Goal: Task Accomplishment & Management: Complete application form

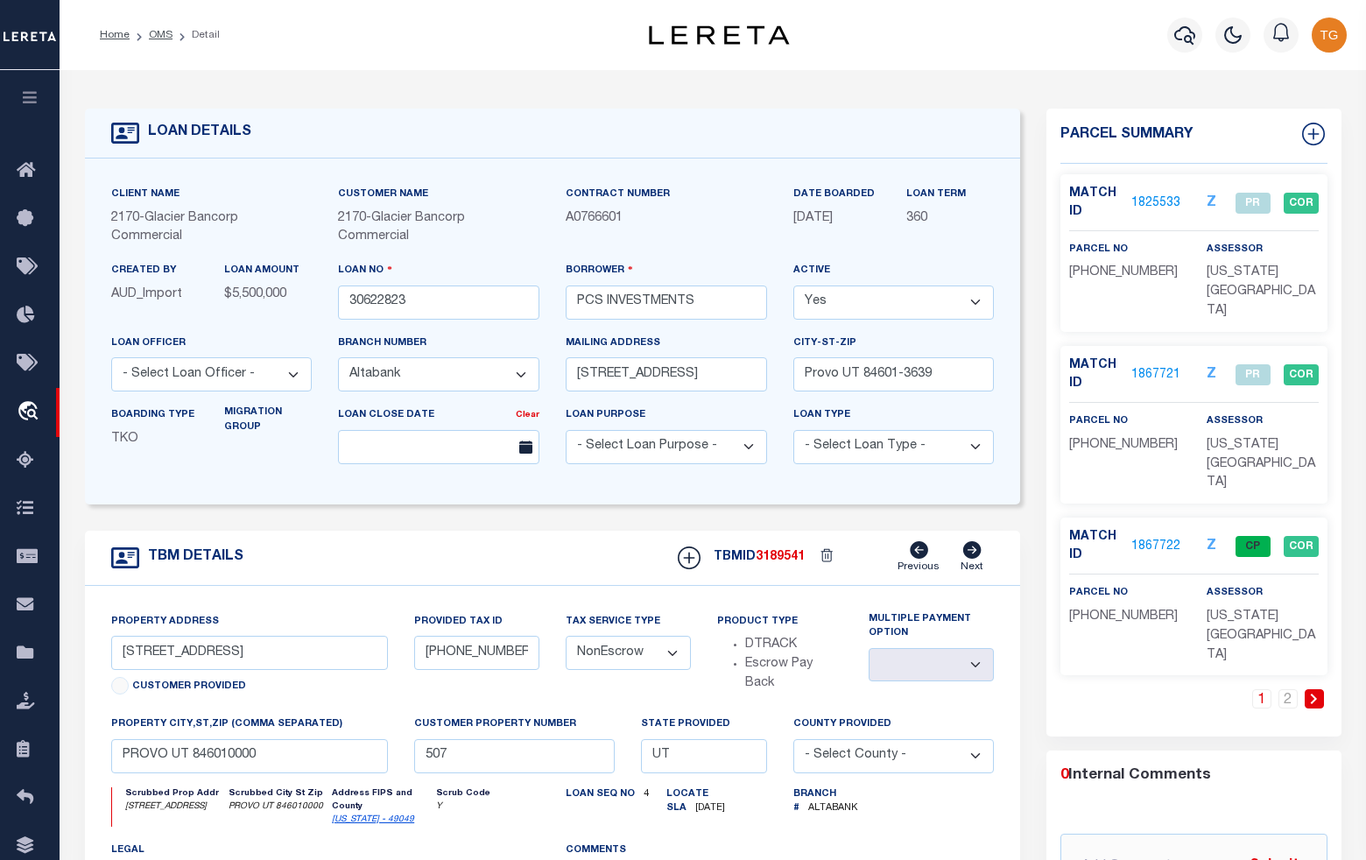
select select "5655"
select select "NonEscrow"
click at [1292, 689] on link "2" at bounding box center [1287, 698] width 19 height 19
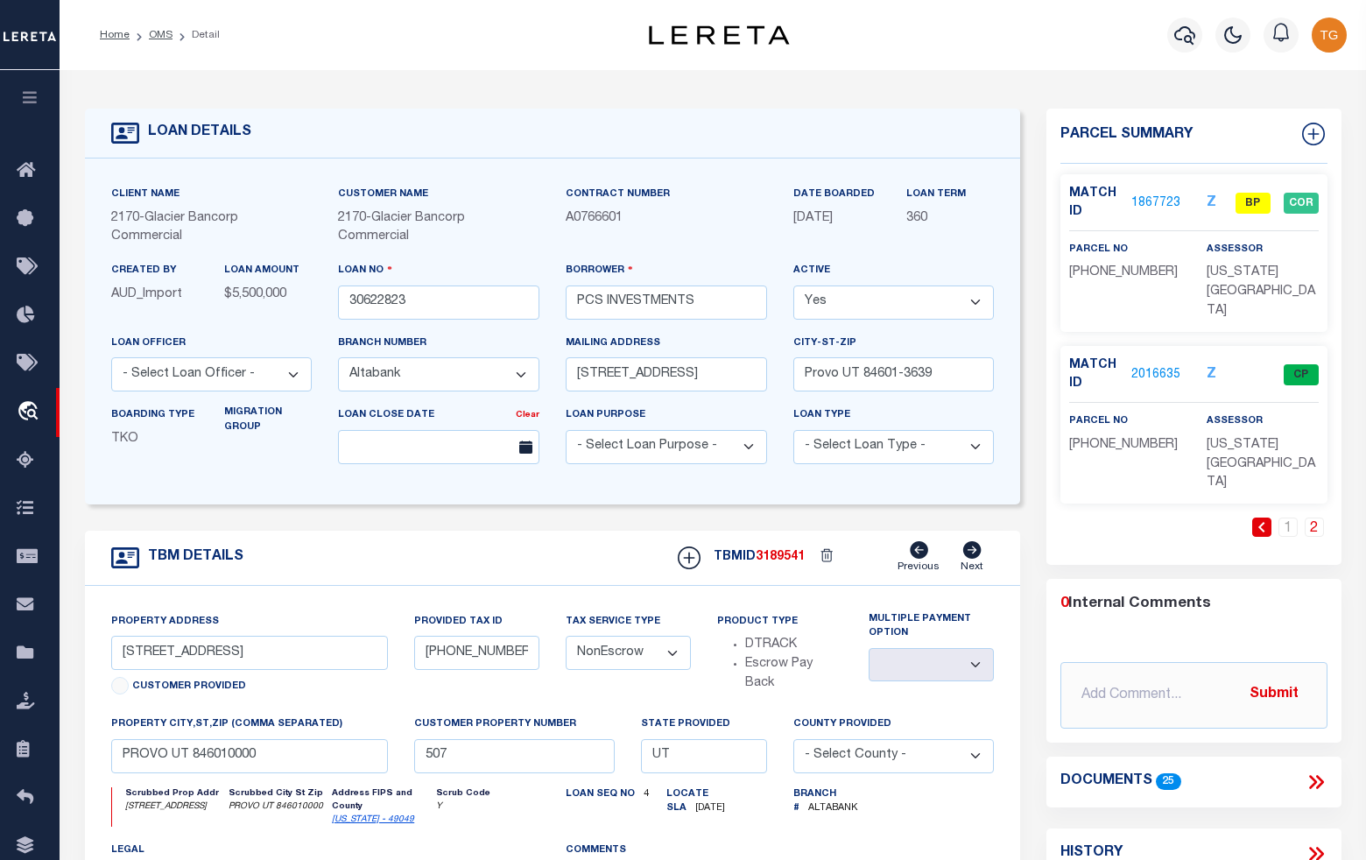
click at [1161, 201] on link "1867723" at bounding box center [1155, 203] width 49 height 18
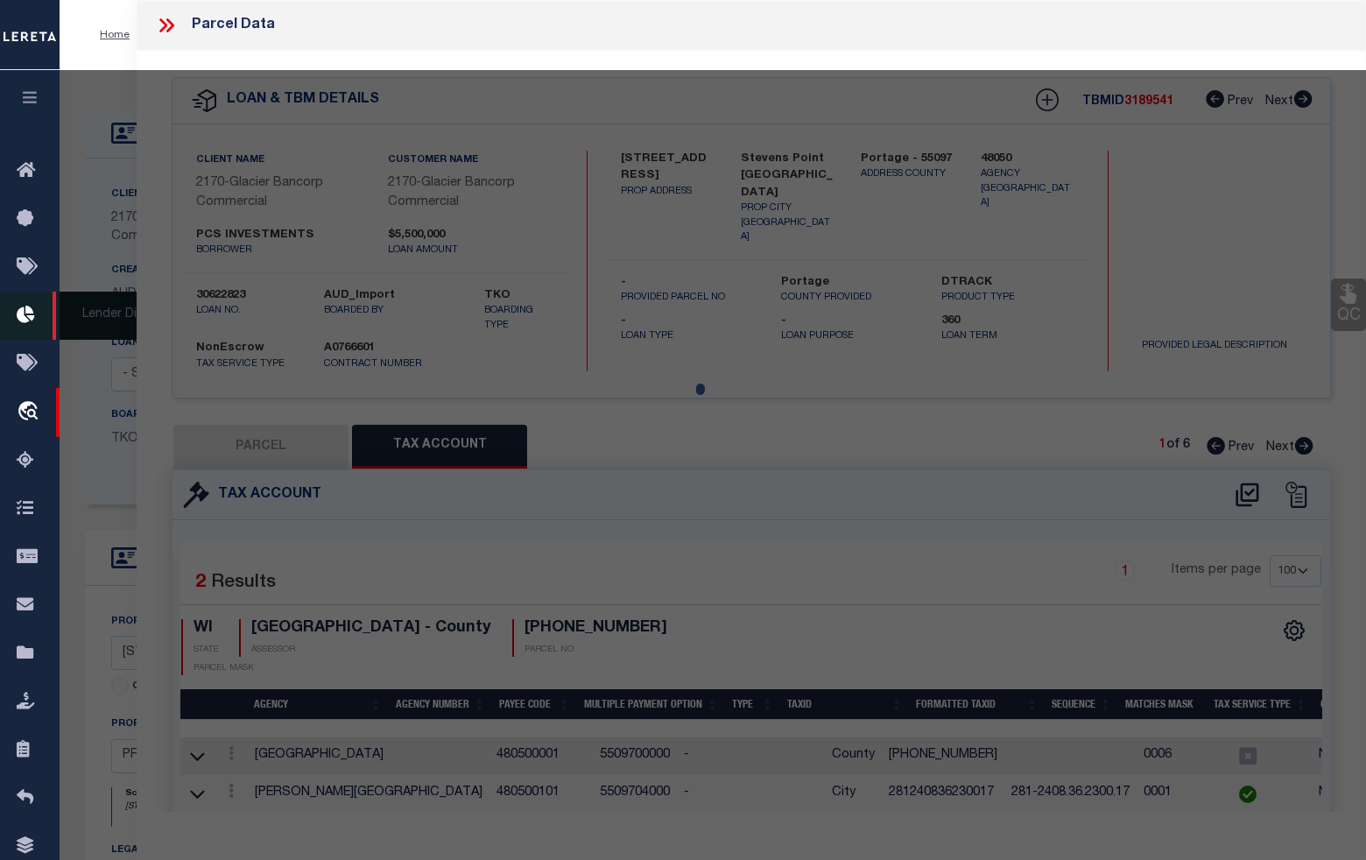
select select "AS"
checkbox input "false"
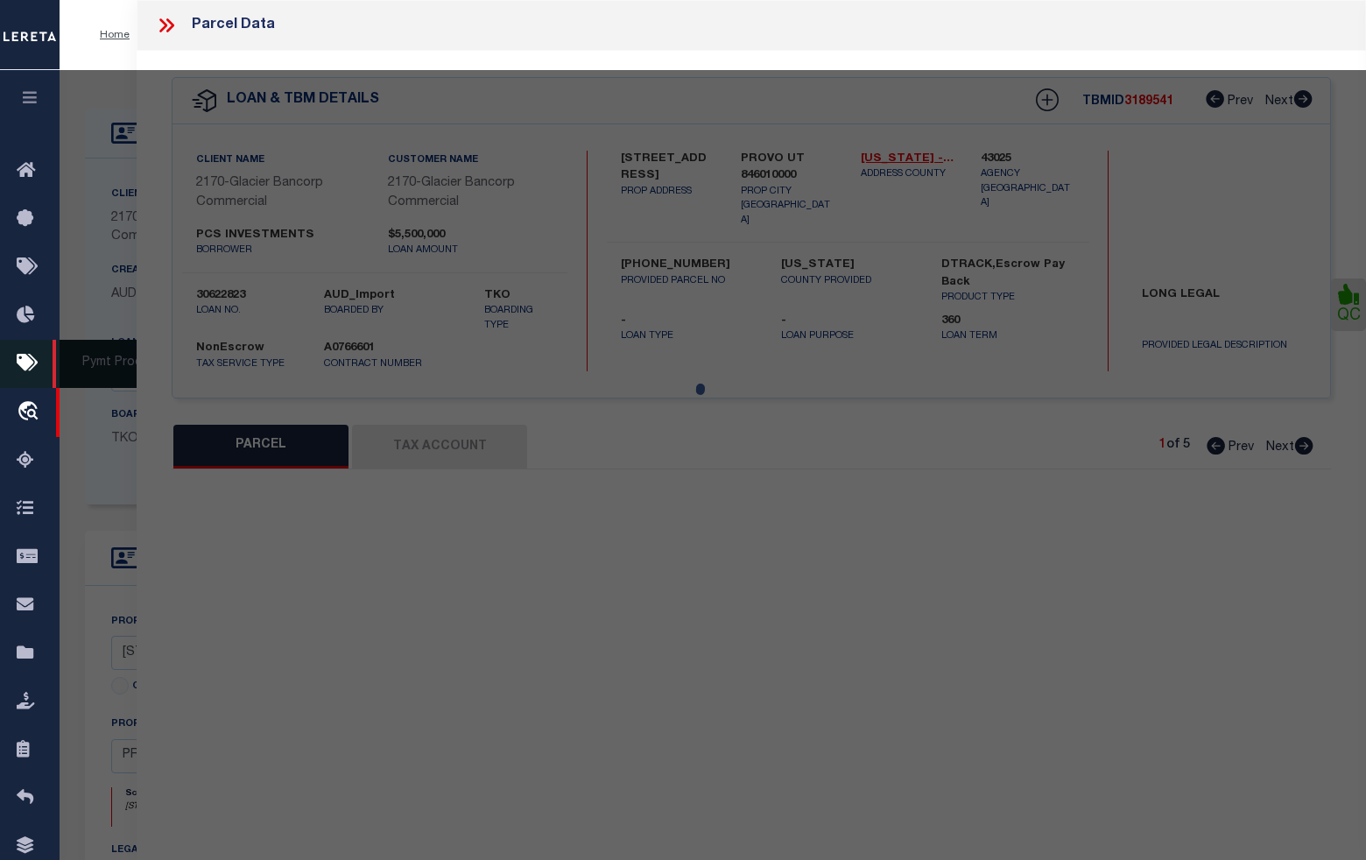
select select "BP"
type input "501 PROPERTIES LLC"
select select
type input "[STREET_ADDRESS]"
checkbox input "false"
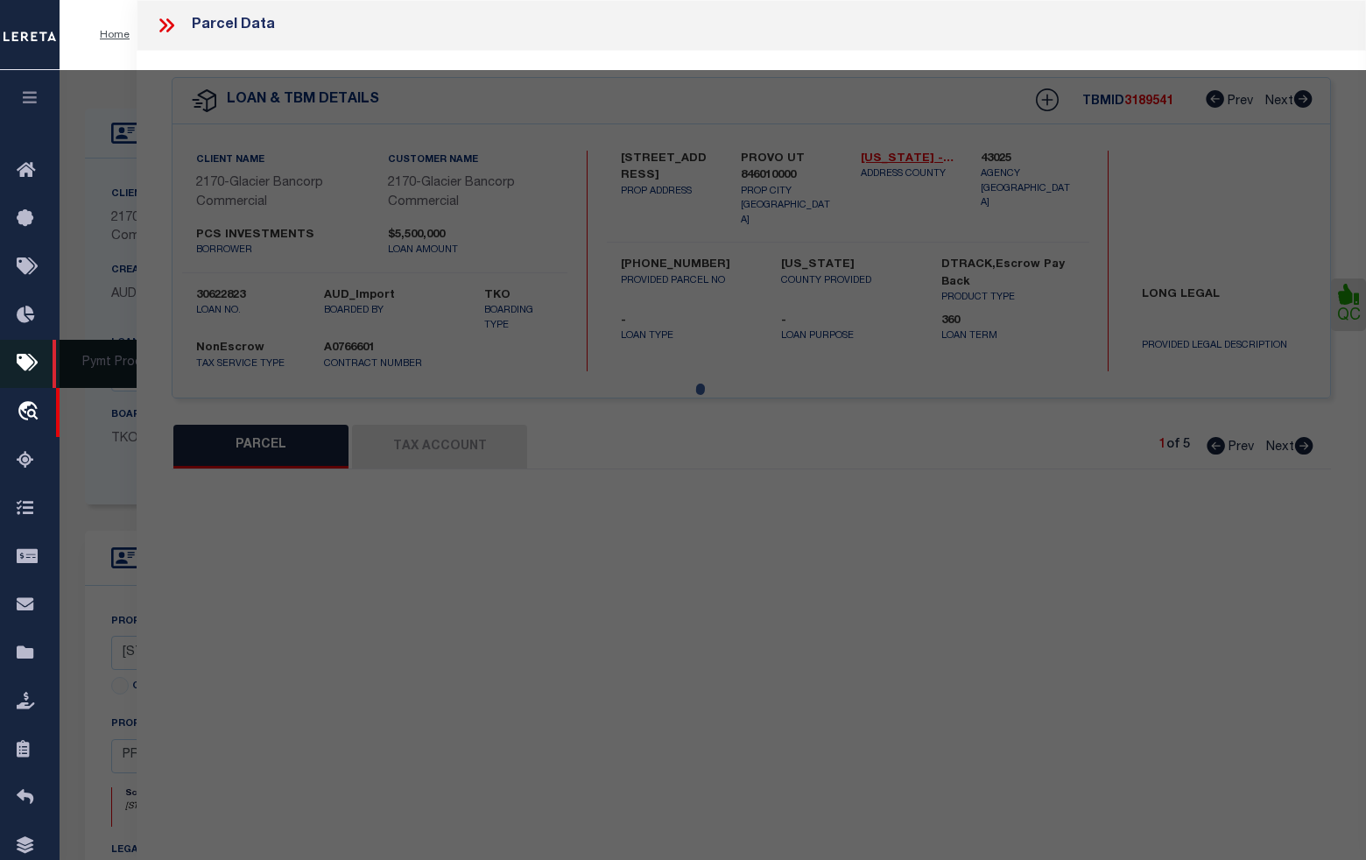
type input "PROVO UT 846010000"
type textarea "LOT 2, PLAT A, KSC SUB AREA 7.167 AC."
type textarea "Incorrect parcel"
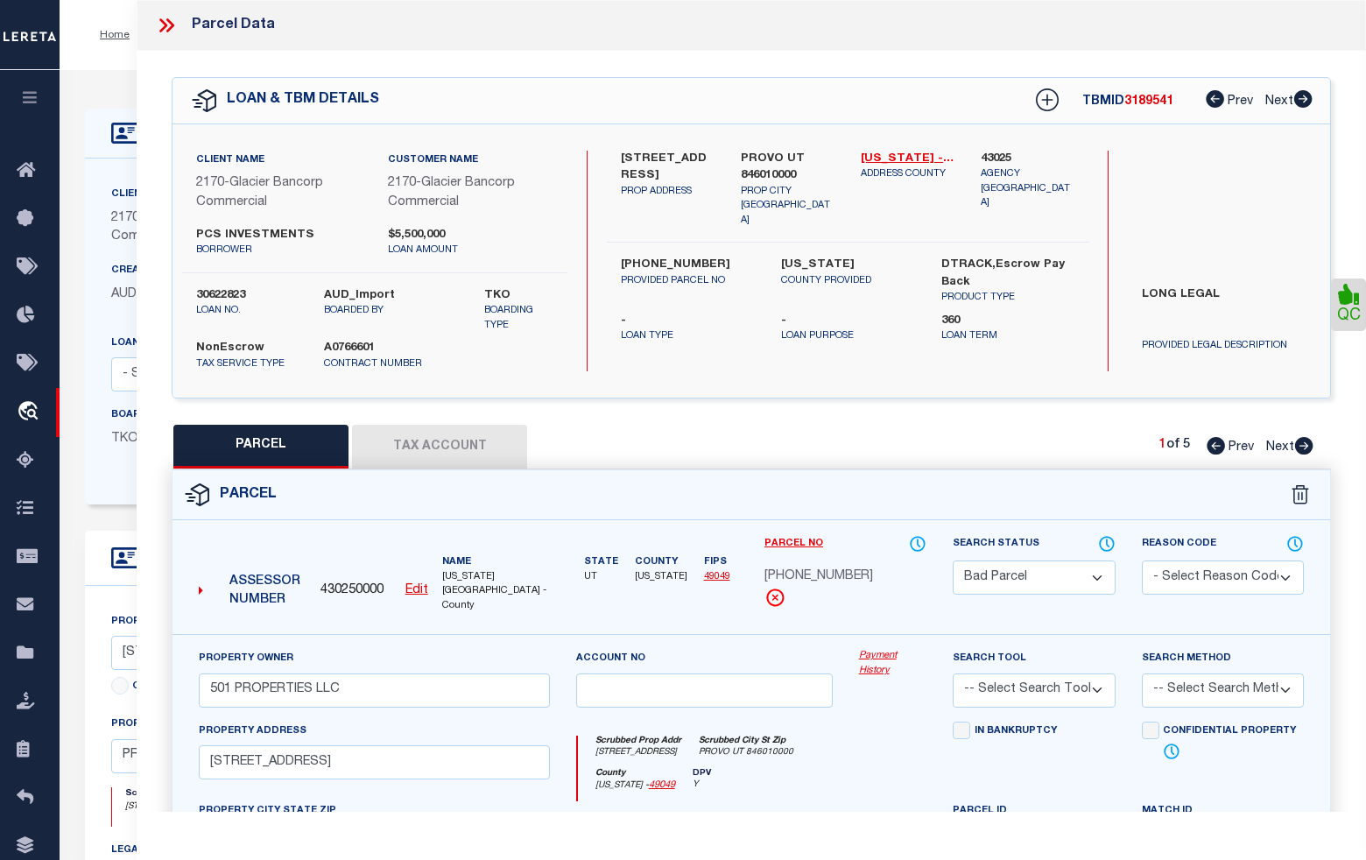
click at [166, 24] on icon at bounding box center [163, 25] width 8 height 14
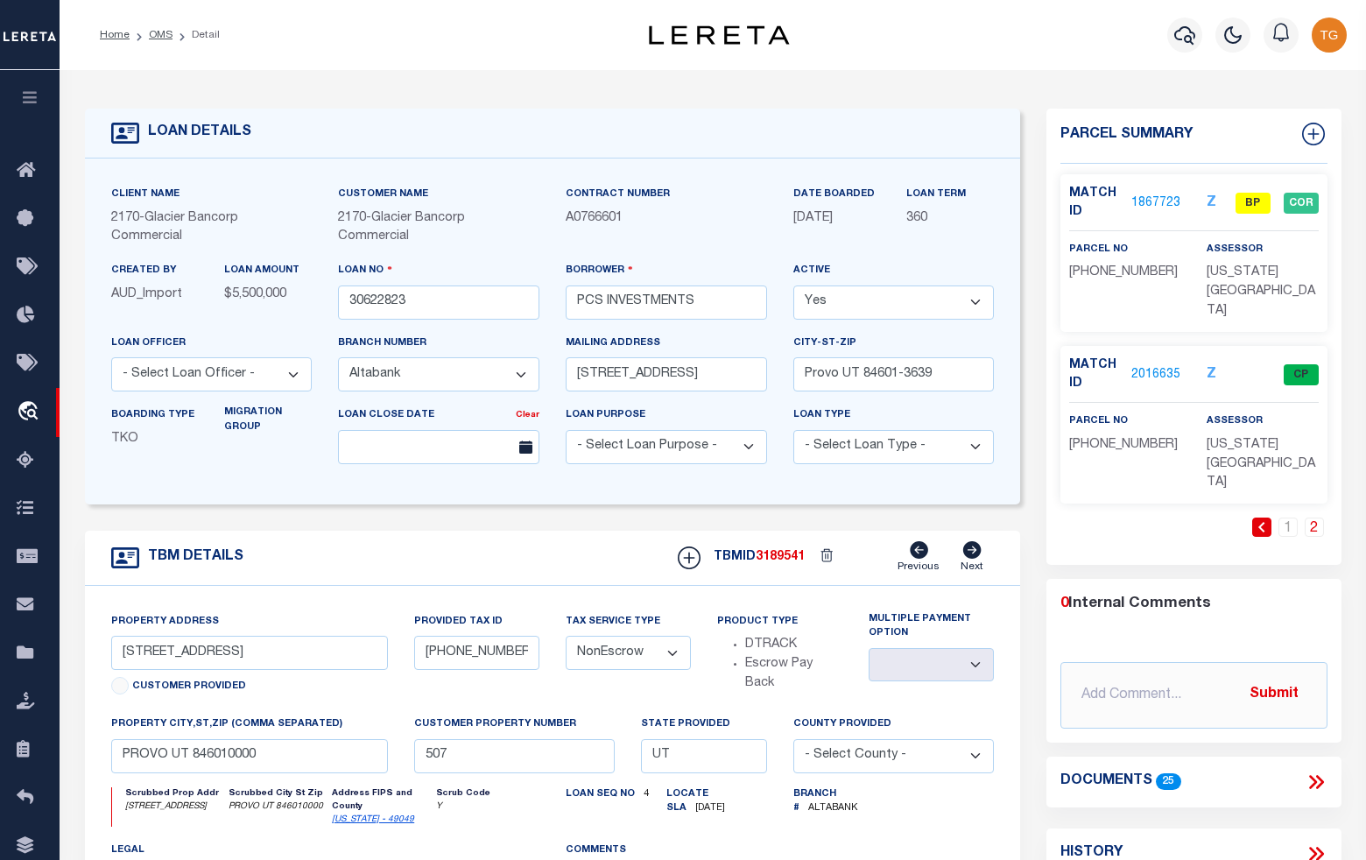
click at [166, 40] on li "OMS" at bounding box center [151, 35] width 43 height 16
click at [155, 31] on link "OMS" at bounding box center [161, 35] width 24 height 11
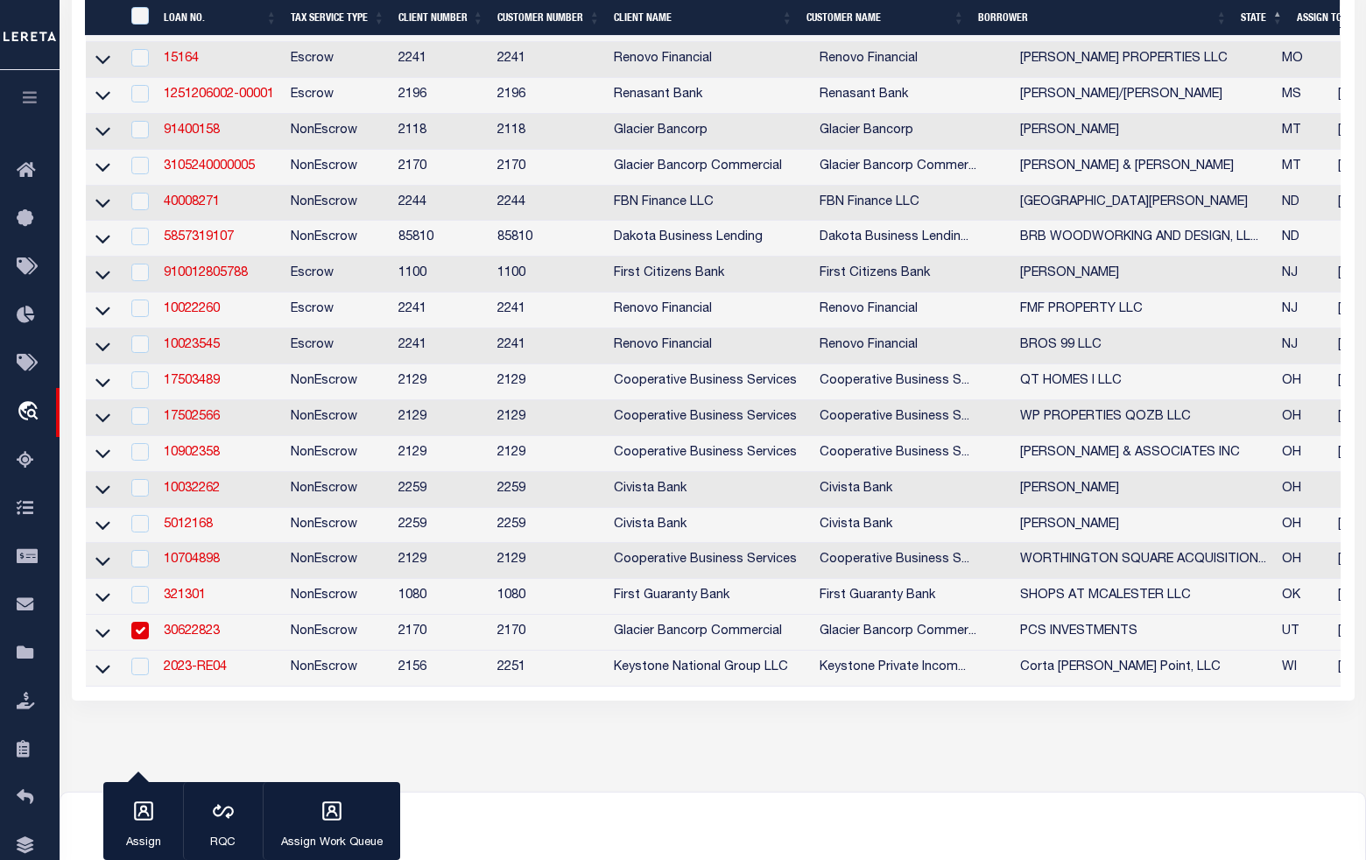
scroll to position [1258, 0]
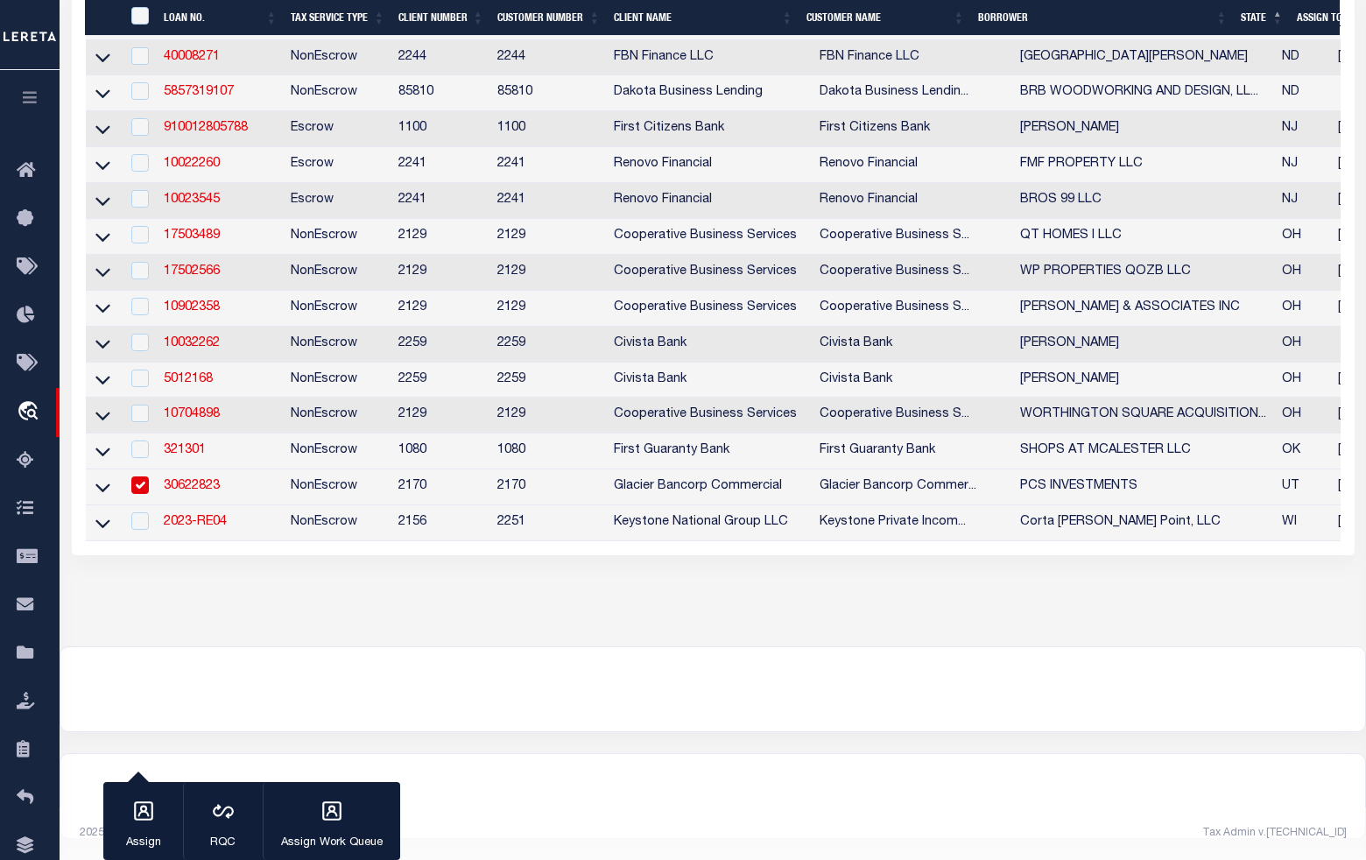
drag, startPoint x: 106, startPoint y: 470, endPoint x: 493, endPoint y: 489, distance: 387.4
click at [105, 478] on icon at bounding box center [102, 487] width 15 height 18
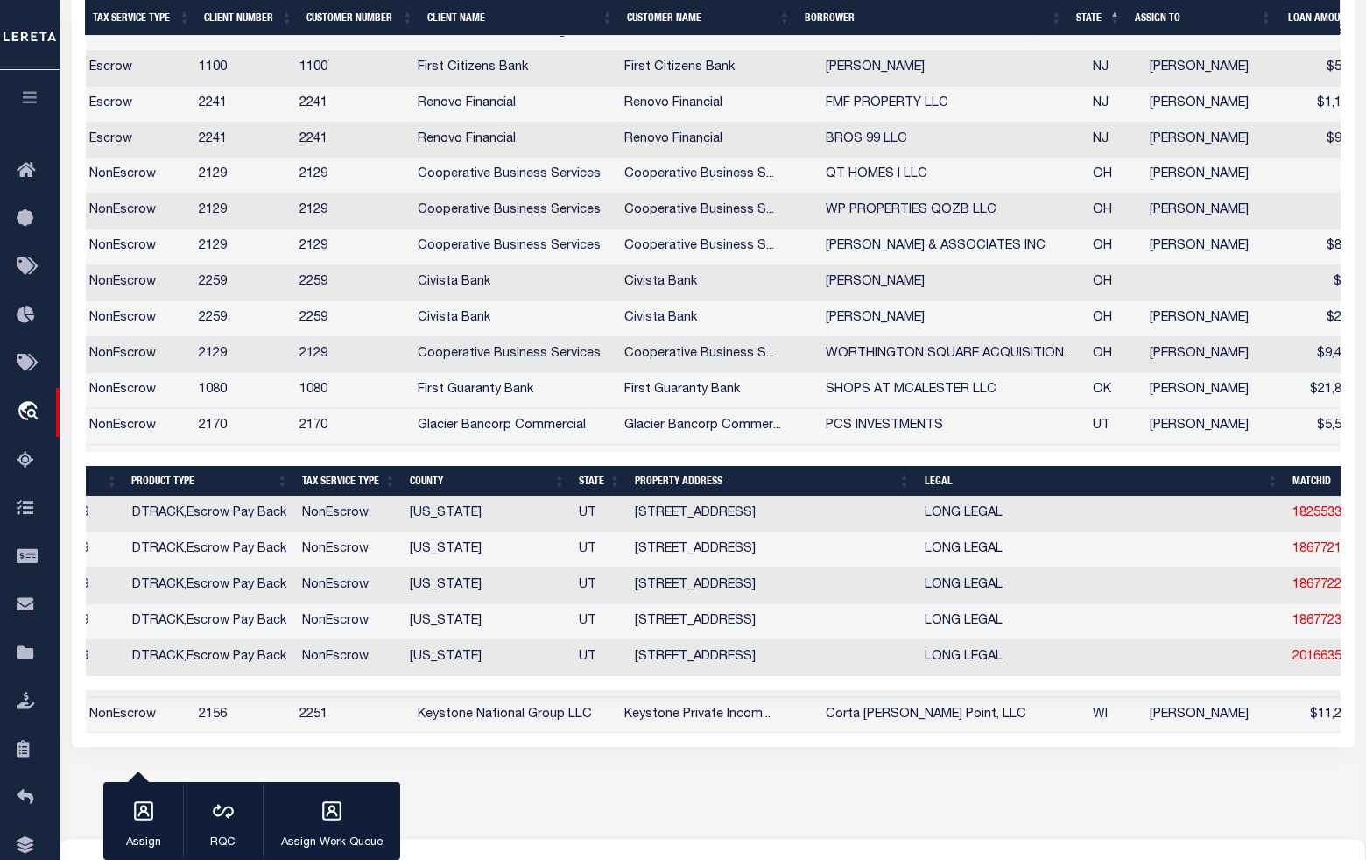
scroll to position [0, 0]
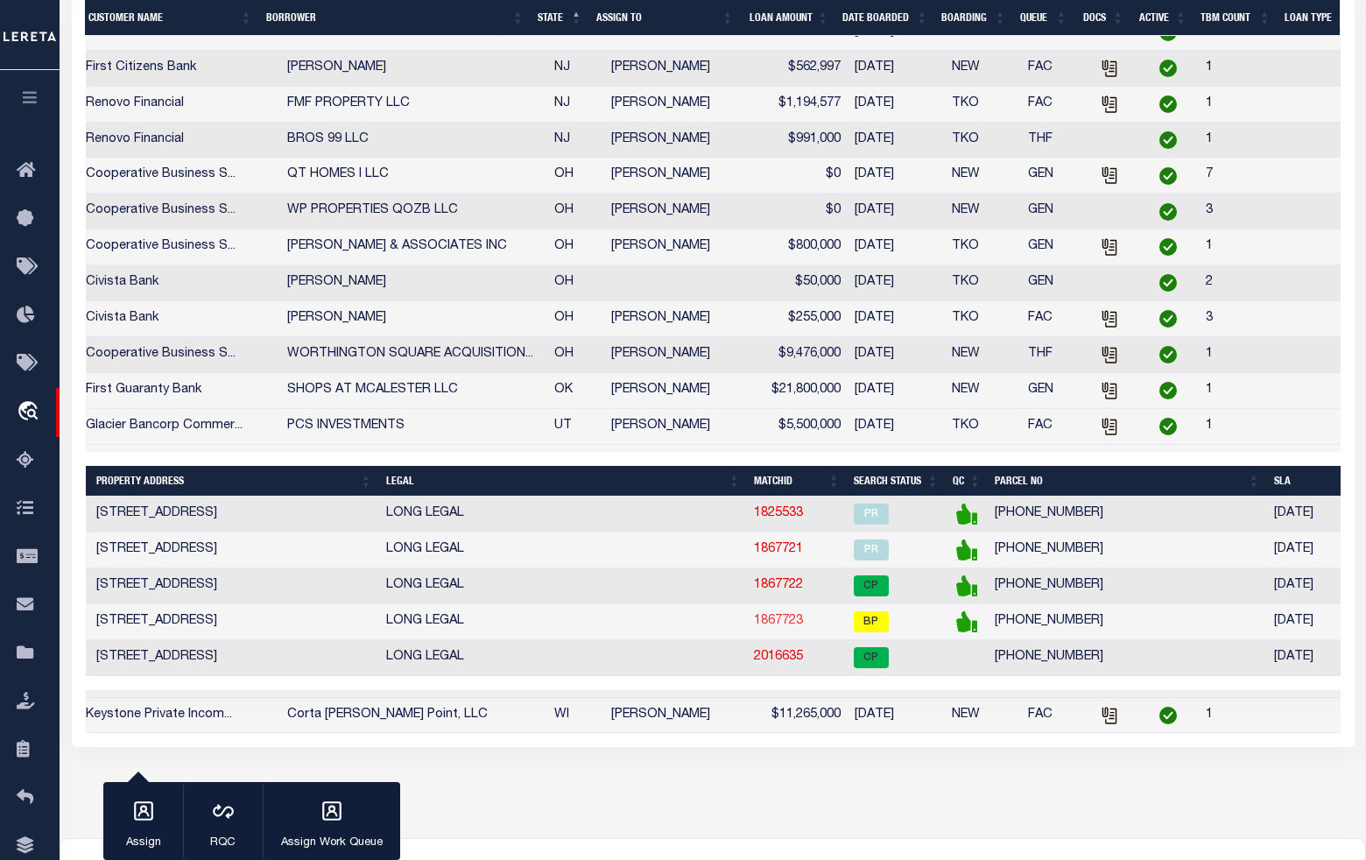
click at [772, 627] on link "1867723" at bounding box center [778, 621] width 49 height 12
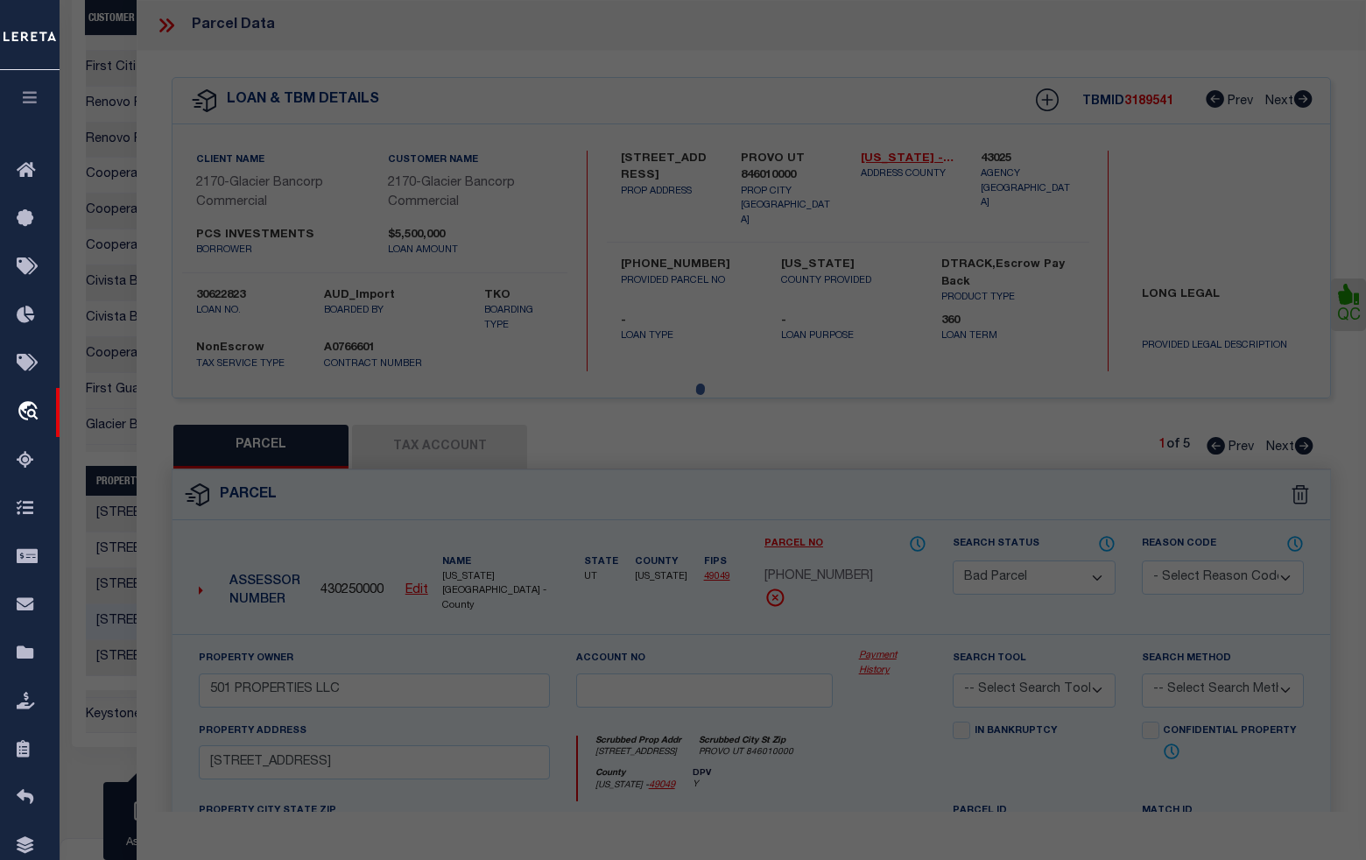
select select "AS"
checkbox input "false"
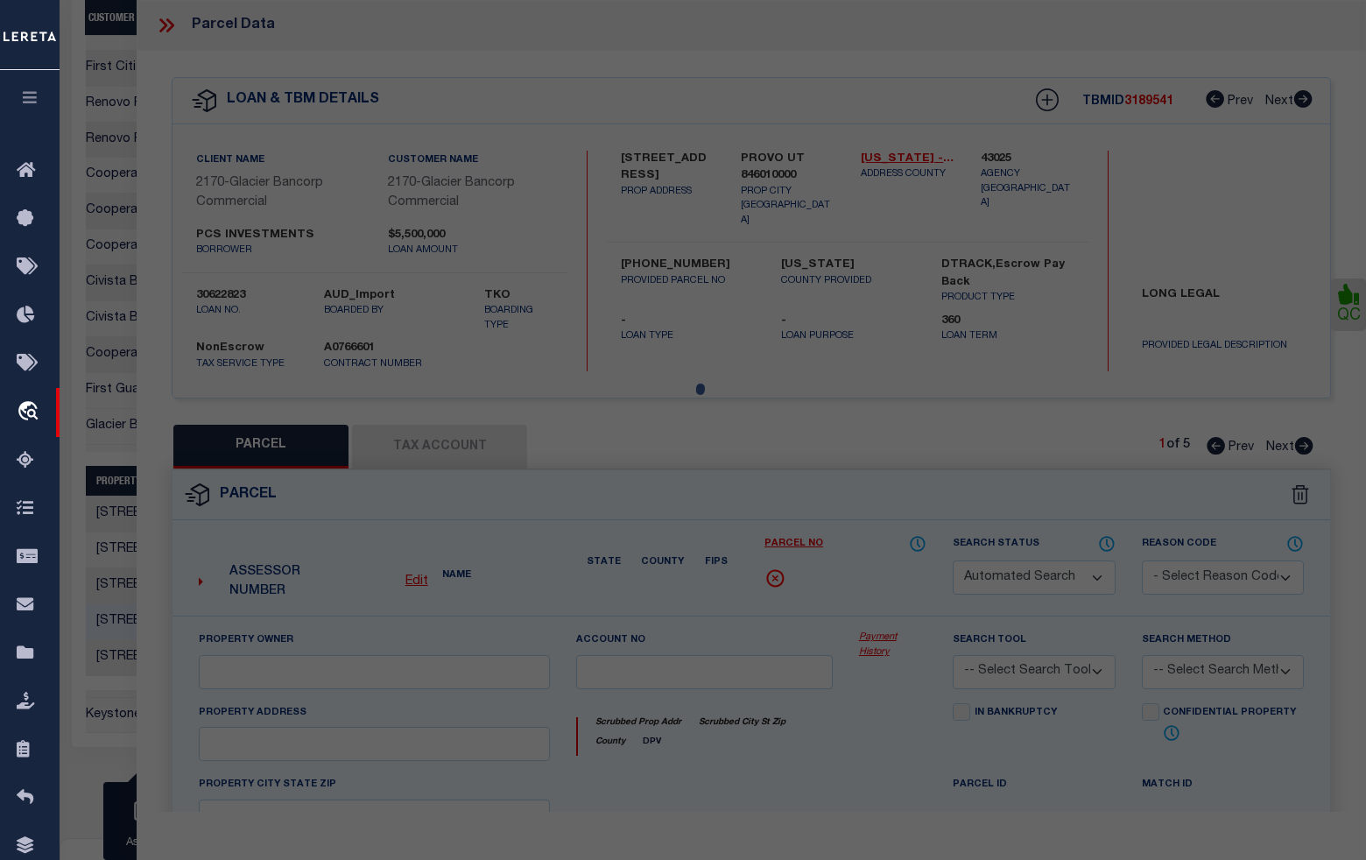
select select "BP"
type input "501 PROPERTIES LLC"
select select
type input "[STREET_ADDRESS]"
checkbox input "false"
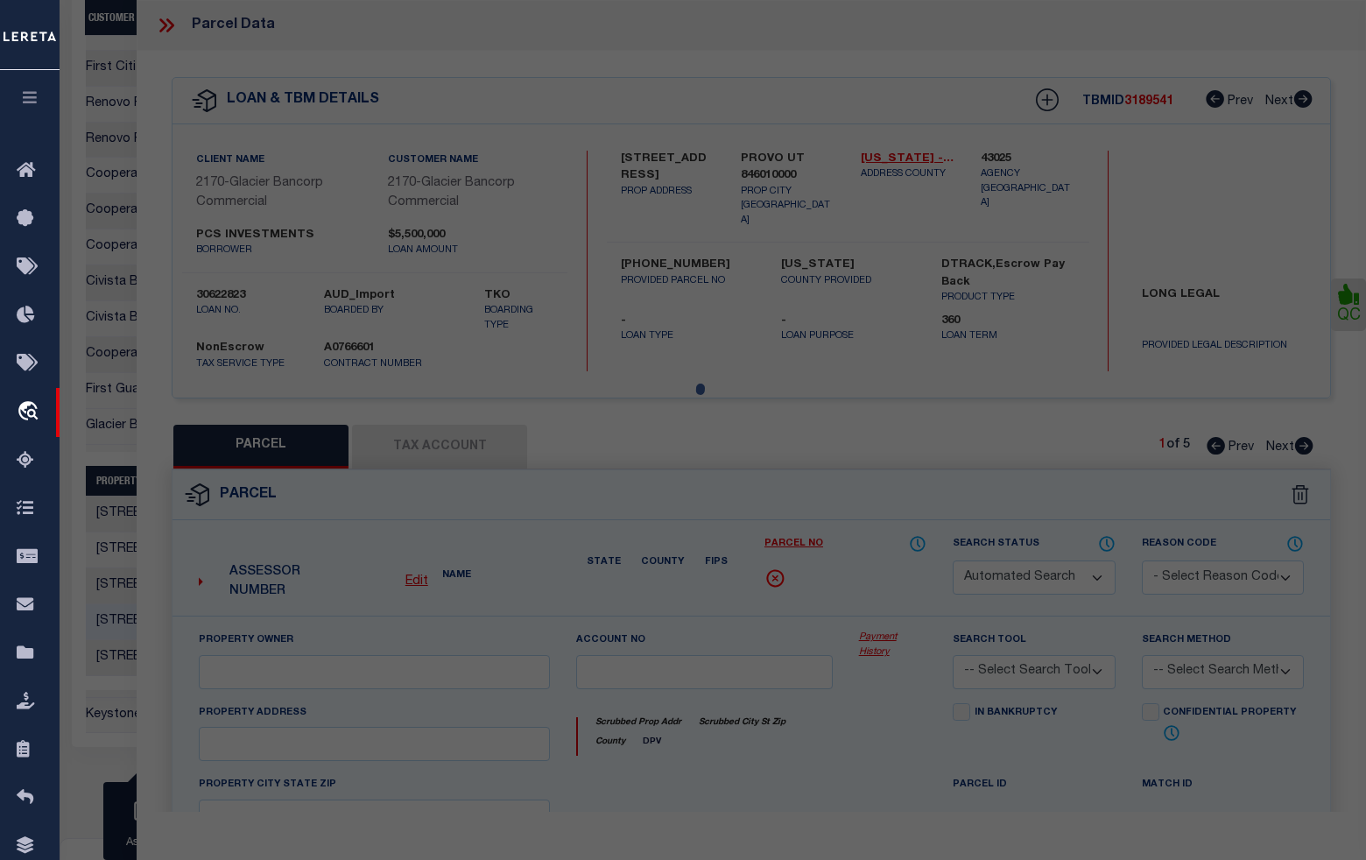
type input "PROVO UT 846010000"
type textarea "LOT 2, PLAT A, KSC SUB AREA 7.167 AC."
type textarea "Incorrect parcel"
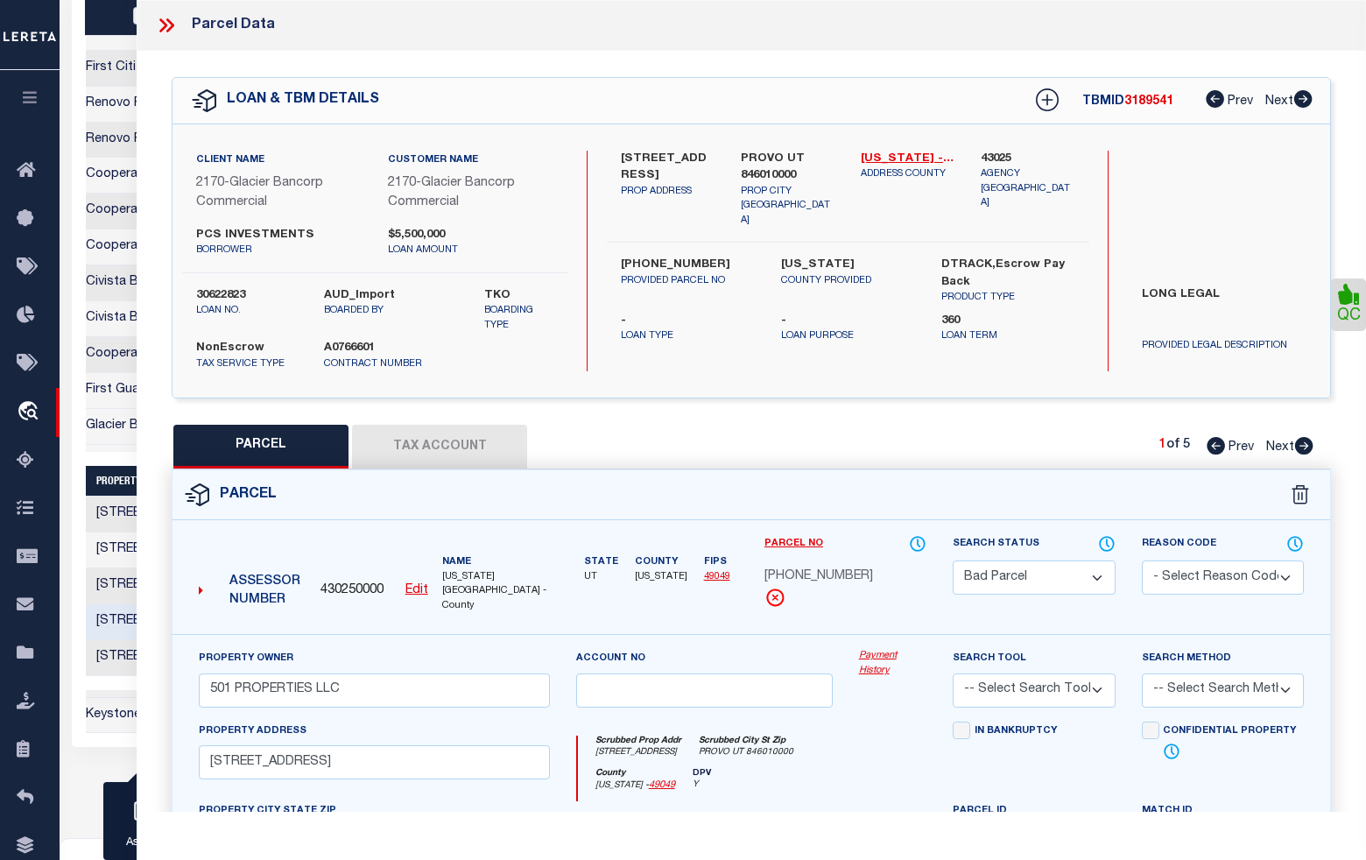
scroll to position [0, 745]
click at [1047, 574] on select "Automated Search Bad Parcel Complete Duplicate Parcel High Dollar Reporting In …" at bounding box center [1034, 577] width 162 height 34
select select "PR"
click at [953, 560] on select "Automated Search Bad Parcel Complete Duplicate Parcel High Dollar Reporting In …" at bounding box center [1034, 577] width 162 height 34
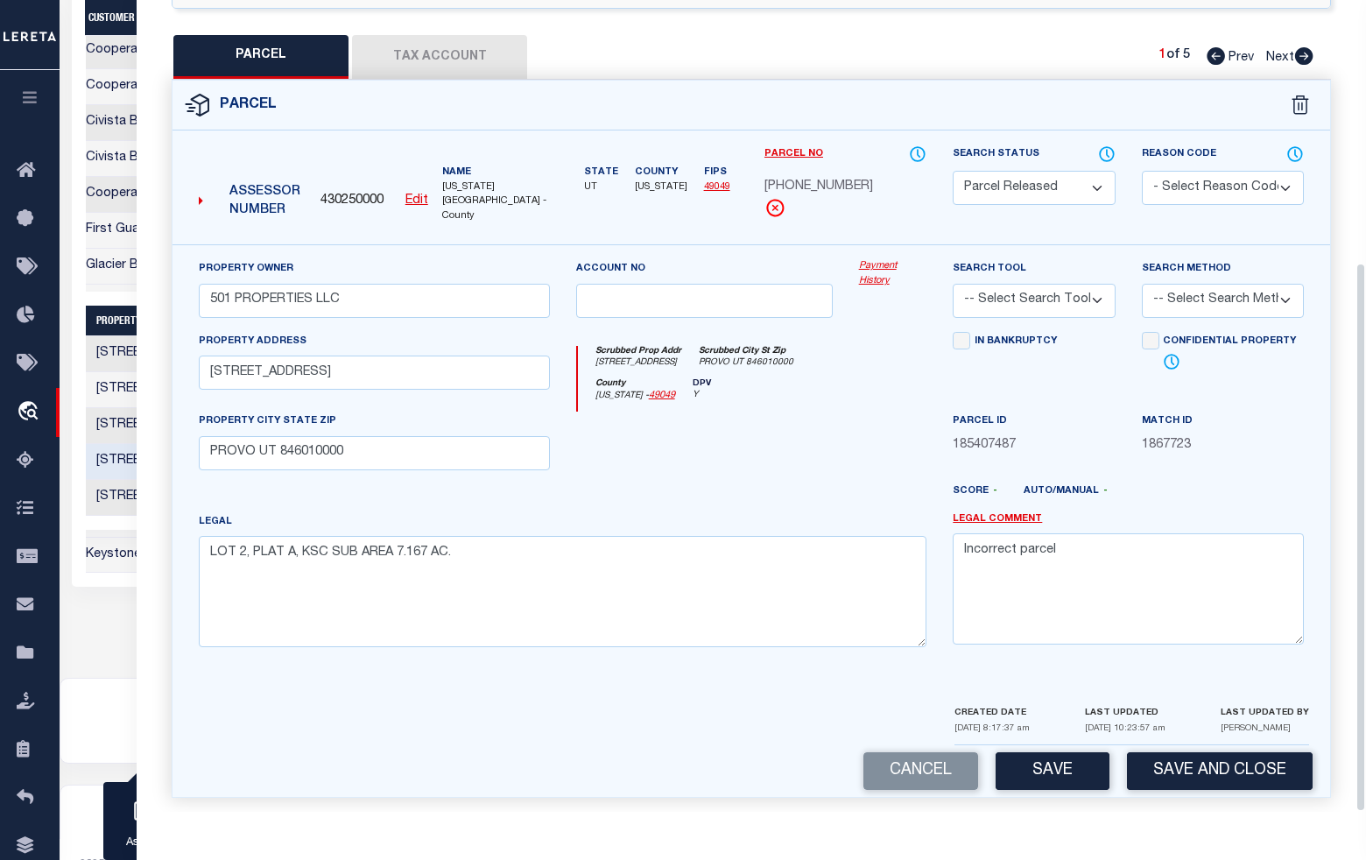
scroll to position [1477, 0]
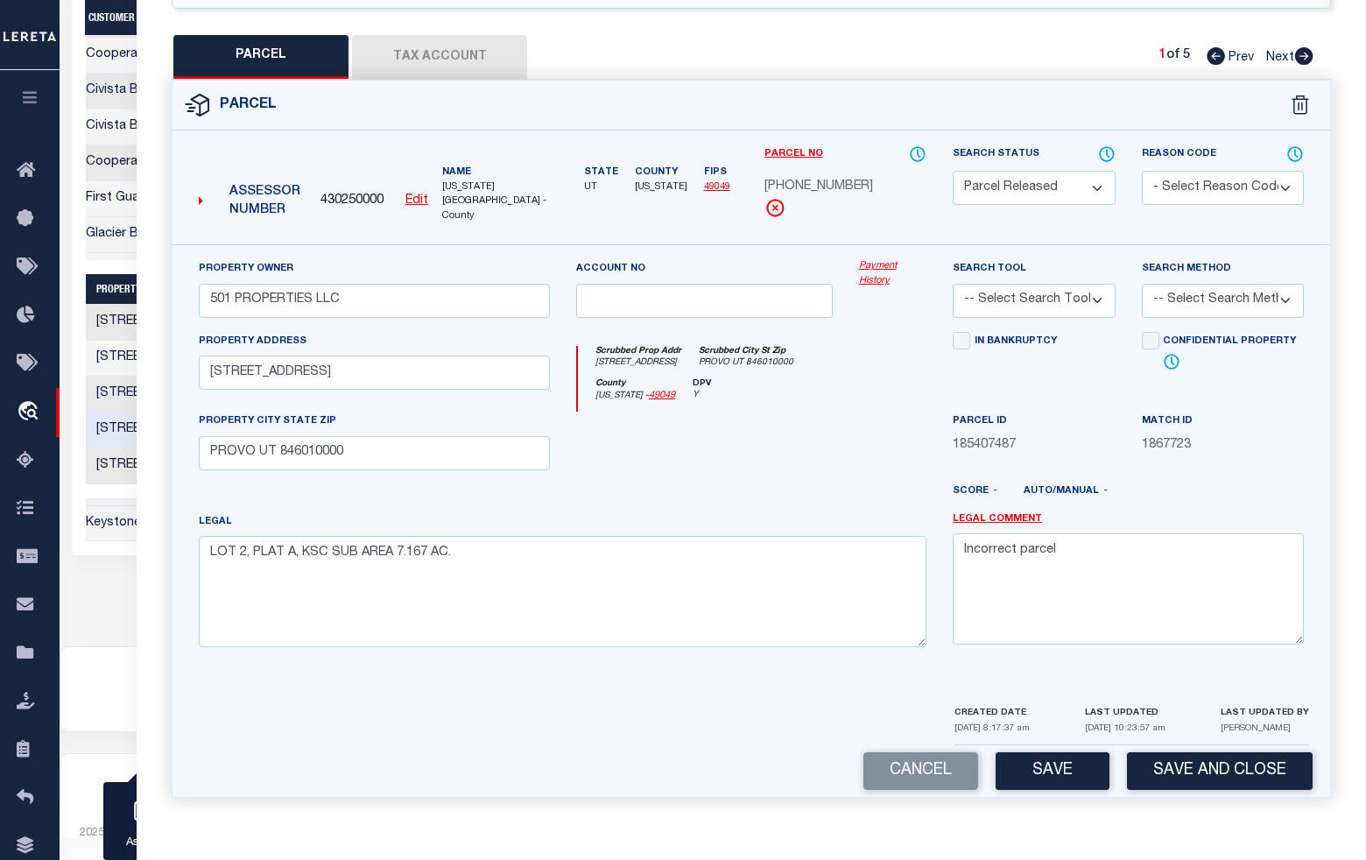
click at [1185, 181] on select "- Select Reason Code - 099 - Other (Provide additional detail) ACT - Agency Cha…" at bounding box center [1223, 188] width 162 height 34
select select "PPR"
click at [1142, 171] on select "- Select Reason Code - 099 - Other (Provide additional detail) ACT - Agency Cha…" at bounding box center [1223, 188] width 162 height 34
click at [1053, 770] on button "Save" at bounding box center [1053, 771] width 114 height 38
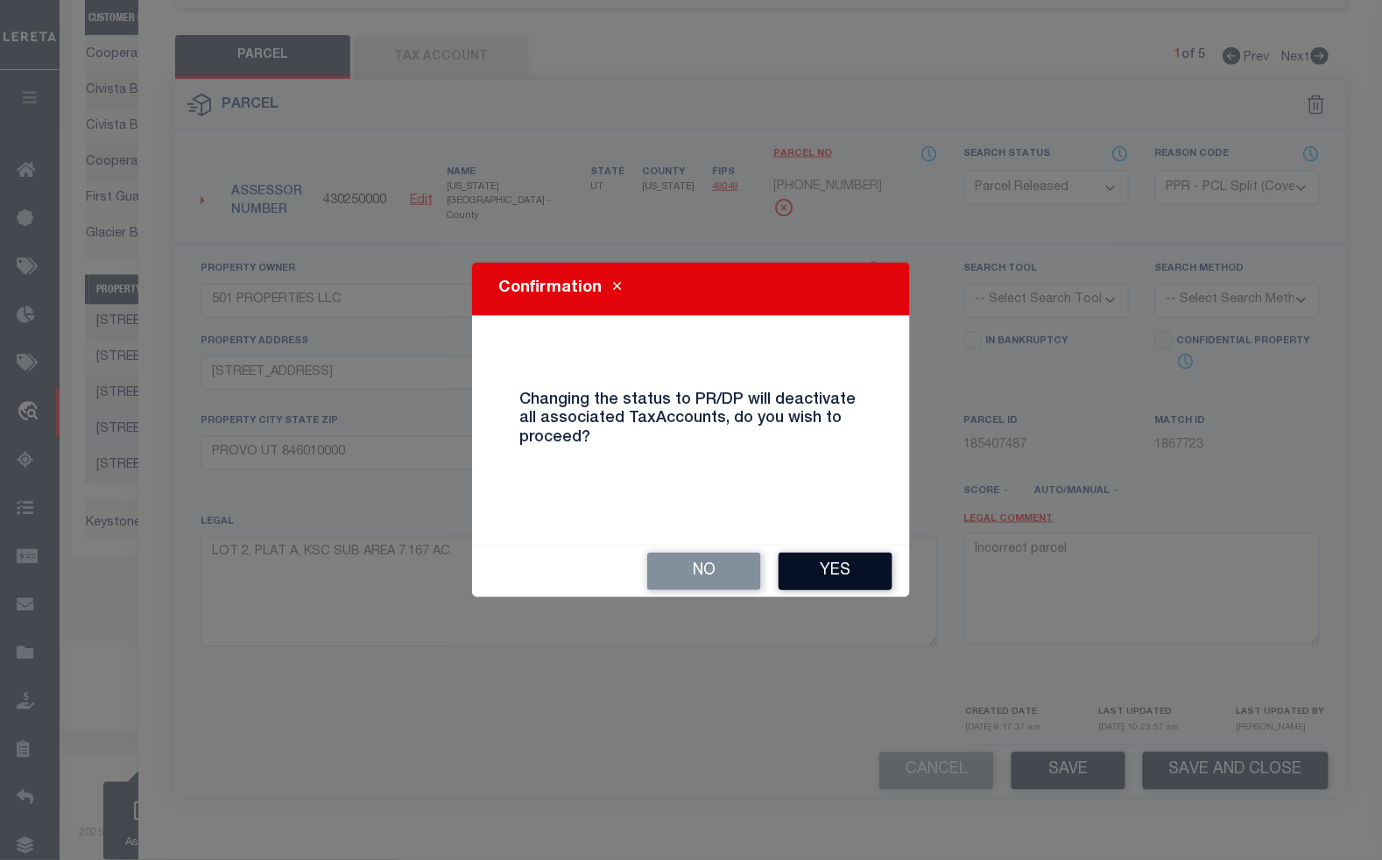
click at [832, 566] on button "Yes" at bounding box center [835, 571] width 114 height 38
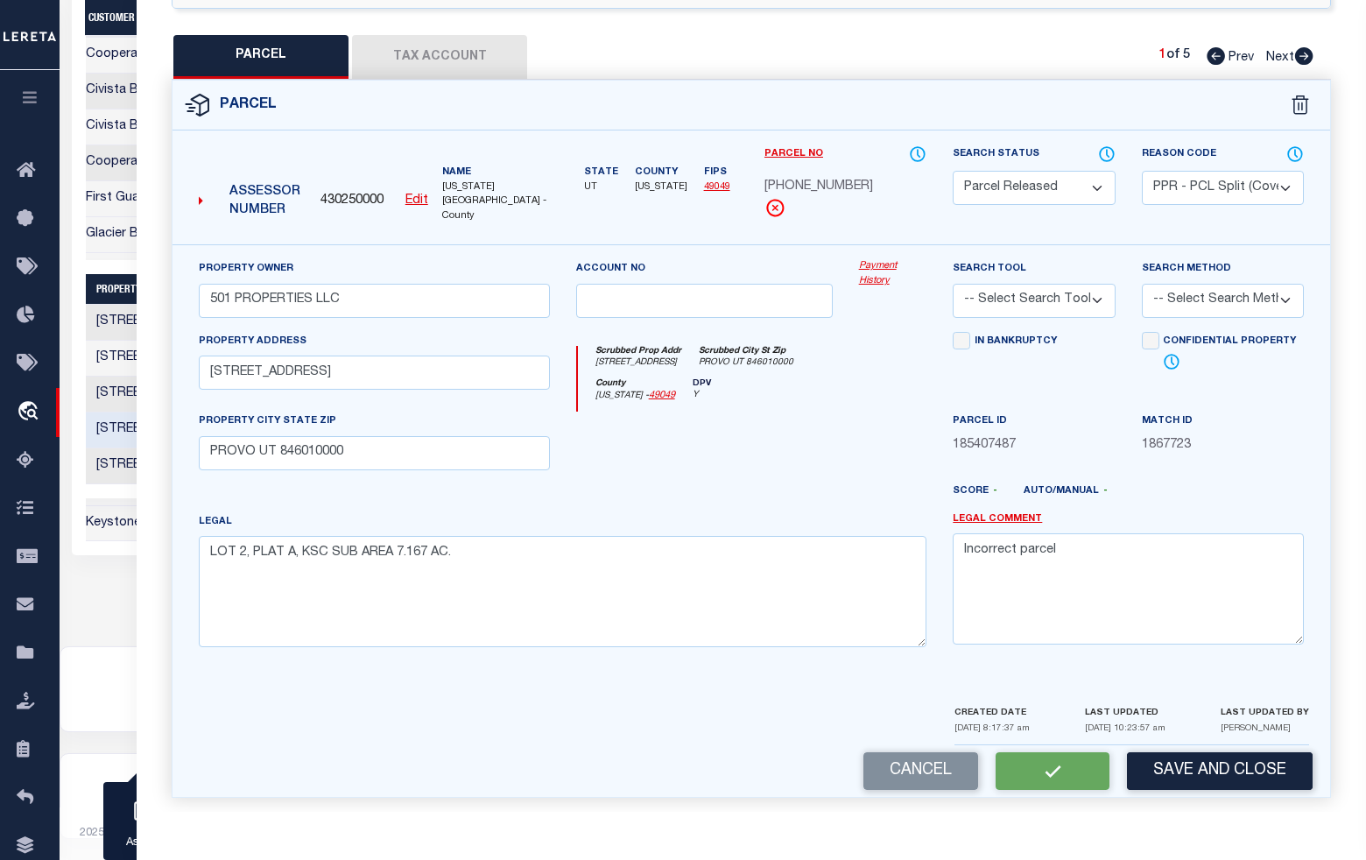
select select "AS"
select select
checkbox input "false"
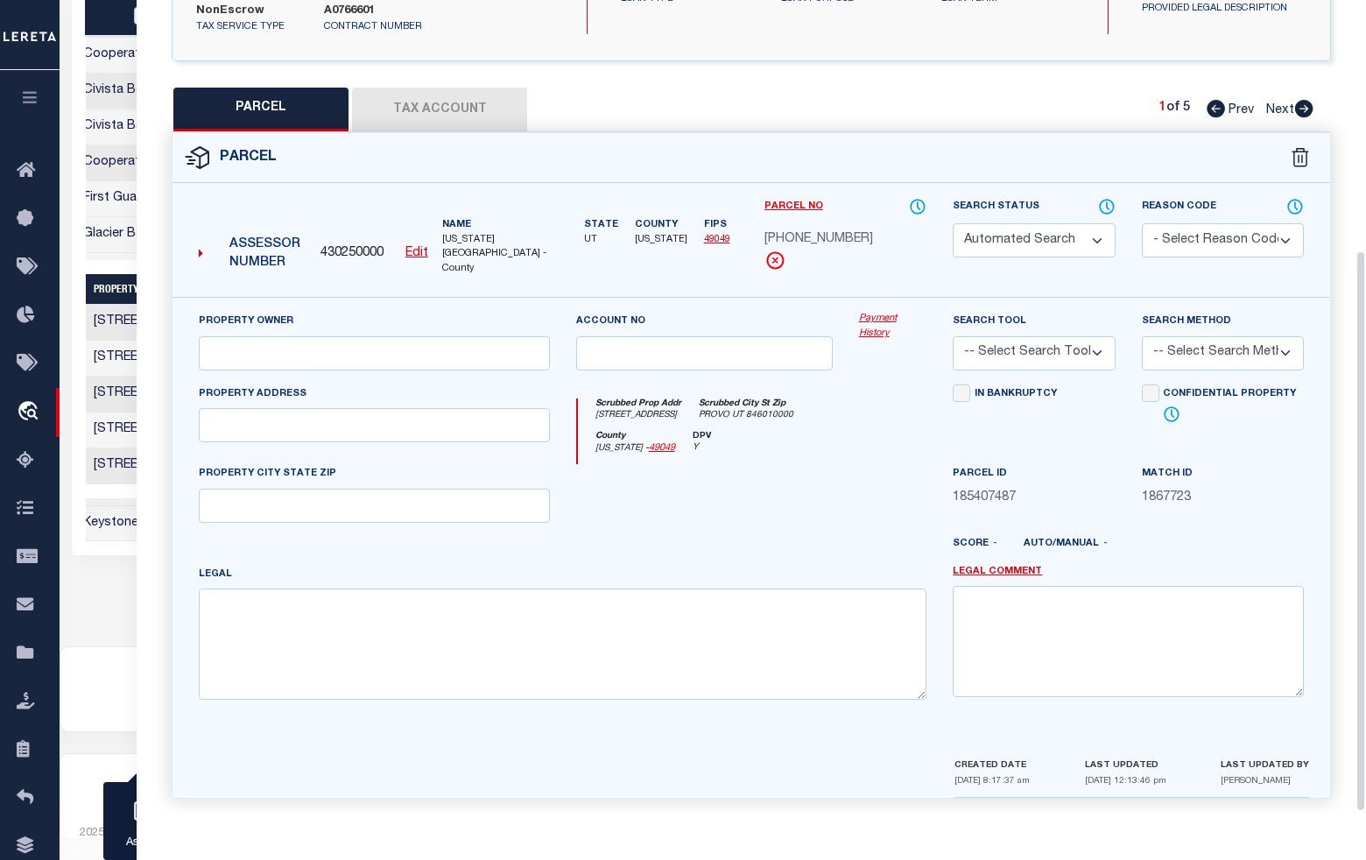
select select "PR"
select select "PPR"
type input "501 PROPERTIES LLC"
select select
type input "[STREET_ADDRESS]"
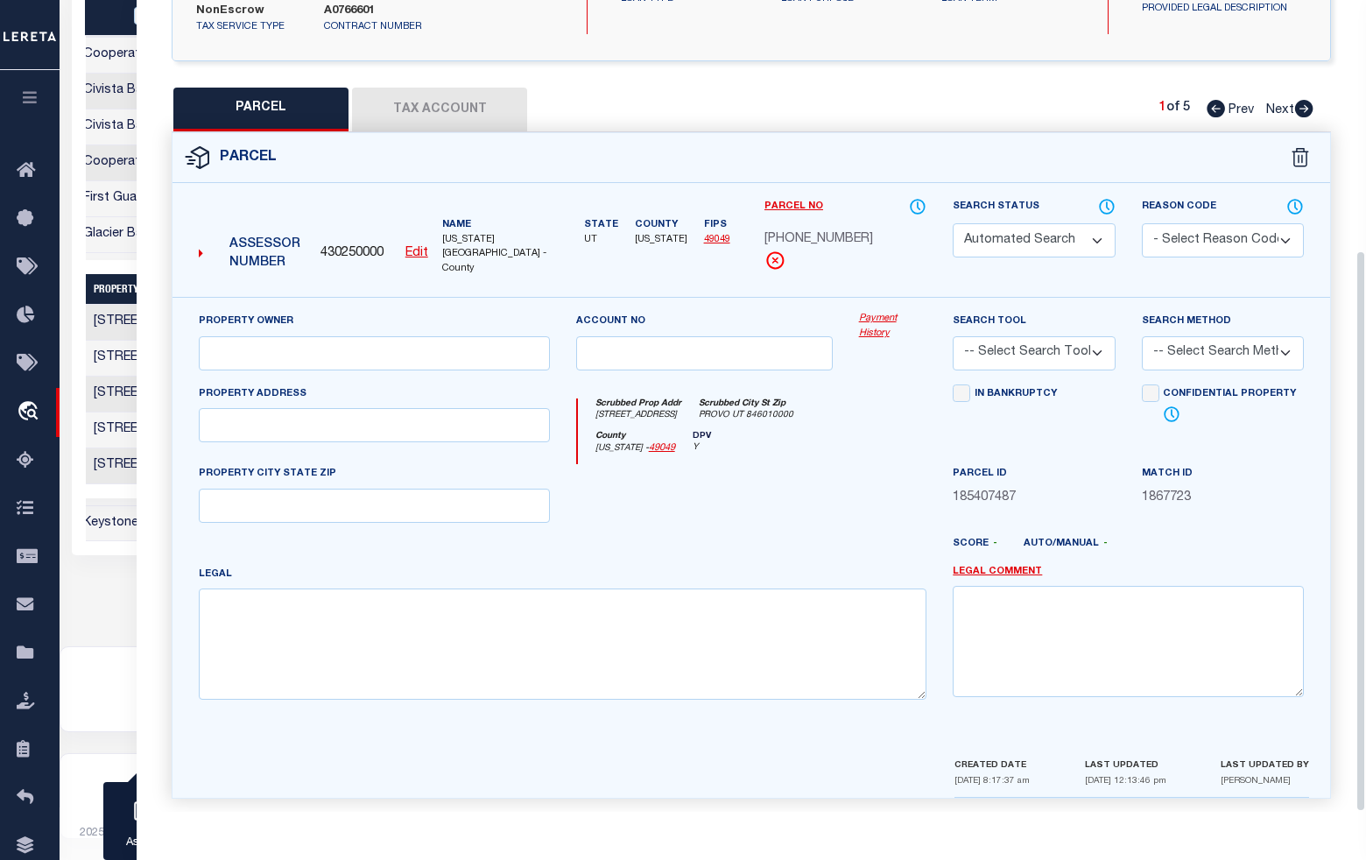
type input "PROVO UT 846010000"
type textarea "LOT 2, PLAT A, KSC SUB AREA 7.167 AC."
type textarea "Incorrect parcel"
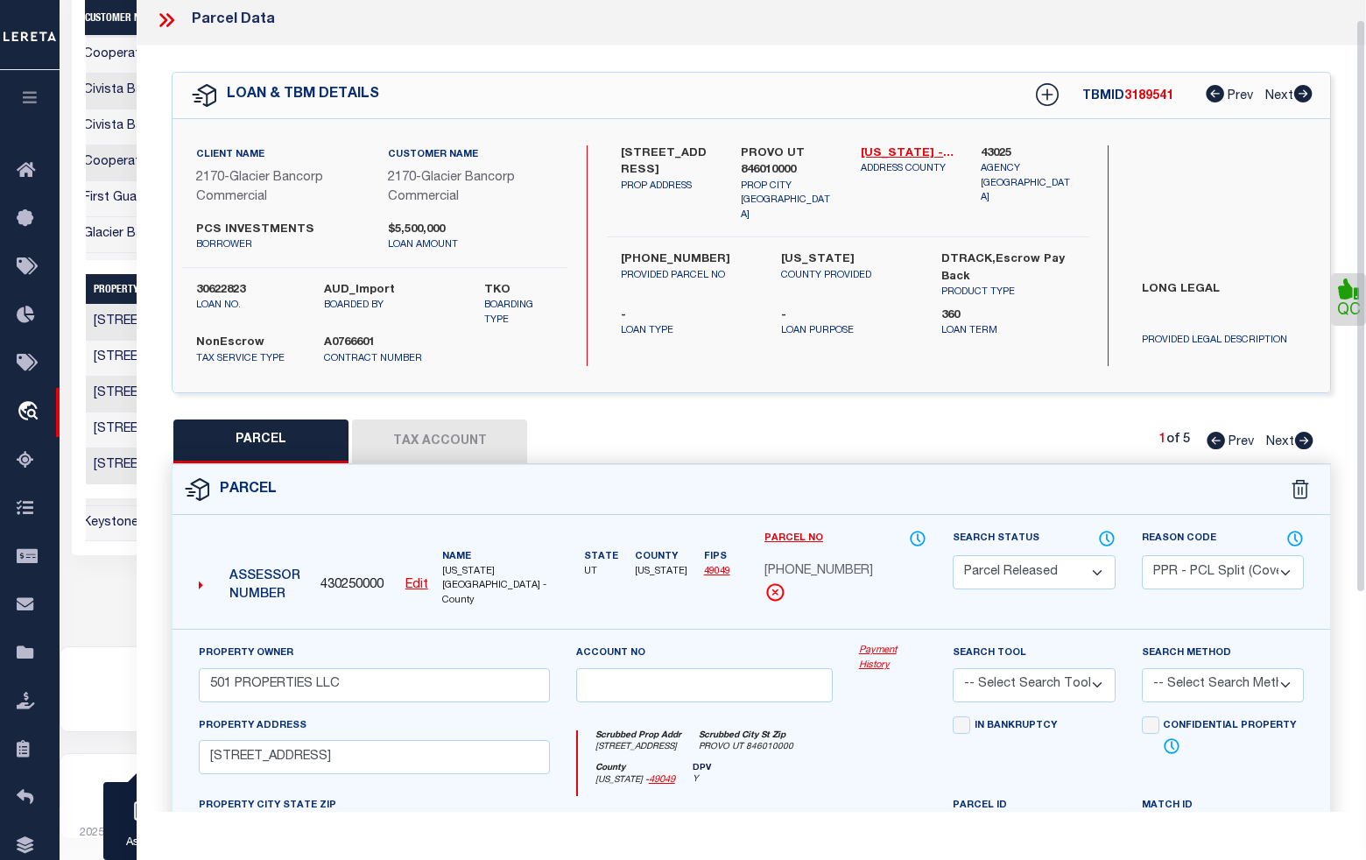
scroll to position [0, 0]
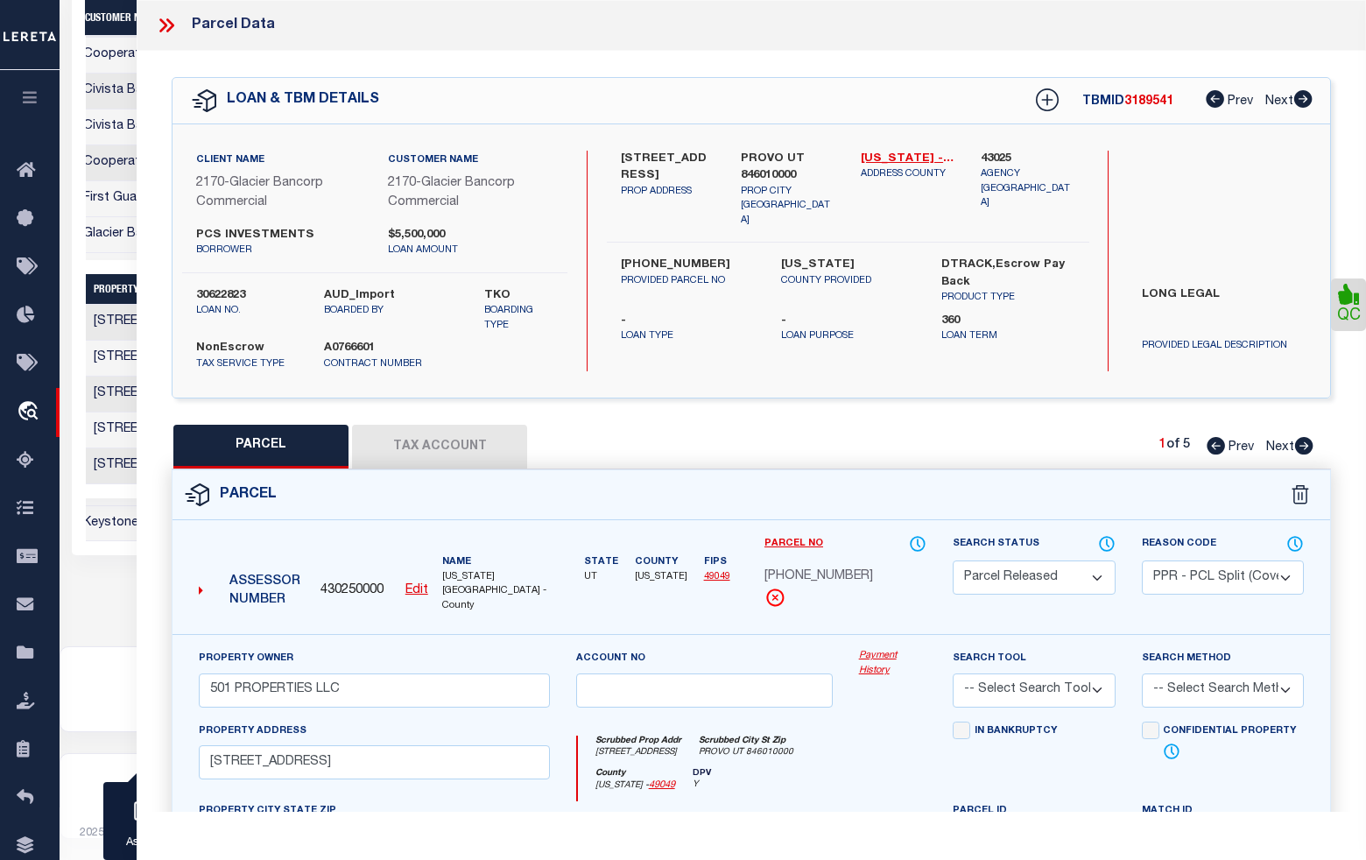
click at [164, 28] on icon at bounding box center [163, 25] width 8 height 14
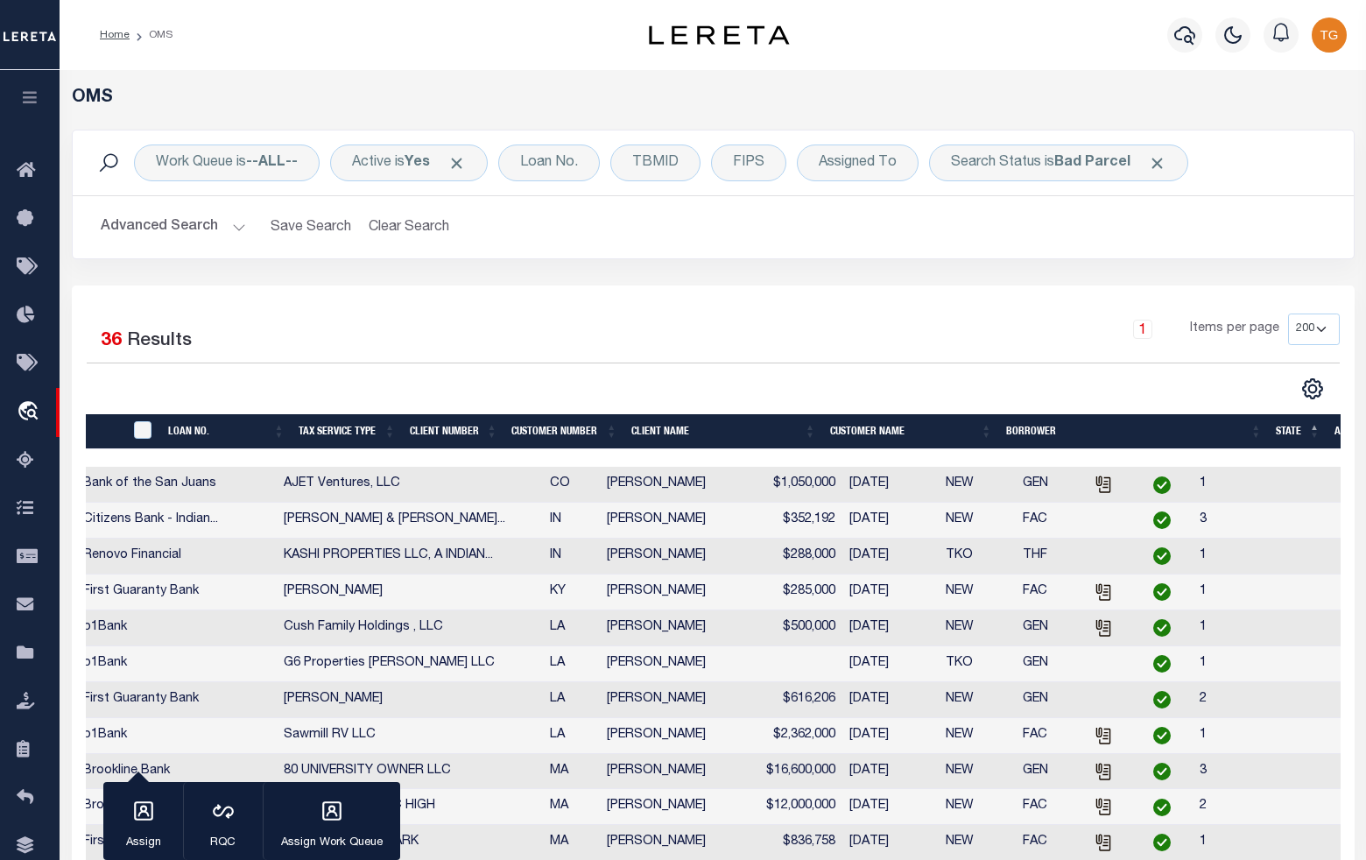
scroll to position [0, 745]
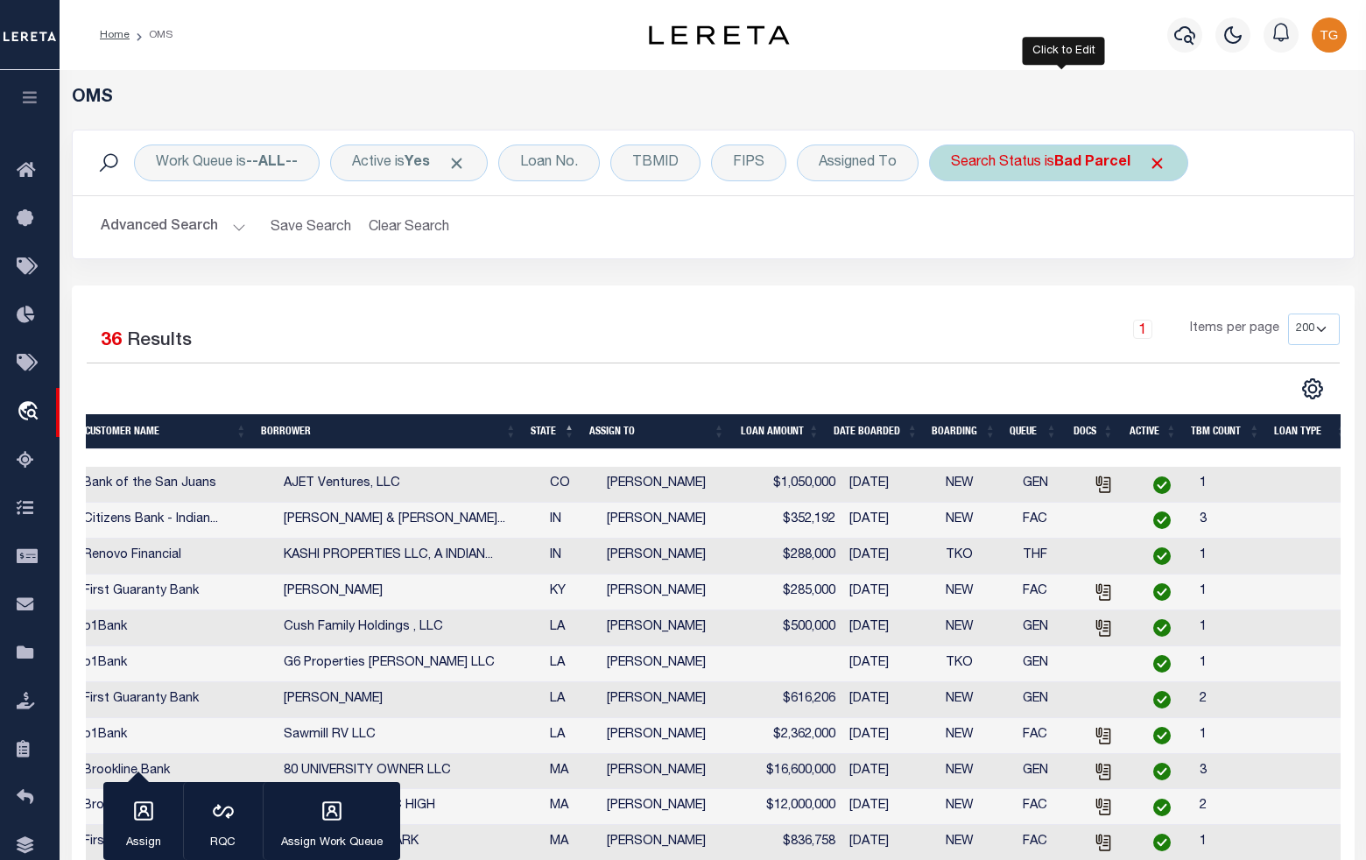
click at [1087, 166] on b "Bad Parcel" at bounding box center [1092, 163] width 76 height 14
select select "BP"
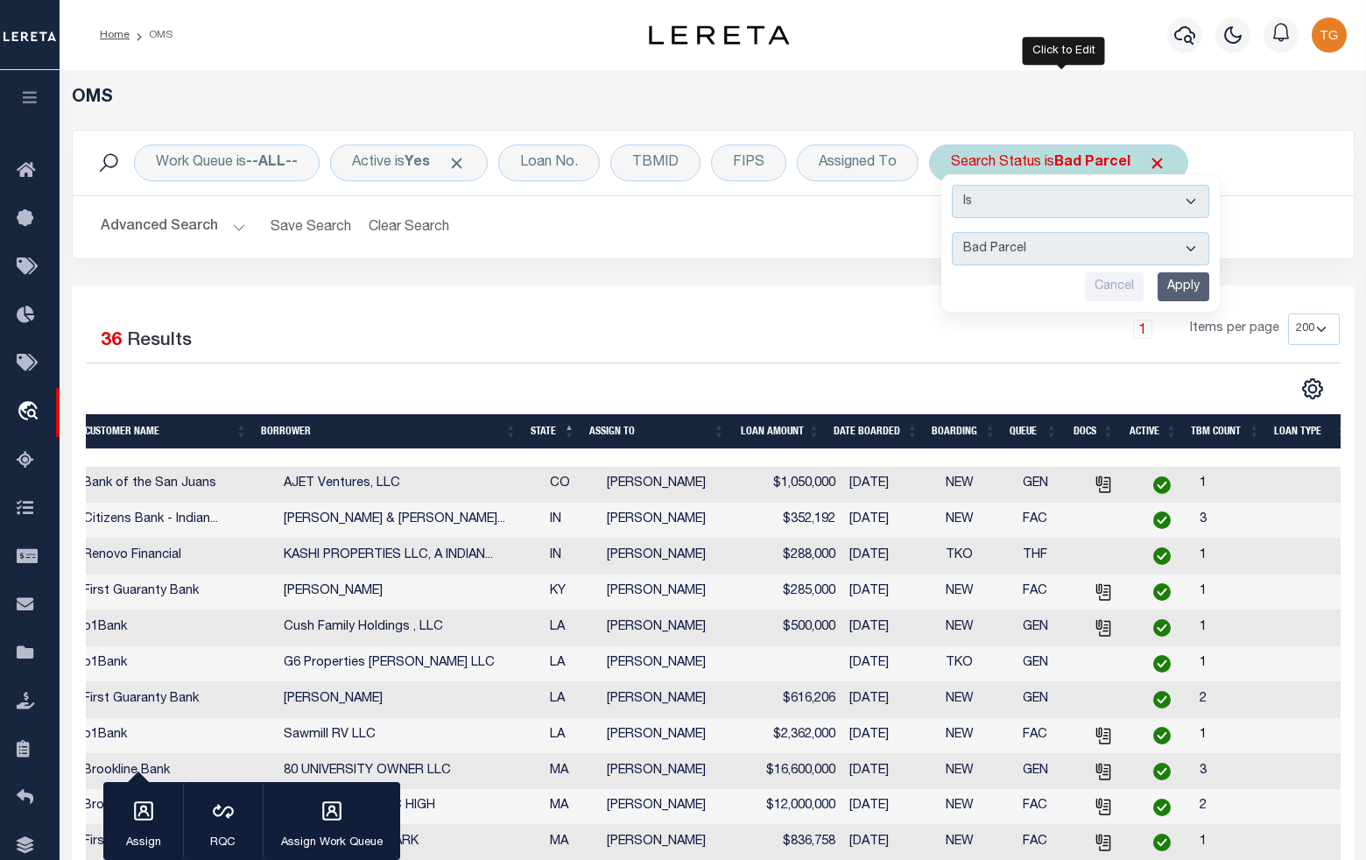
click at [1188, 285] on input "Apply" at bounding box center [1183, 286] width 52 height 29
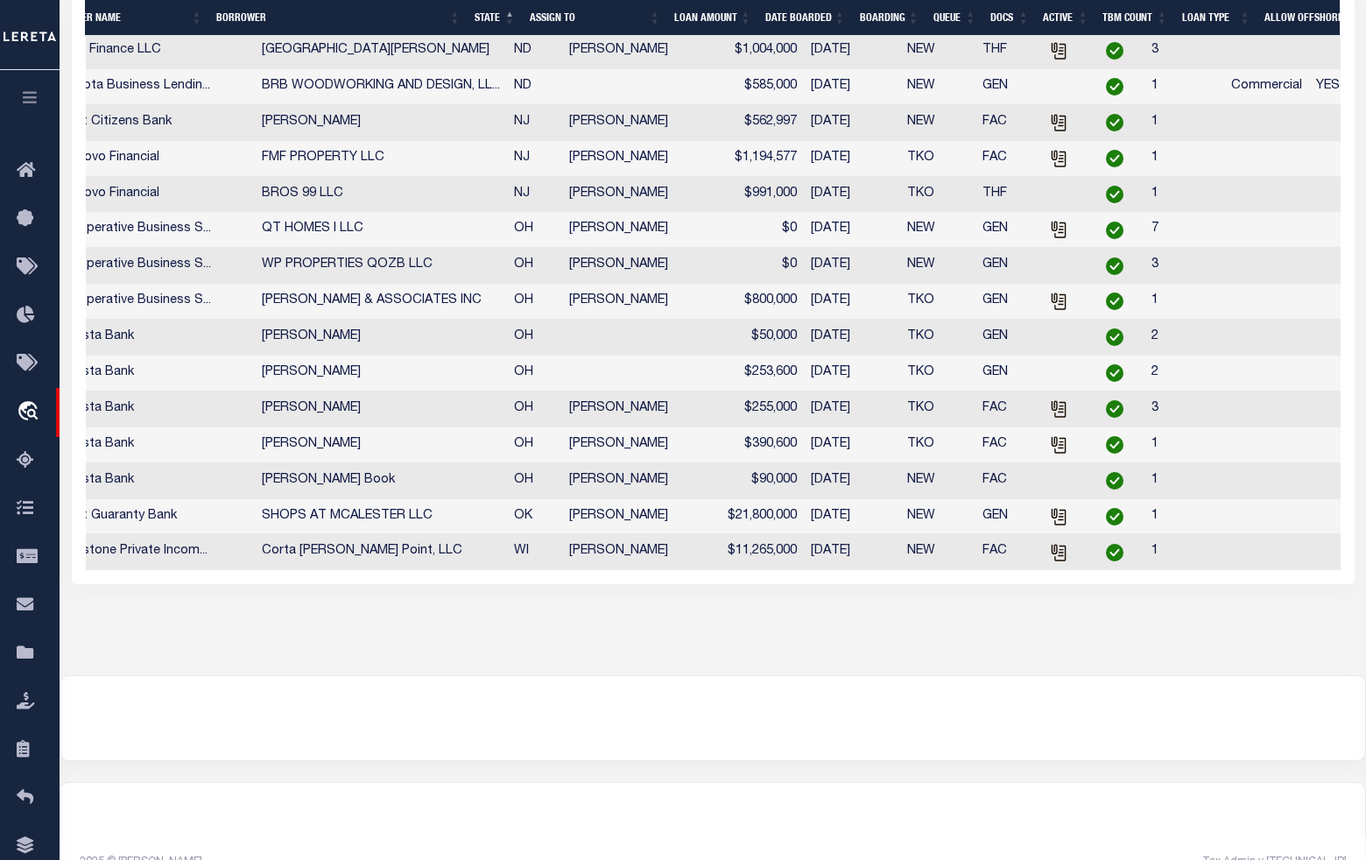
scroll to position [0, 733]
drag, startPoint x: 600, startPoint y: 635, endPoint x: 382, endPoint y: 628, distance: 218.1
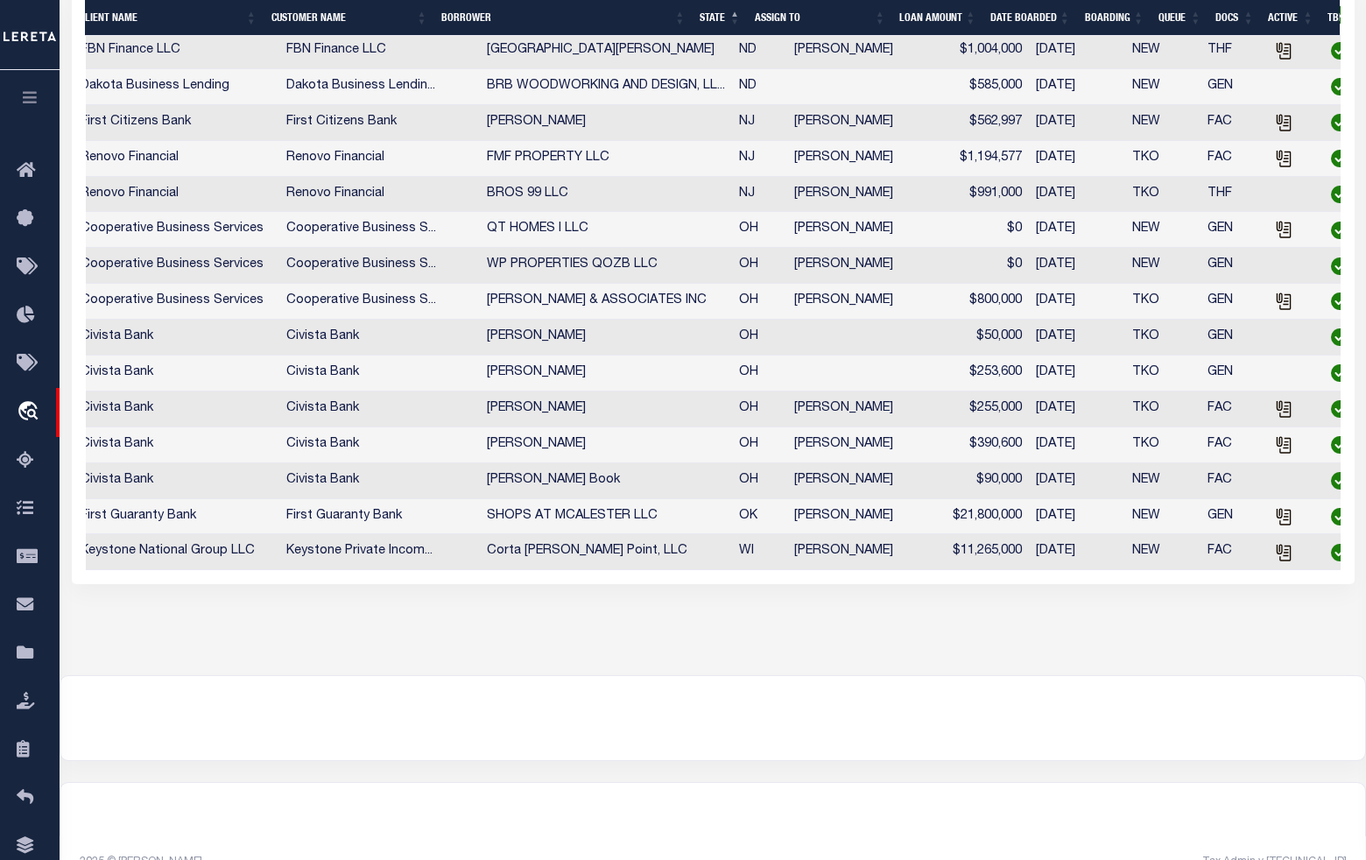
scroll to position [0, 429]
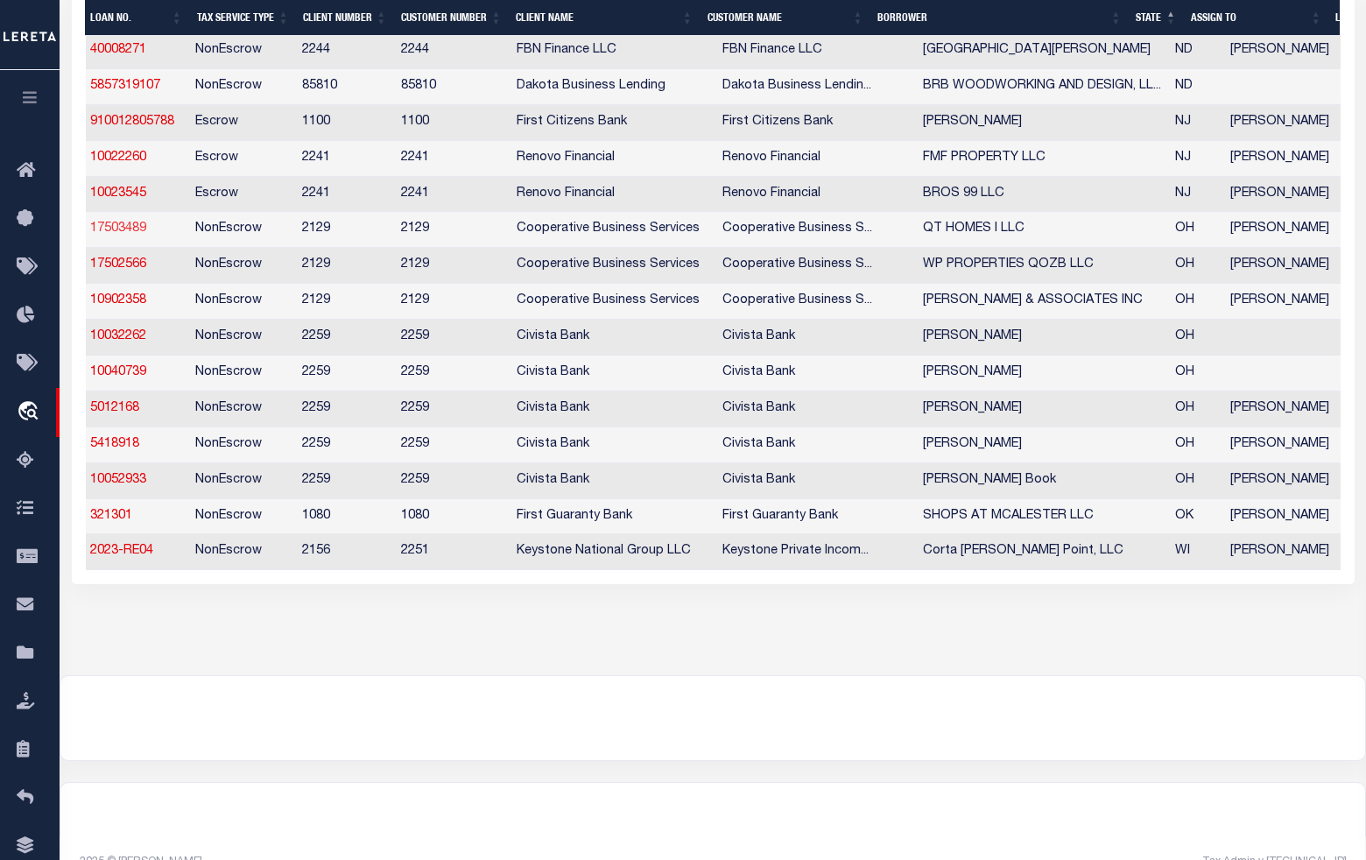
click at [102, 235] on link "17503489" at bounding box center [118, 228] width 56 height 12
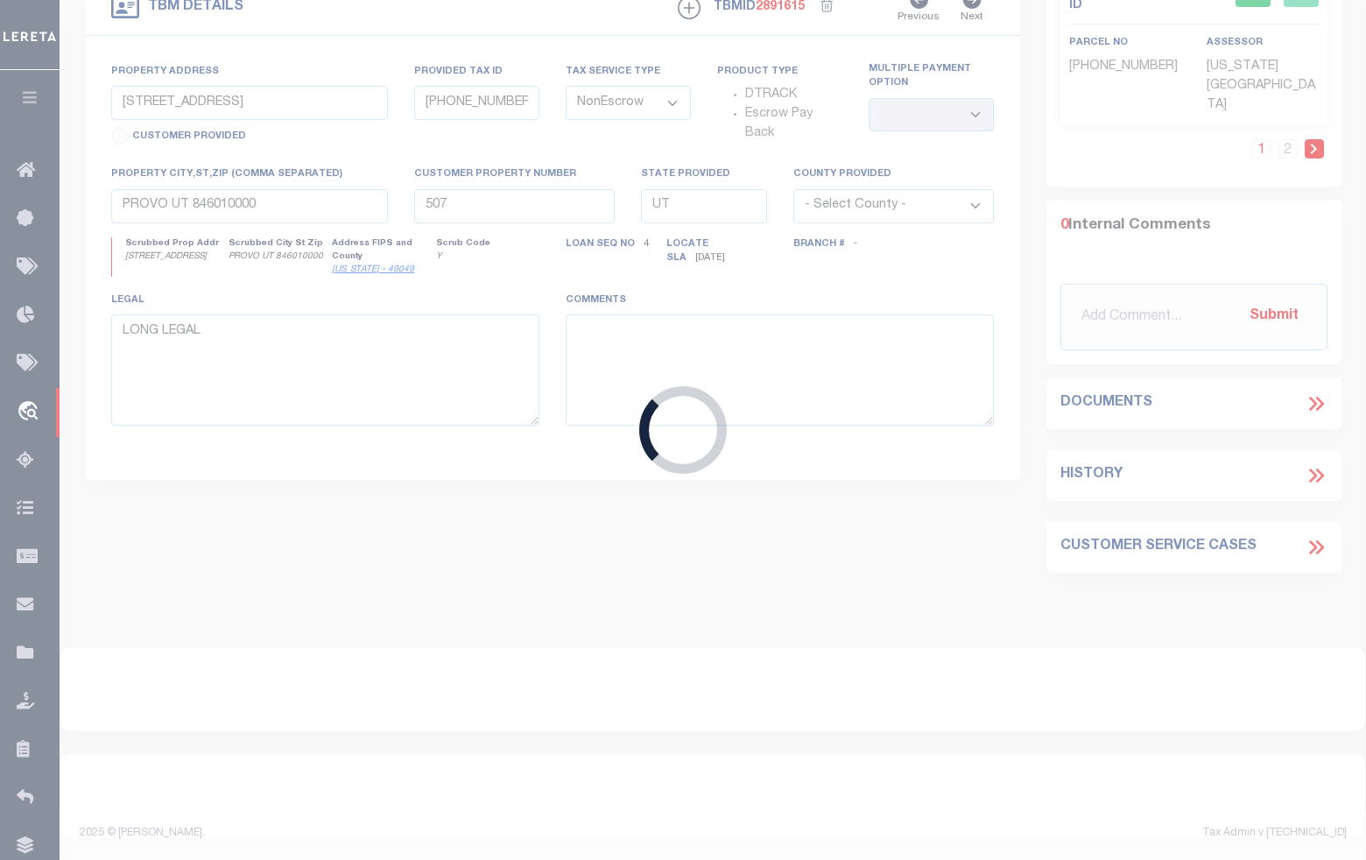
type input "17503489"
type input "QT HOMES I LLC"
select select
type input "[STREET_ADDRESS]"
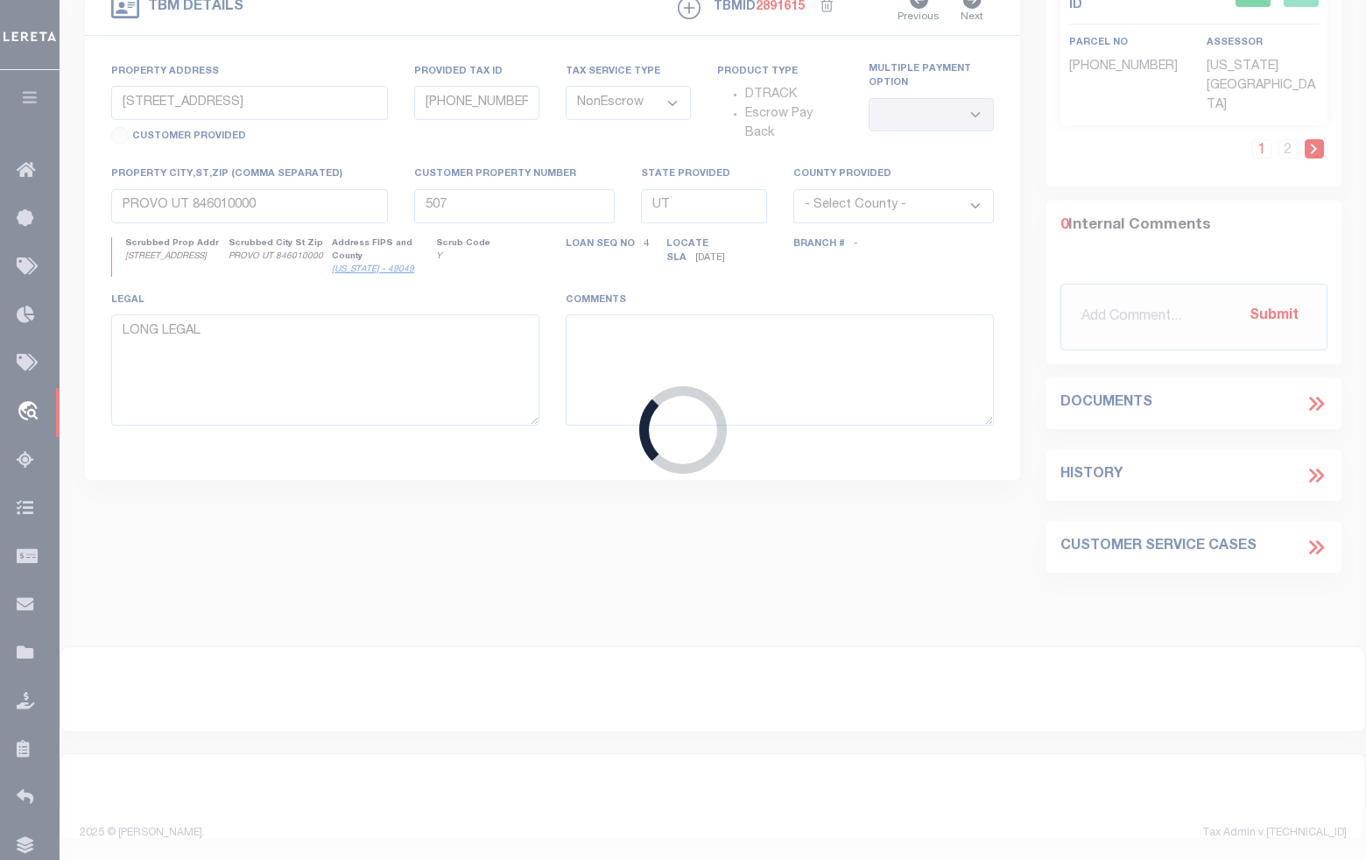
type input "[GEOGRAPHIC_DATA], OH 43215"
select select "10"
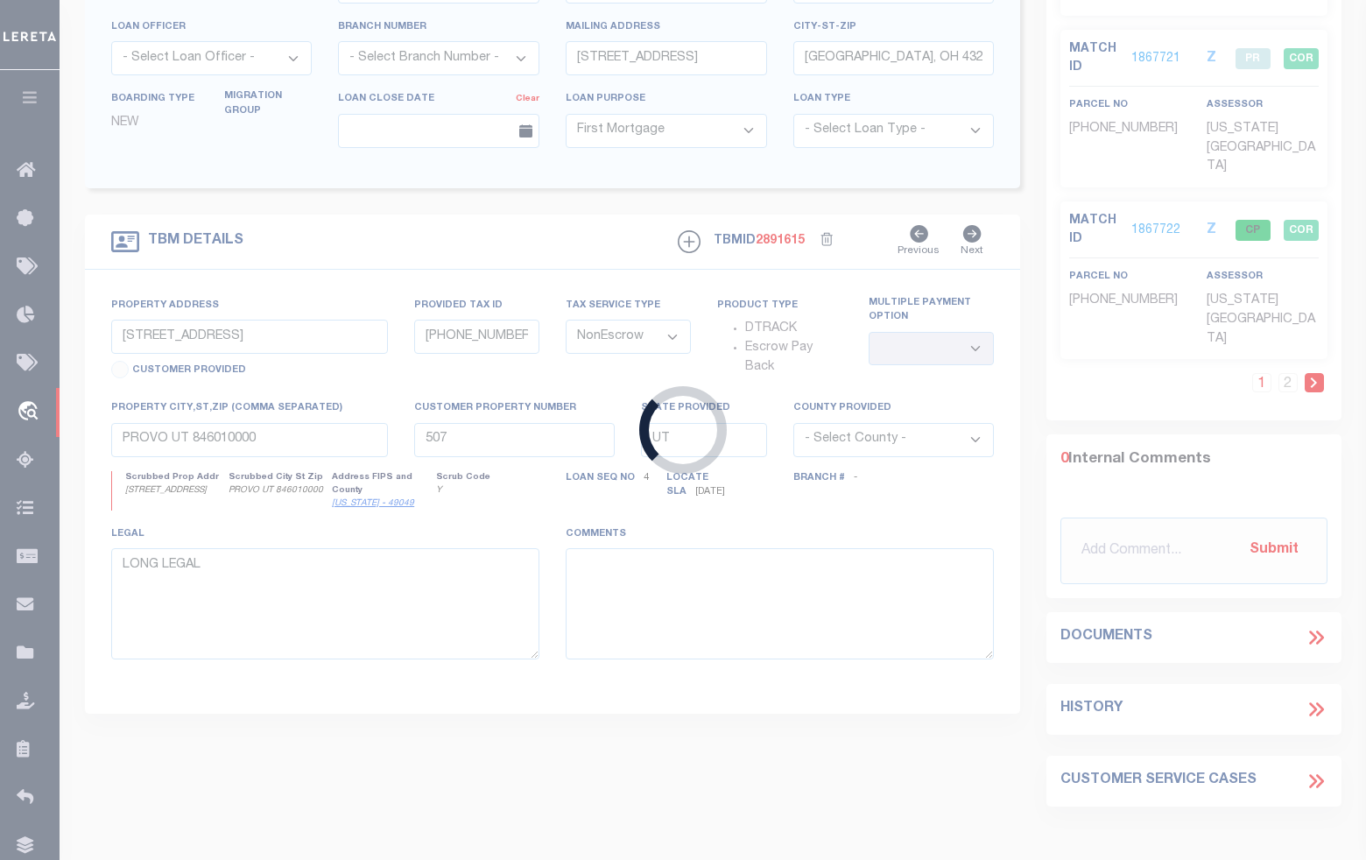
type input "[STREET_ADDRESS]"
type input "[PHONE_NUMBER]"
select select
type input "[GEOGRAPHIC_DATA]"
type input "2517"
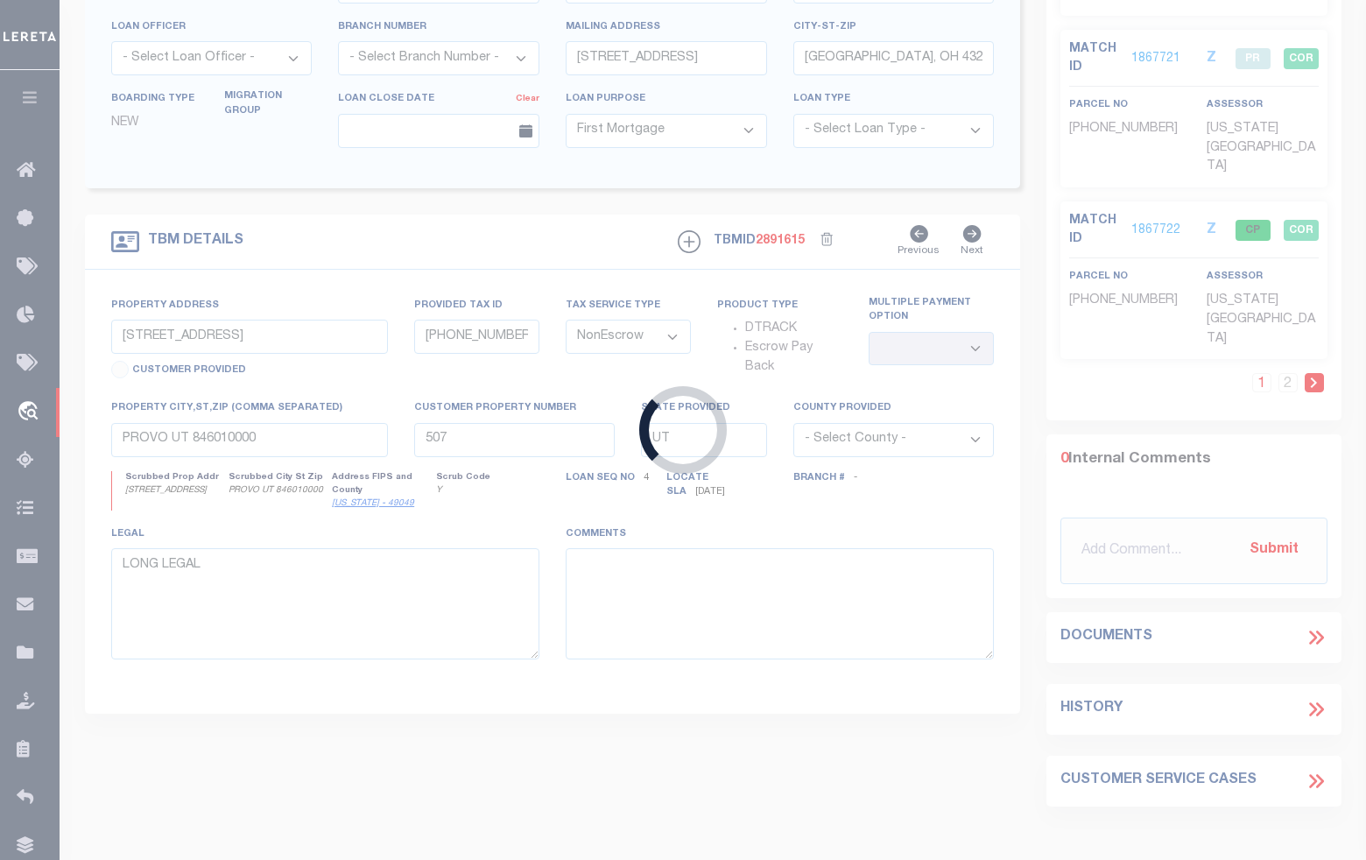
type input "OH"
select select
select select "4848"
select select "3334"
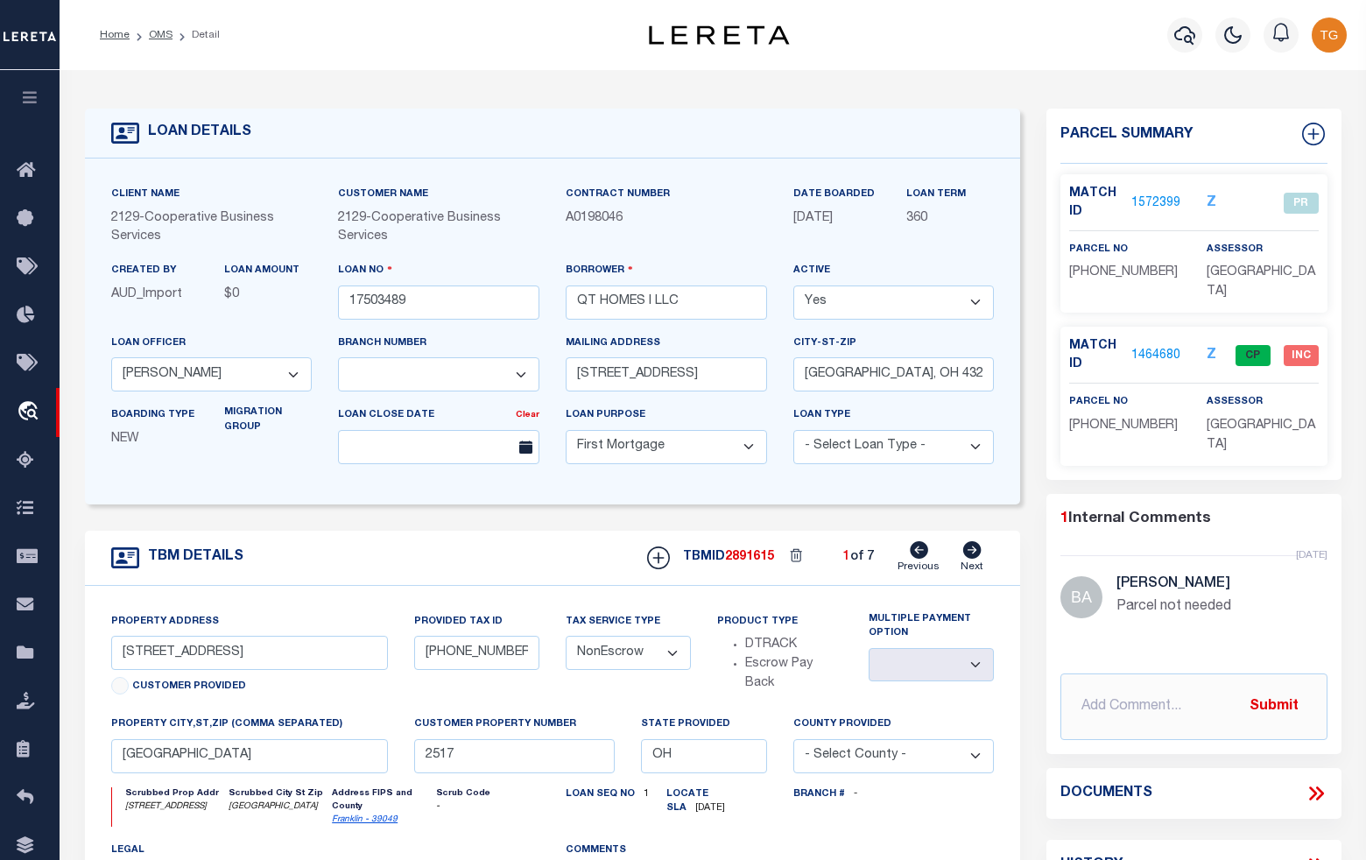
click at [1162, 353] on link "1464680" at bounding box center [1155, 356] width 49 height 18
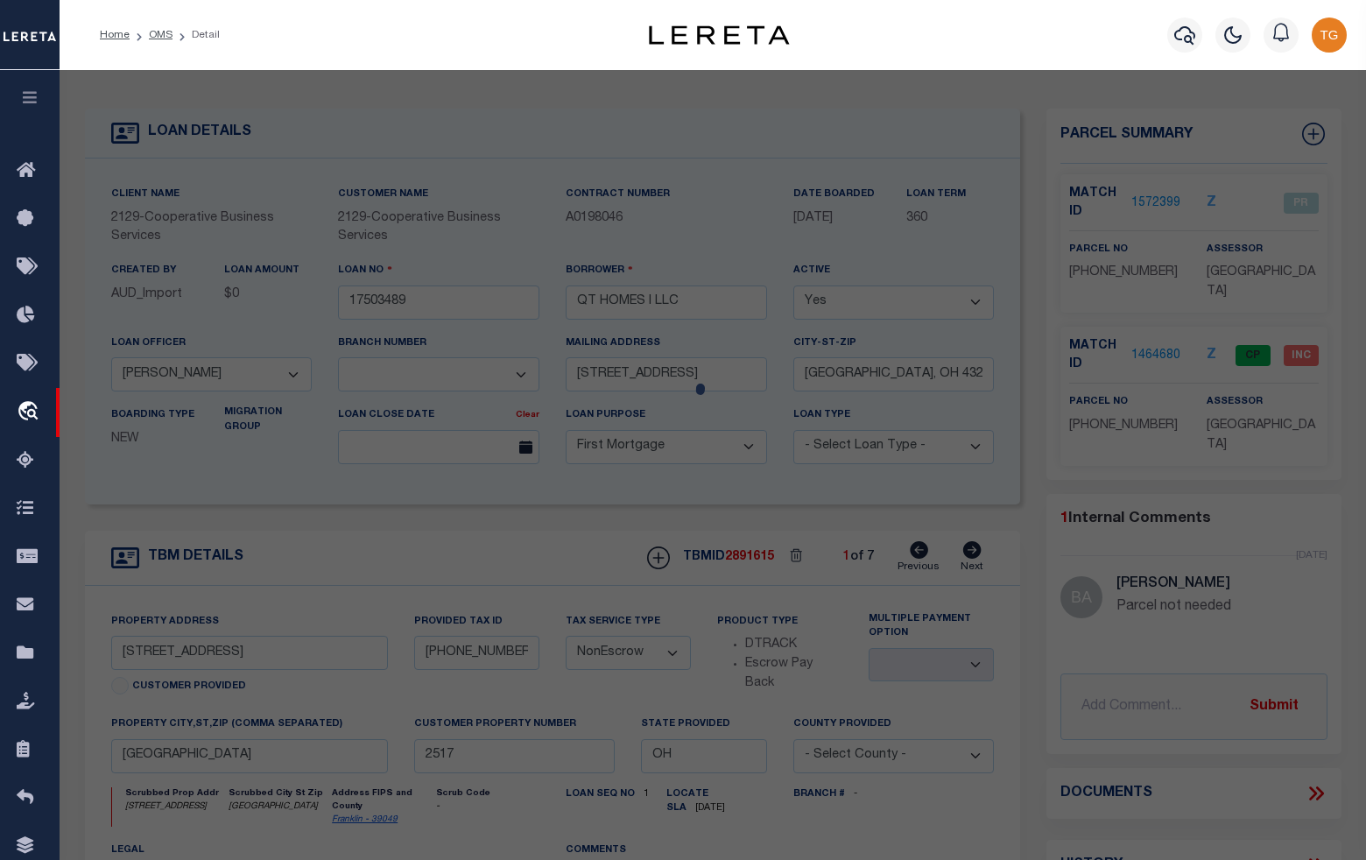
select select "AS"
select select
checkbox input "false"
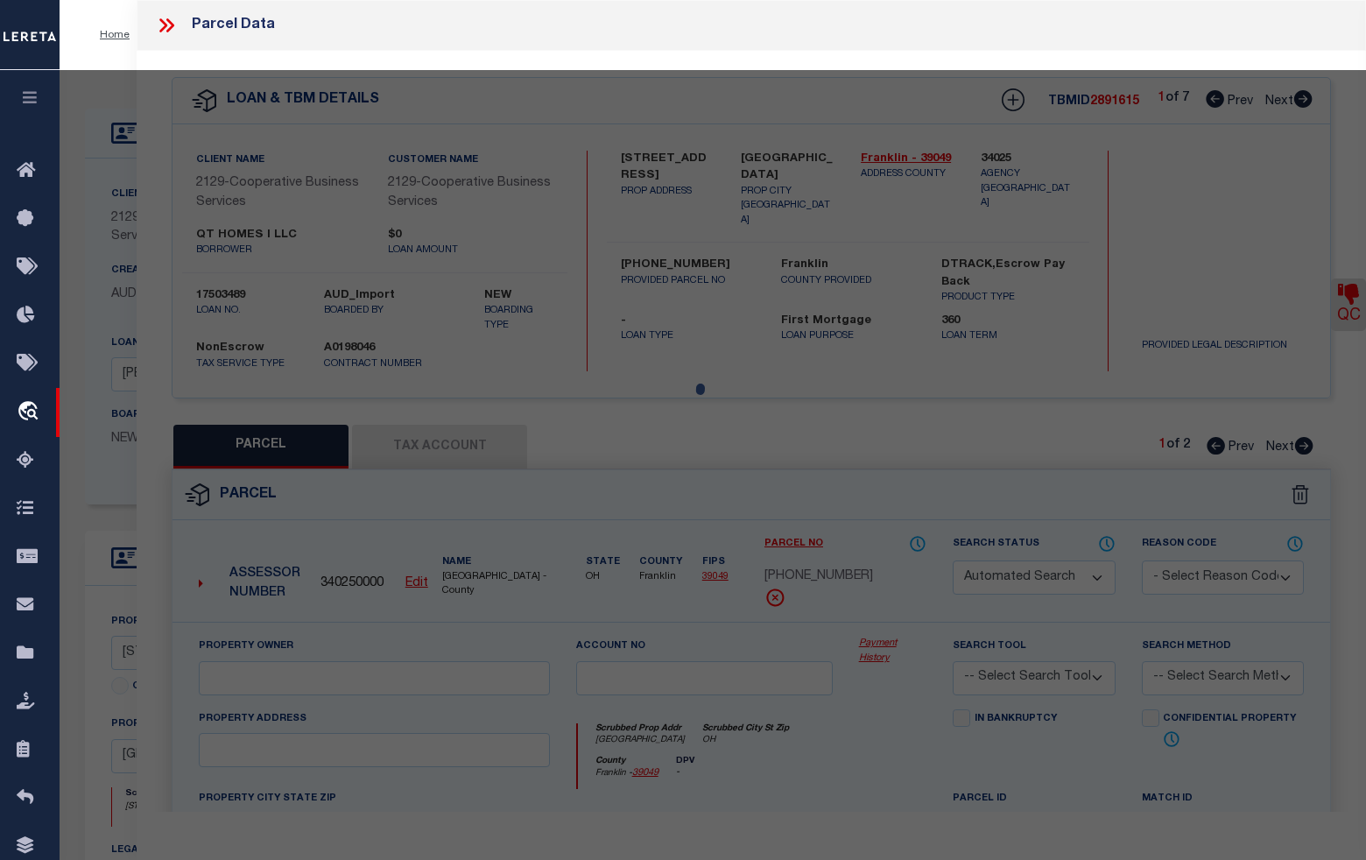
select select "CP"
type input "[PERSON_NAME] CANYON LLC"
select select "AGF"
select select
type input "[GEOGRAPHIC_DATA]"
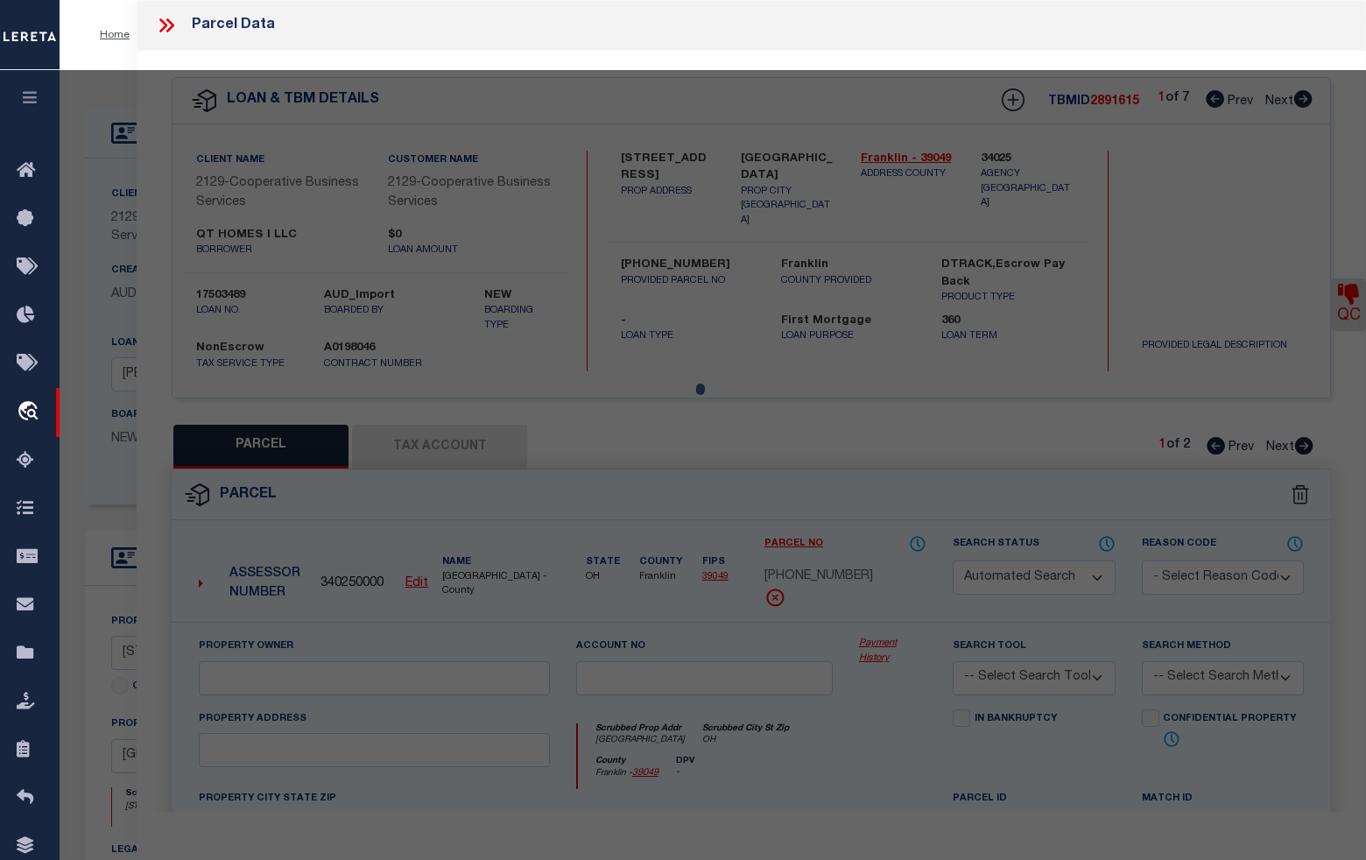
type input "OH"
type textarea "Legal Description NR [PERSON_NAME] QURS OQ 1000 ENTRY 544 0.783 ACRE"
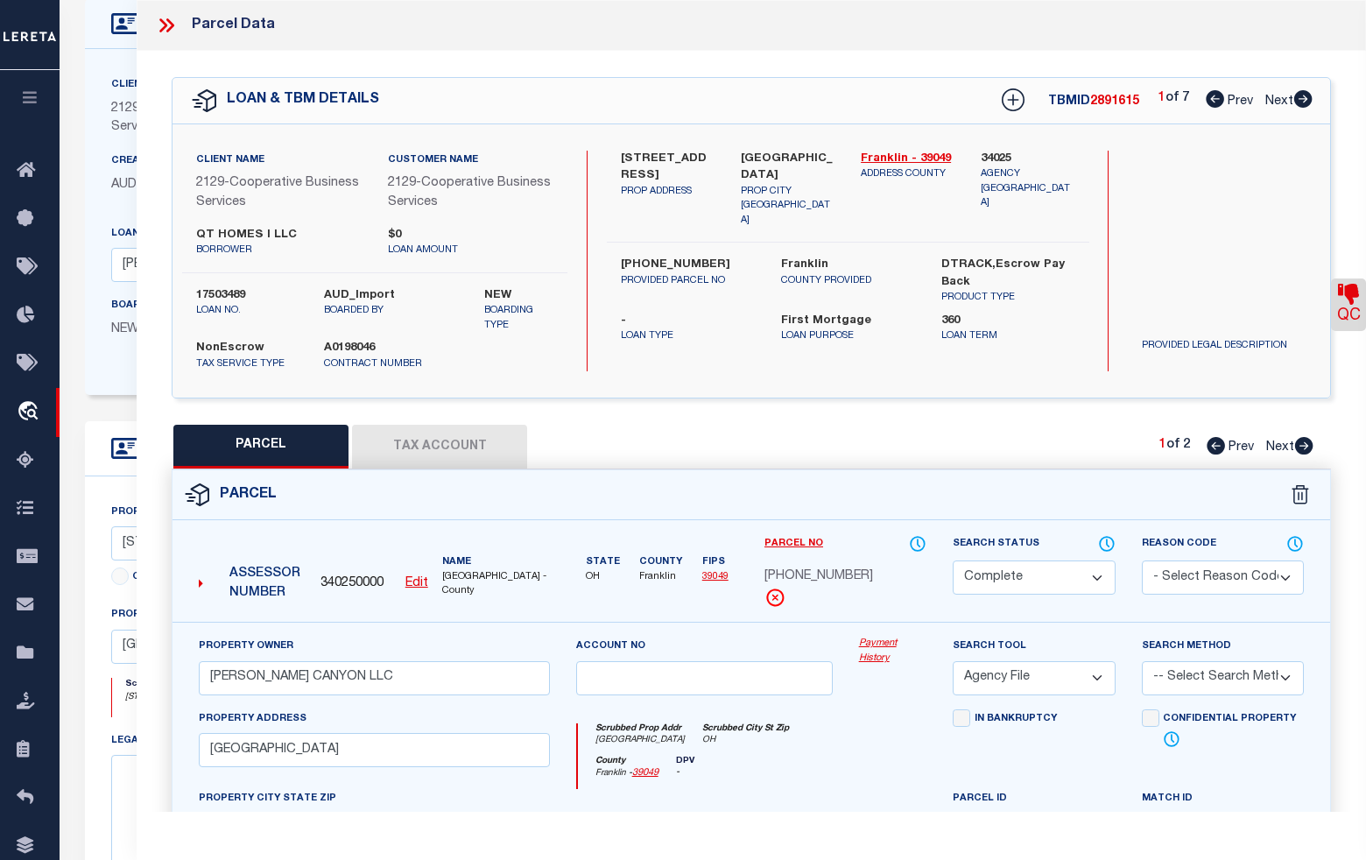
click at [1306, 445] on icon at bounding box center [1304, 446] width 18 height 18
select select "AS"
select select
checkbox input "false"
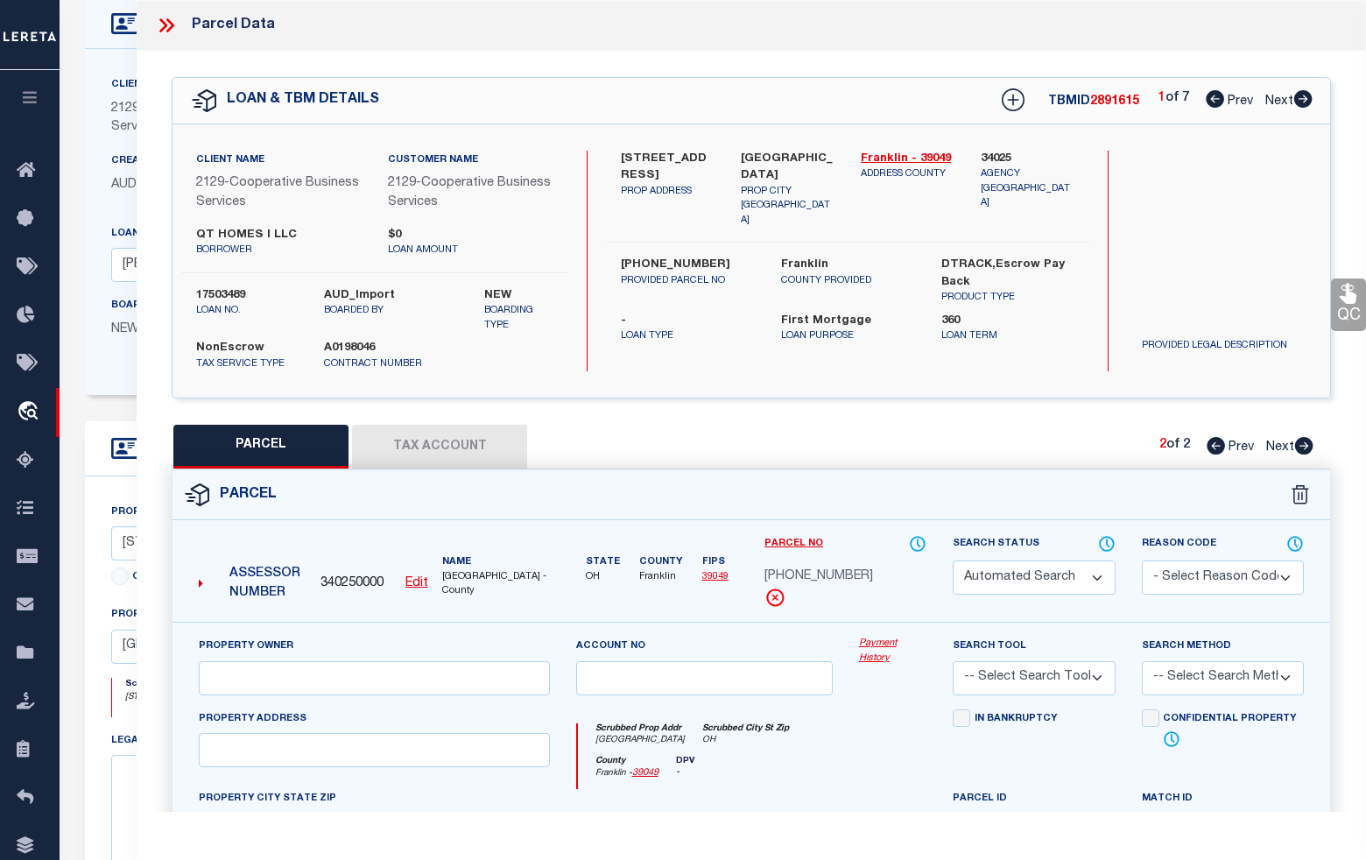
select select "PR"
select select "099"
type input "[PERSON_NAME] CANYON LLC"
type input "[GEOGRAPHIC_DATA]"
type input "OH"
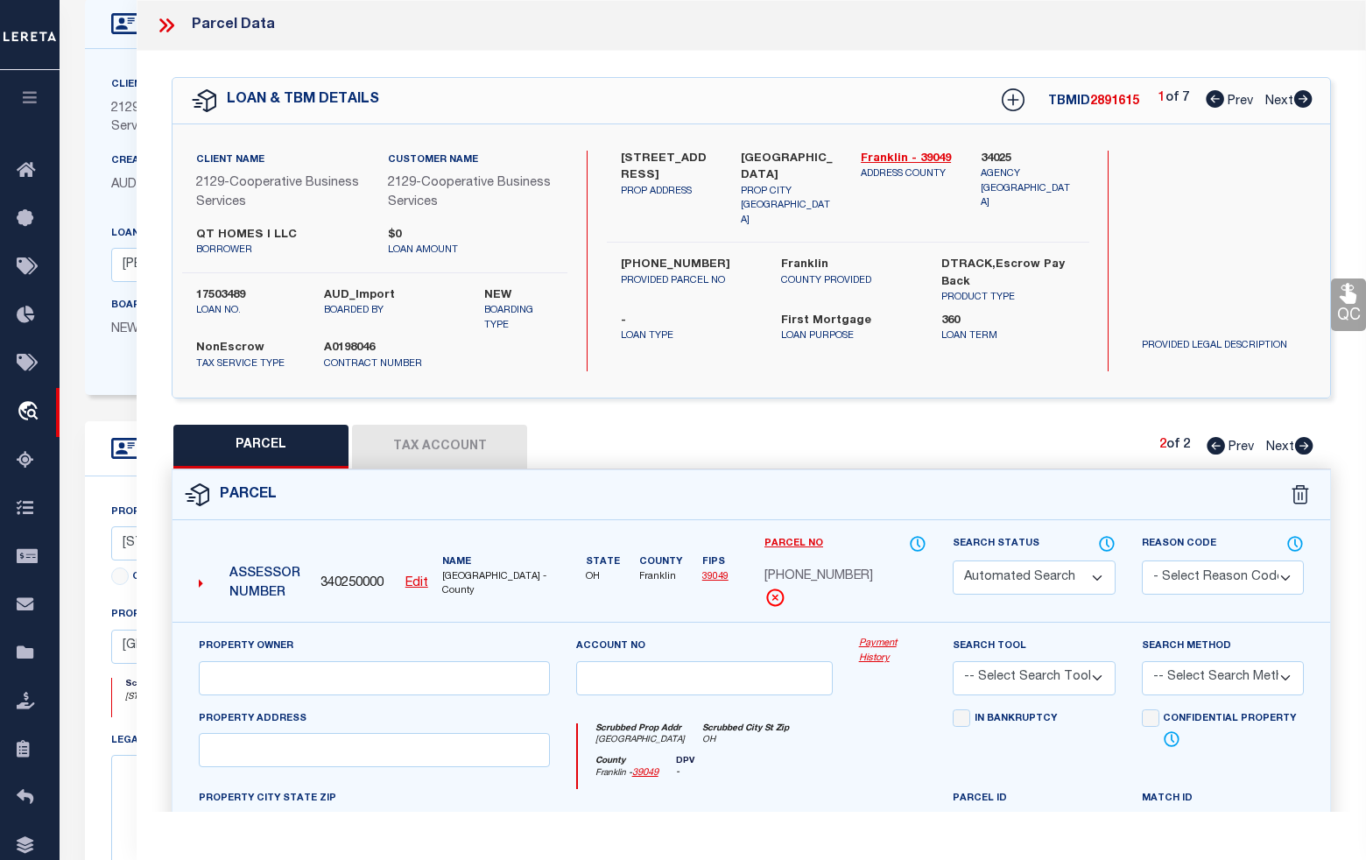
type textarea "NR [PERSON_NAME] QURS OQ 1000 ENTRY 544 69.989 ACRES"
type textarea "Parcel not needed"
click at [1306, 102] on icon at bounding box center [1303, 99] width 18 height 18
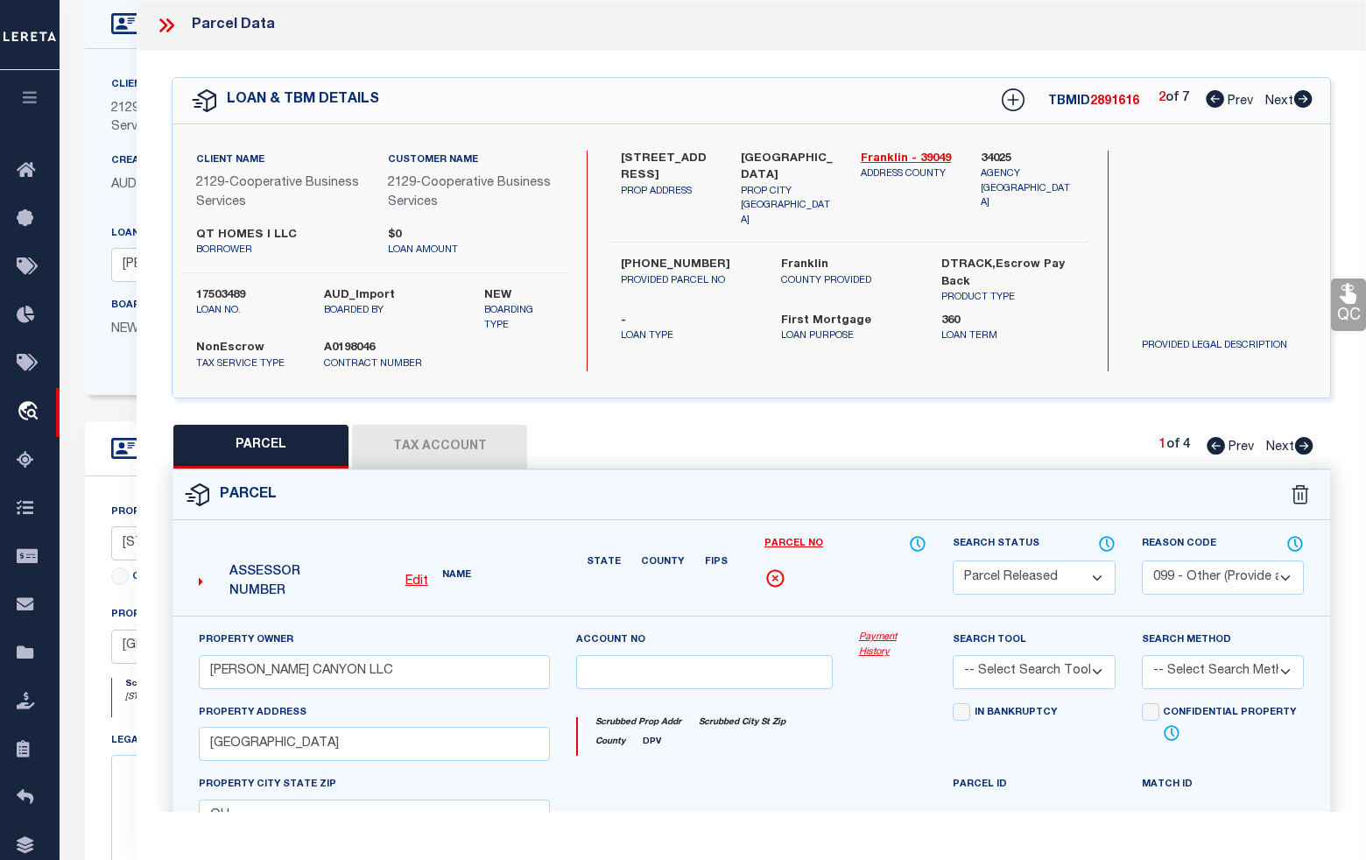
select select "AS"
select select
checkbox input "false"
select select "CP"
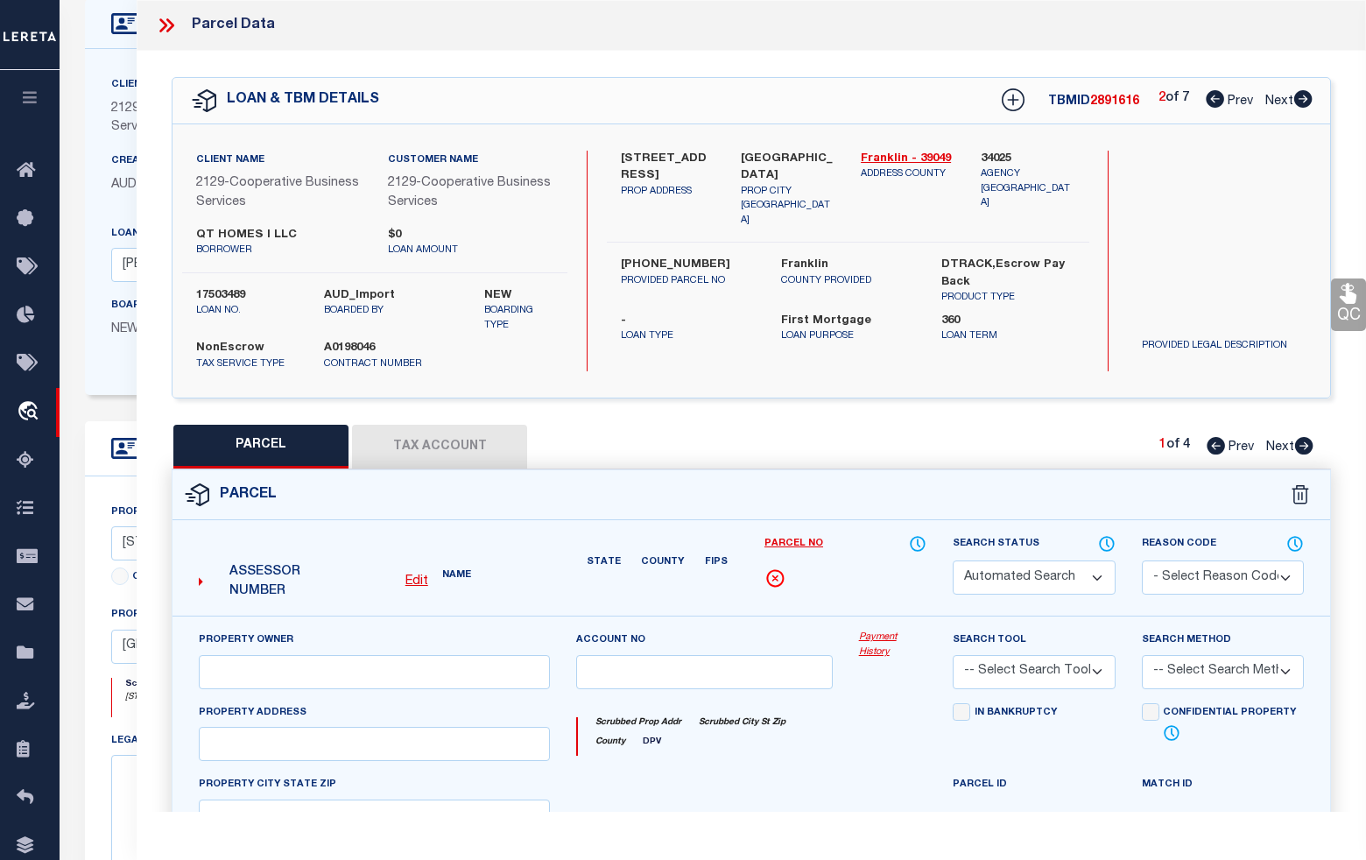
type input "[PERSON_NAME] CANYON LLC"
select select
type input "[GEOGRAPHIC_DATA]"
checkbox input "false"
type input "OH"
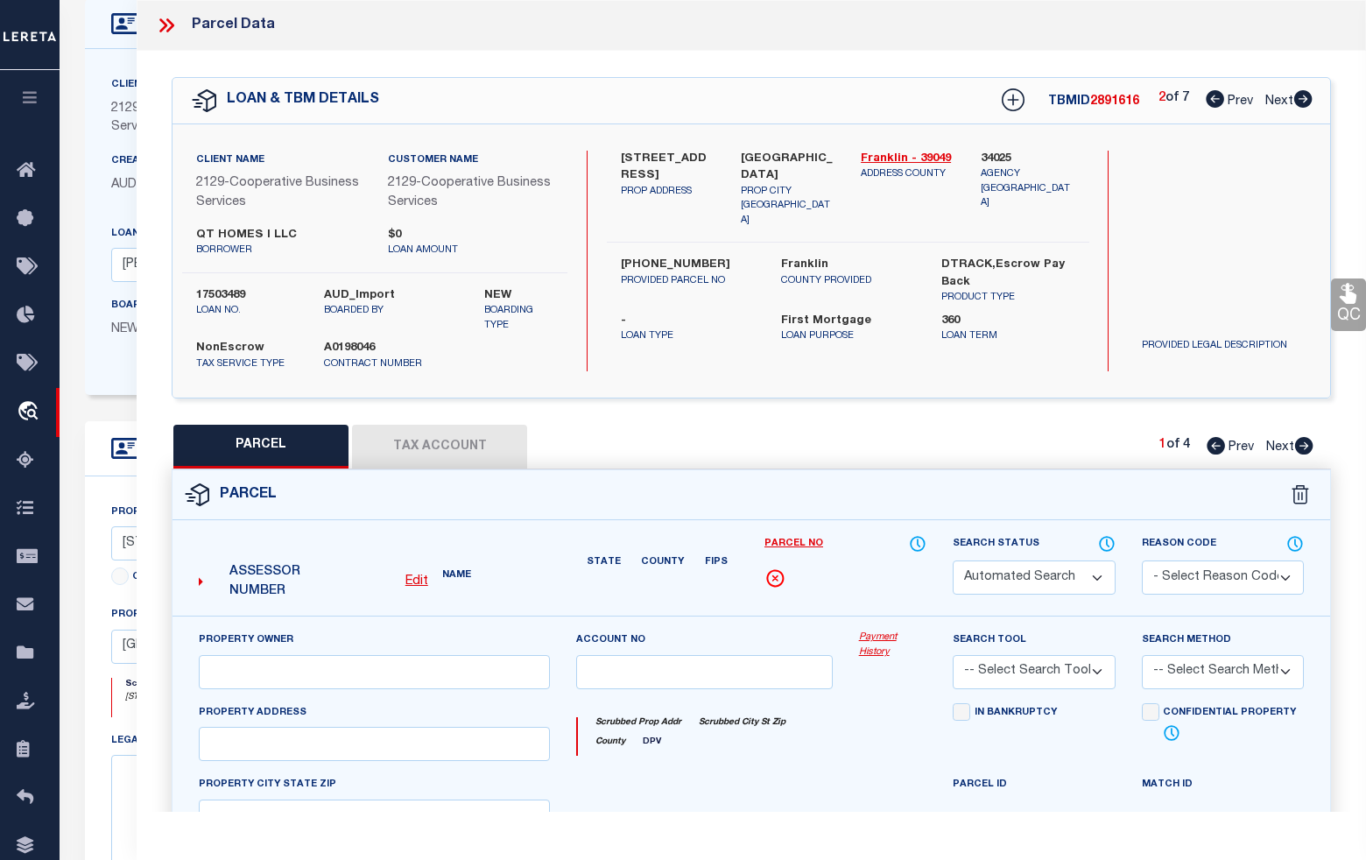
type textarea "NR [PERSON_NAME] QURS OQ 1000 ENTRY 544 2.019 ACRES"
type textarea "Completed by given legal document."
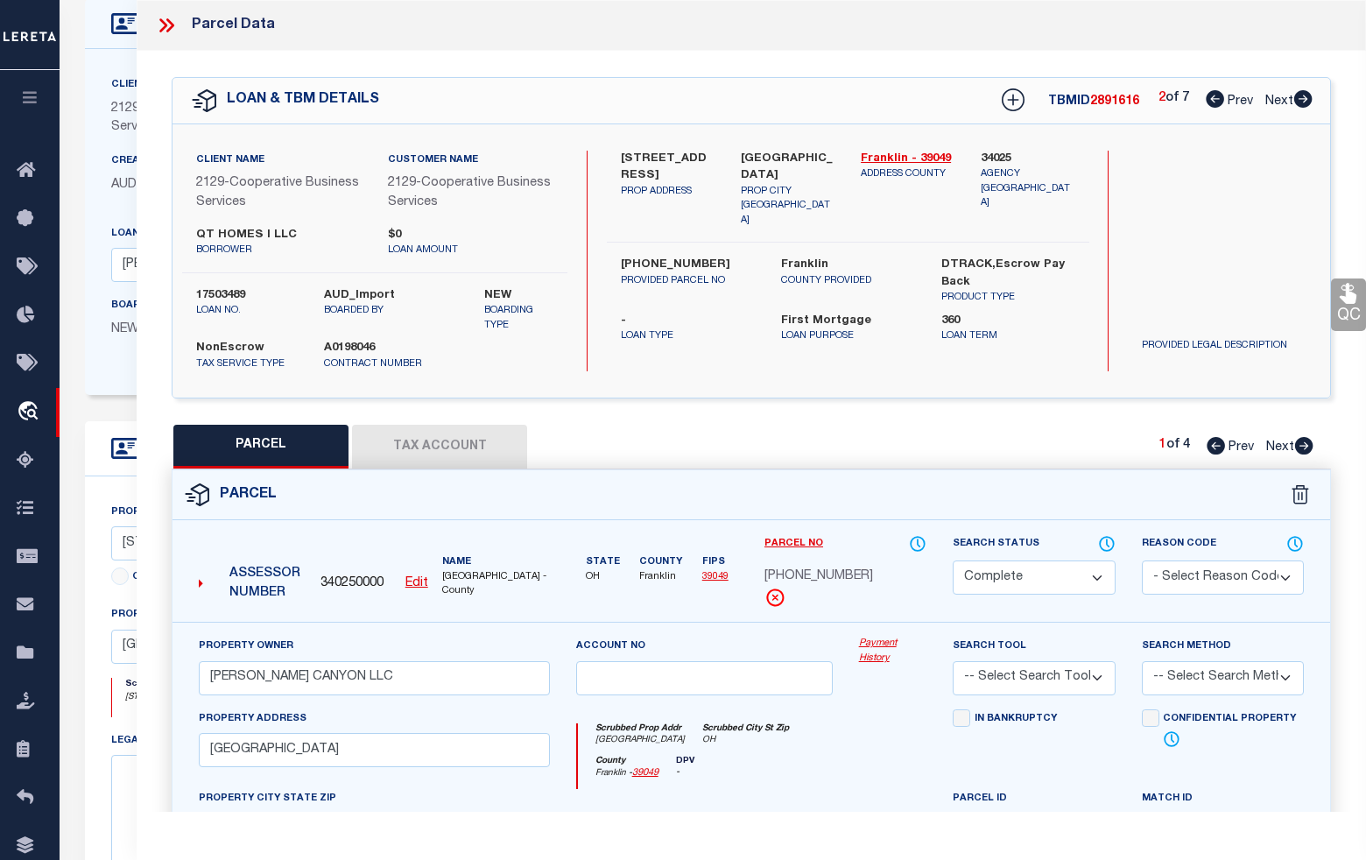
click at [1300, 447] on icon at bounding box center [1304, 446] width 18 height 18
select select "AS"
checkbox input "false"
select select "BP"
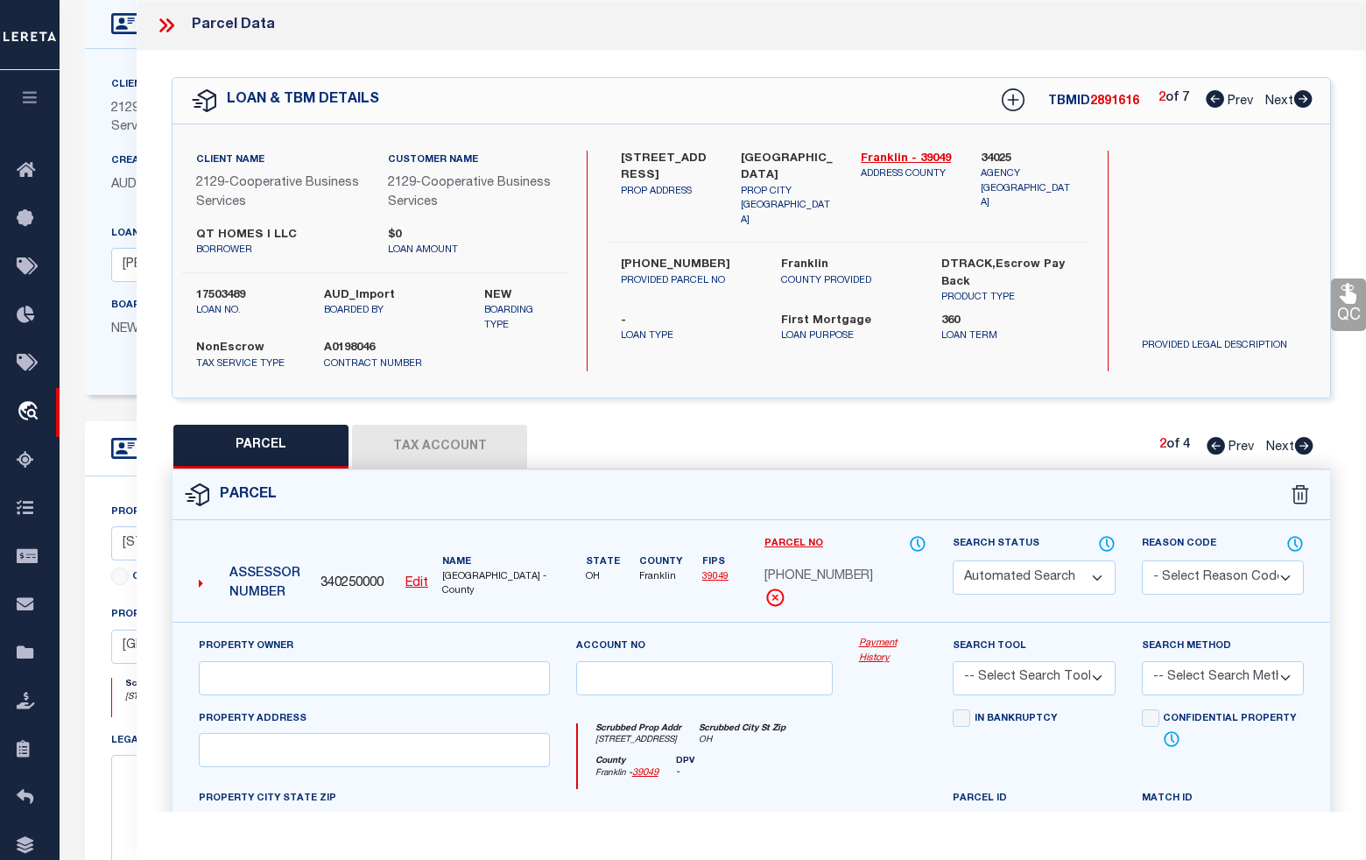
select select
type input "[STREET_ADDRESS]"
checkbox input "false"
type input "OH"
type textarea "inactive parcel"
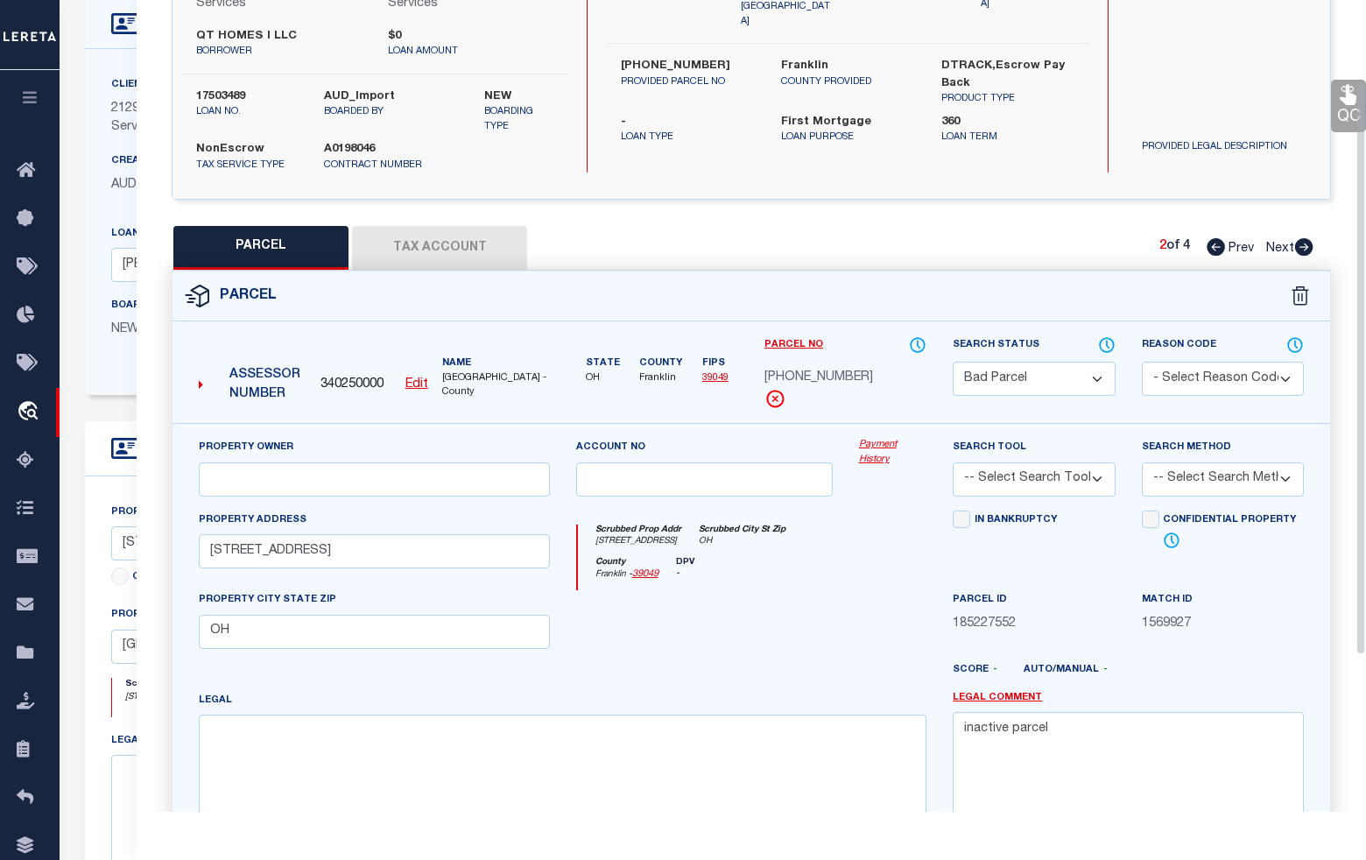
scroll to position [219, 0]
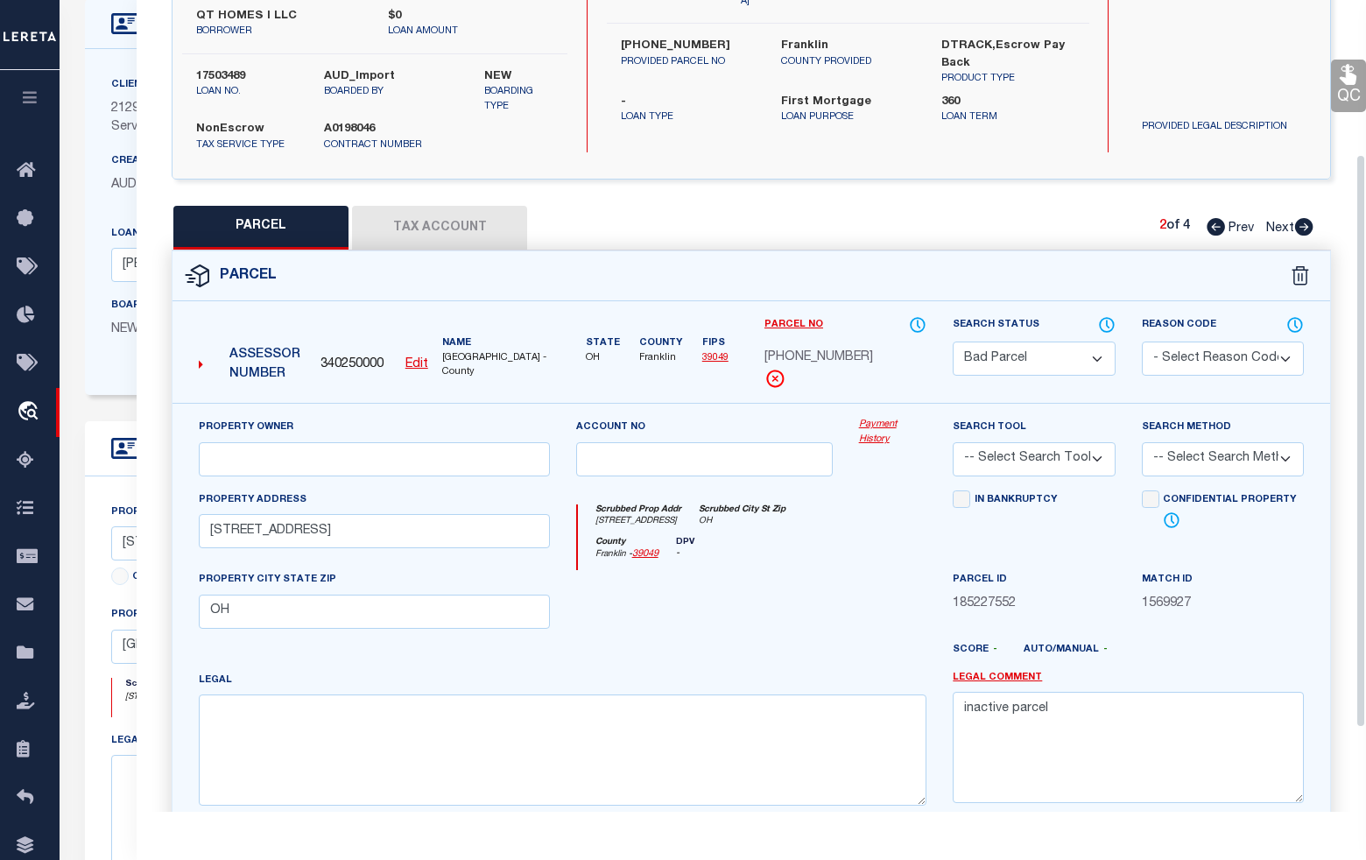
click at [1051, 363] on select "Automated Search Bad Parcel Complete Duplicate Parcel High Dollar Reporting In …" at bounding box center [1034, 358] width 162 height 34
select select "PR"
click at [953, 341] on select "Automated Search Bad Parcel Complete Duplicate Parcel High Dollar Reporting In …" at bounding box center [1034, 358] width 162 height 34
click at [1166, 347] on select "- Select Reason Code - 099 - Other (Provide additional detail) ACT - Agency Cha…" at bounding box center [1223, 358] width 162 height 34
select select "PPR"
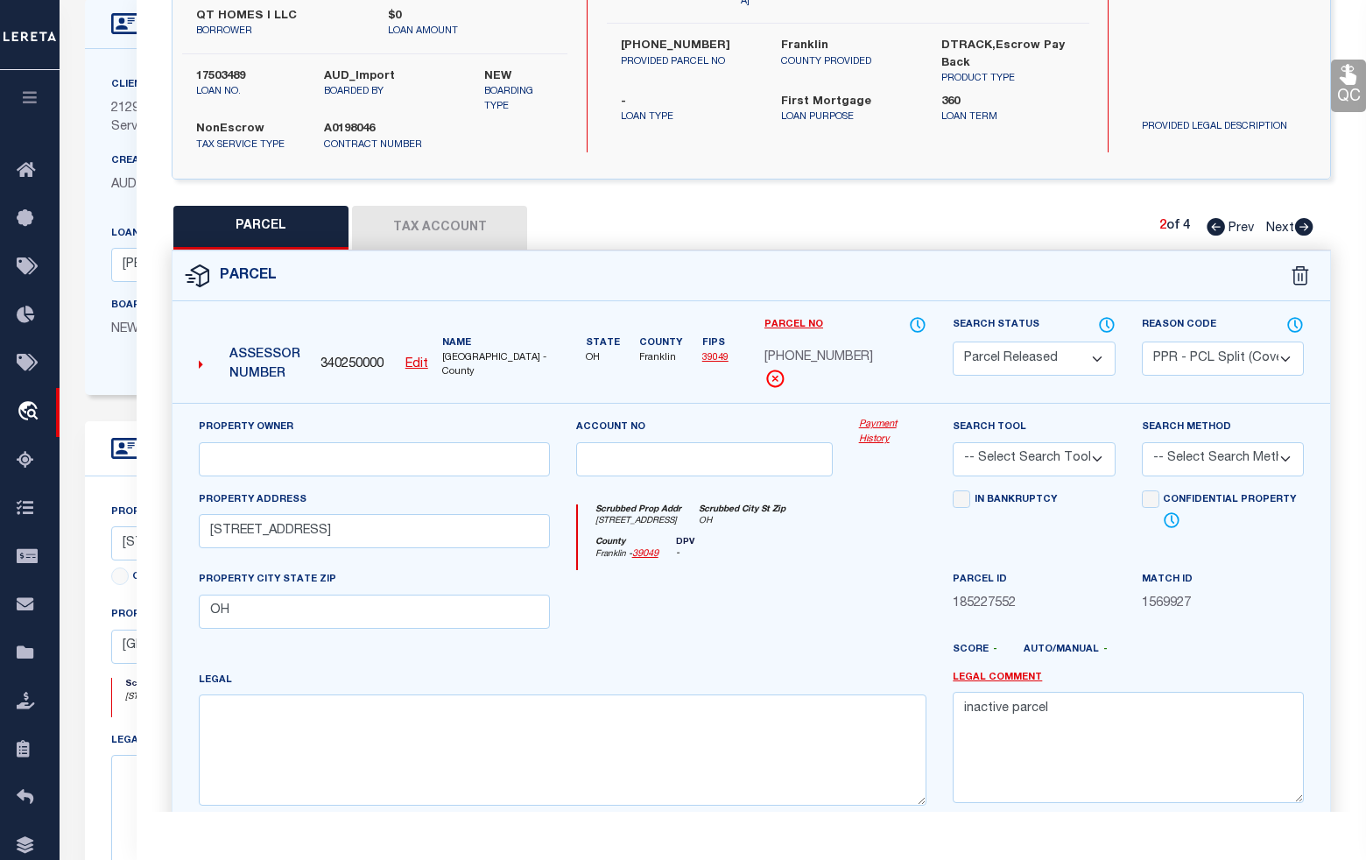
click at [1142, 341] on select "- Select Reason Code - 099 - Other (Provide additional detail) ACT - Agency Cha…" at bounding box center [1223, 358] width 162 height 34
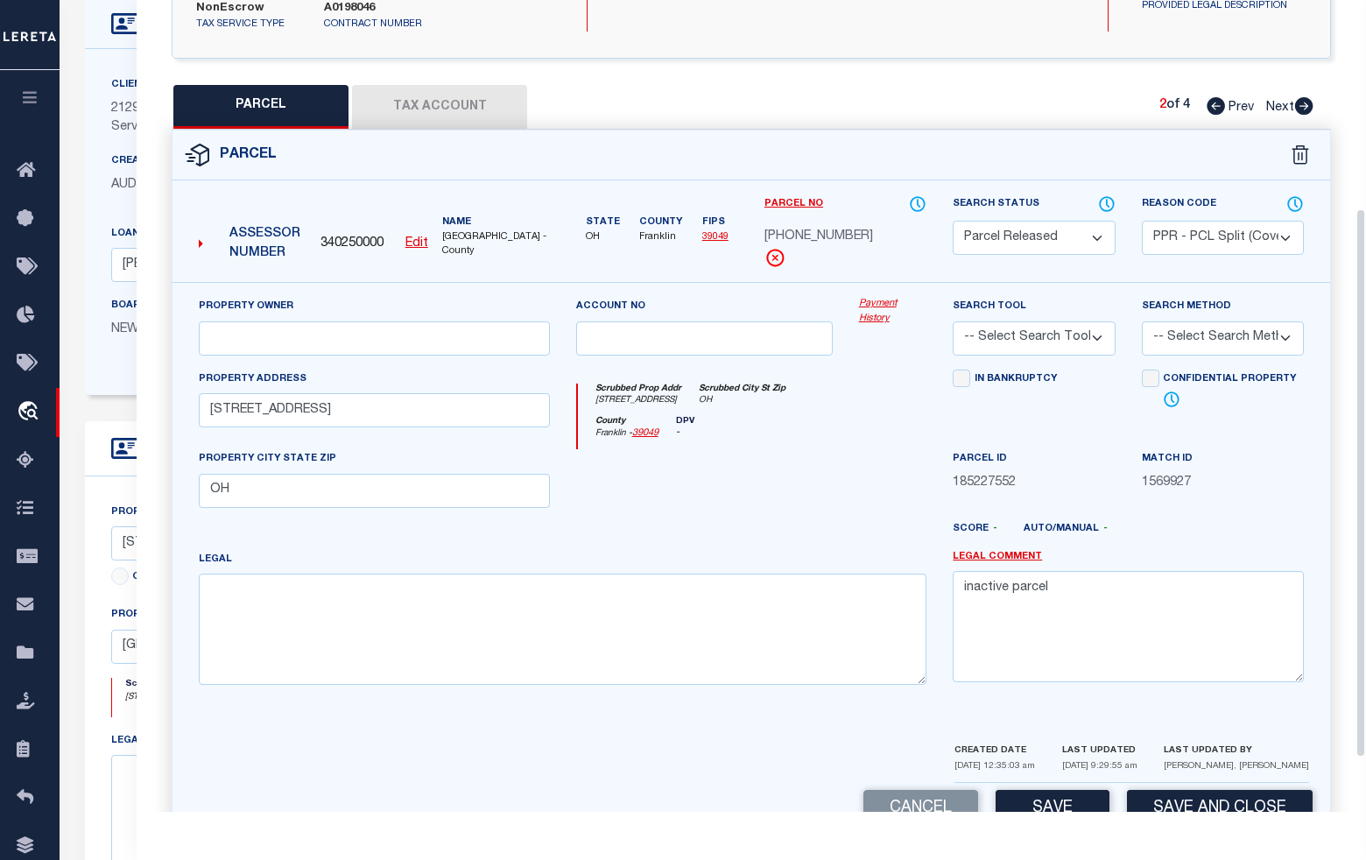
scroll to position [390, 0]
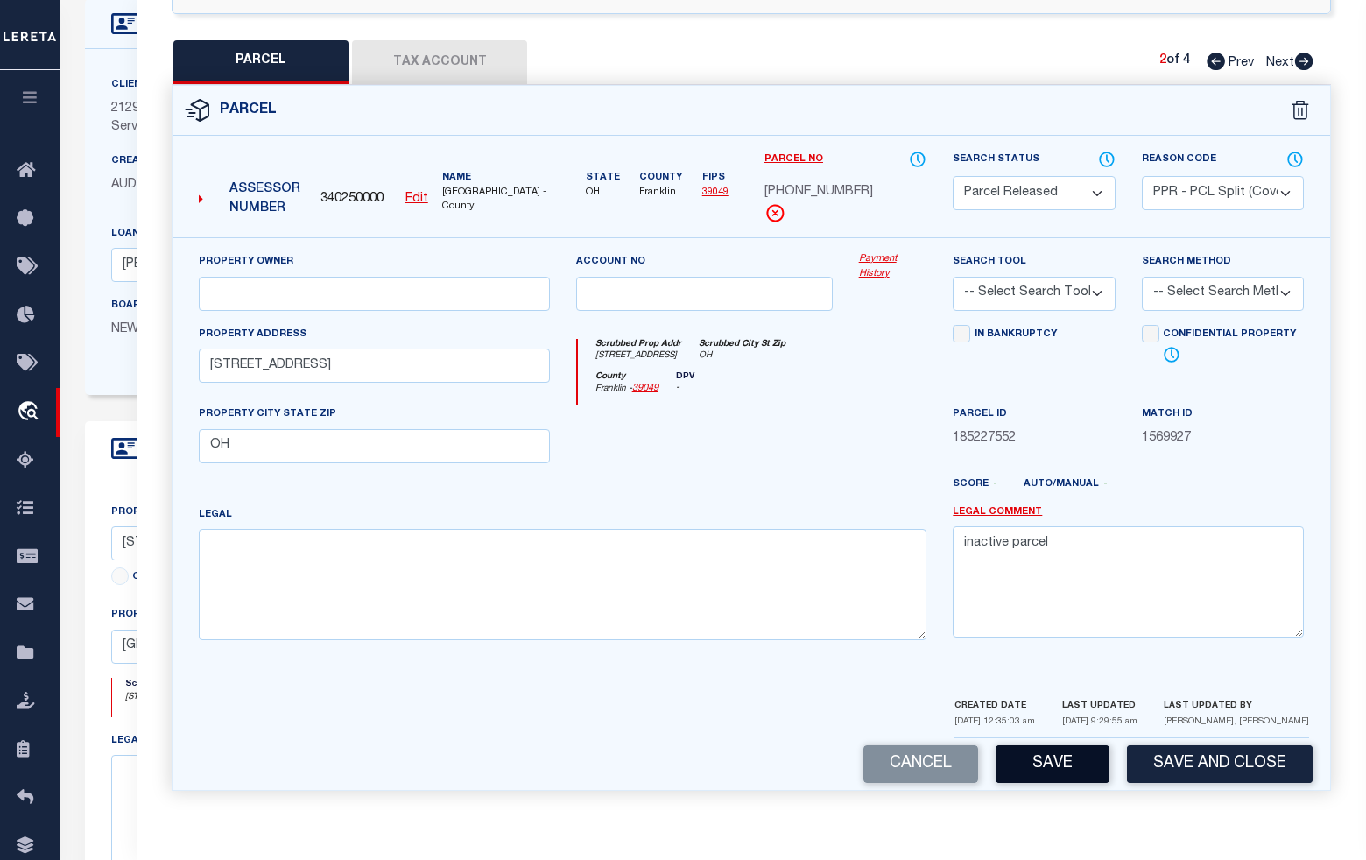
click at [1070, 766] on button "Save" at bounding box center [1053, 764] width 114 height 38
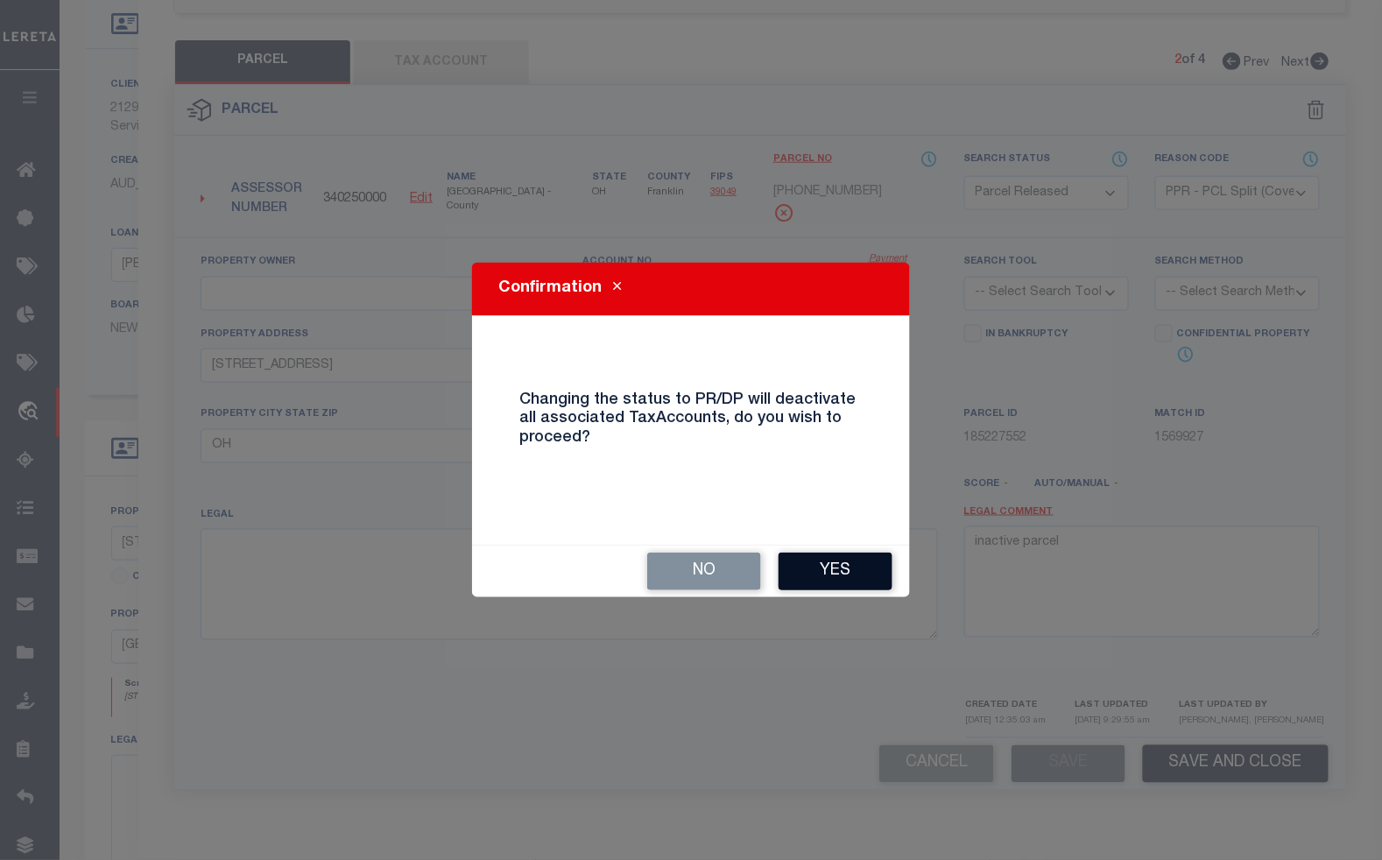
click at [845, 566] on button "Yes" at bounding box center [835, 571] width 114 height 38
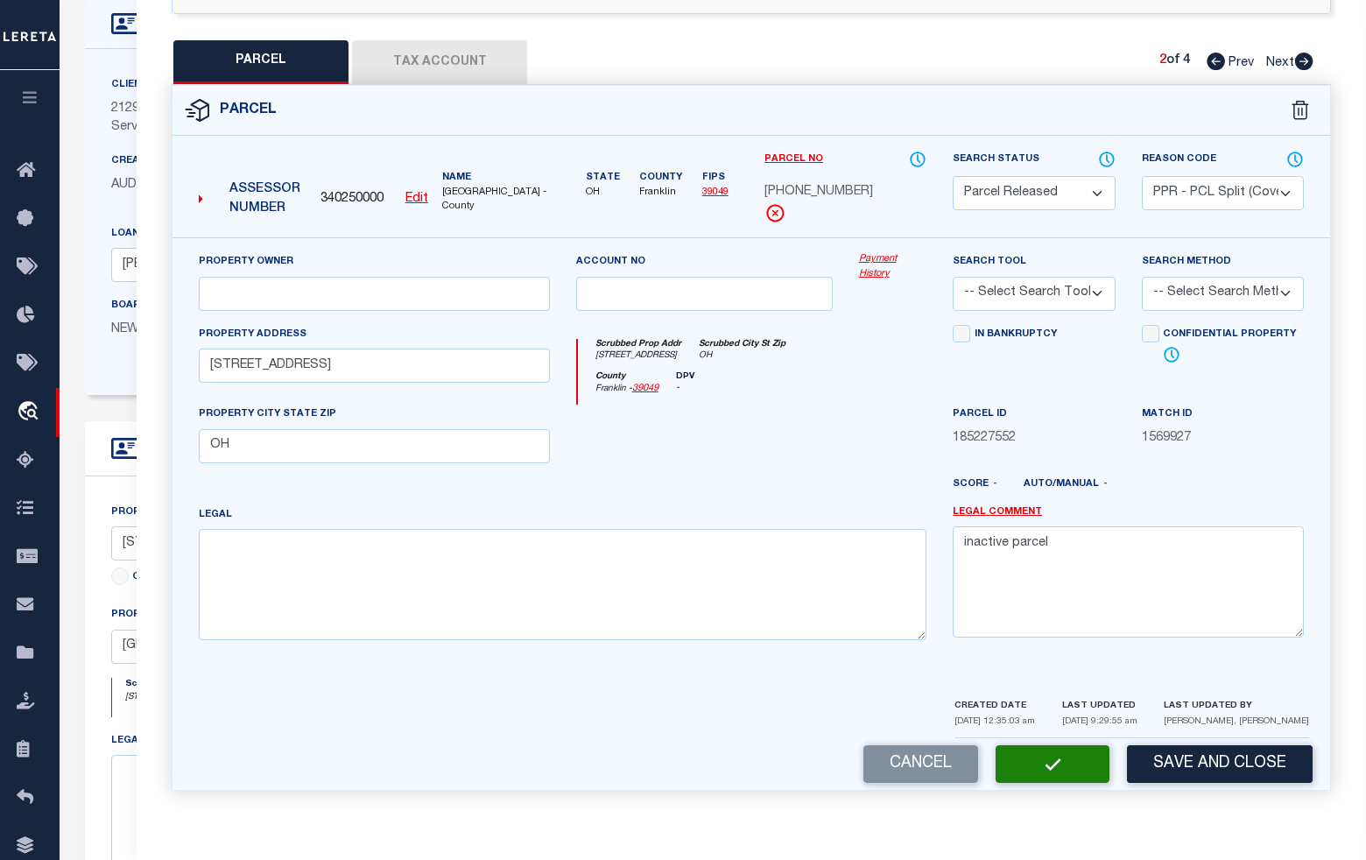
select select "AS"
select select
checkbox input "false"
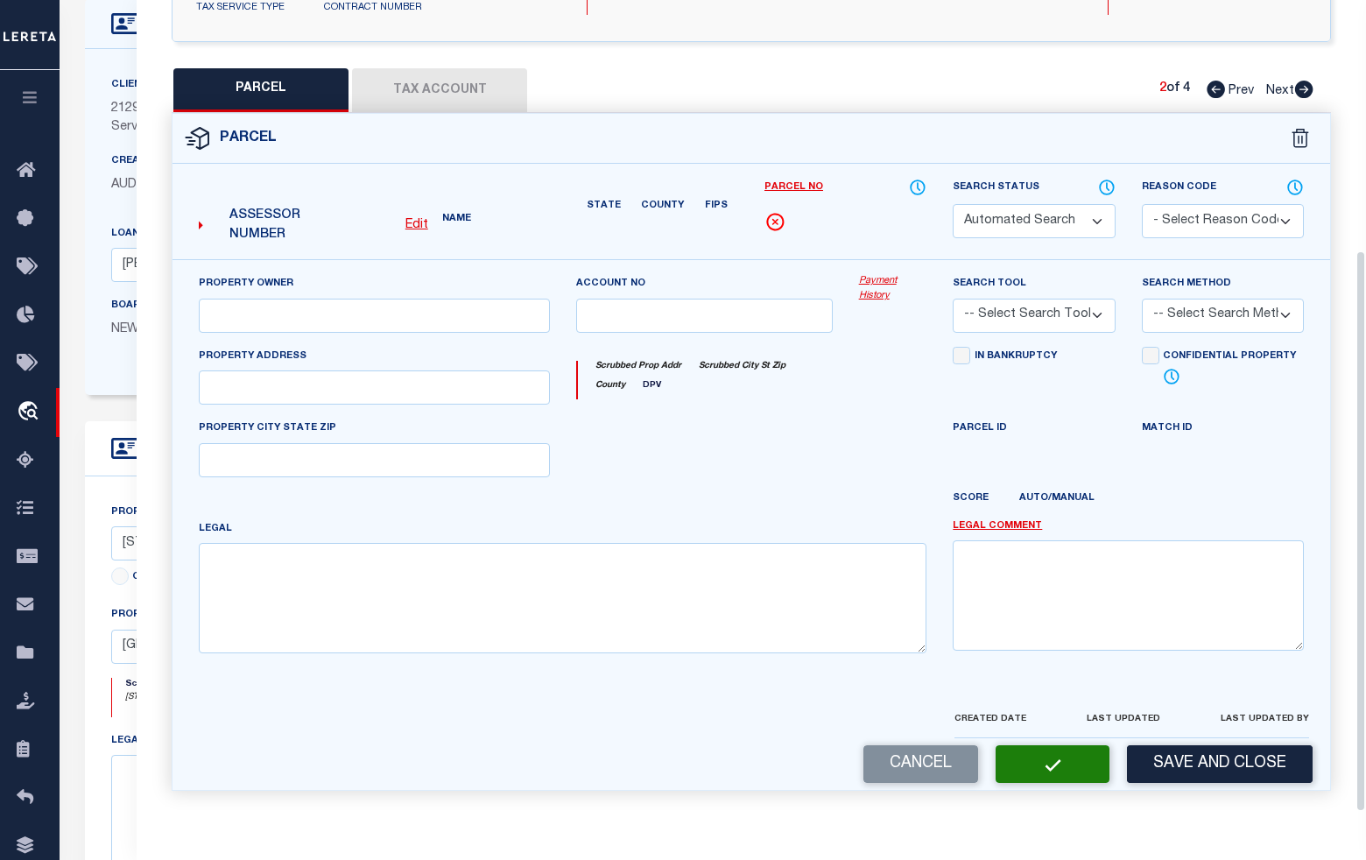
select select "PR"
select select "PPR"
select select
type input "[STREET_ADDRESS]"
type input "OH"
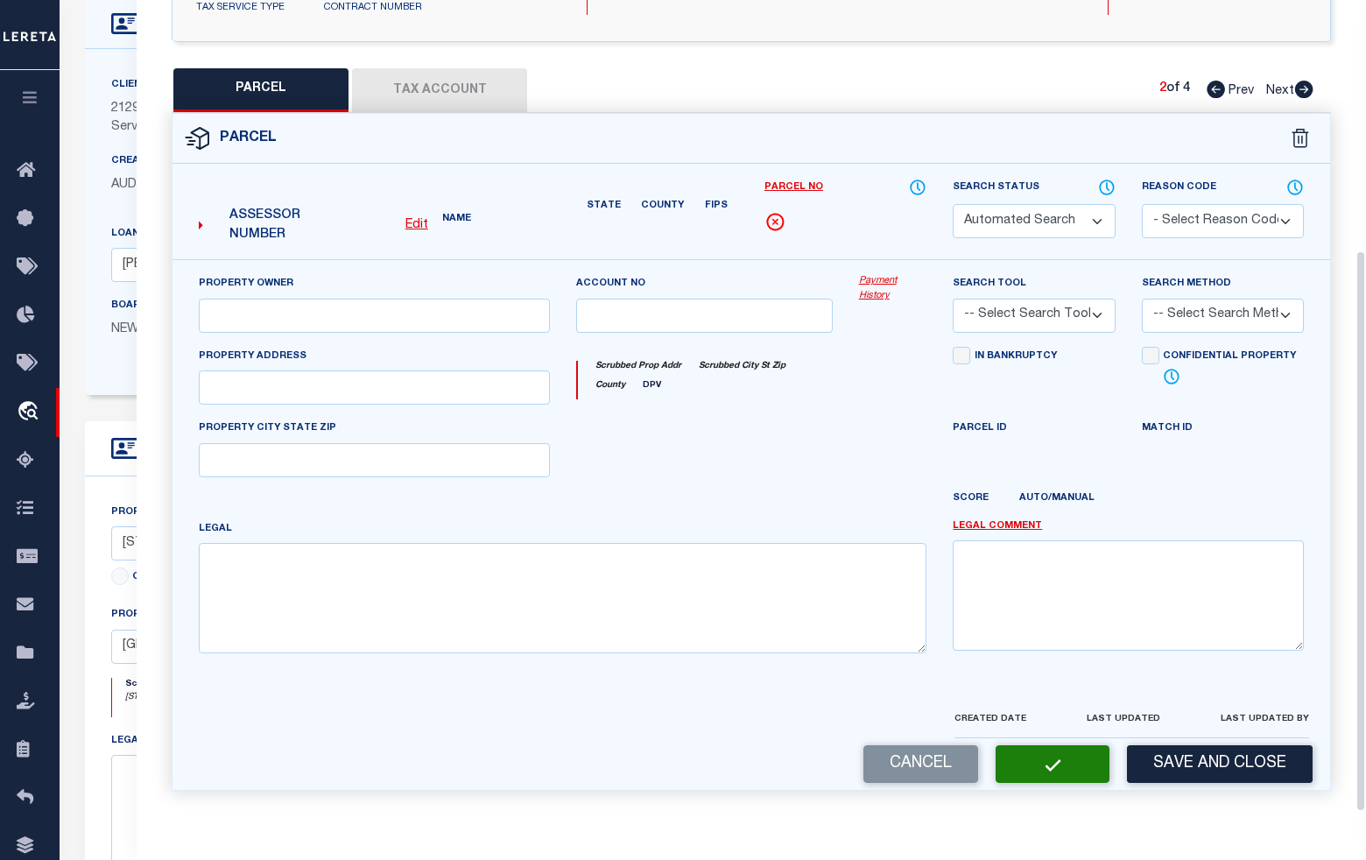
type textarea "inactive parcel"
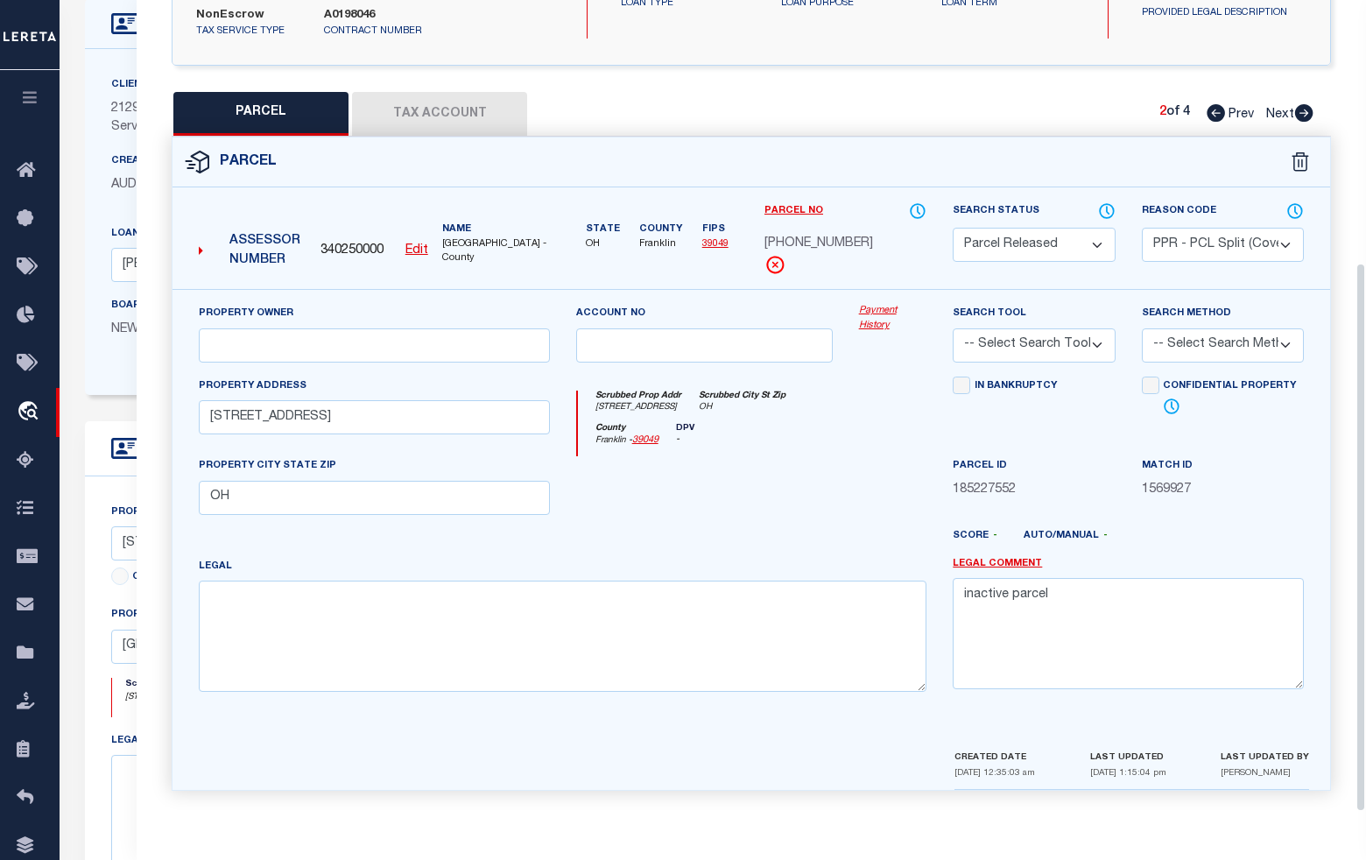
scroll to position [337, 0]
click at [1307, 111] on icon at bounding box center [1304, 113] width 18 height 18
select select "AS"
select select
checkbox input "false"
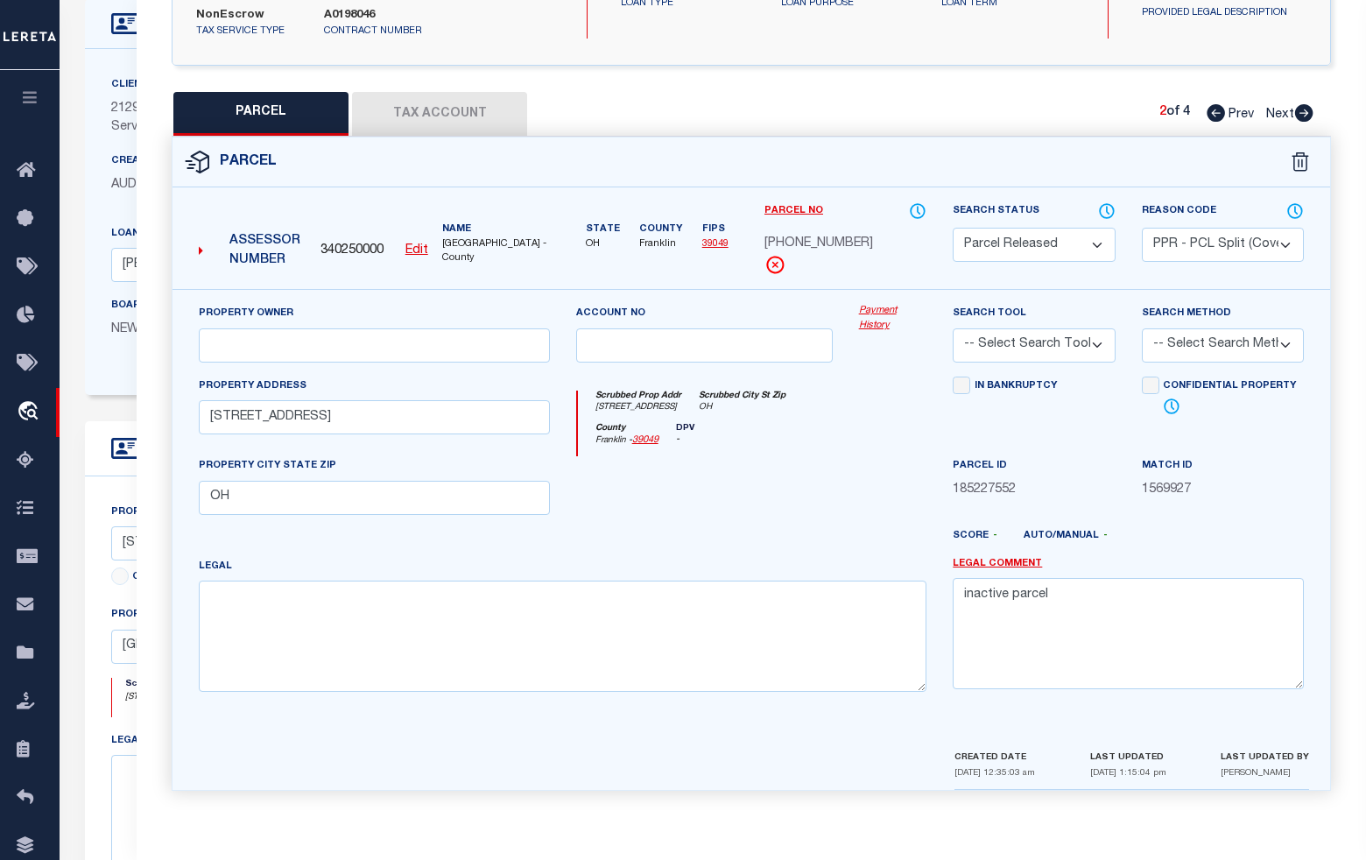
checkbox input "false"
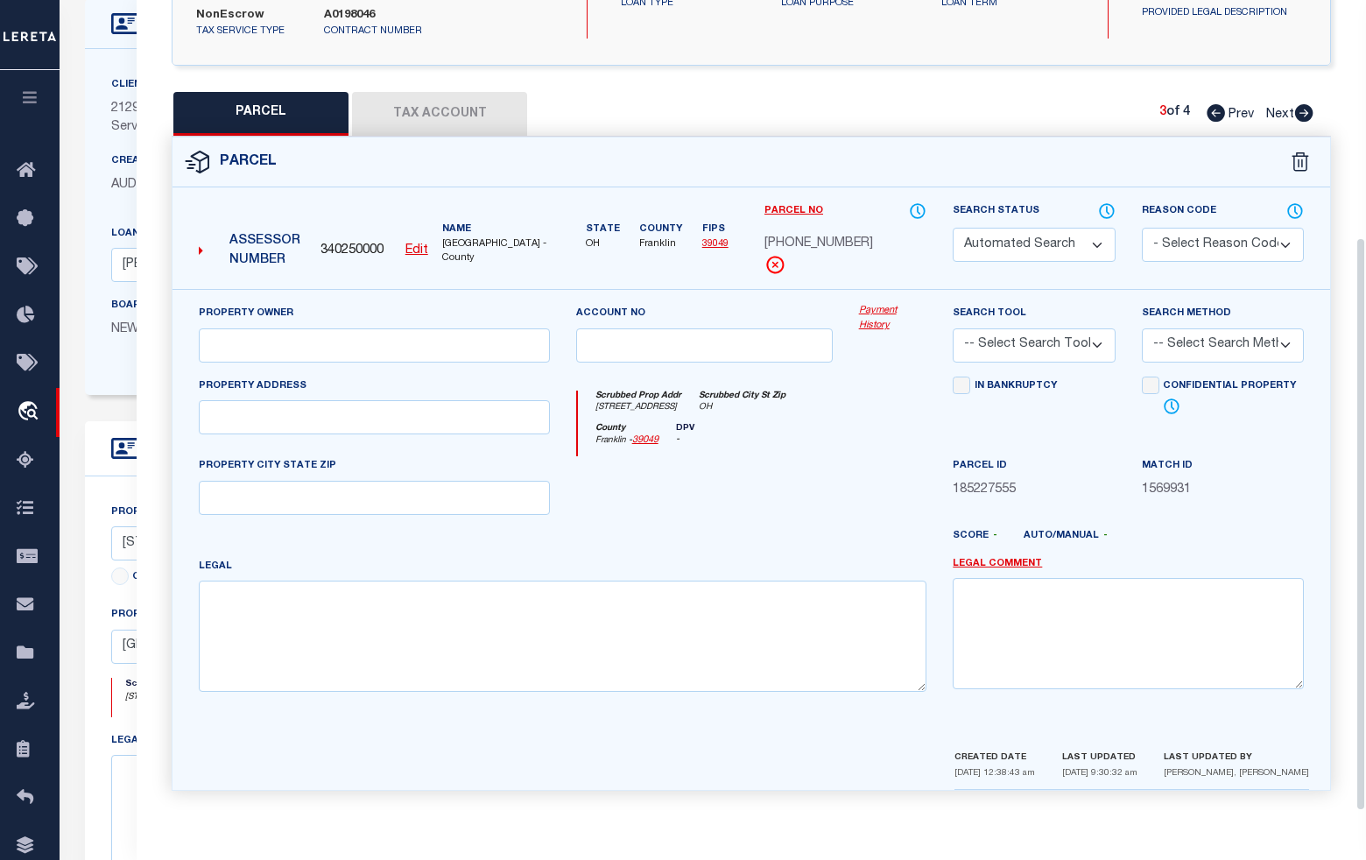
select select "BP"
select select
type input "[STREET_ADDRESS]"
checkbox input "false"
type input "OH"
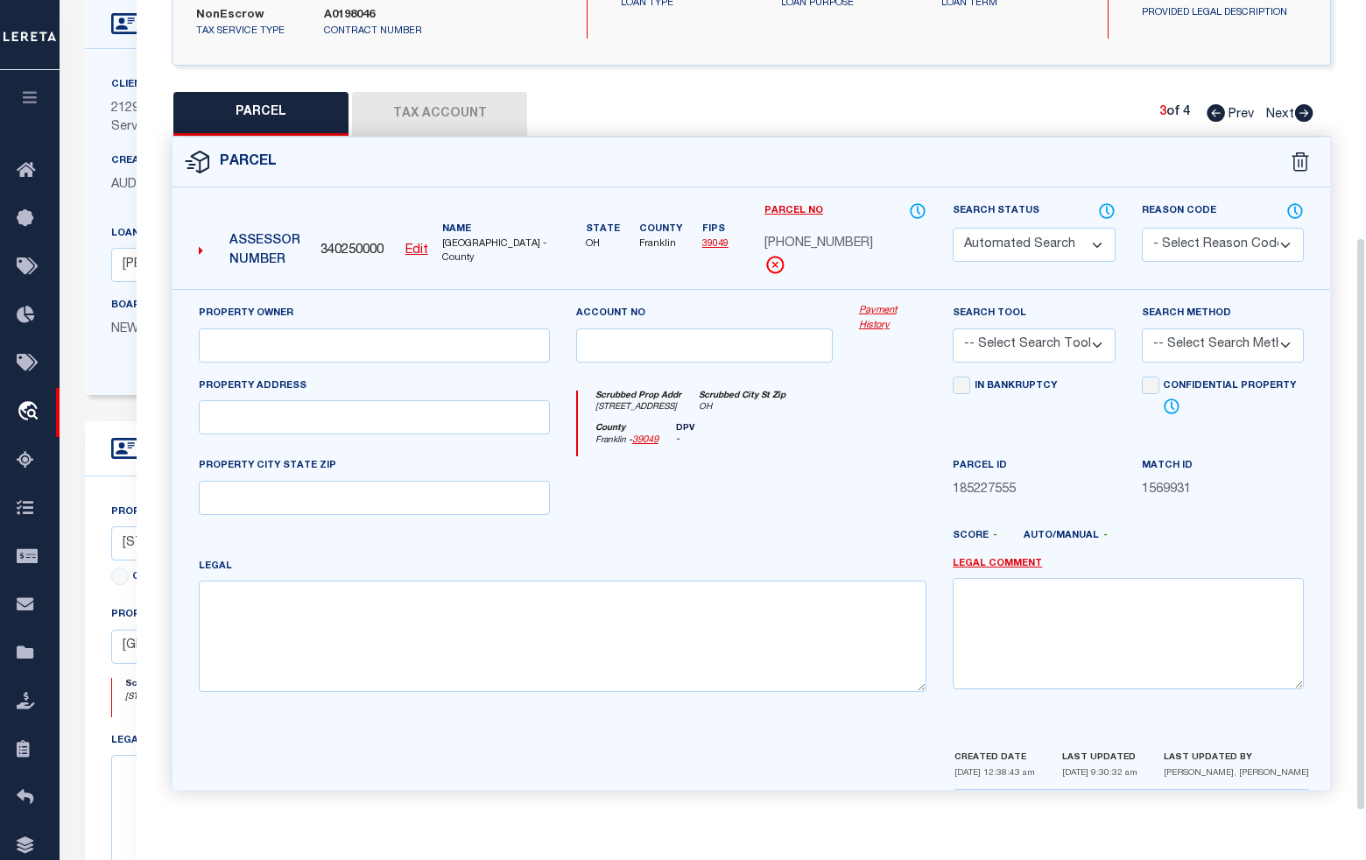
type textarea "inactive parcel"
click at [1060, 250] on select "Automated Search Bad Parcel Complete Duplicate Parcel High Dollar Reporting In …" at bounding box center [1034, 245] width 162 height 34
select select "PR"
click at [953, 228] on select "Automated Search Bad Parcel Complete Duplicate Parcel High Dollar Reporting In …" at bounding box center [1034, 245] width 162 height 34
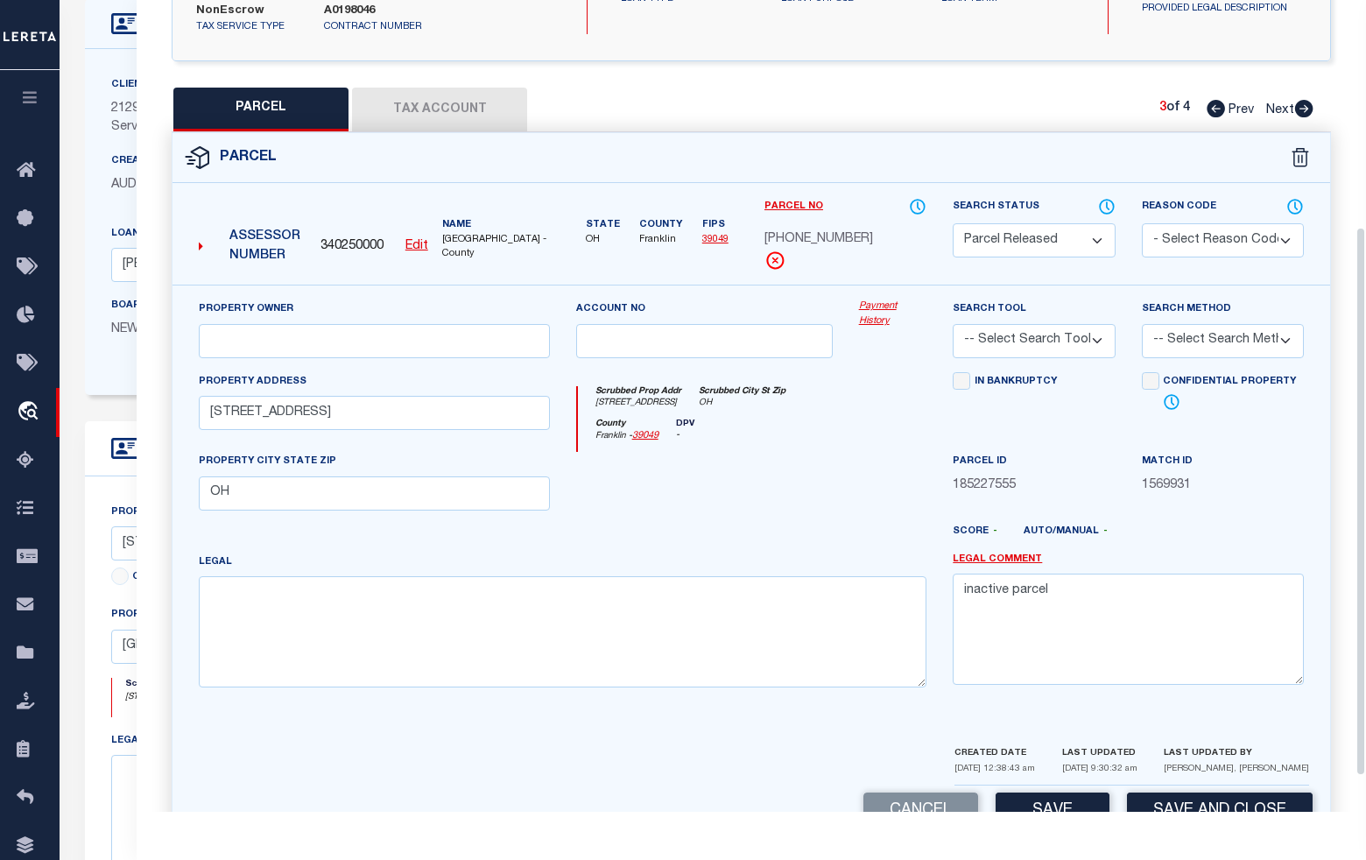
click at [1163, 241] on select "- Select Reason Code - 099 - Other (Provide additional detail) ACT - Agency Cha…" at bounding box center [1223, 240] width 162 height 34
select select "PPR"
click at [1142, 223] on select "- Select Reason Code - 099 - Other (Provide additional detail) ACT - Agency Cha…" at bounding box center [1223, 240] width 162 height 34
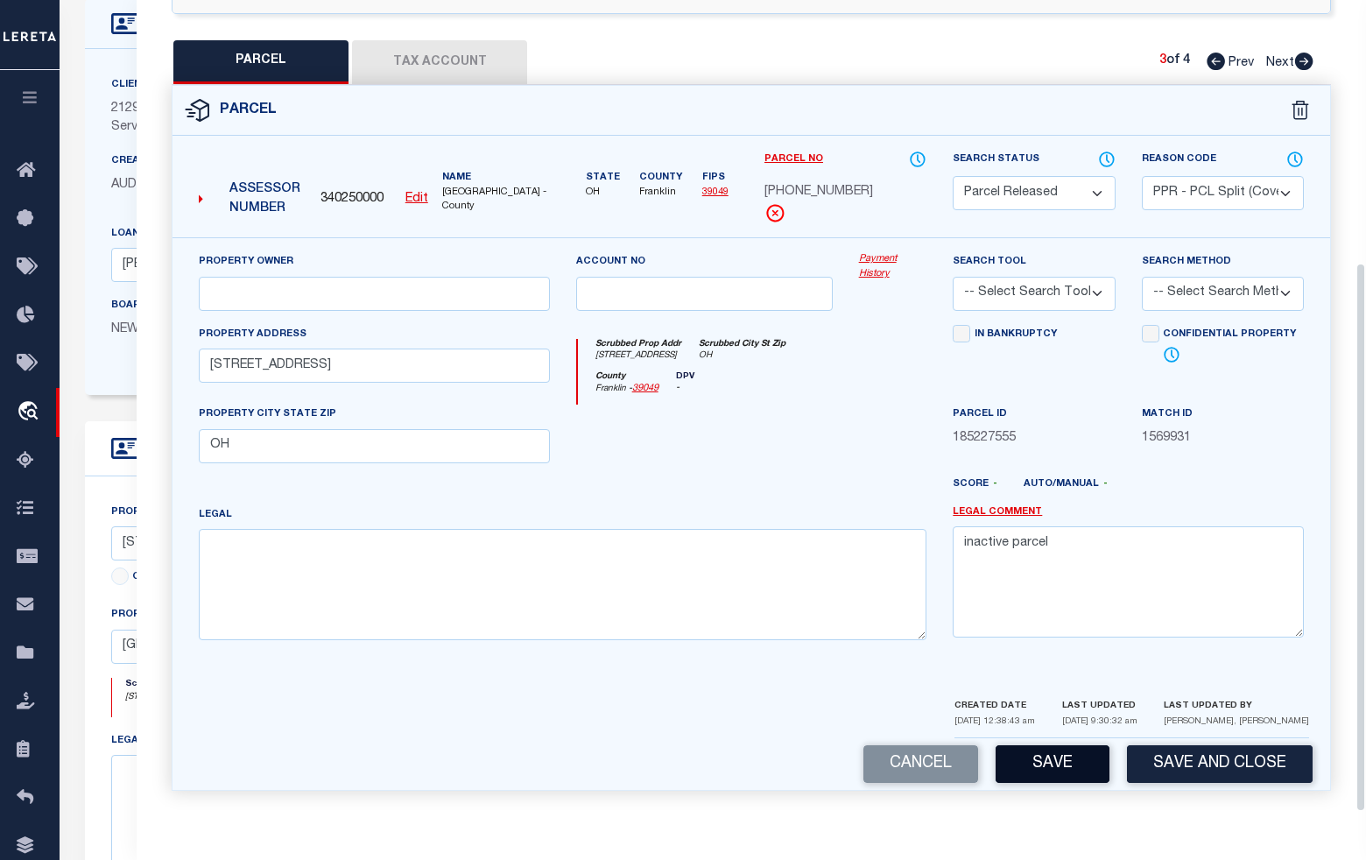
click at [1059, 759] on button "Save" at bounding box center [1053, 764] width 114 height 38
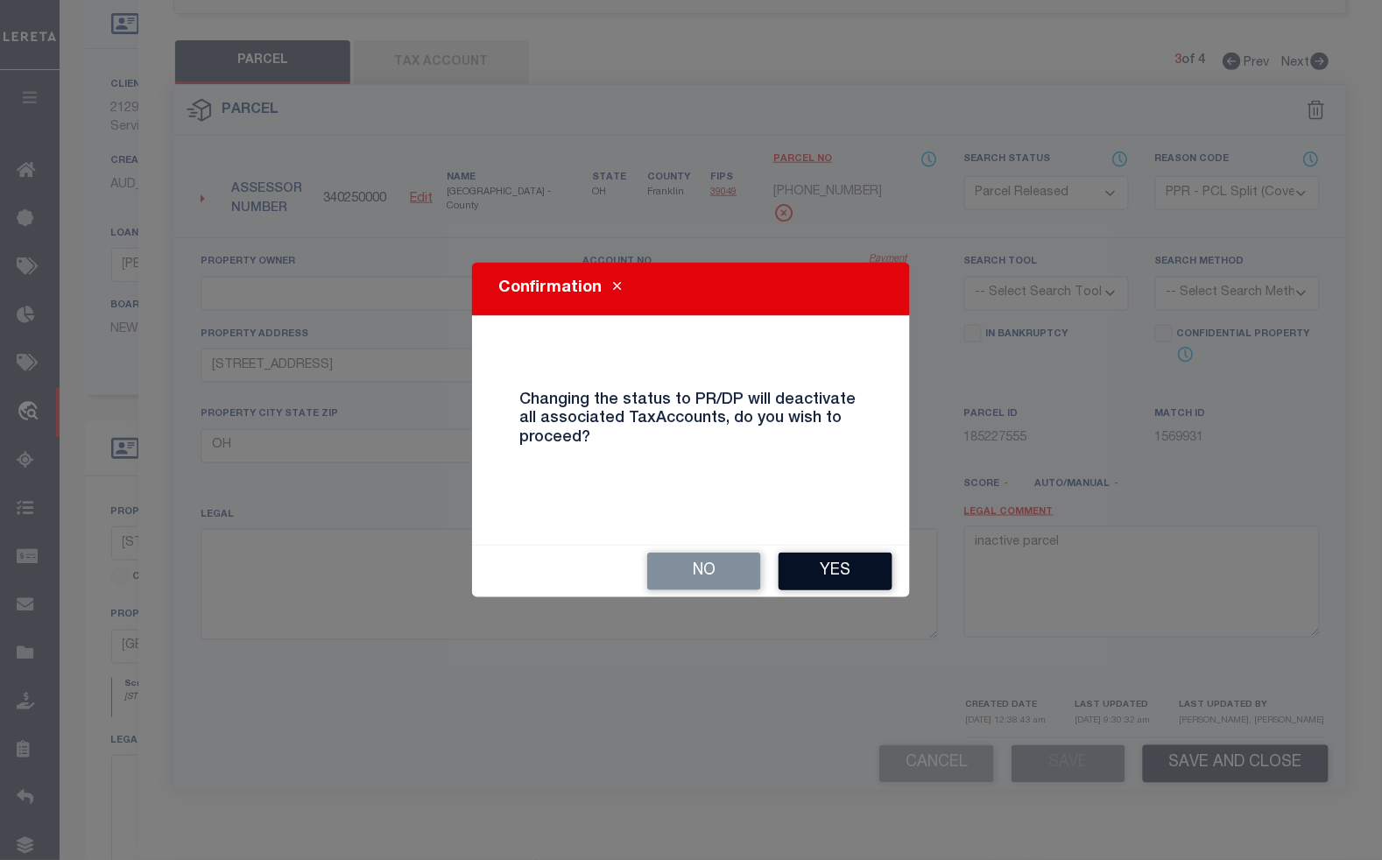
click at [834, 569] on button "Yes" at bounding box center [835, 571] width 114 height 38
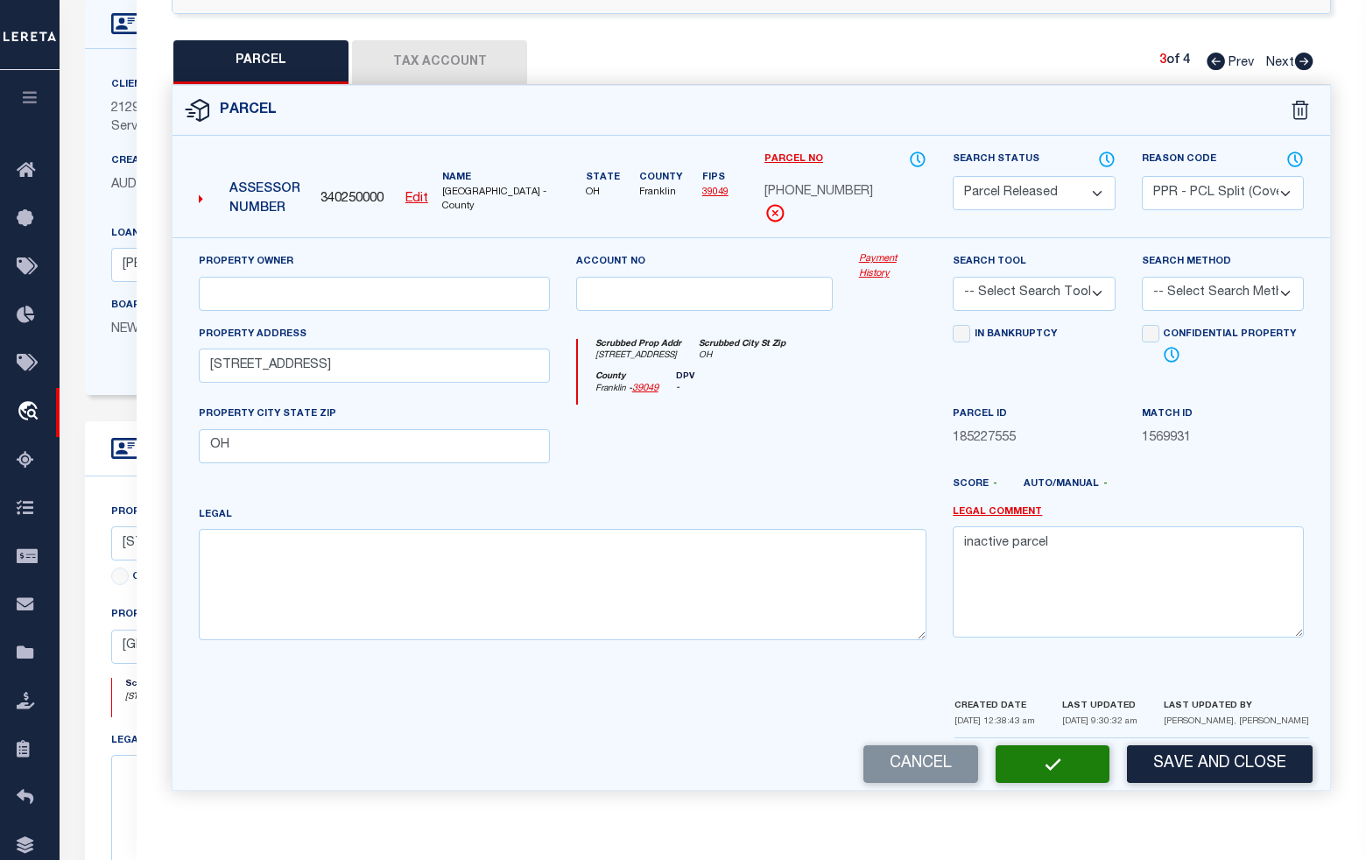
select select "AS"
select select
checkbox input "false"
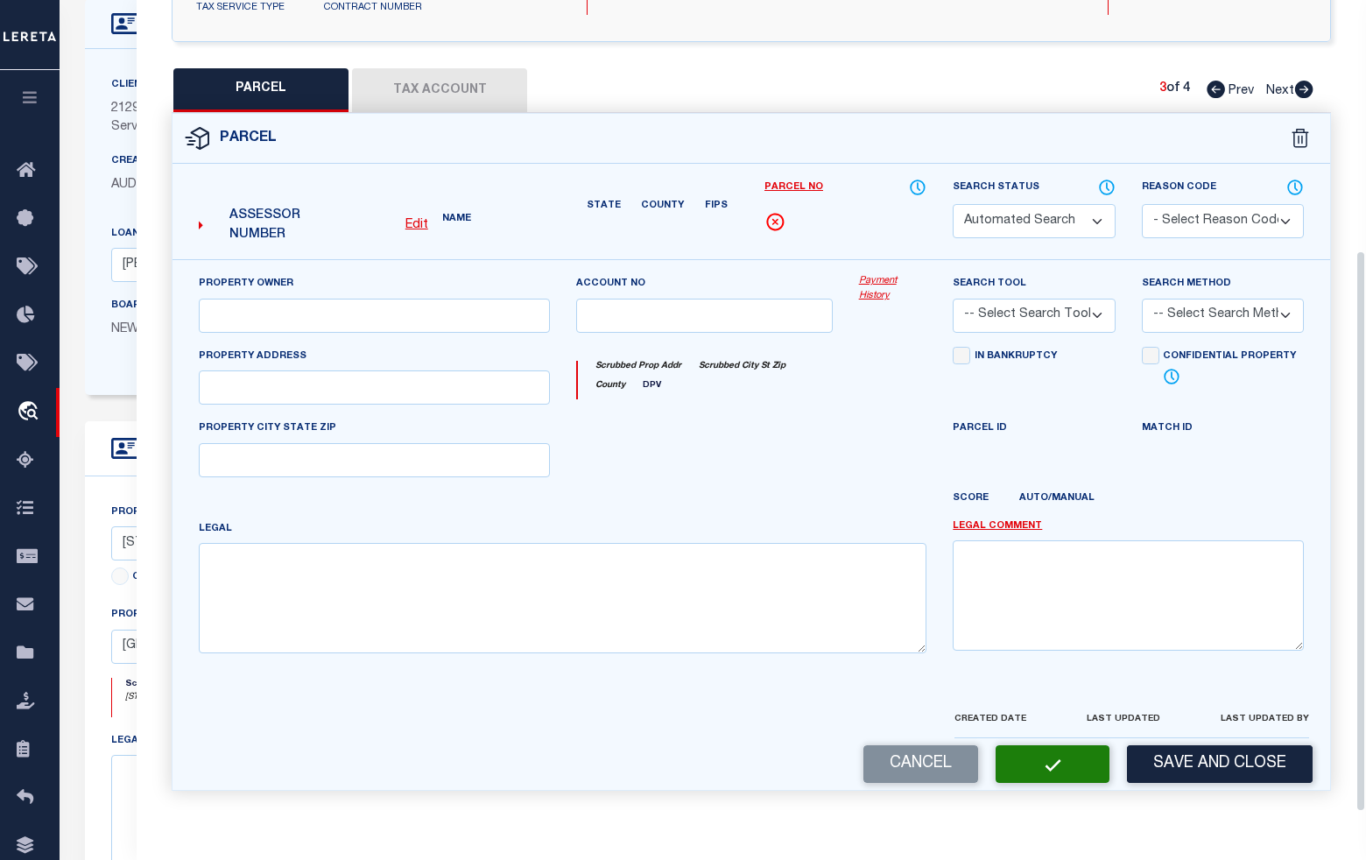
select select "PR"
select select "PPR"
select select
type input "[STREET_ADDRESS]"
type input "OH"
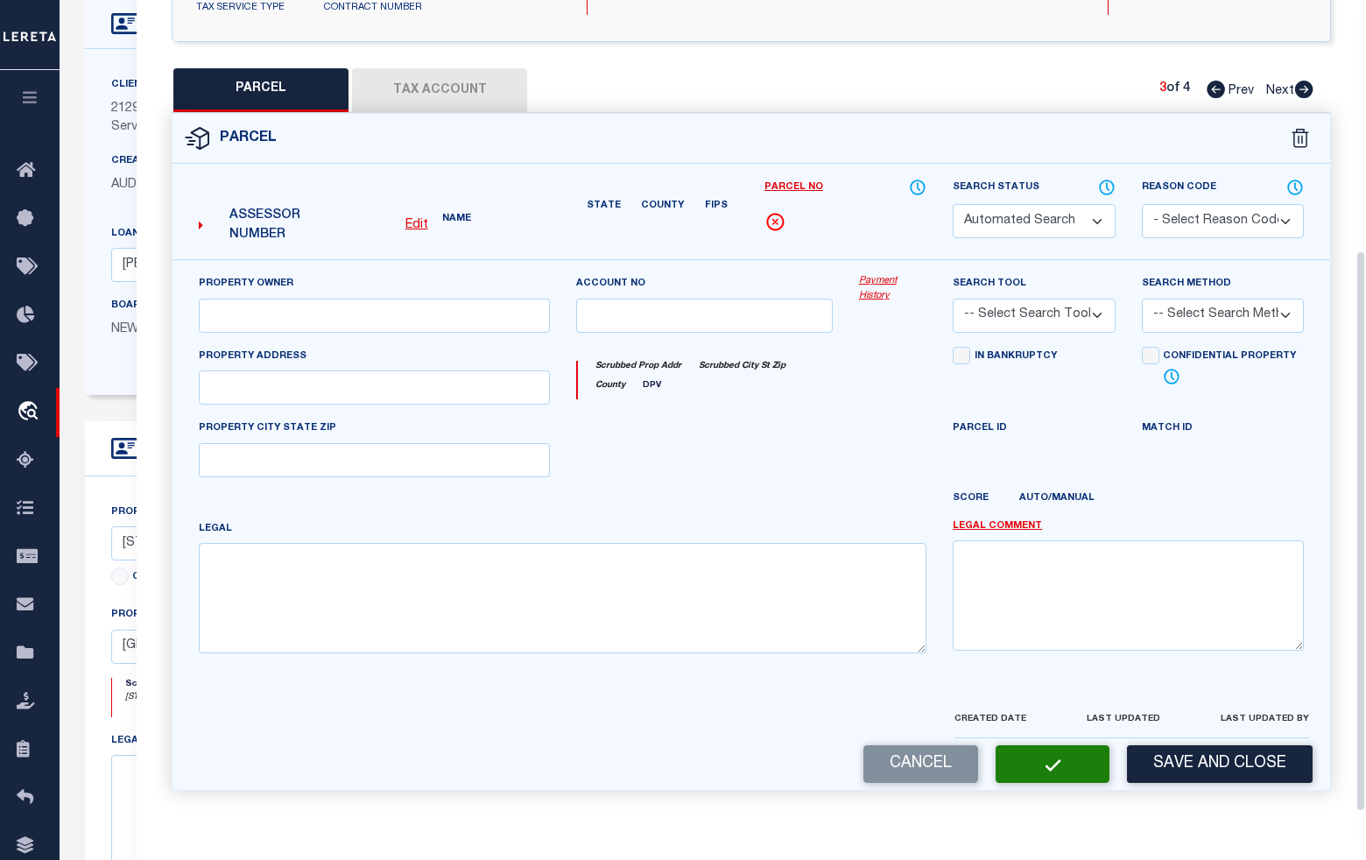
type textarea "inactive parcel"
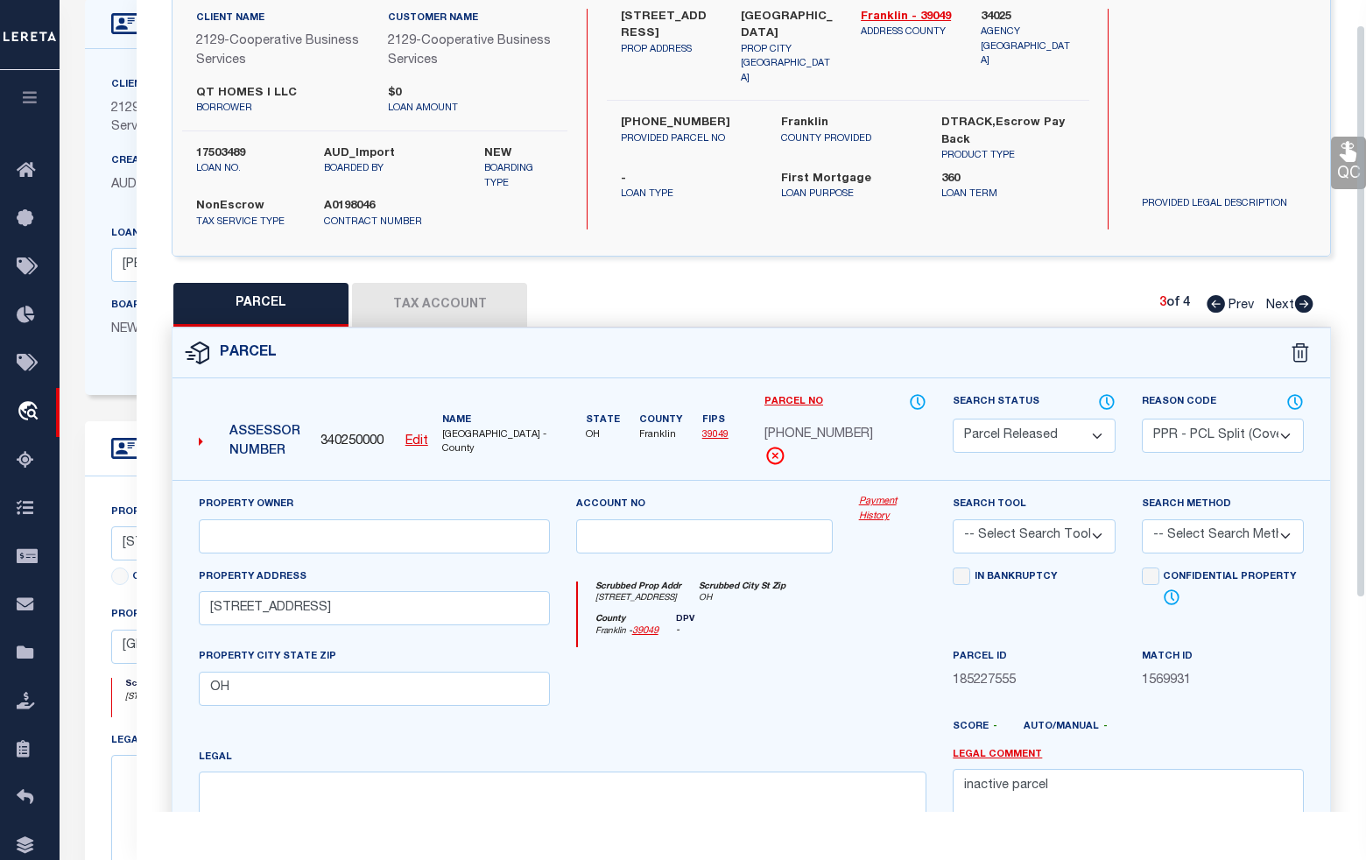
scroll to position [337, 0]
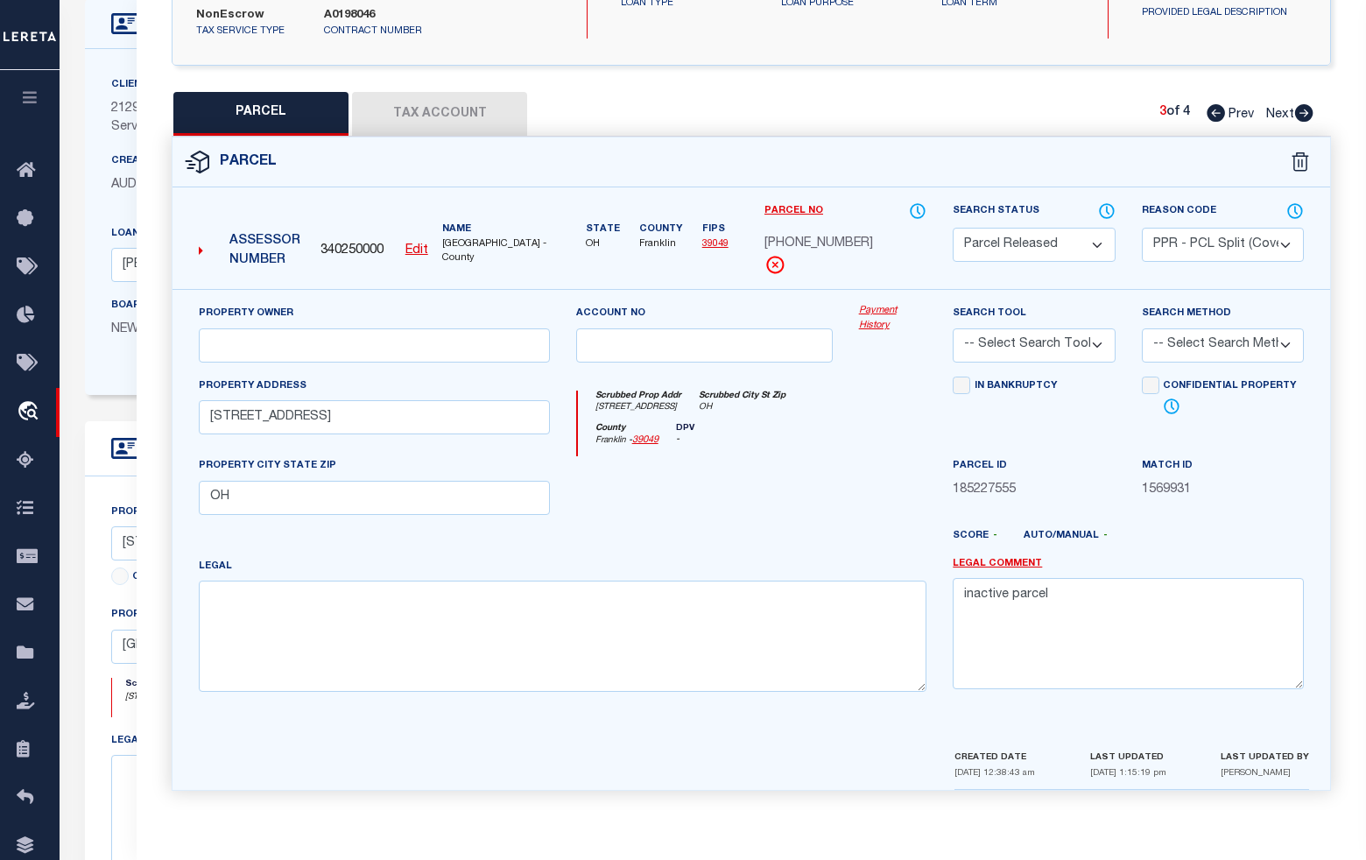
click at [1306, 111] on icon at bounding box center [1303, 113] width 19 height 18
select select "AS"
select select
checkbox input "false"
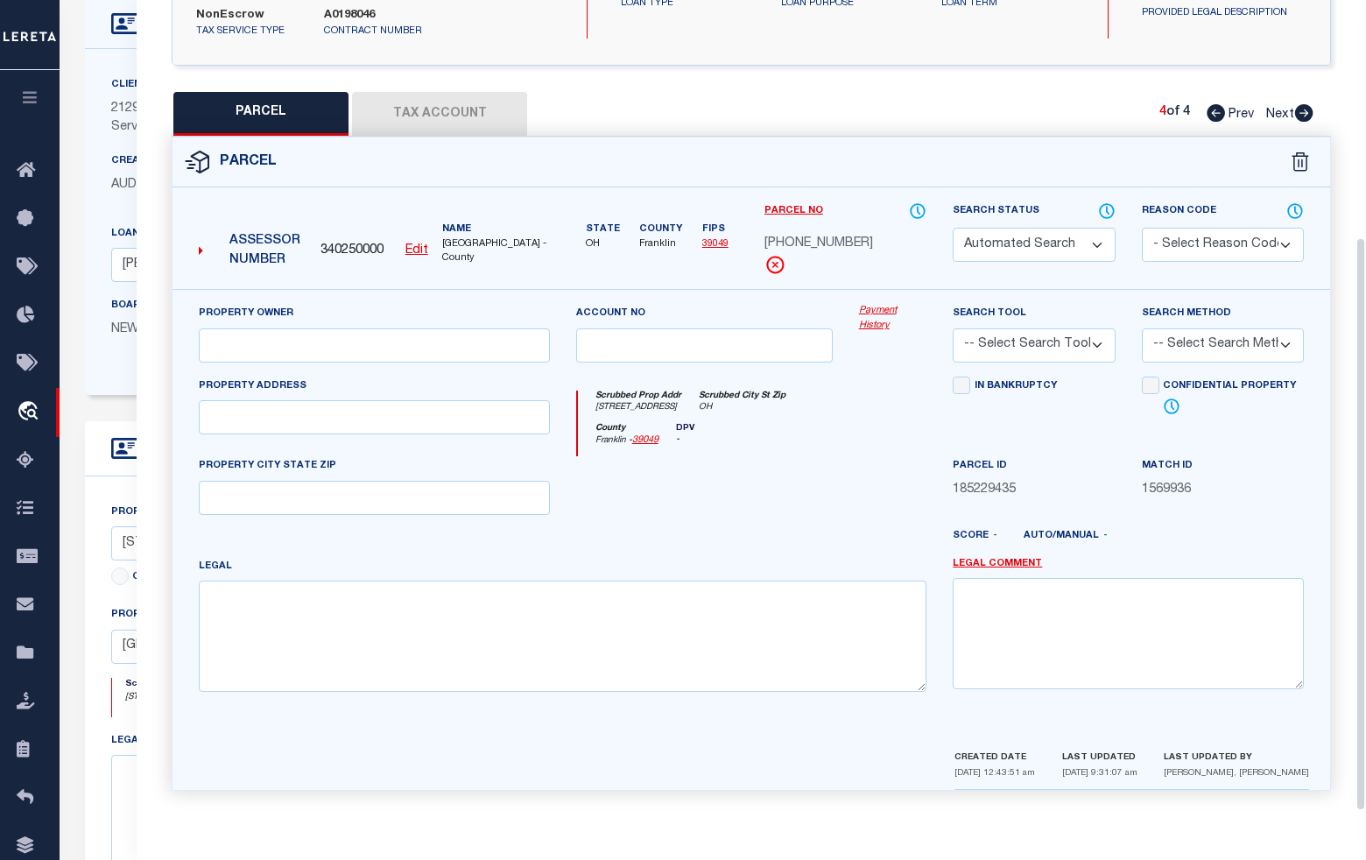
select select "BP"
select select
type input "[STREET_ADDRESS]"
checkbox input "false"
type input "OH"
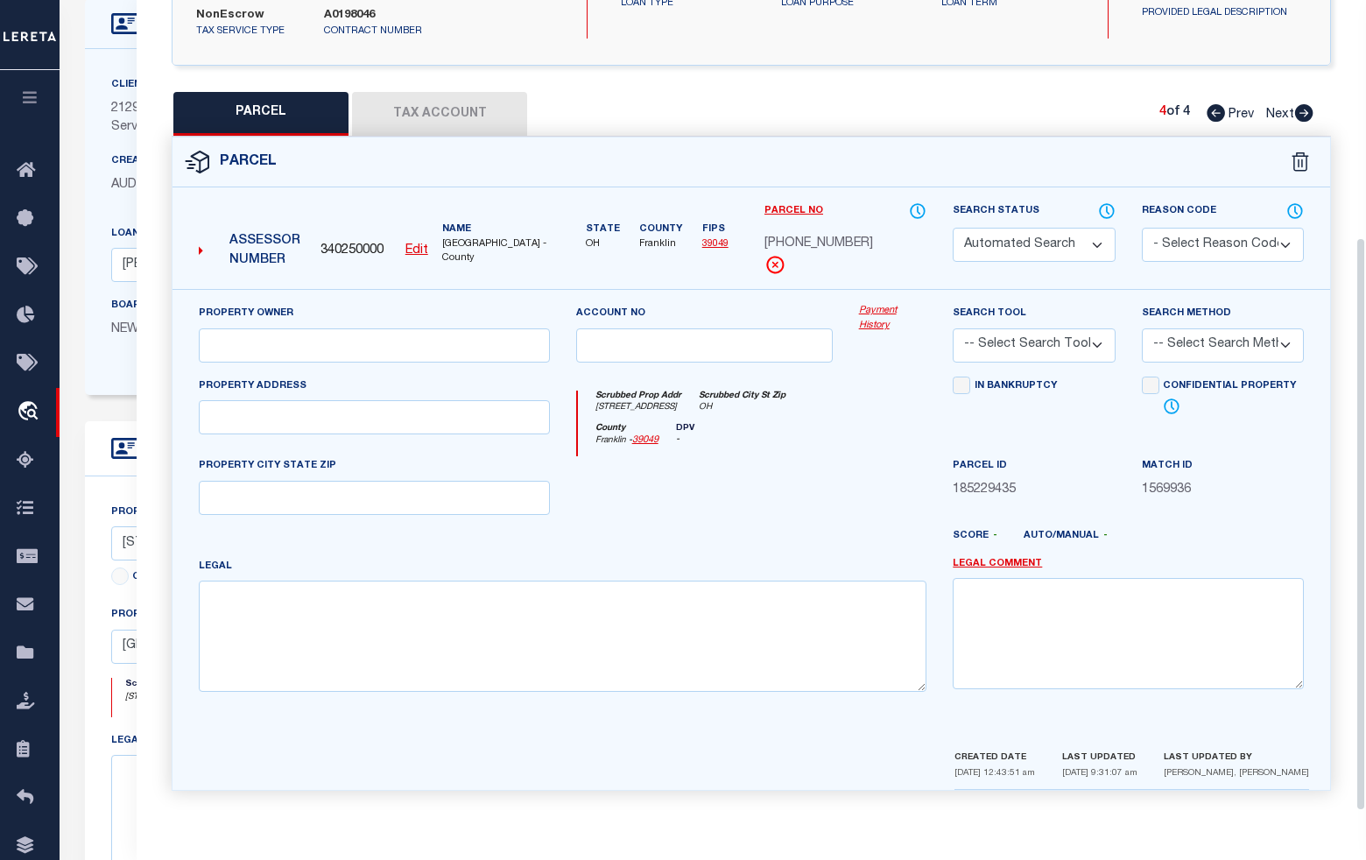
type textarea "inactive parcel"
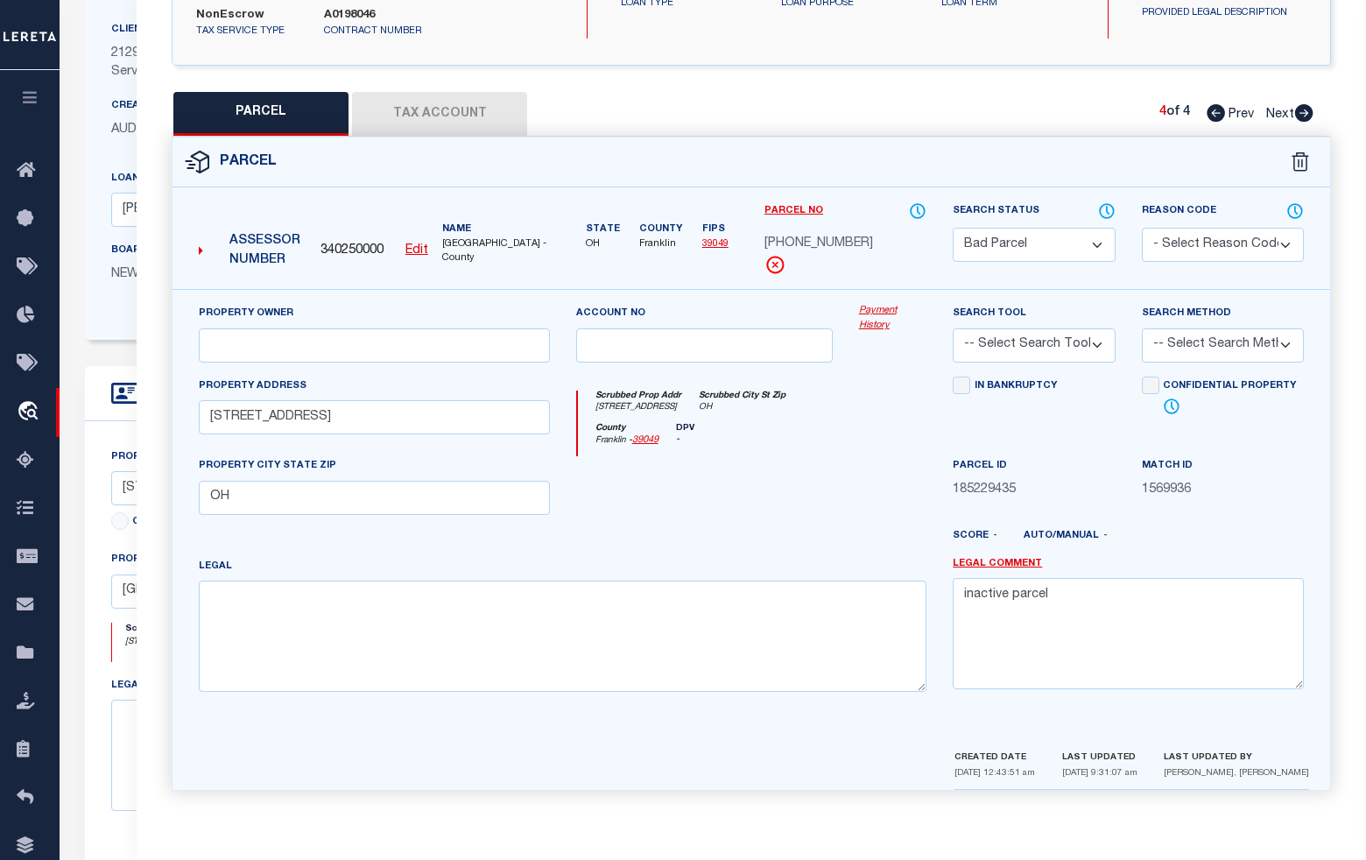
scroll to position [219, 0]
click at [1099, 242] on select "Automated Search Bad Parcel Complete Duplicate Parcel High Dollar Reporting In …" at bounding box center [1034, 245] width 162 height 34
select select "PR"
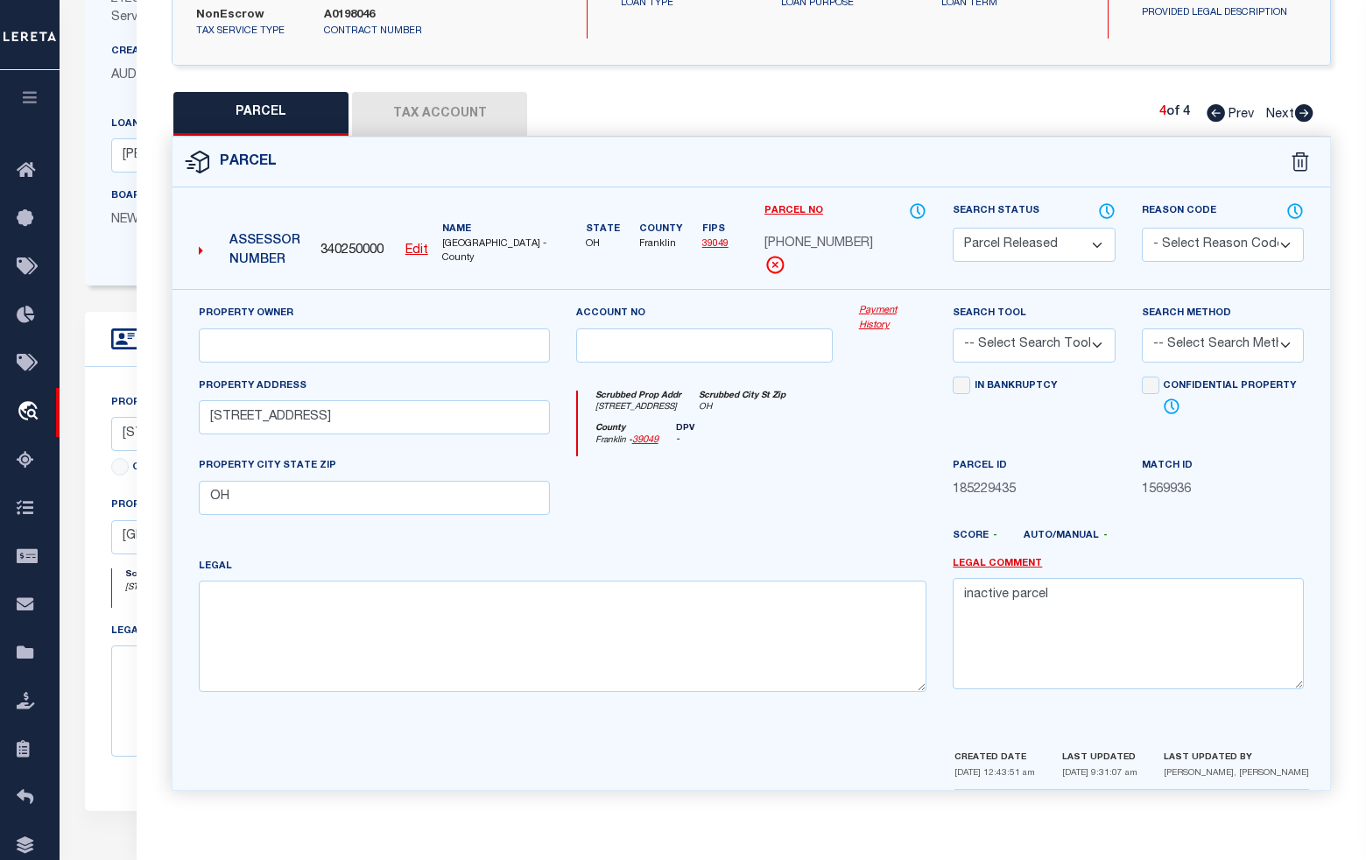
click at [953, 228] on select "Automated Search Bad Parcel Complete Duplicate Parcel High Dollar Reporting In …" at bounding box center [1034, 245] width 162 height 34
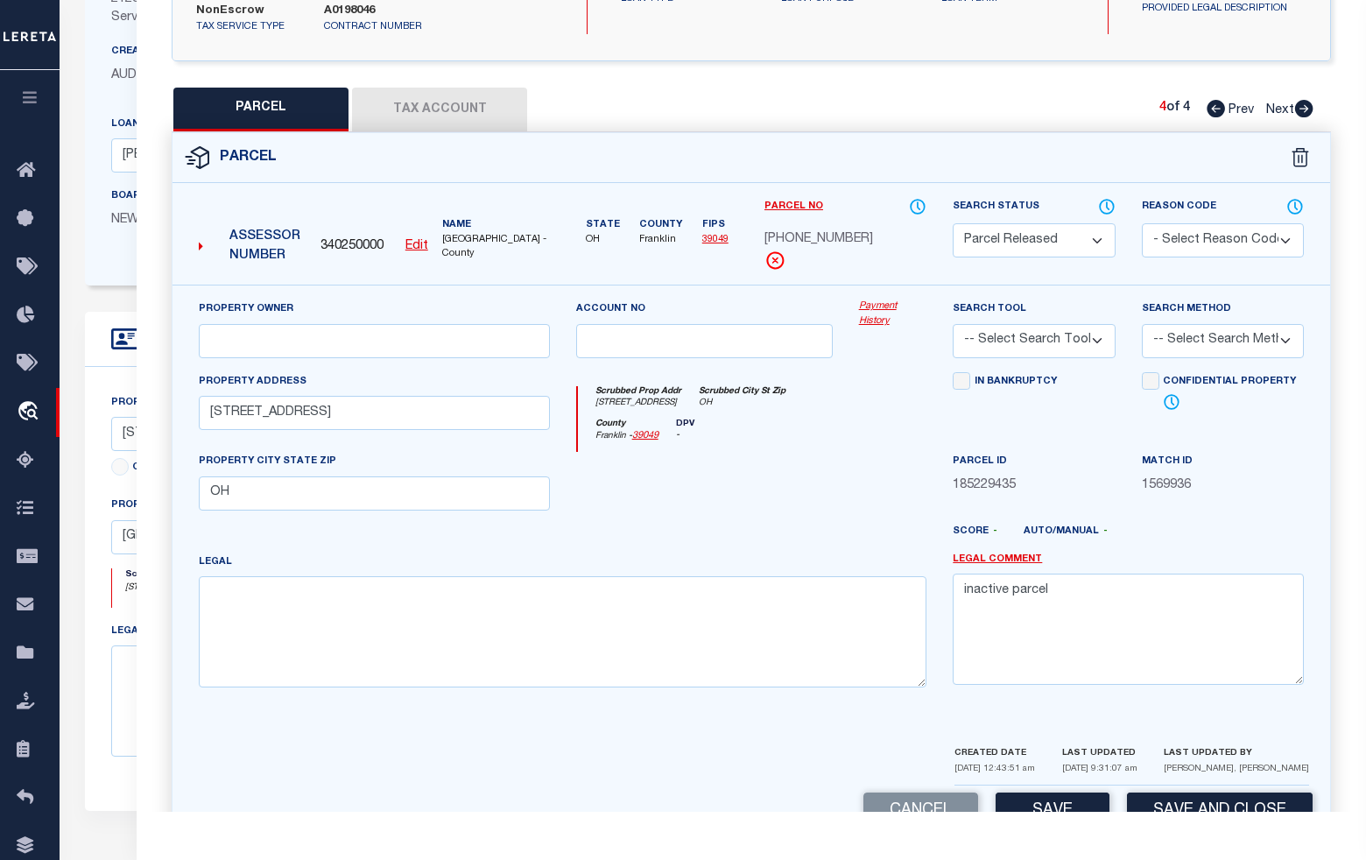
click at [1174, 233] on select "- Select Reason Code - 099 - Other (Provide additional detail) ACT - Agency Cha…" at bounding box center [1223, 240] width 162 height 34
select select "PPR"
click at [1142, 223] on select "- Select Reason Code - 099 - Other (Provide additional detail) ACT - Agency Cha…" at bounding box center [1223, 240] width 162 height 34
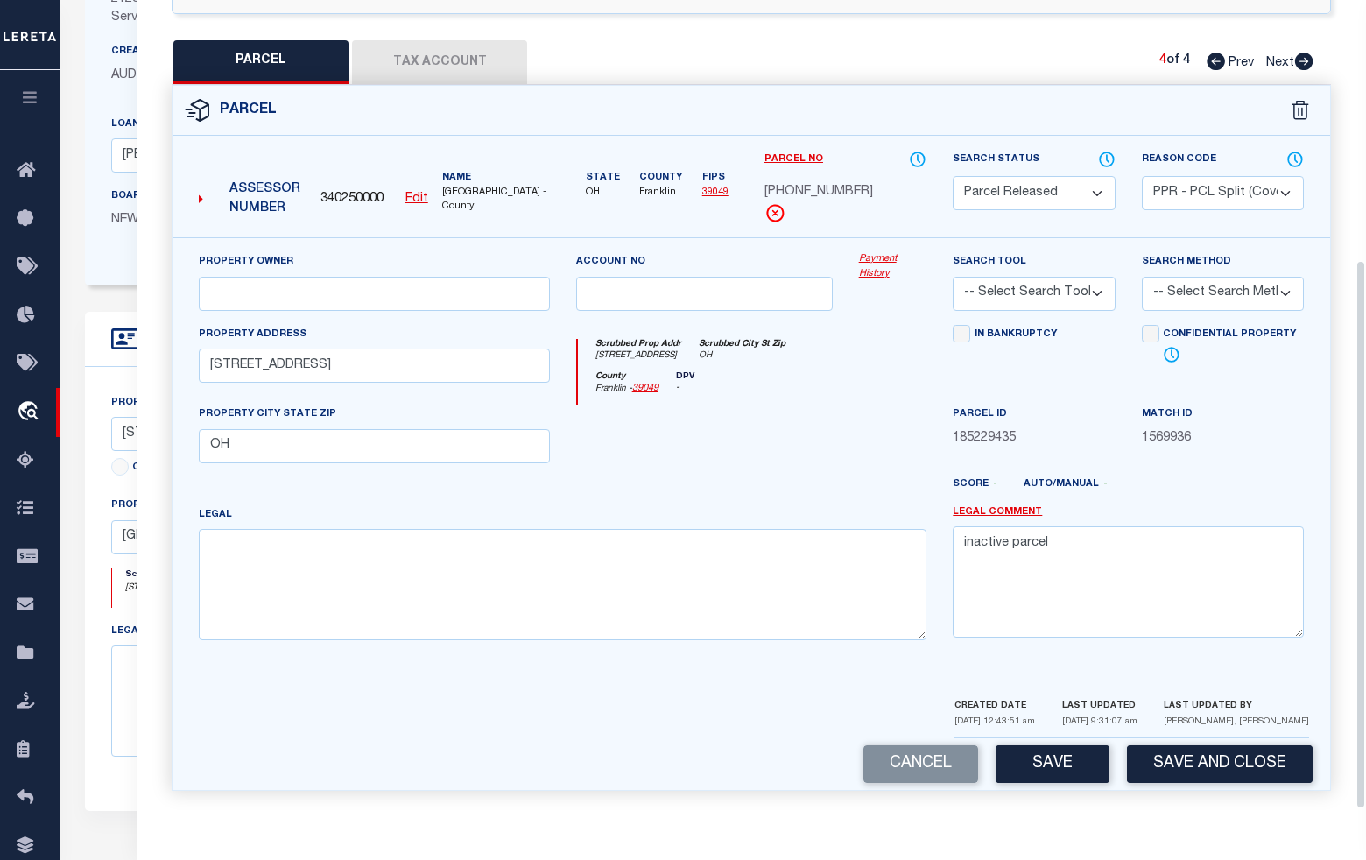
scroll to position [390, 0]
click at [1057, 764] on button "Save" at bounding box center [1053, 764] width 114 height 38
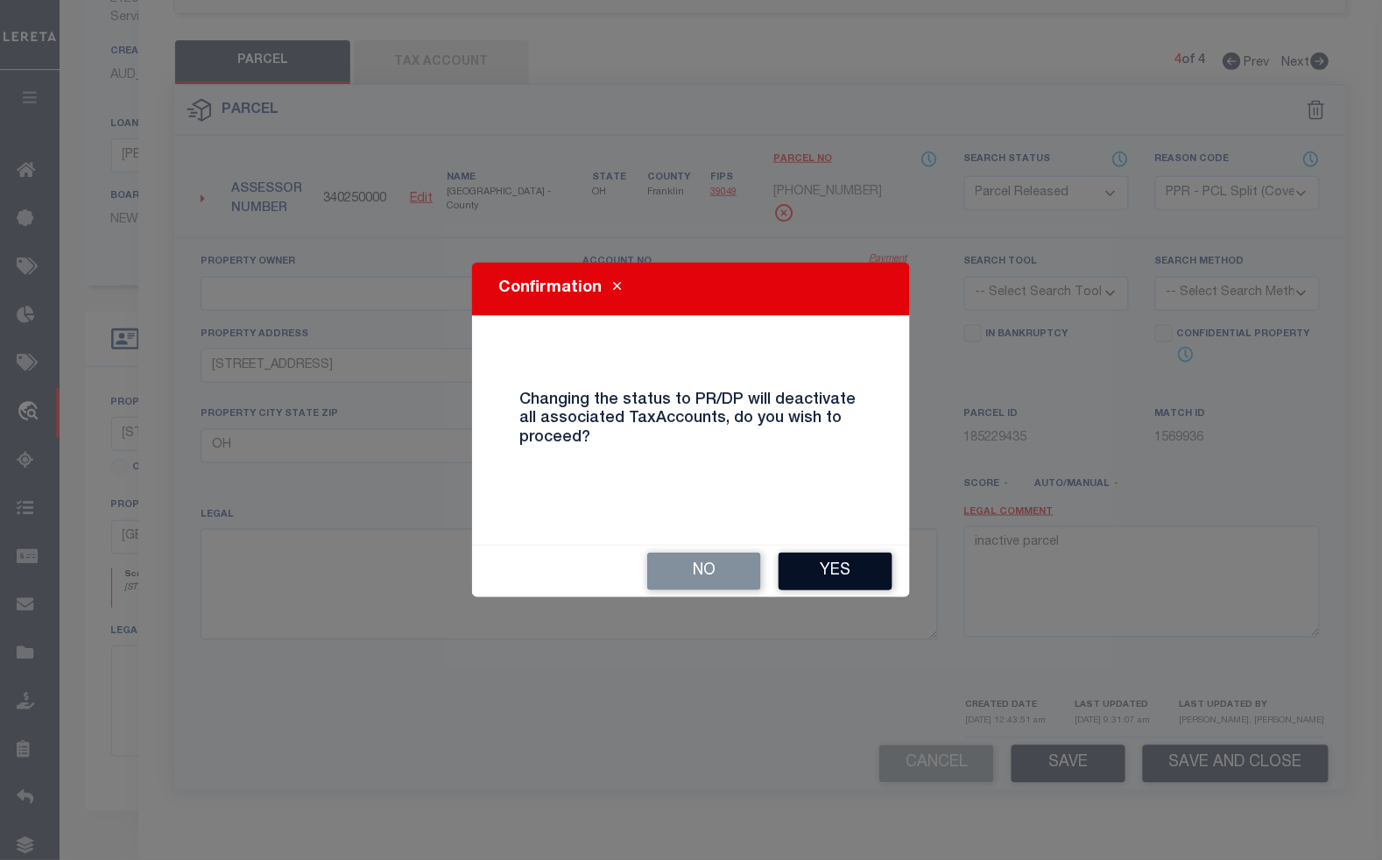
click at [826, 574] on button "Yes" at bounding box center [835, 571] width 114 height 38
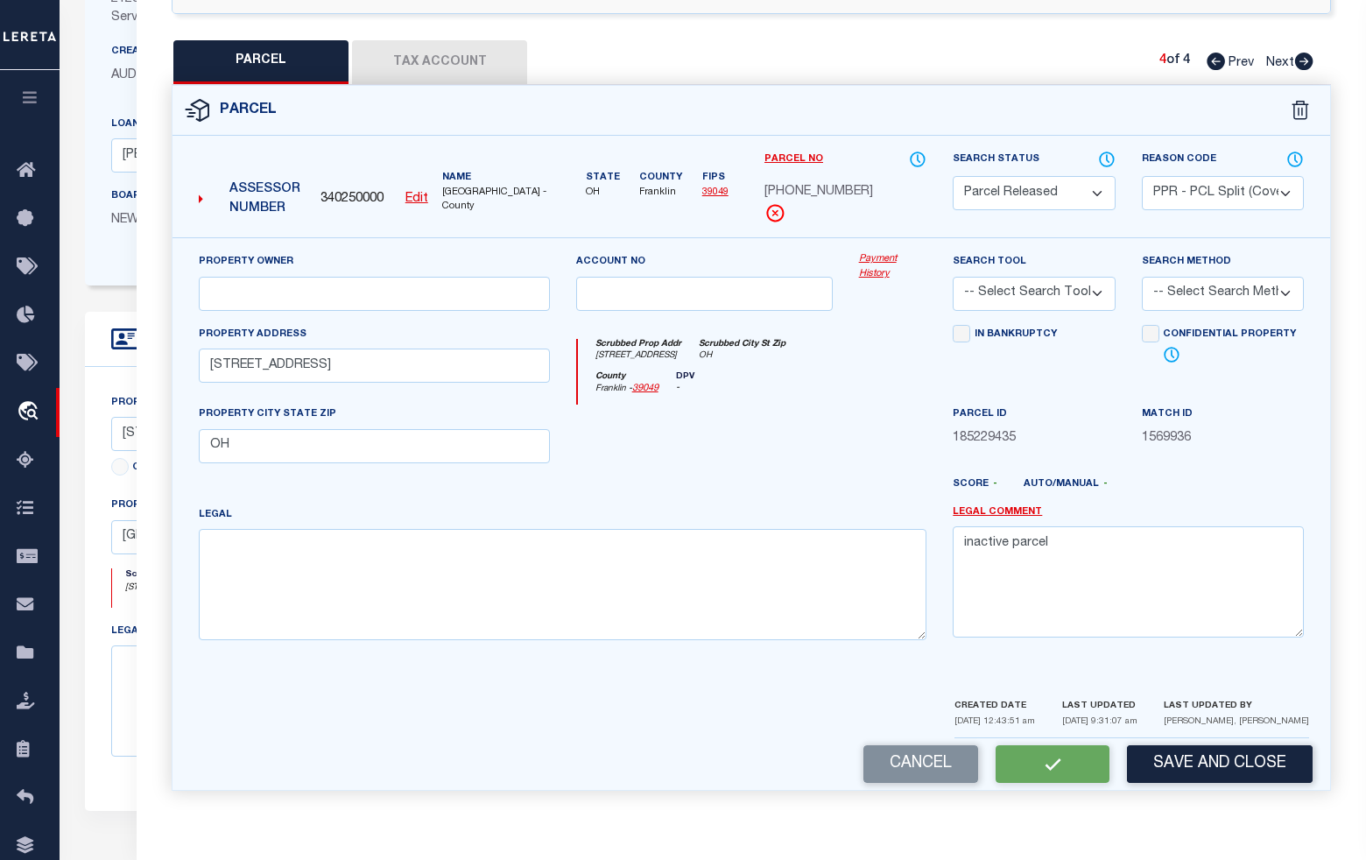
select select "AS"
select select
checkbox input "false"
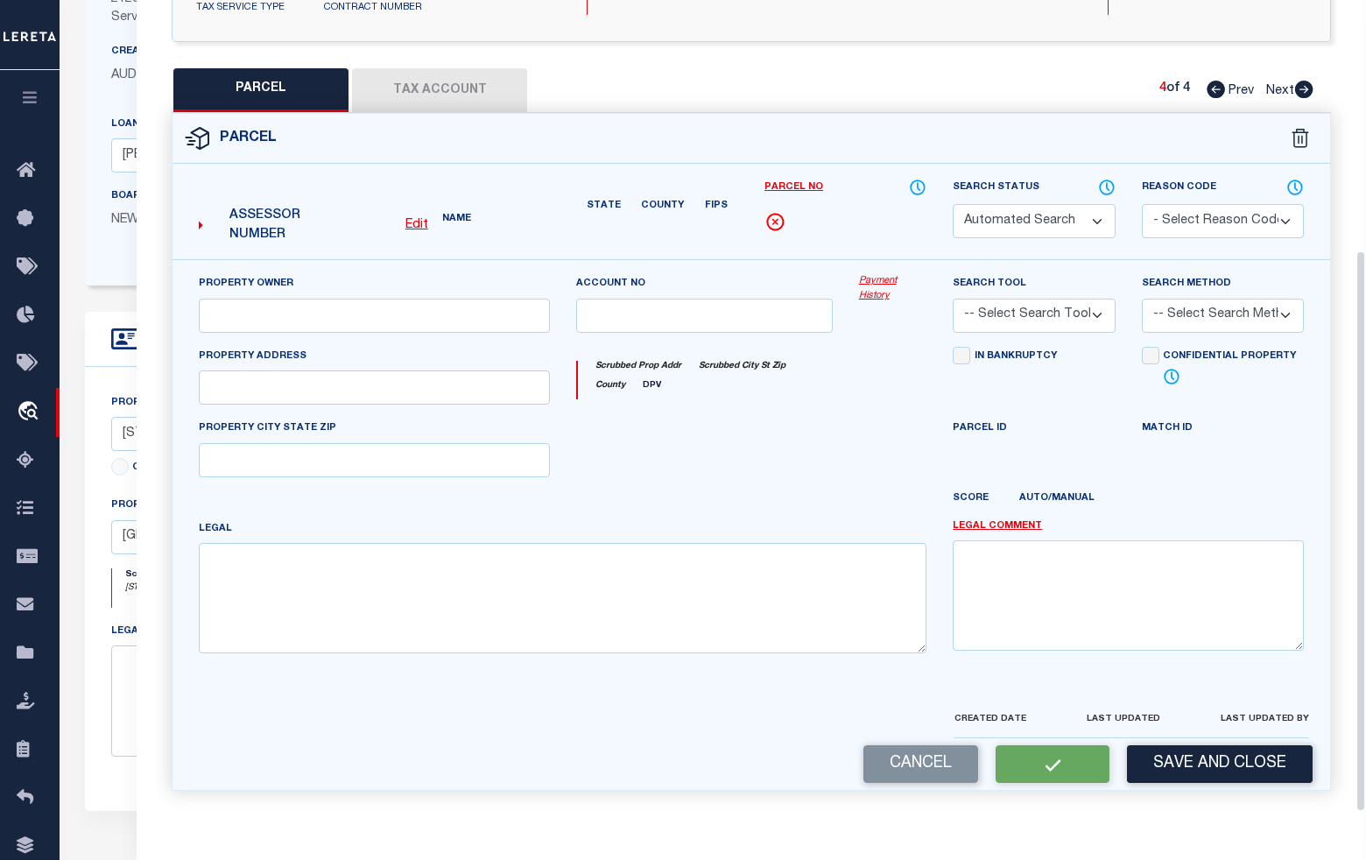
select select "PR"
select select "PPR"
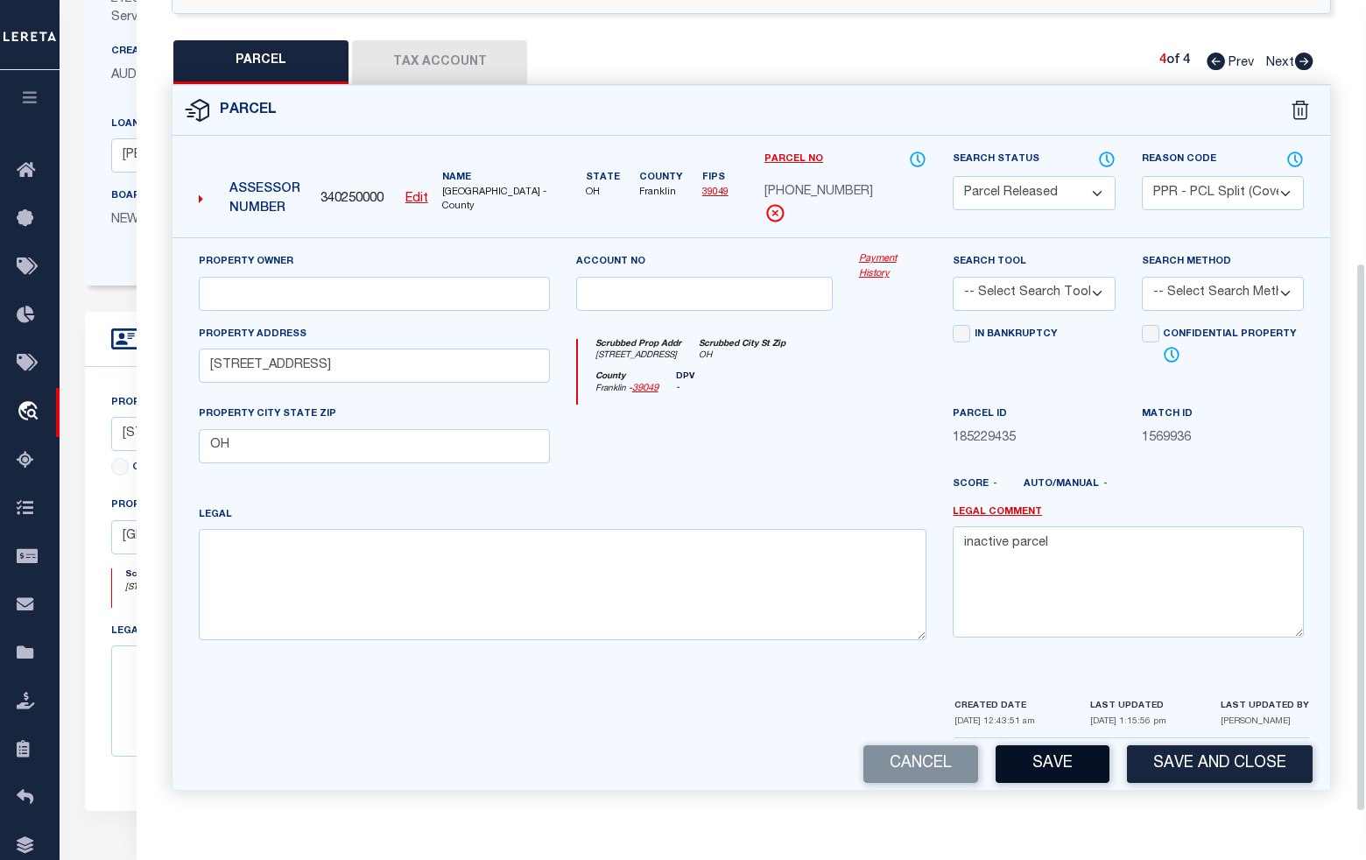
click at [1053, 766] on button "Save" at bounding box center [1053, 764] width 114 height 38
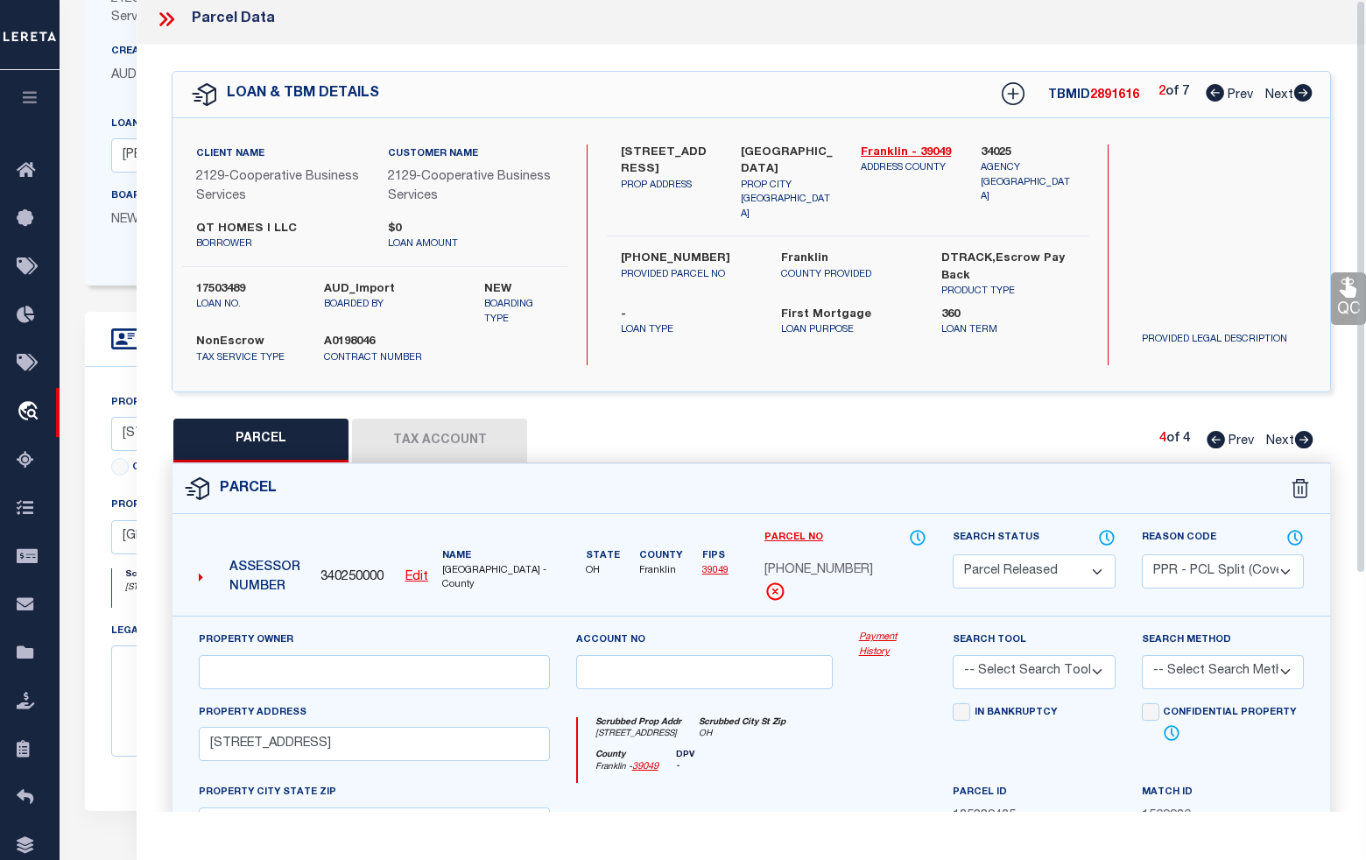
scroll to position [0, 0]
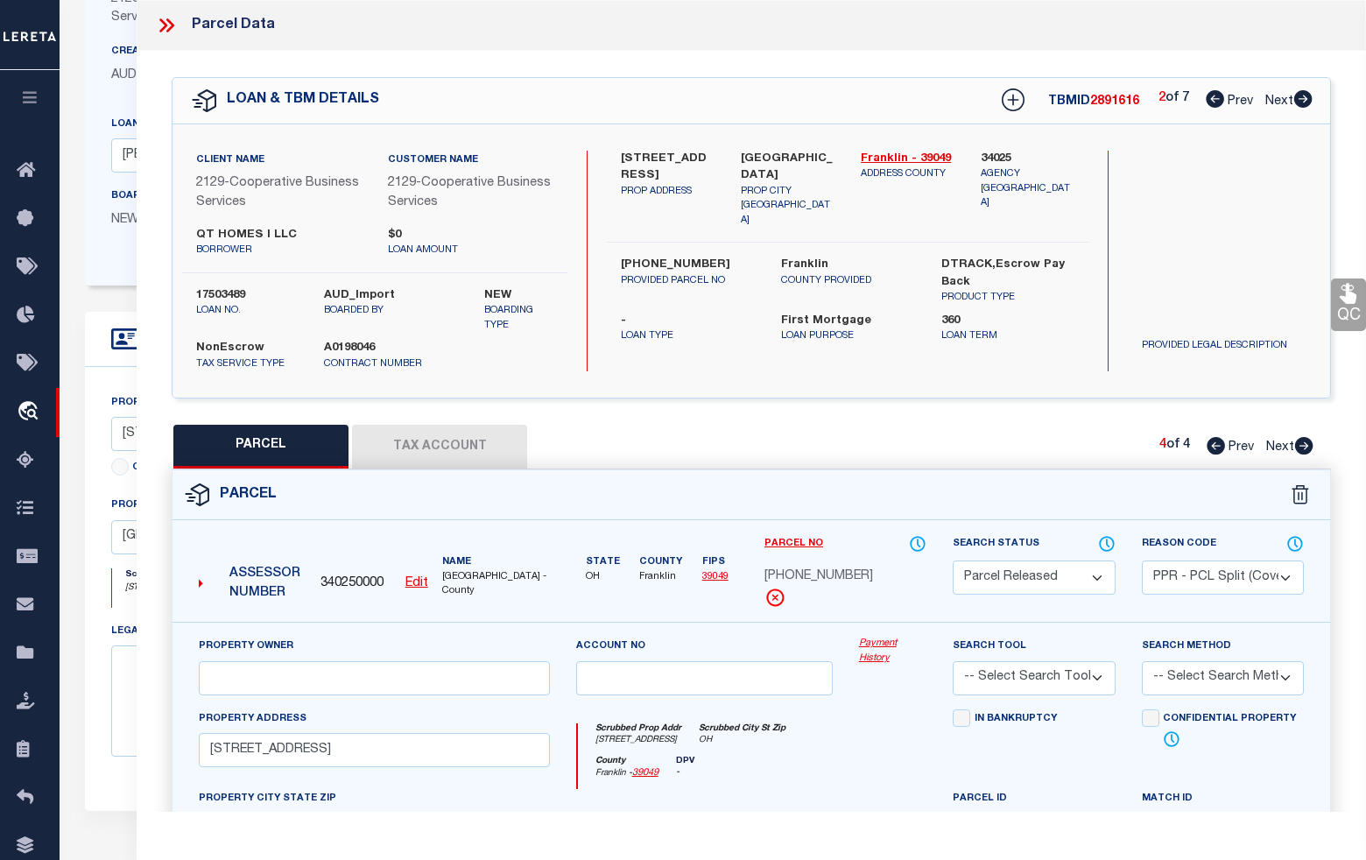
click at [1305, 102] on icon at bounding box center [1302, 99] width 19 height 18
click at [1302, 451] on icon at bounding box center [1304, 446] width 18 height 18
click at [1305, 99] on icon at bounding box center [1302, 99] width 19 height 18
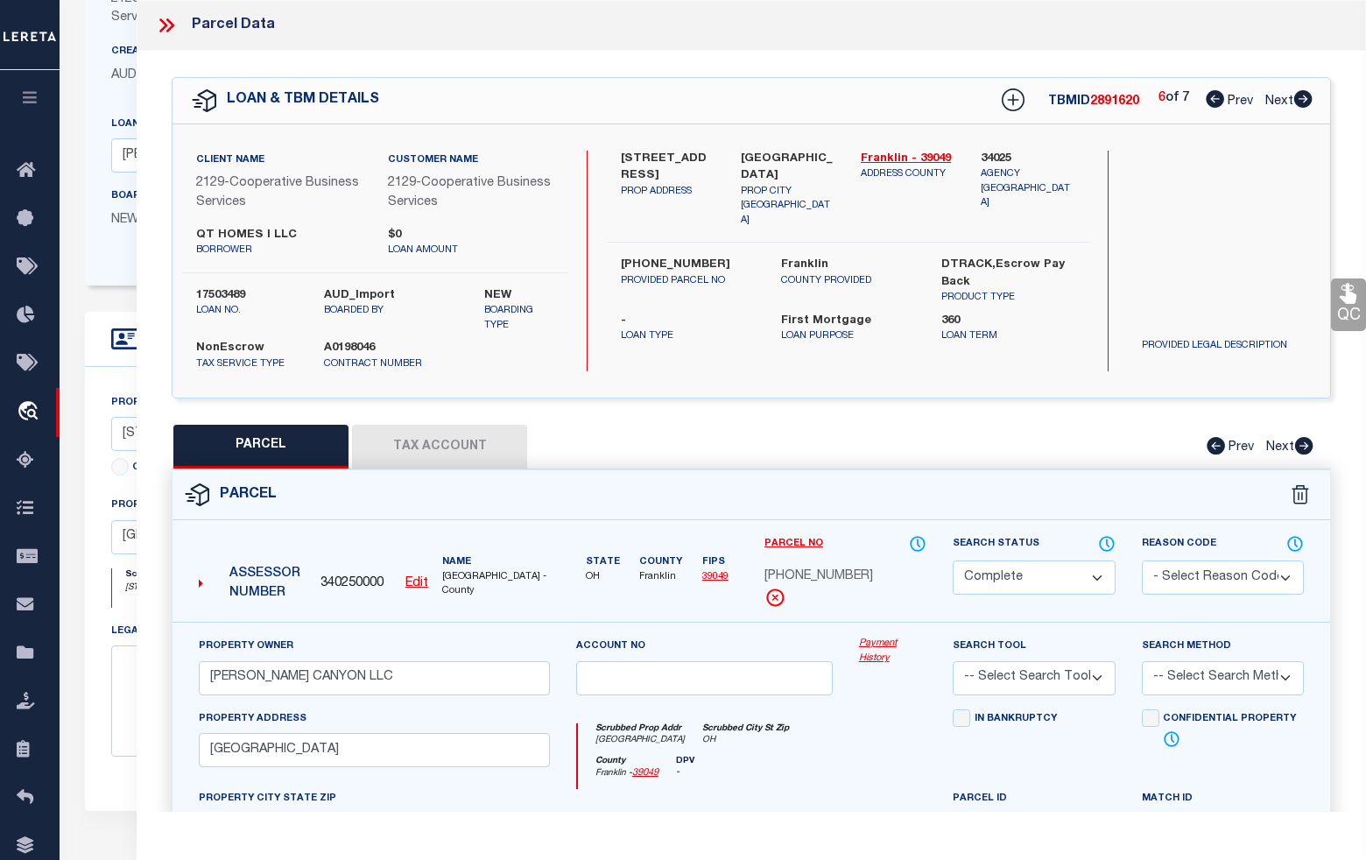
click at [1305, 99] on icon at bounding box center [1302, 99] width 19 height 18
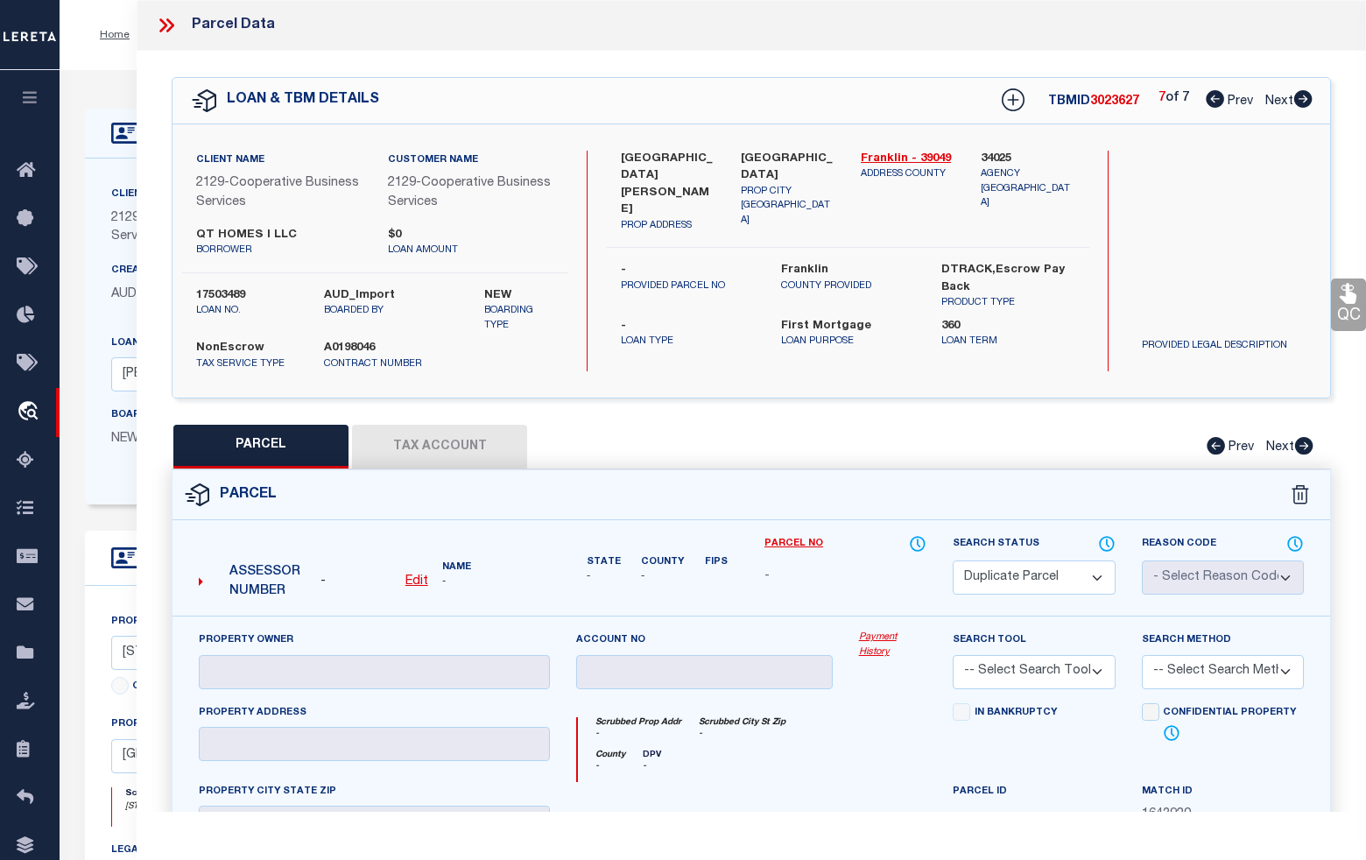
click at [163, 28] on icon at bounding box center [163, 25] width 8 height 14
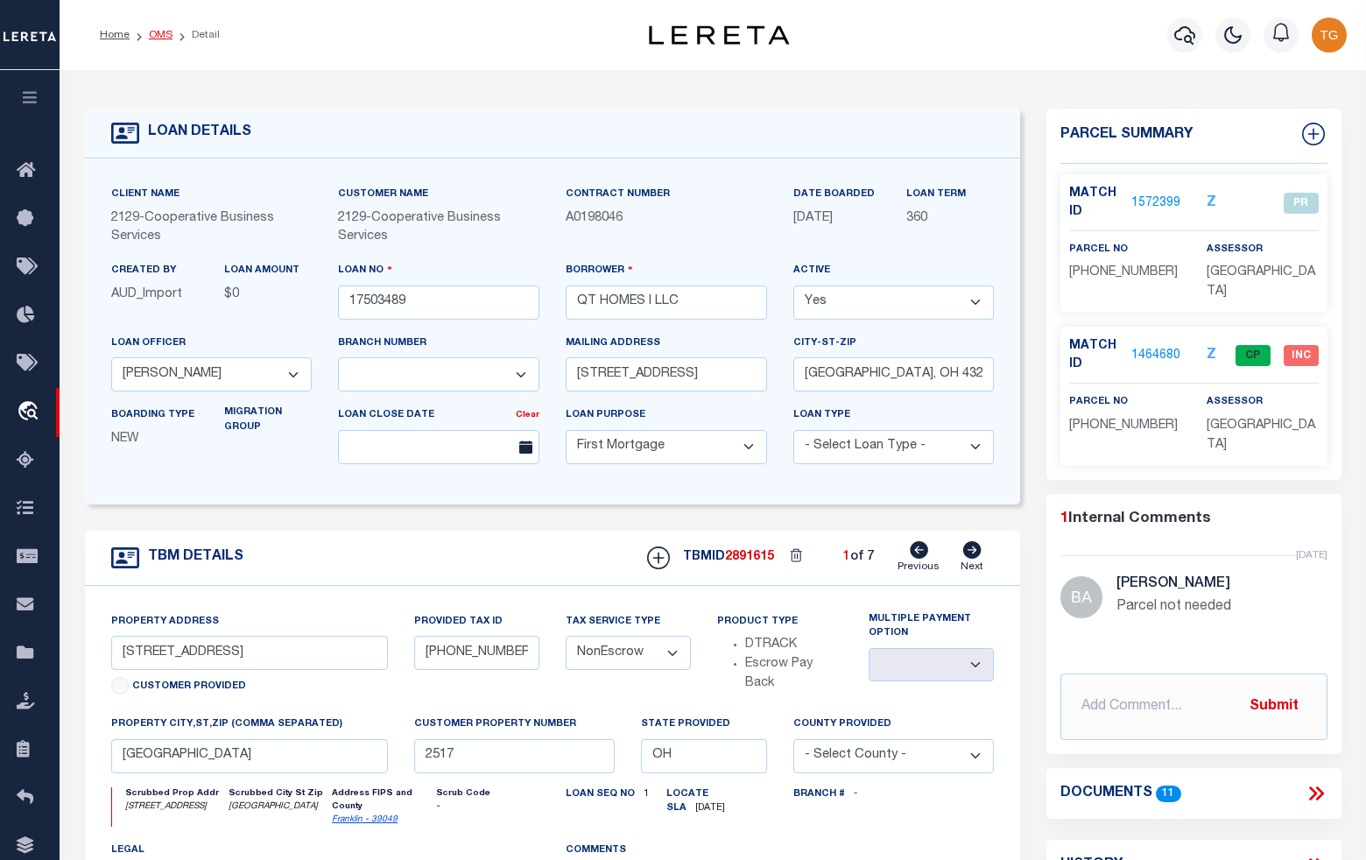
click at [162, 31] on link "OMS" at bounding box center [161, 35] width 24 height 11
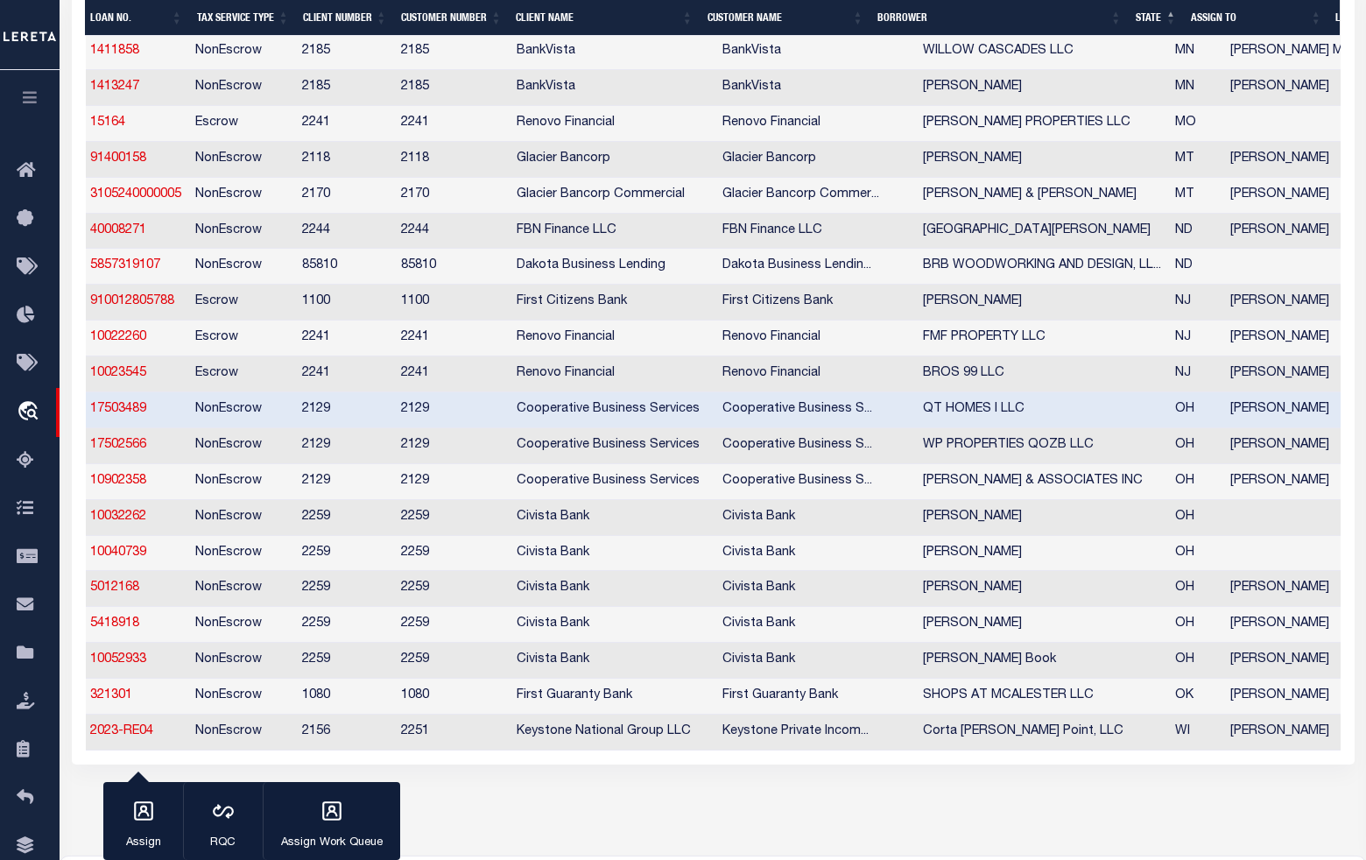
scroll to position [1294, 0]
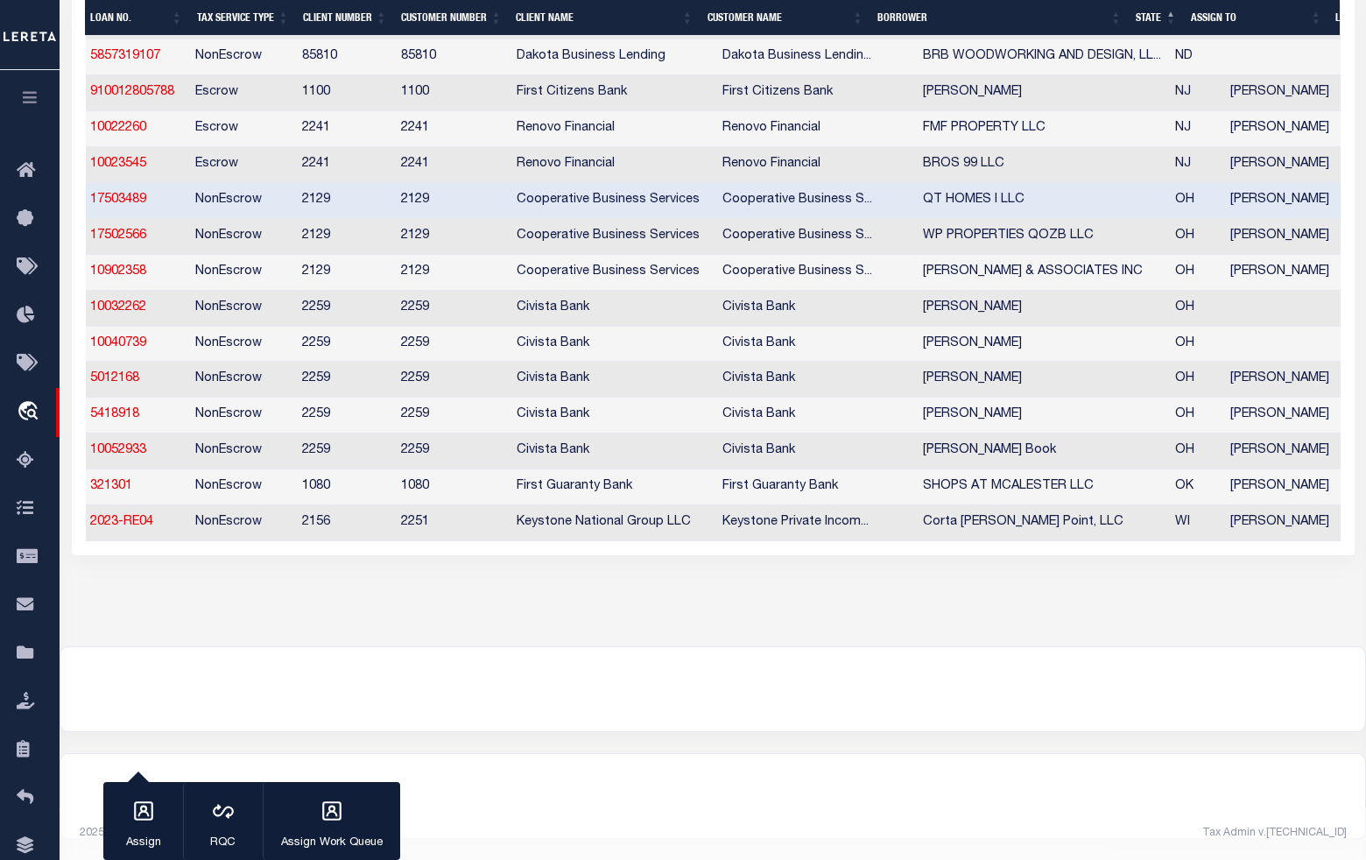
drag, startPoint x: 628, startPoint y: 543, endPoint x: 427, endPoint y: 543, distance: 200.5
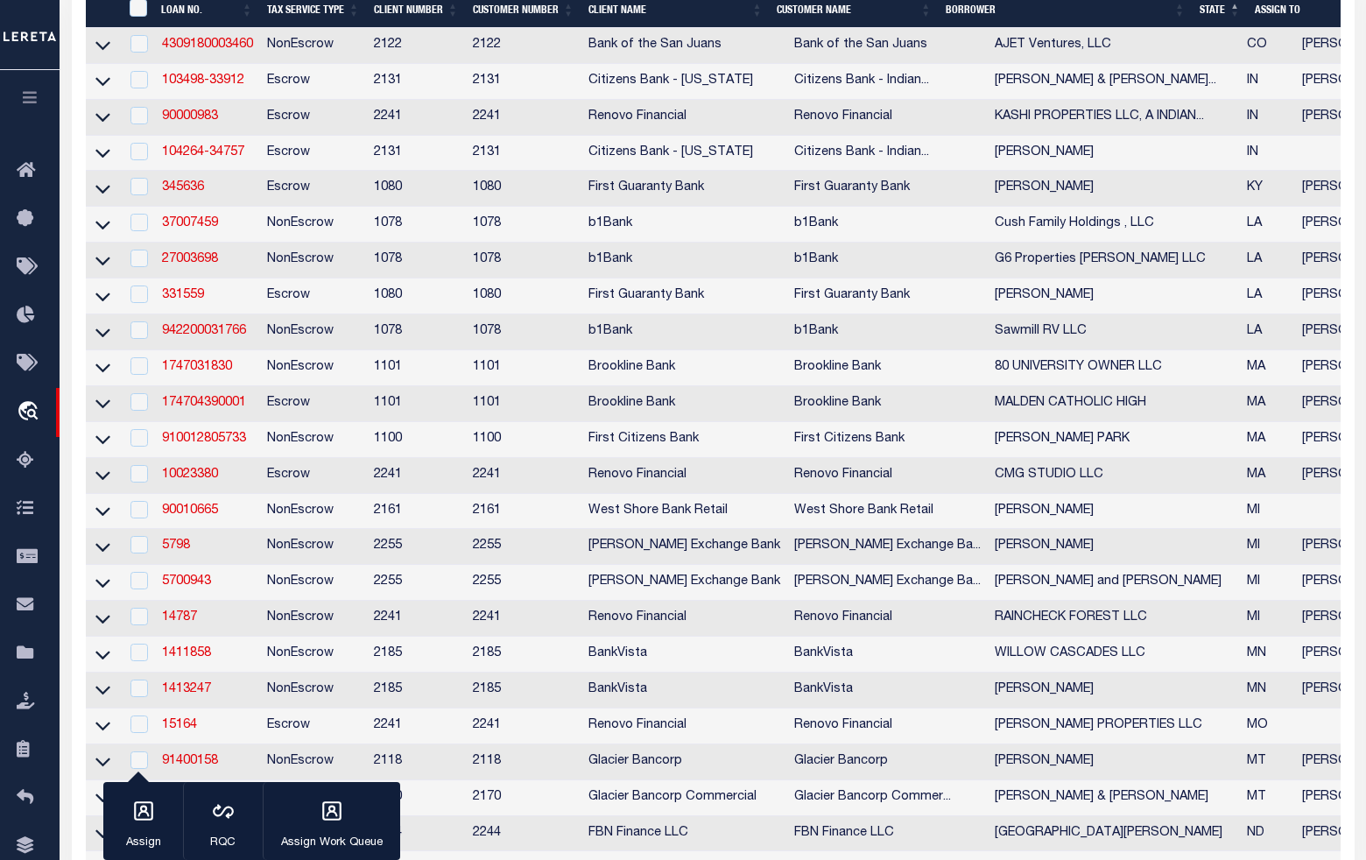
scroll to position [0, 0]
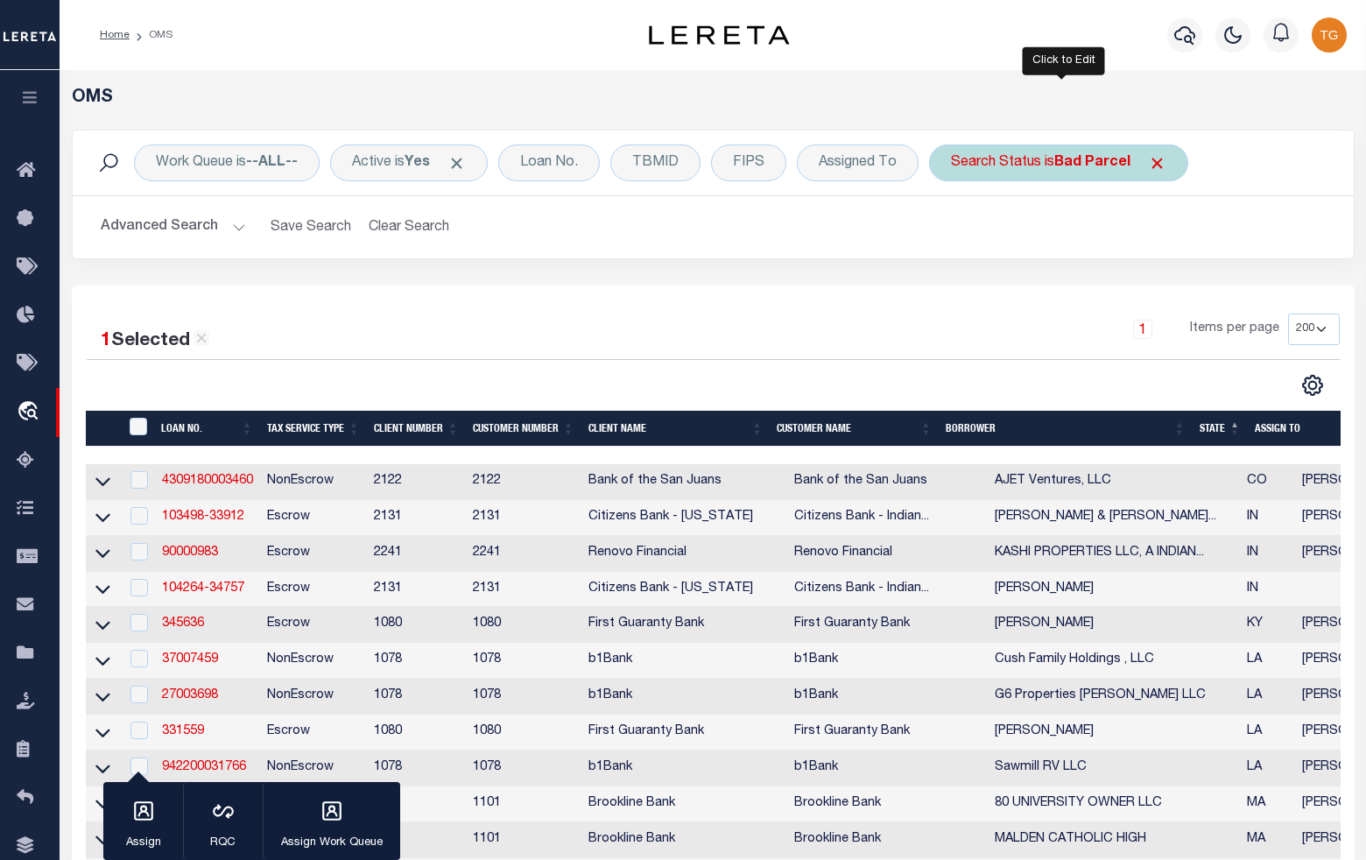
click at [1117, 166] on b "Bad Parcel" at bounding box center [1092, 163] width 76 height 14
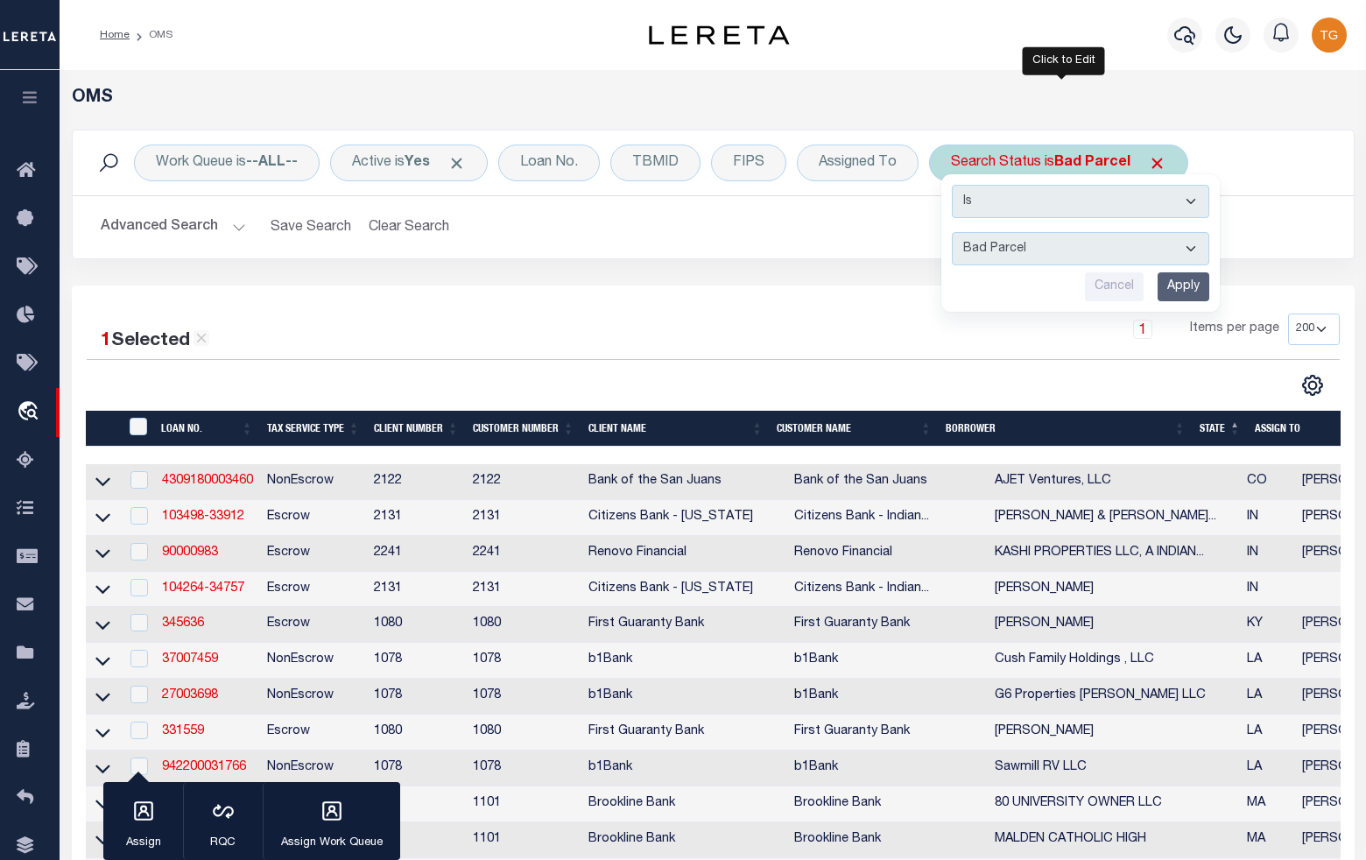
click at [1188, 283] on input "Apply" at bounding box center [1183, 286] width 52 height 29
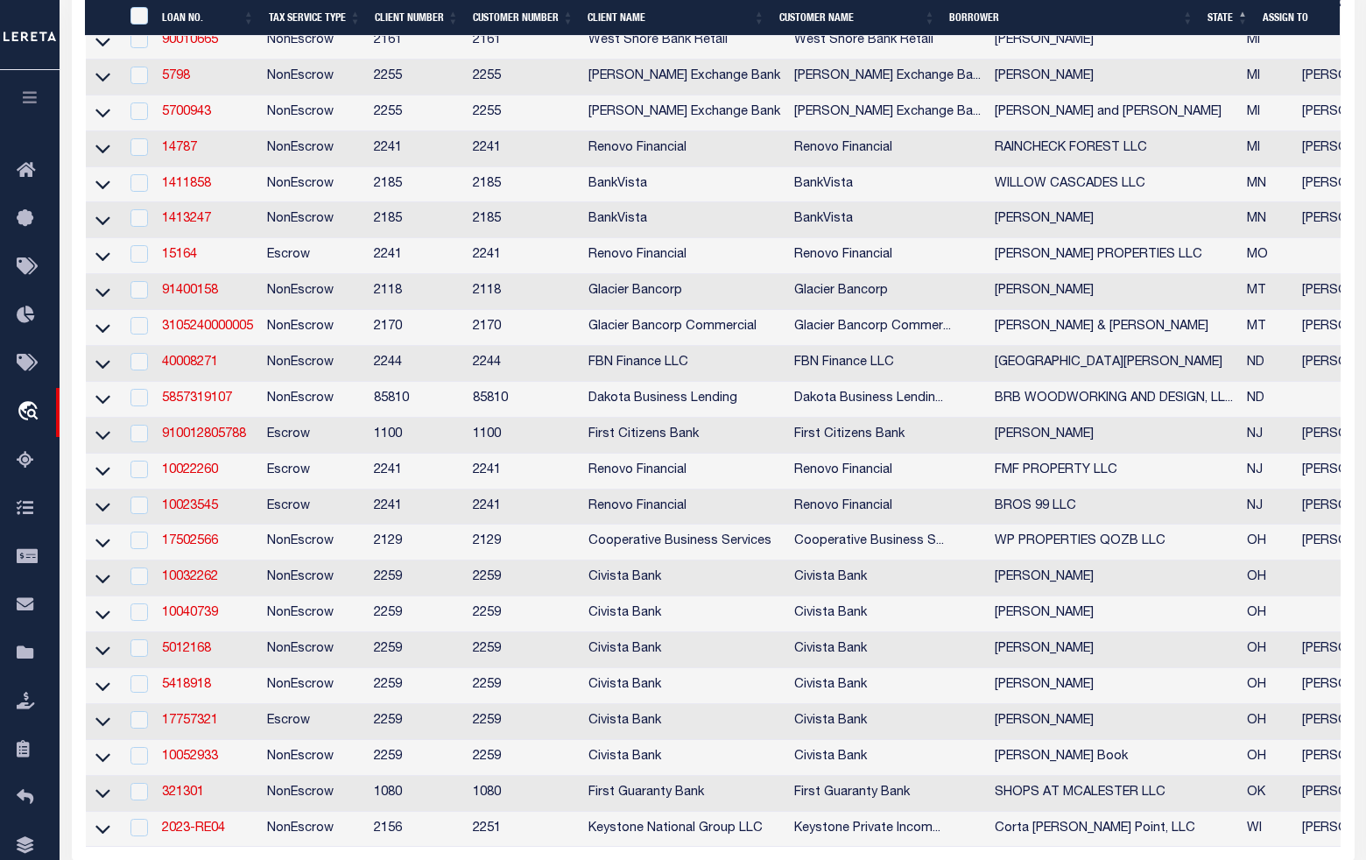
scroll to position [1094, 0]
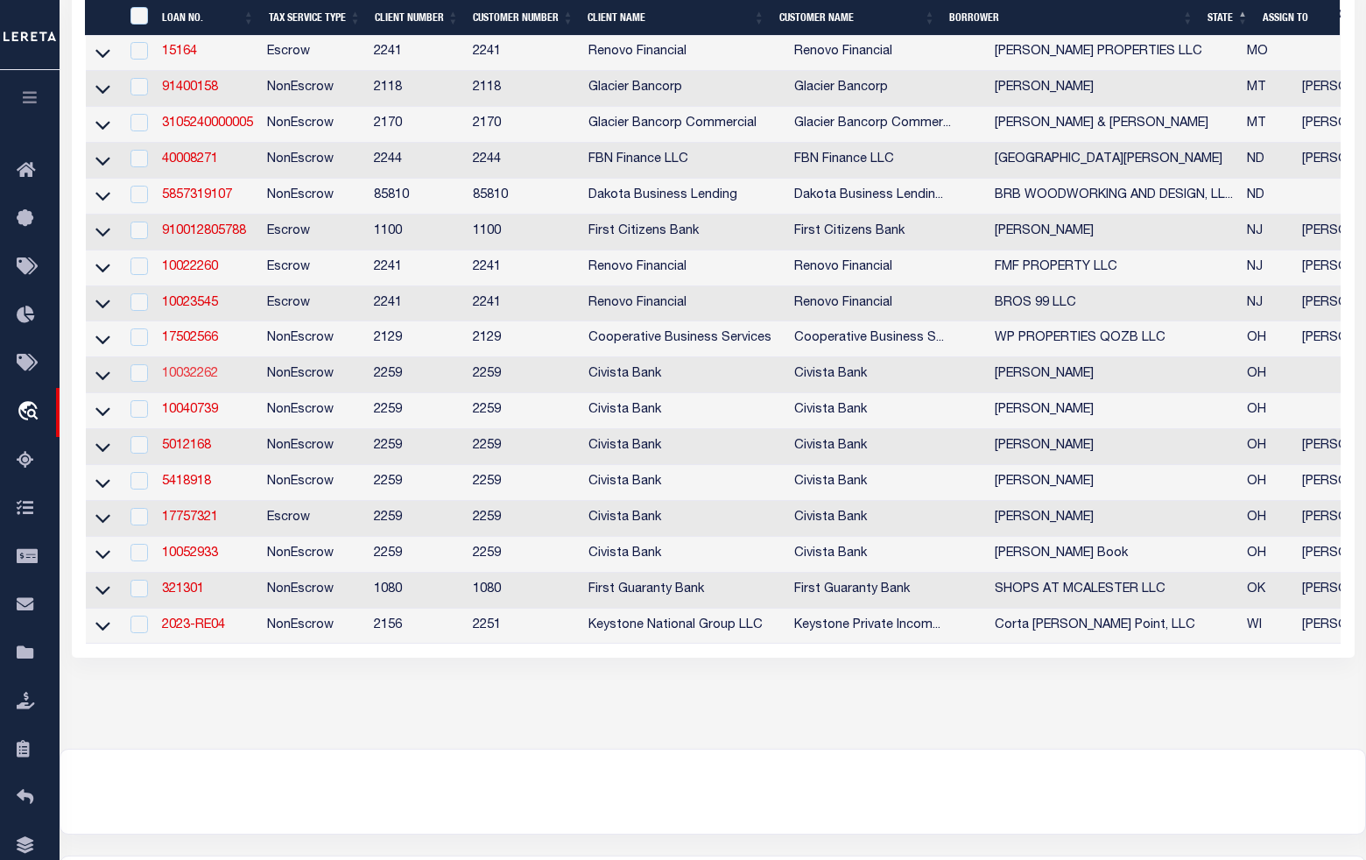
click at [185, 380] on link "10032262" at bounding box center [190, 374] width 56 height 12
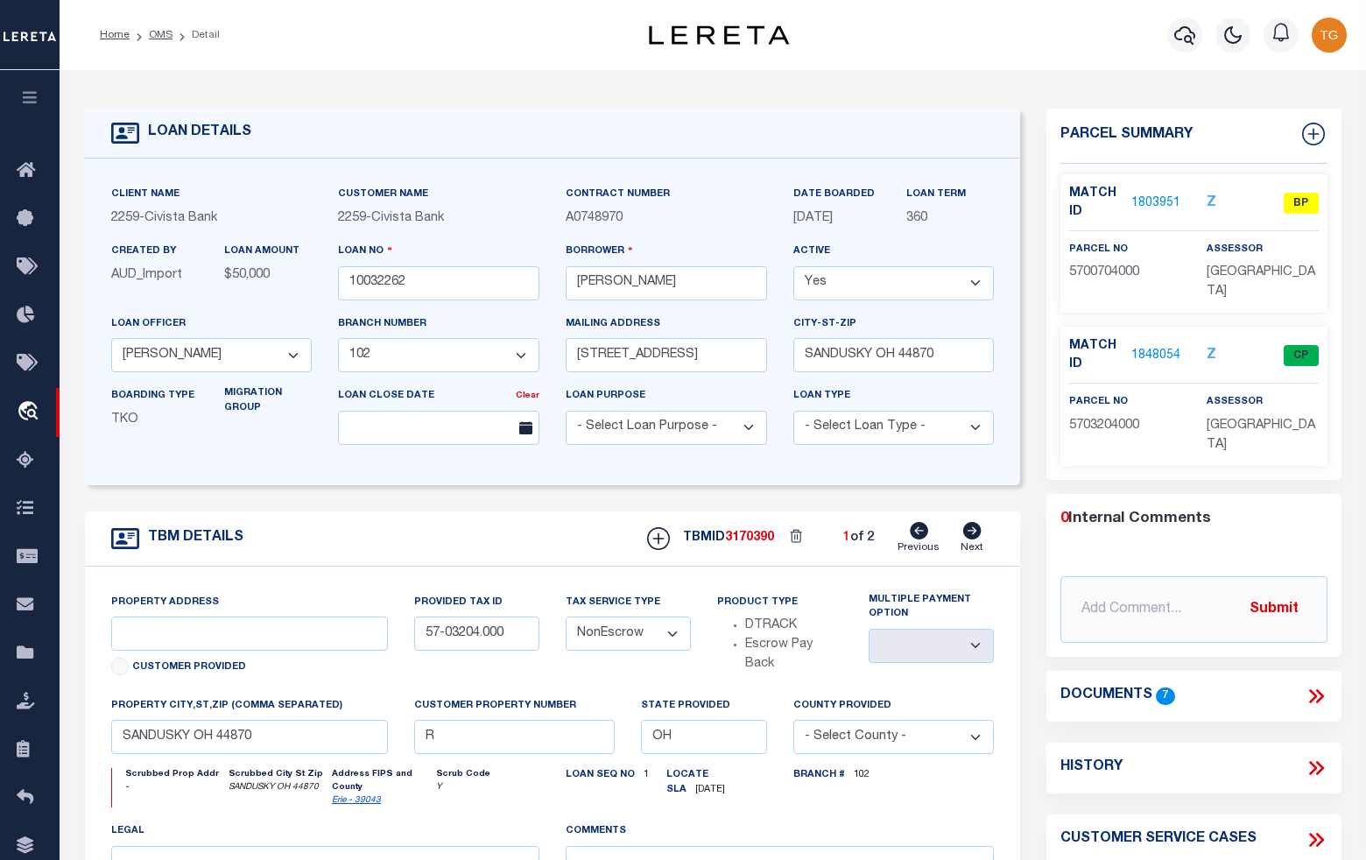
click at [1157, 200] on link "1803951" at bounding box center [1155, 203] width 49 height 18
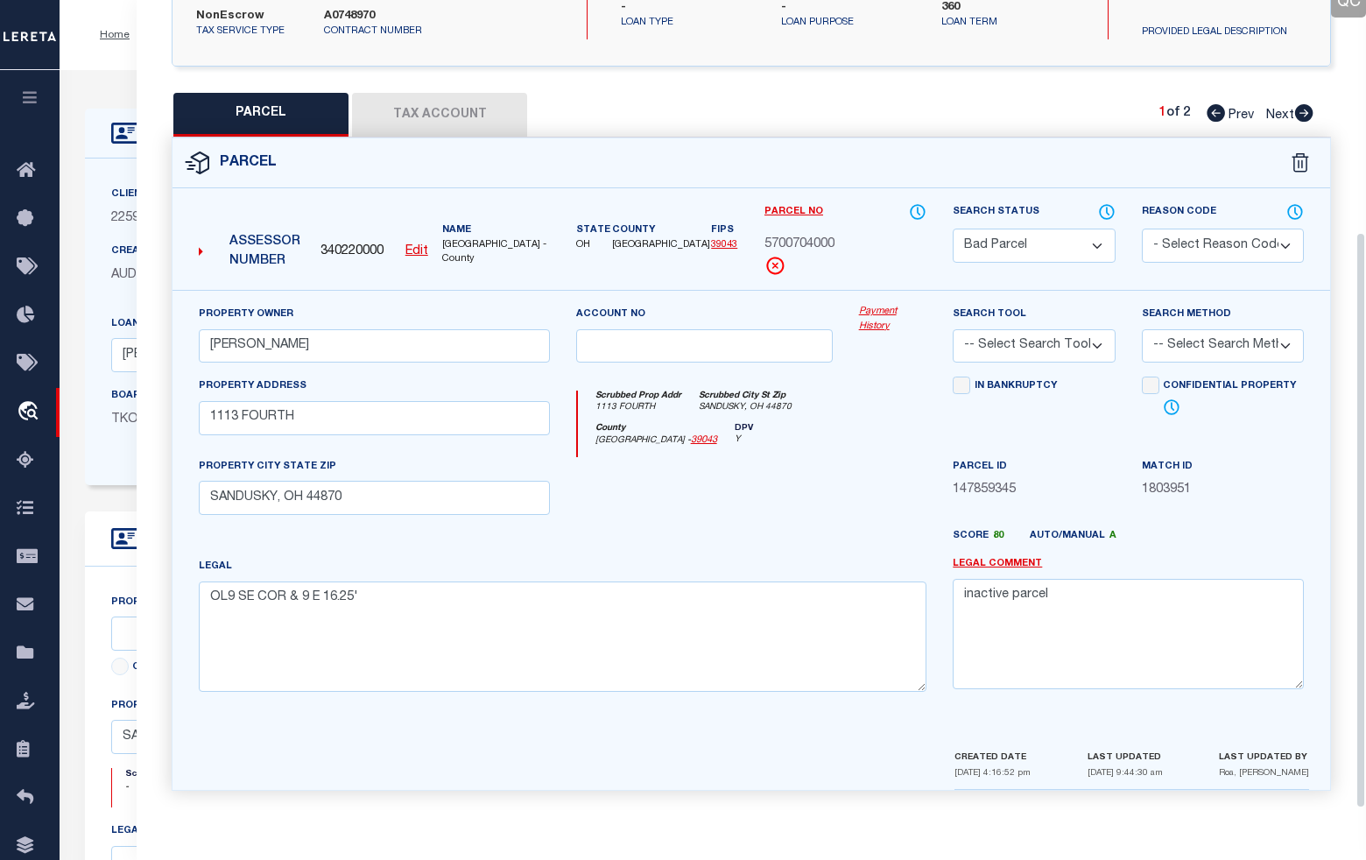
scroll to position [328, 0]
click at [1298, 112] on icon at bounding box center [1304, 113] width 18 height 18
click at [1213, 116] on icon at bounding box center [1216, 113] width 18 height 18
click at [1055, 239] on select "Automated Search Bad Parcel Complete Duplicate Parcel High Dollar Reporting In …" at bounding box center [1034, 246] width 162 height 34
click at [953, 229] on select "Automated Search Bad Parcel Complete Duplicate Parcel High Dollar Reporting In …" at bounding box center [1034, 246] width 162 height 34
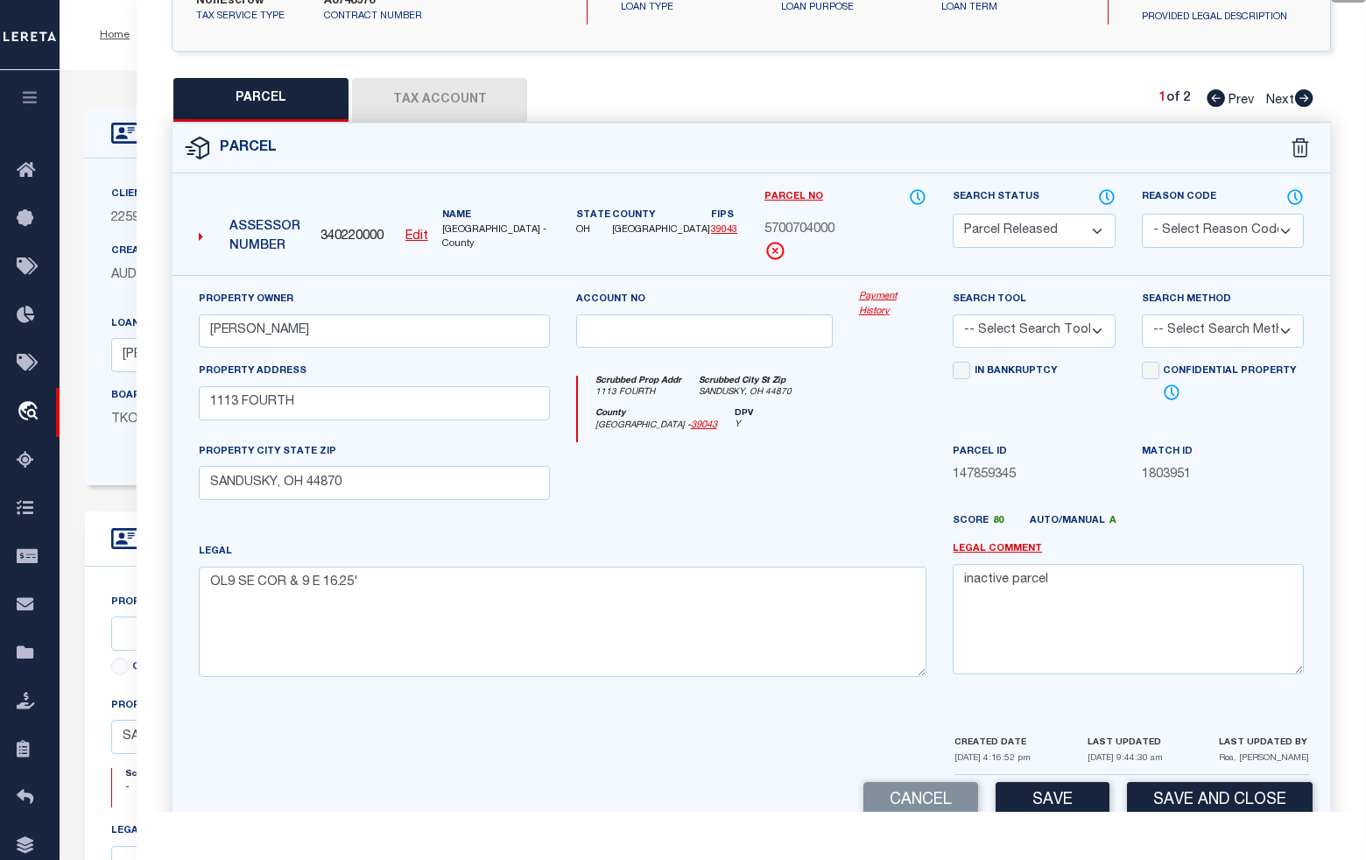
click at [1185, 245] on select "- Select Reason Code - 099 - Other (Provide additional detail) ACT - Agency Cha…" at bounding box center [1223, 231] width 162 height 34
click at [1142, 227] on select "- Select Reason Code - 099 - Other (Provide additional detail) ACT - Agency Cha…" at bounding box center [1223, 231] width 162 height 34
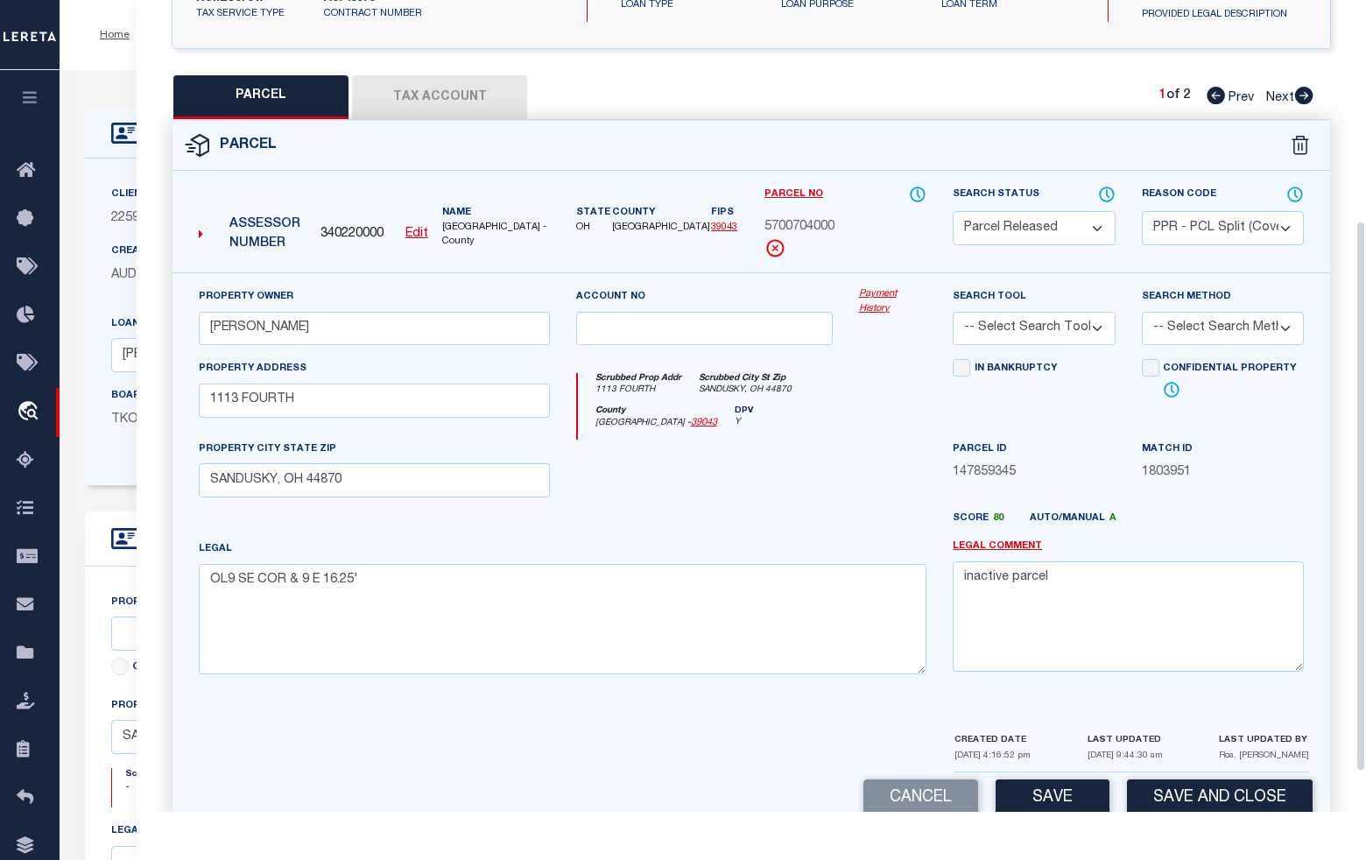
scroll to position [383, 0]
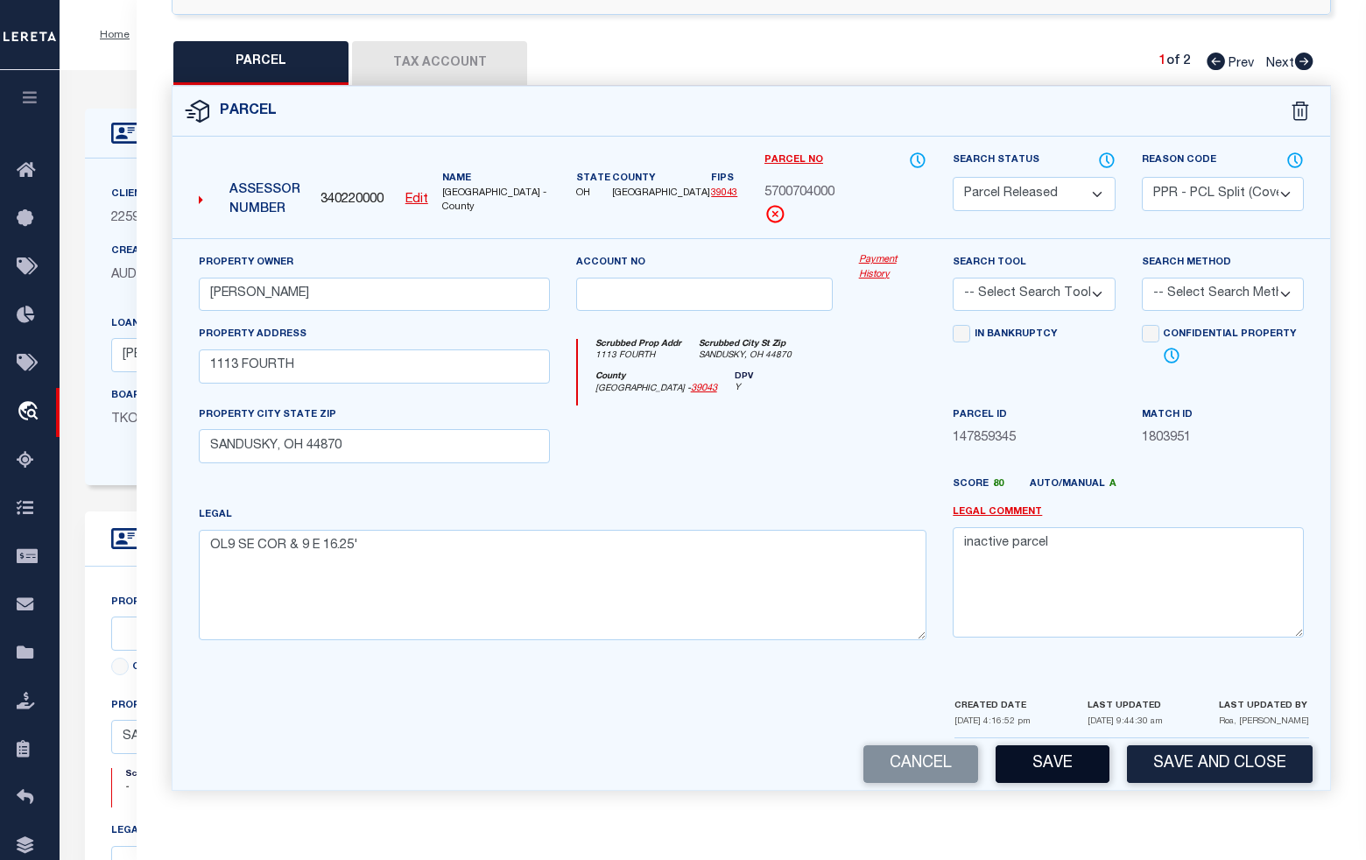
click at [1079, 764] on button "Save" at bounding box center [1053, 764] width 114 height 38
click at [1065, 771] on button "Save" at bounding box center [1053, 764] width 114 height 38
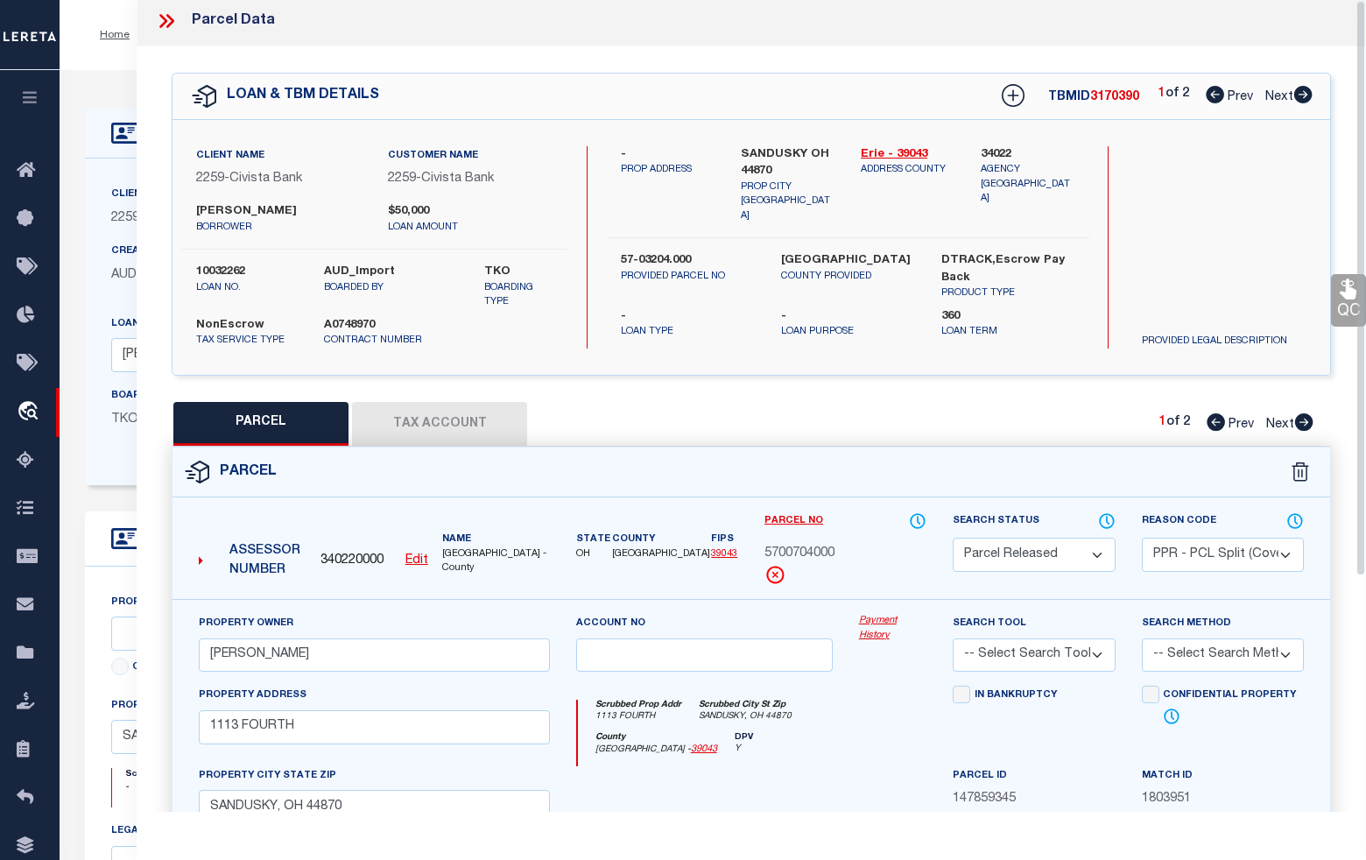
scroll to position [0, 0]
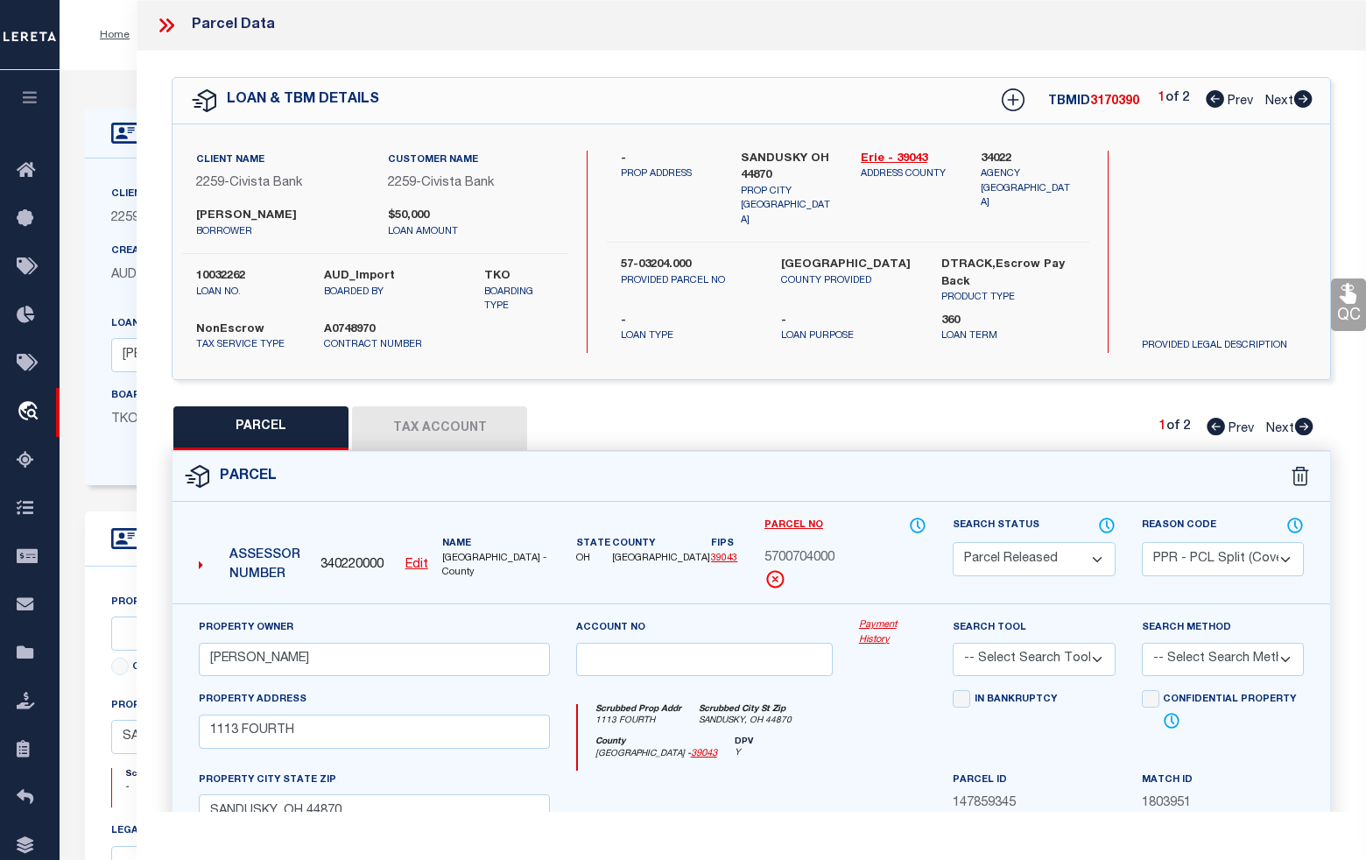
click at [1300, 102] on icon at bounding box center [1303, 99] width 18 height 18
click at [160, 29] on icon at bounding box center [166, 25] width 23 height 23
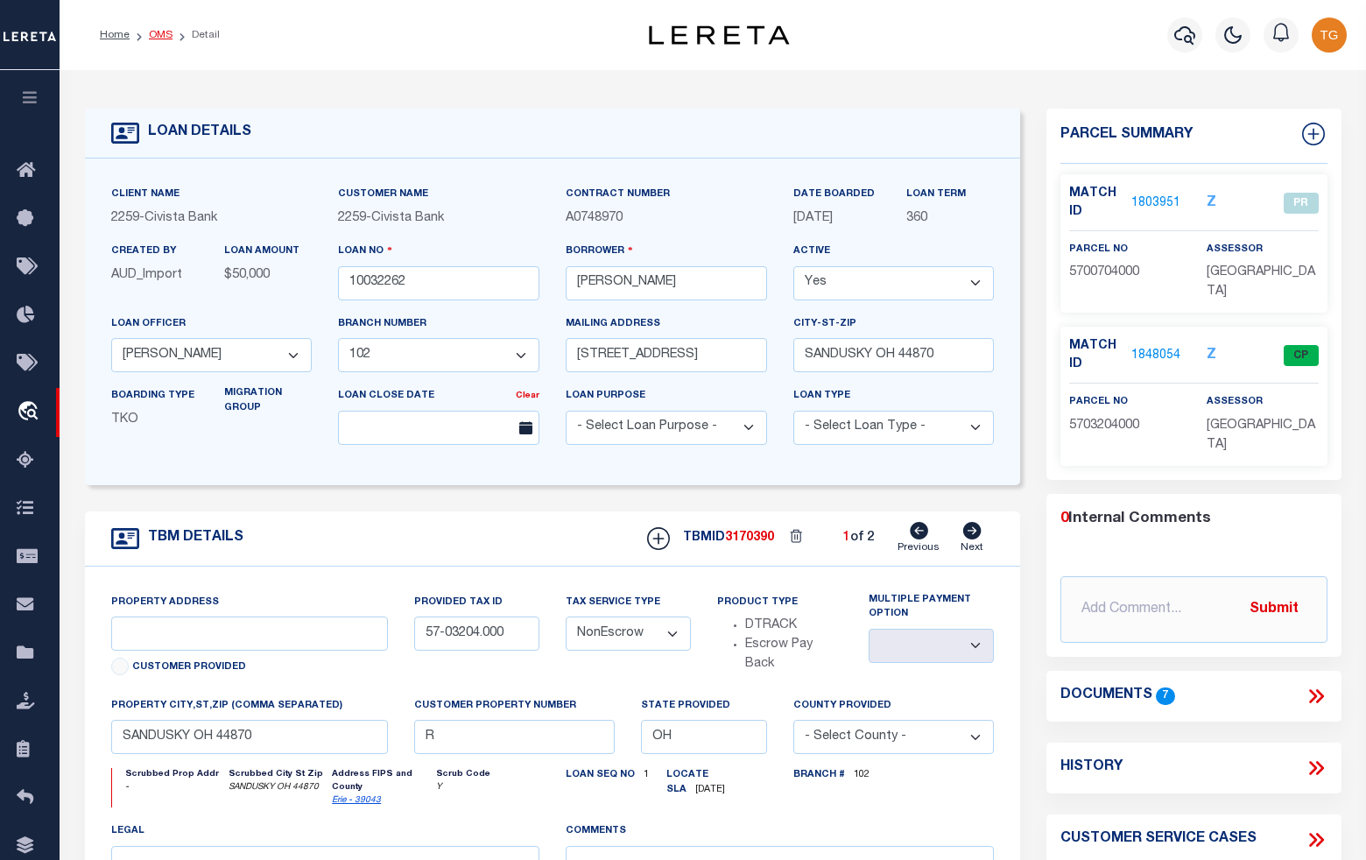
click at [158, 36] on link "OMS" at bounding box center [161, 35] width 24 height 11
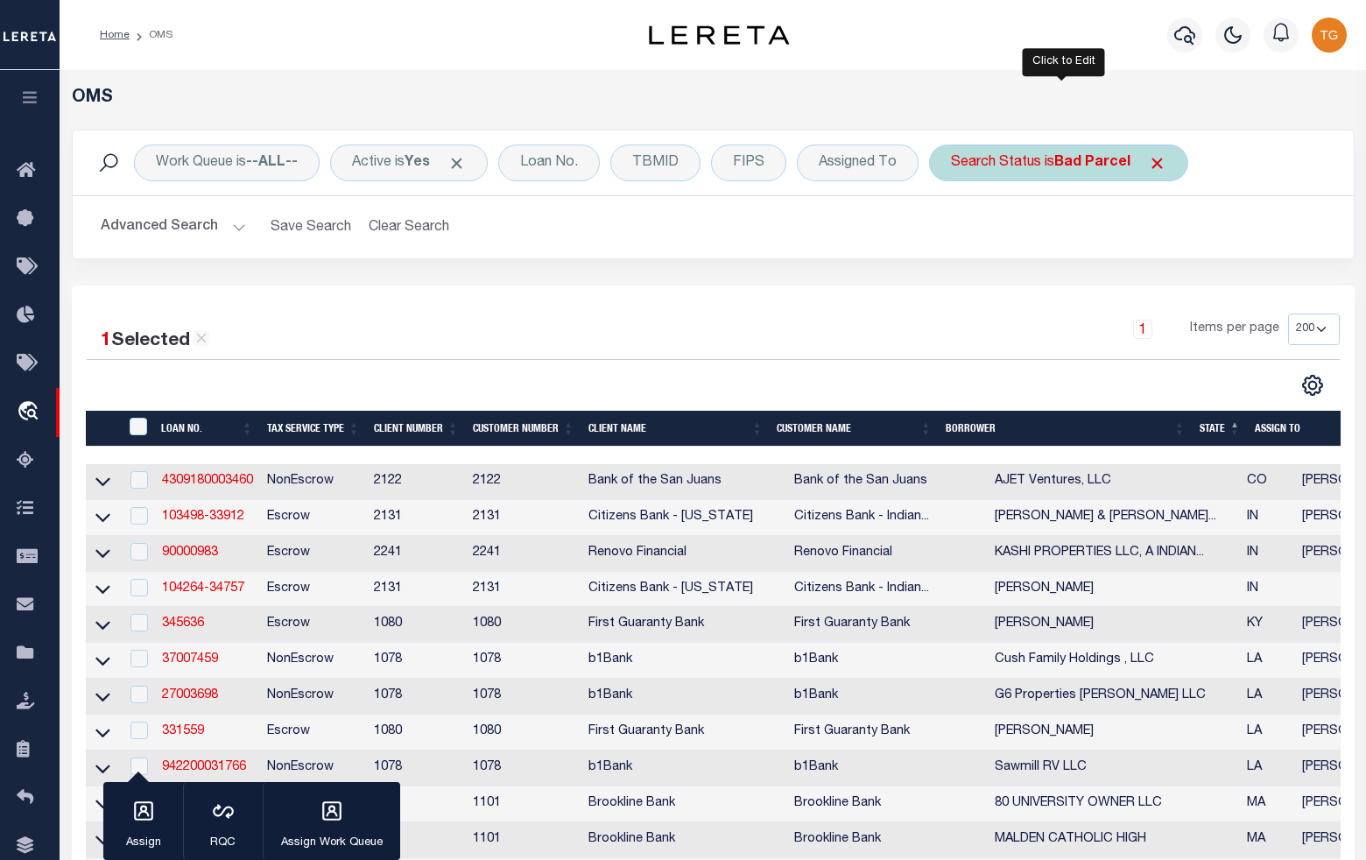
click at [1088, 162] on b "Bad Parcel" at bounding box center [1092, 163] width 76 height 14
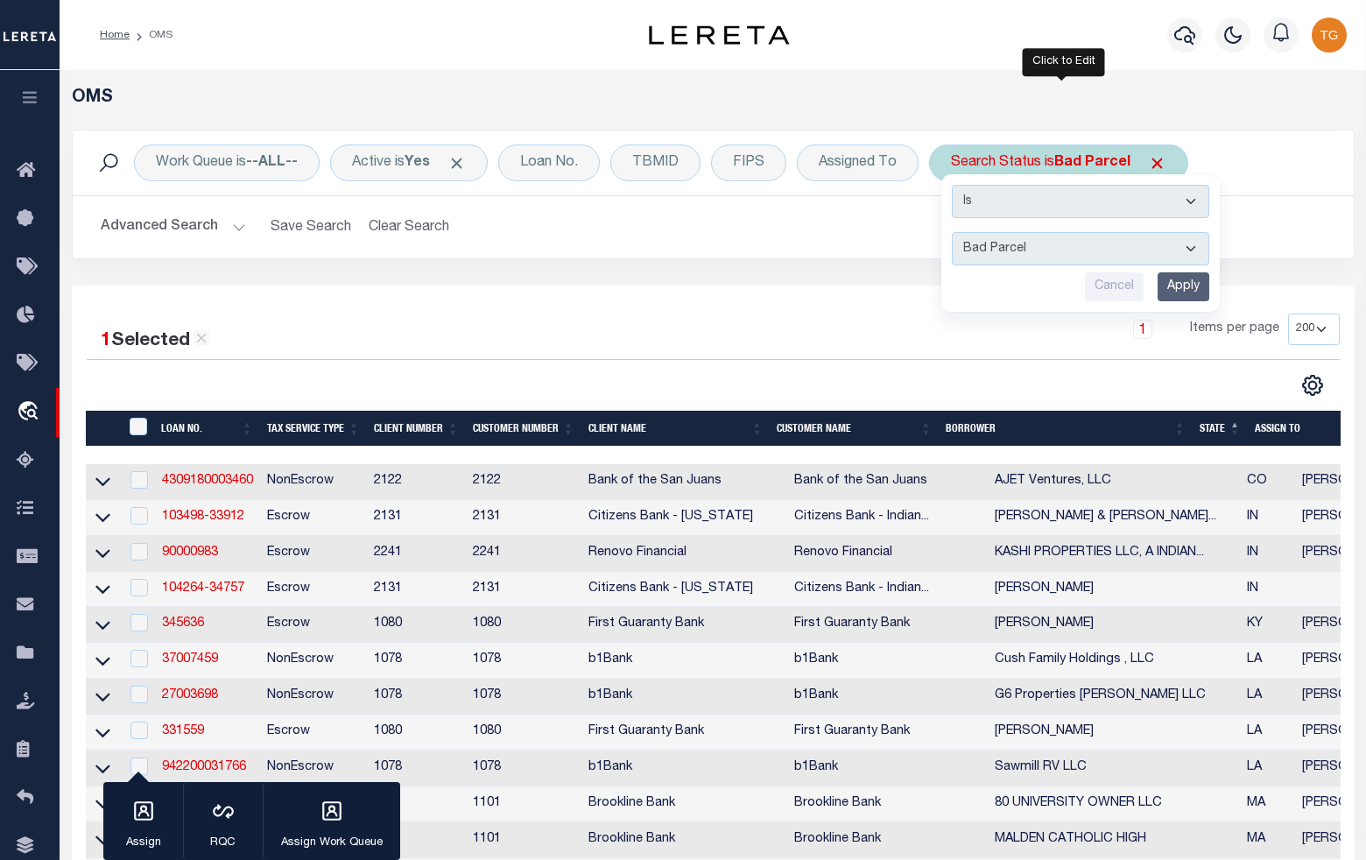
click at [1175, 287] on input "Apply" at bounding box center [1183, 286] width 52 height 29
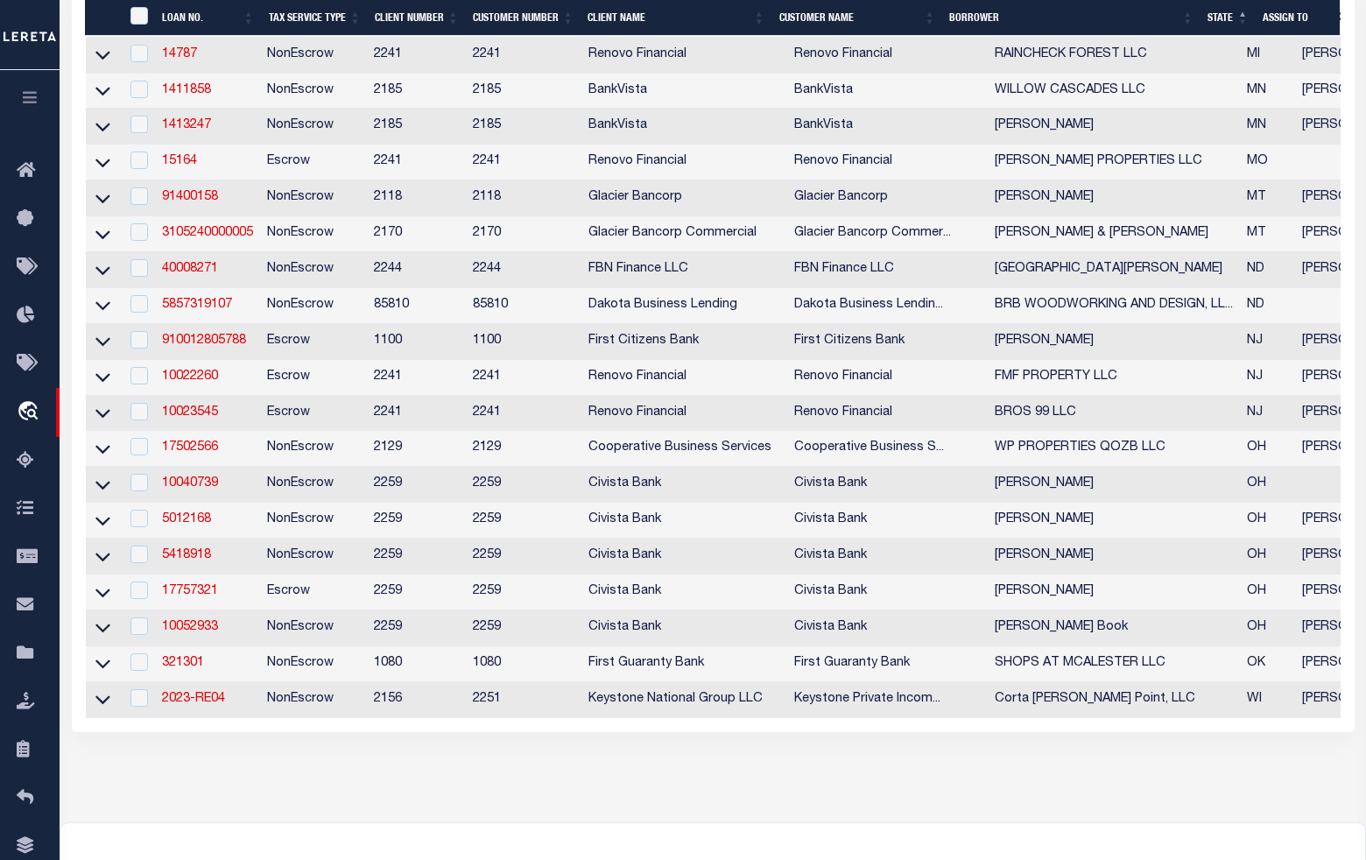
scroll to position [1094, 0]
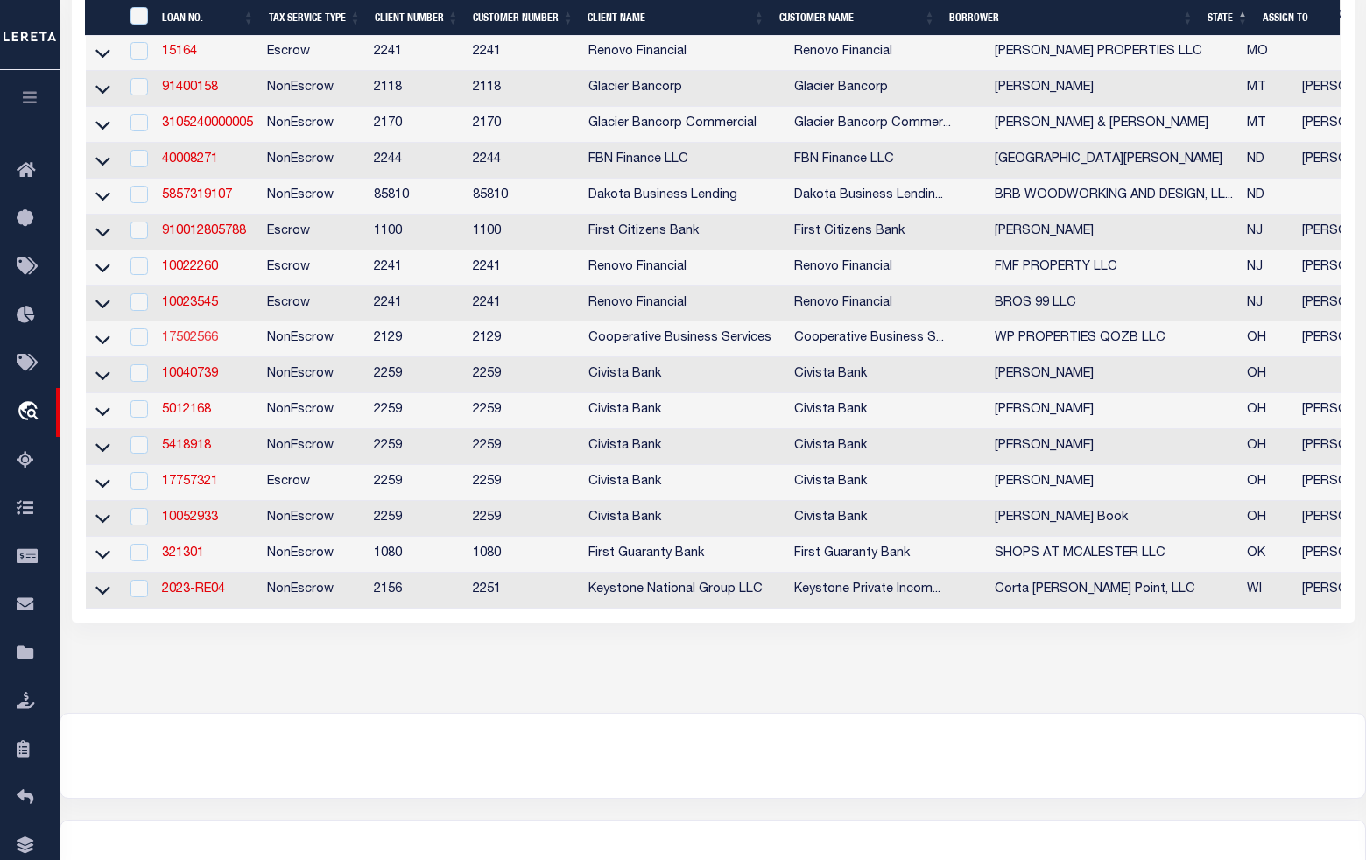
click at [186, 344] on link "17502566" at bounding box center [190, 338] width 56 height 12
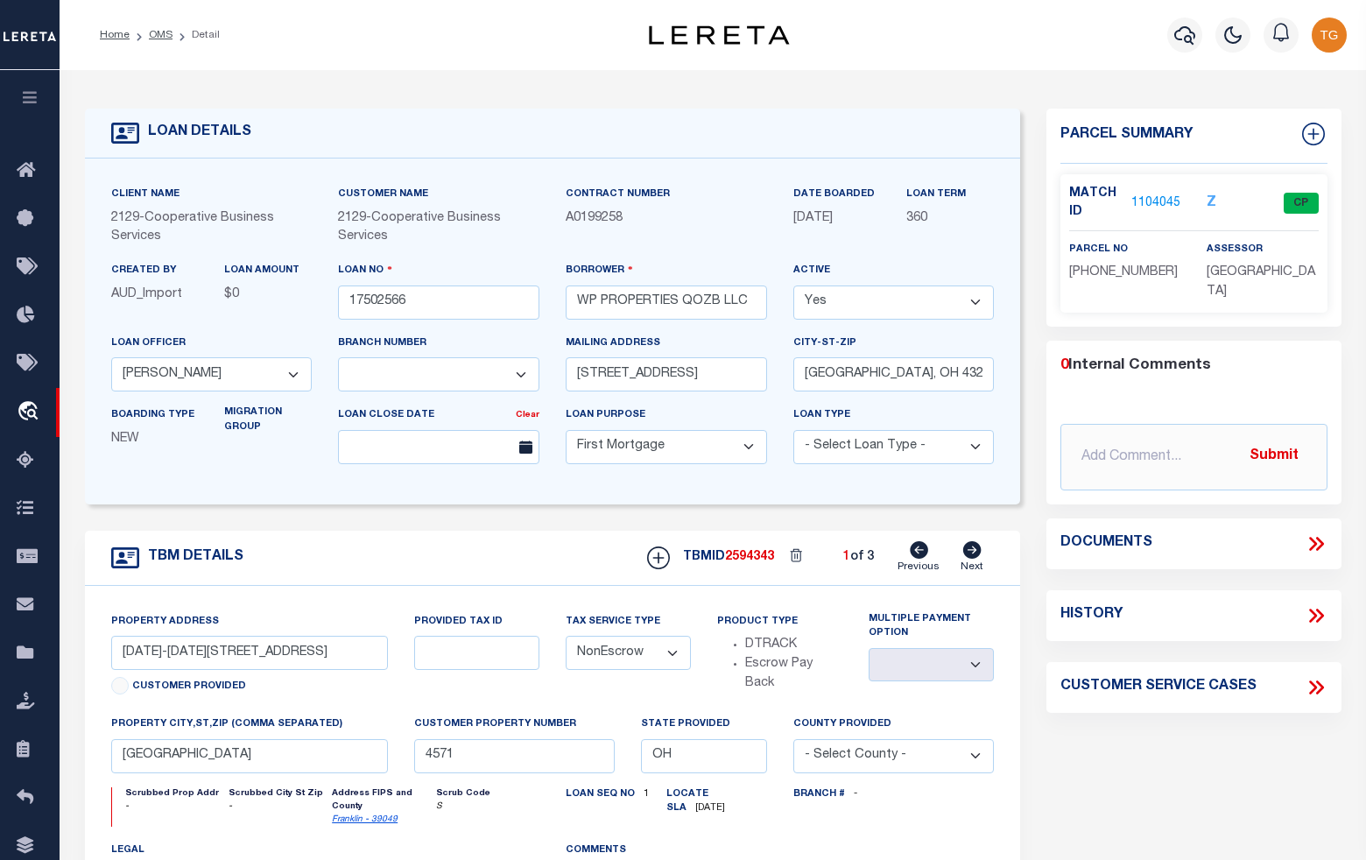
click at [1151, 207] on link "1104045" at bounding box center [1155, 203] width 49 height 18
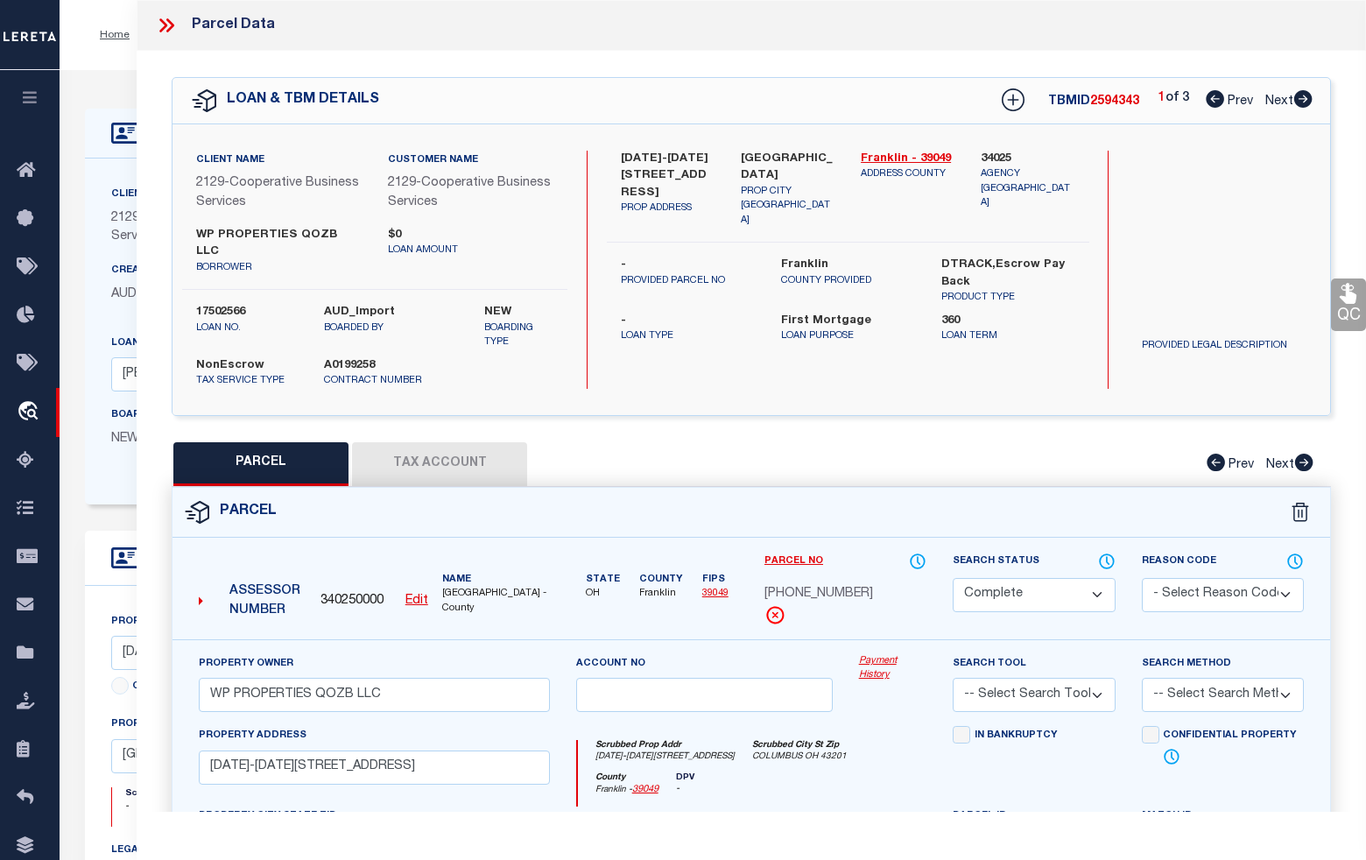
click at [1300, 108] on icon at bounding box center [1303, 99] width 18 height 18
click at [1213, 101] on icon at bounding box center [1215, 99] width 18 height 18
click at [163, 24] on icon at bounding box center [166, 25] width 23 height 23
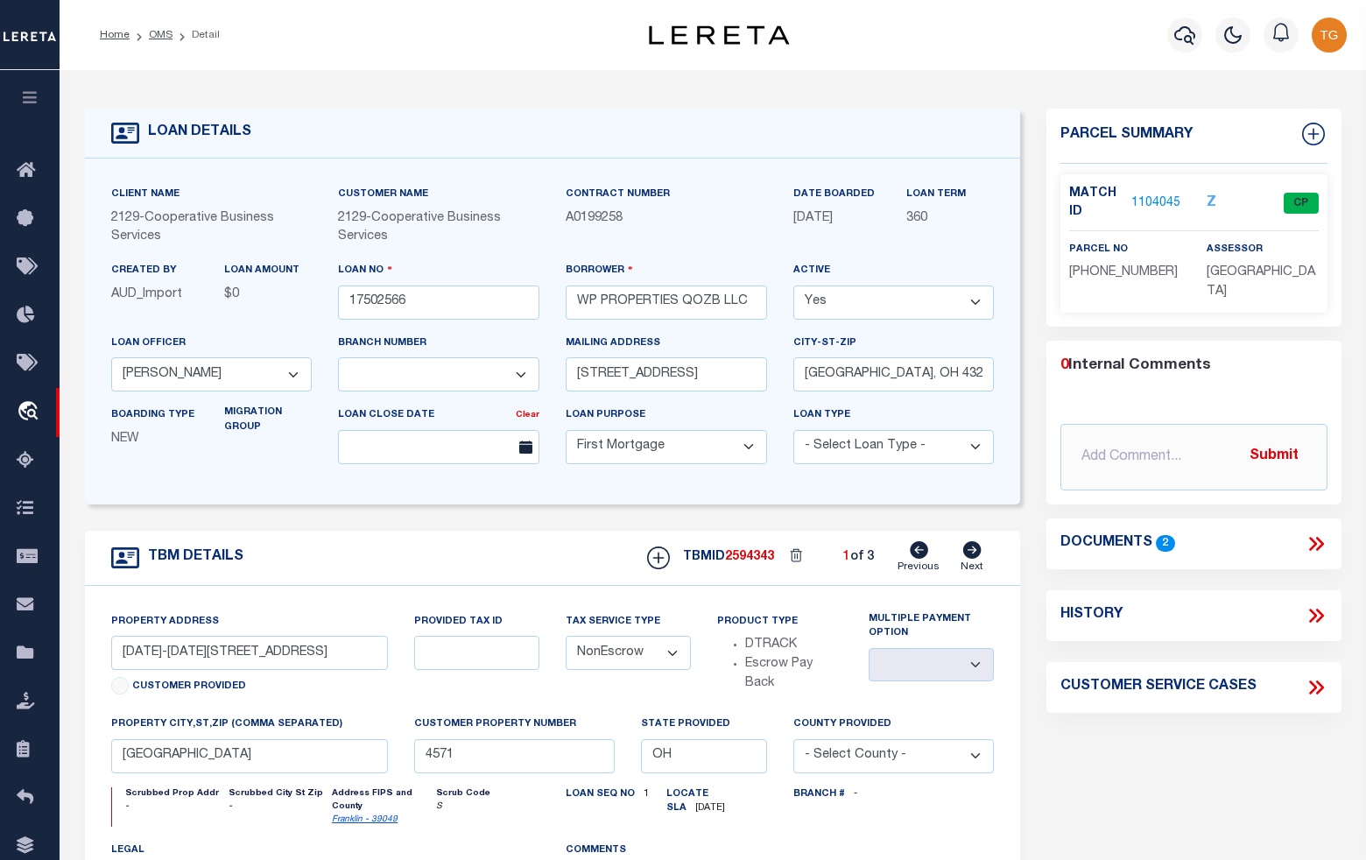
click at [158, 44] on ol "Home OMS Detail" at bounding box center [160, 35] width 148 height 37
click at [158, 32] on link "OMS" at bounding box center [161, 35] width 24 height 11
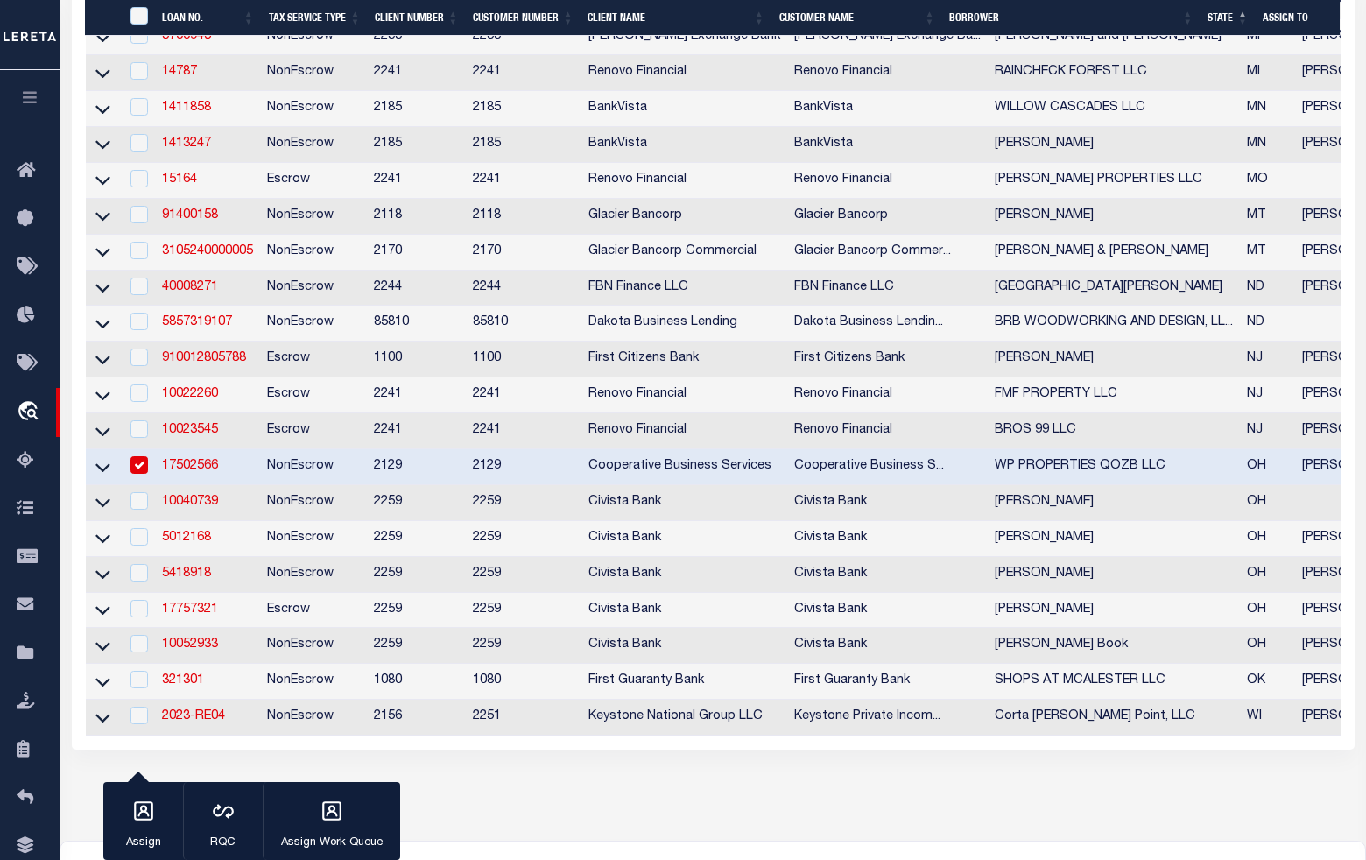
scroll to position [1094, 0]
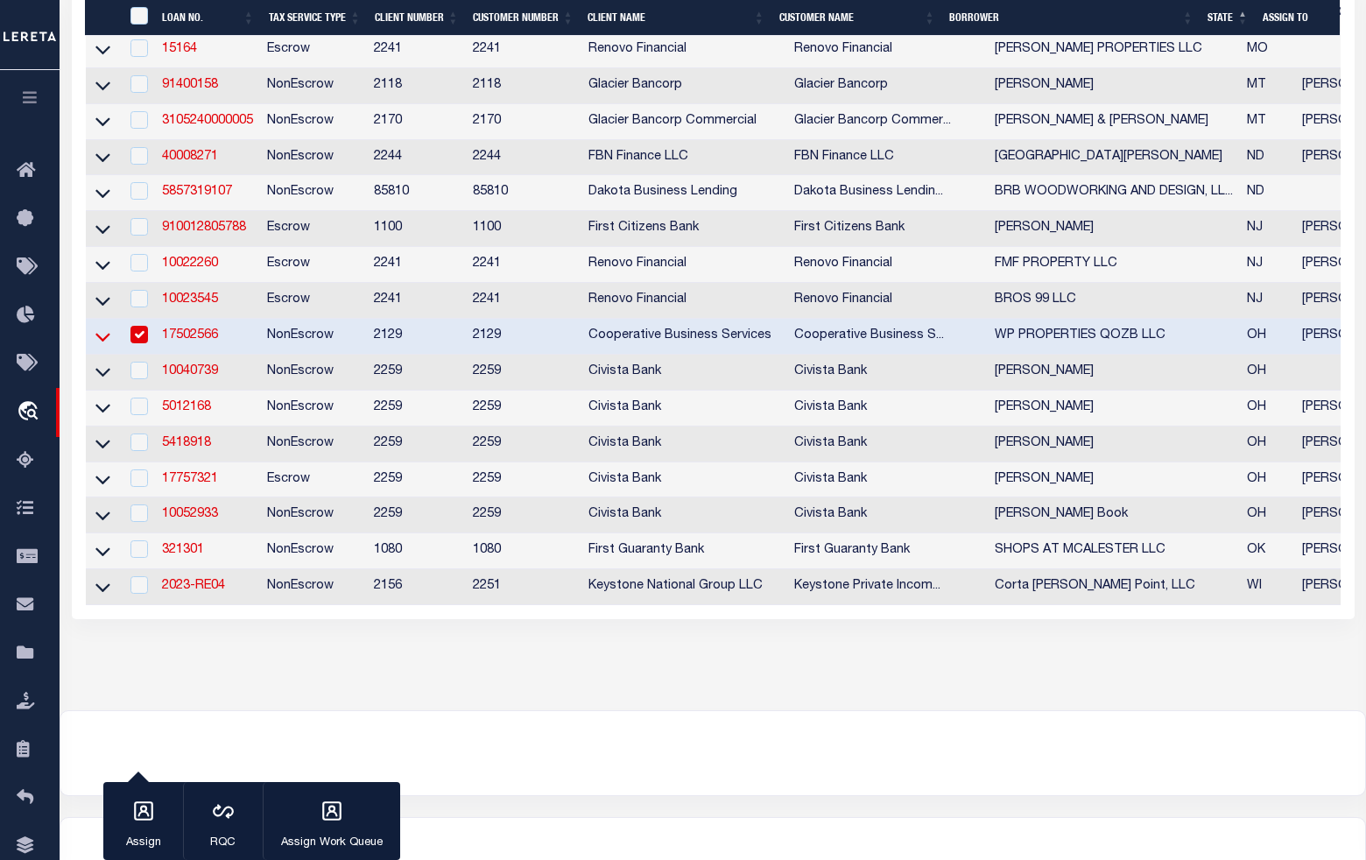
click at [96, 346] on icon at bounding box center [102, 336] width 15 height 18
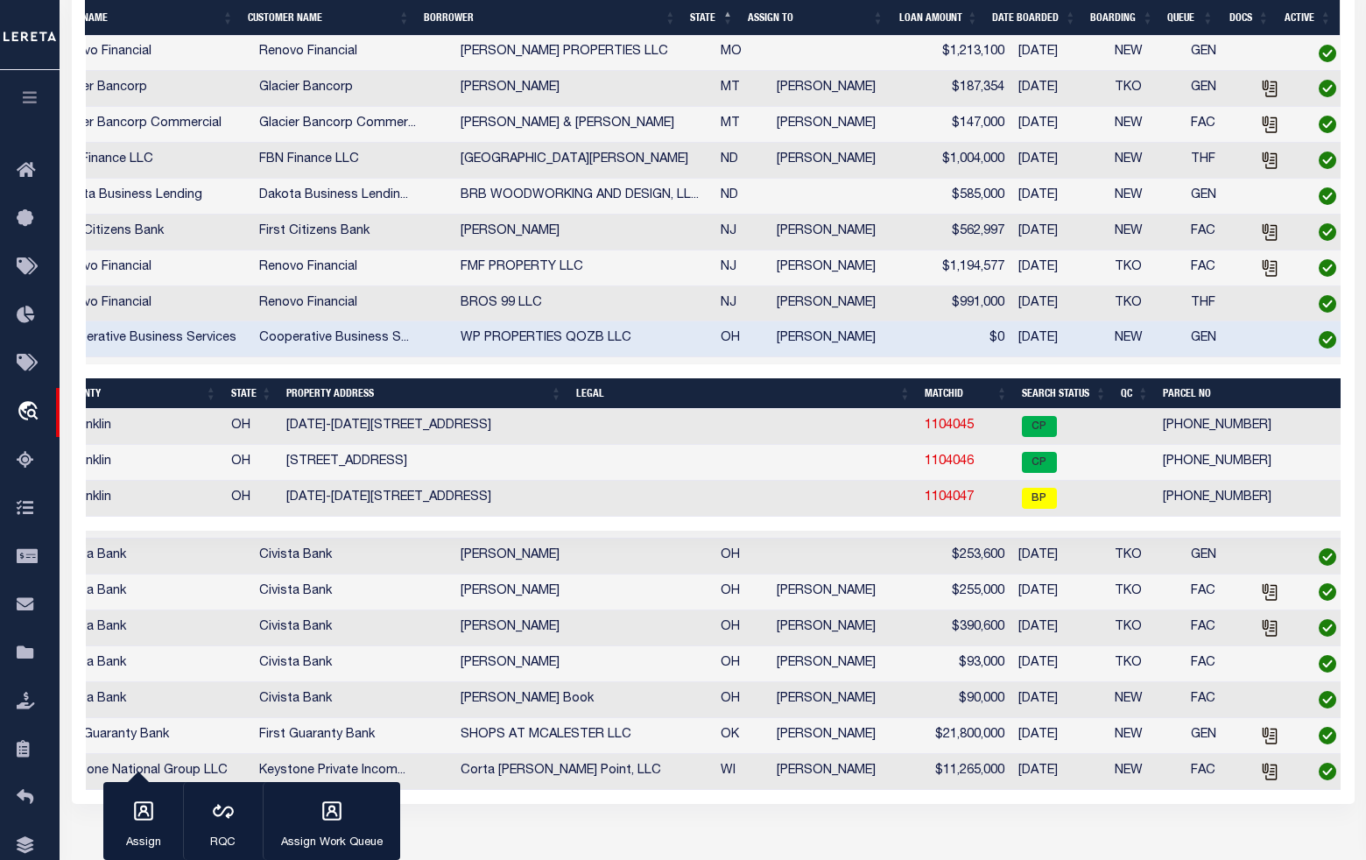
scroll to position [0, 536]
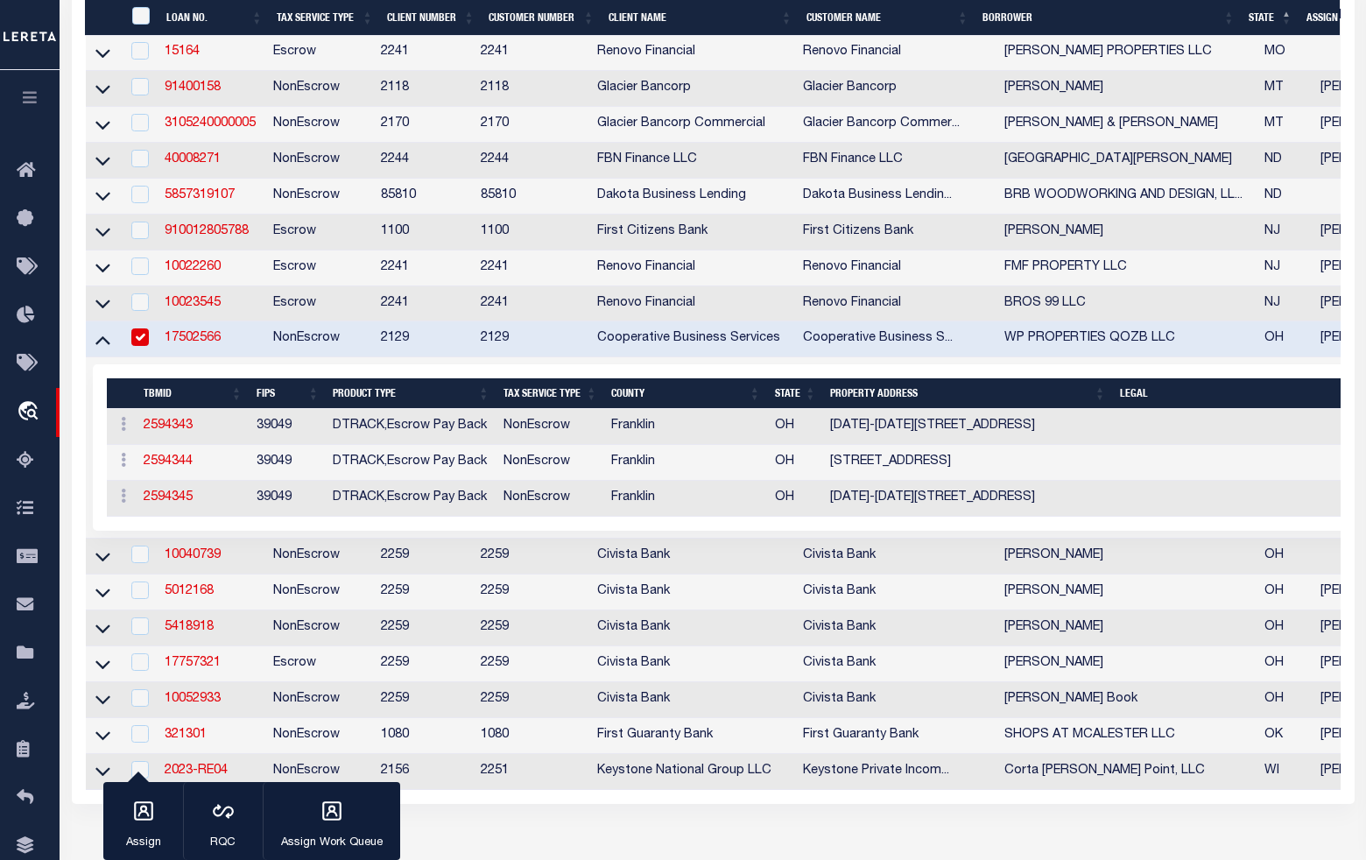
click at [193, 344] on link "17502566" at bounding box center [193, 338] width 56 height 12
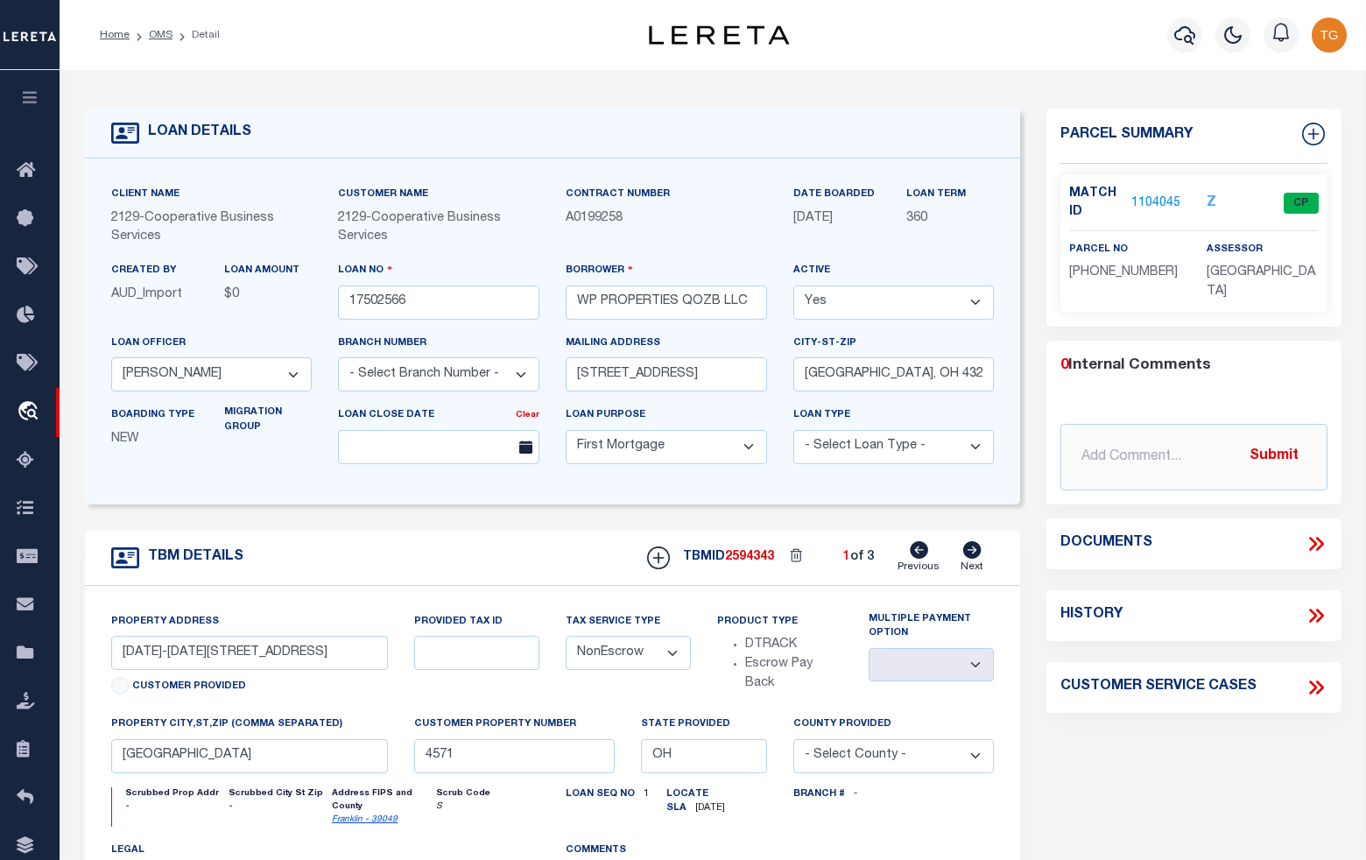
click at [1161, 200] on link "1104045" at bounding box center [1155, 203] width 49 height 18
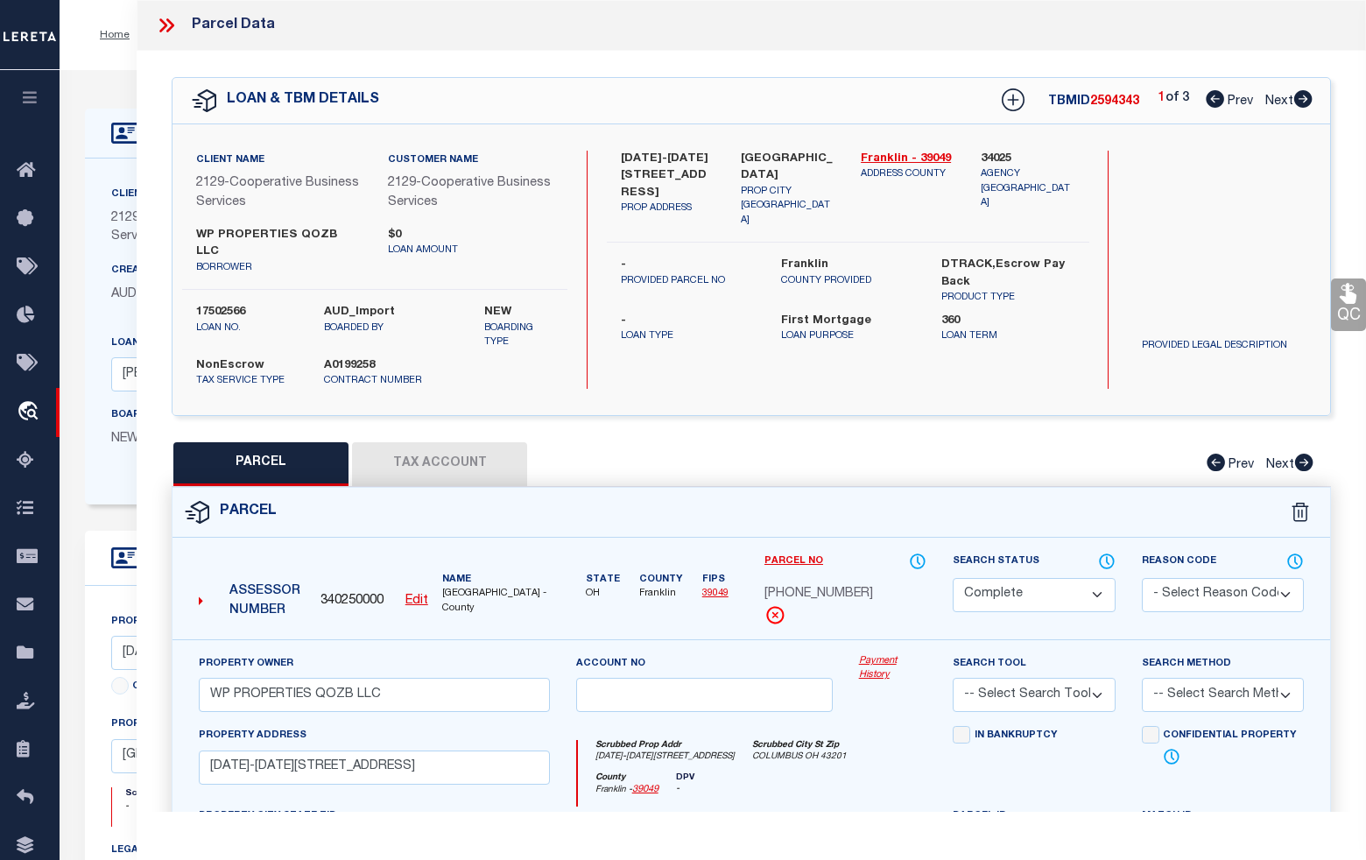
click at [1301, 101] on icon at bounding box center [1302, 99] width 19 height 18
click at [1053, 578] on select "Automated Search Bad Parcel Complete Duplicate Parcel High Dollar Reporting In …" at bounding box center [1034, 595] width 162 height 34
click at [953, 578] on select "Automated Search Bad Parcel Complete Duplicate Parcel High Dollar Reporting In …" at bounding box center [1034, 595] width 162 height 34
click at [1185, 582] on select "- Select Reason Code - 099 - Other (Provide additional detail) ACT - Agency Cha…" at bounding box center [1223, 595] width 162 height 34
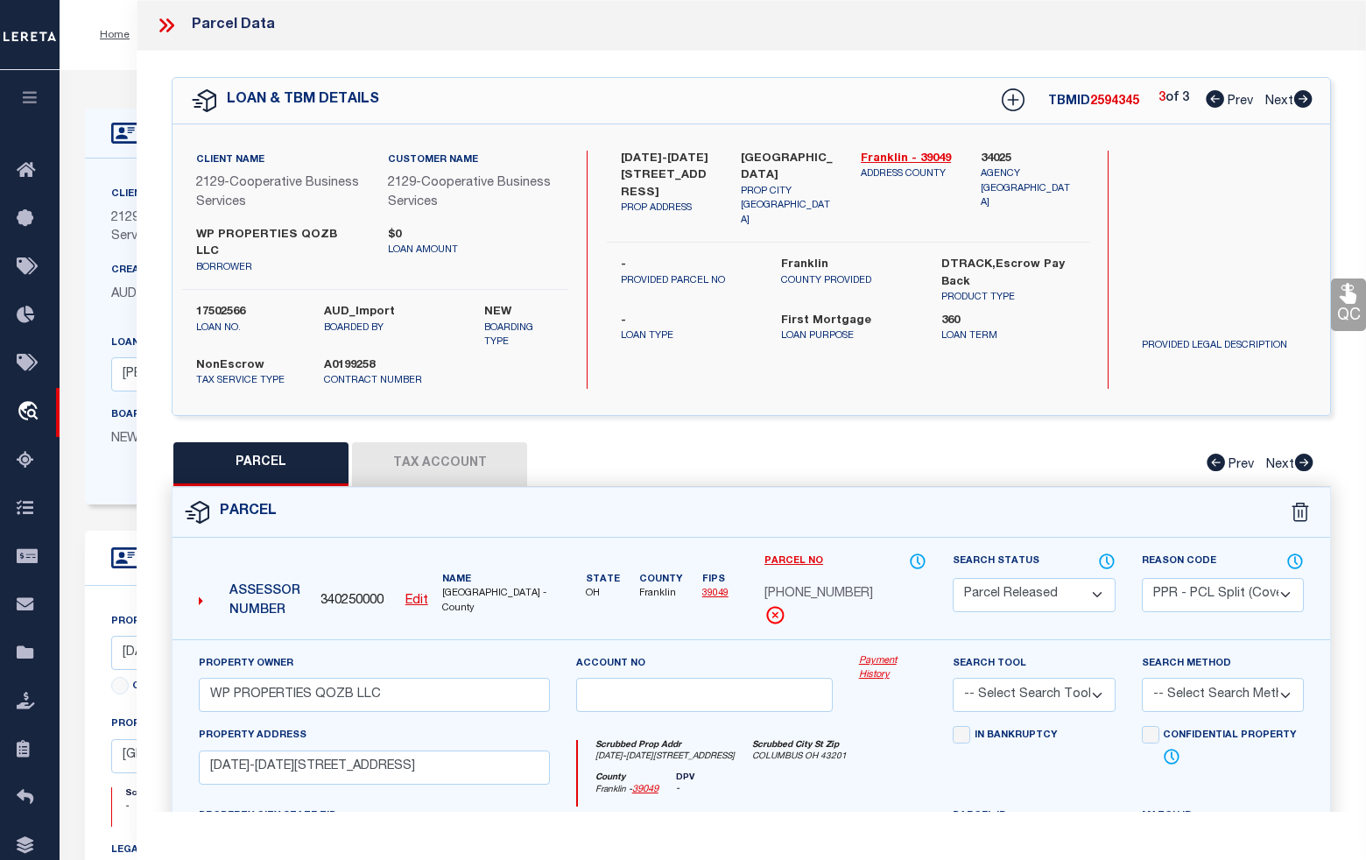
click at [1142, 578] on select "- Select Reason Code - 099 - Other (Provide additional detail) ACT - Agency Cha…" at bounding box center [1223, 595] width 162 height 34
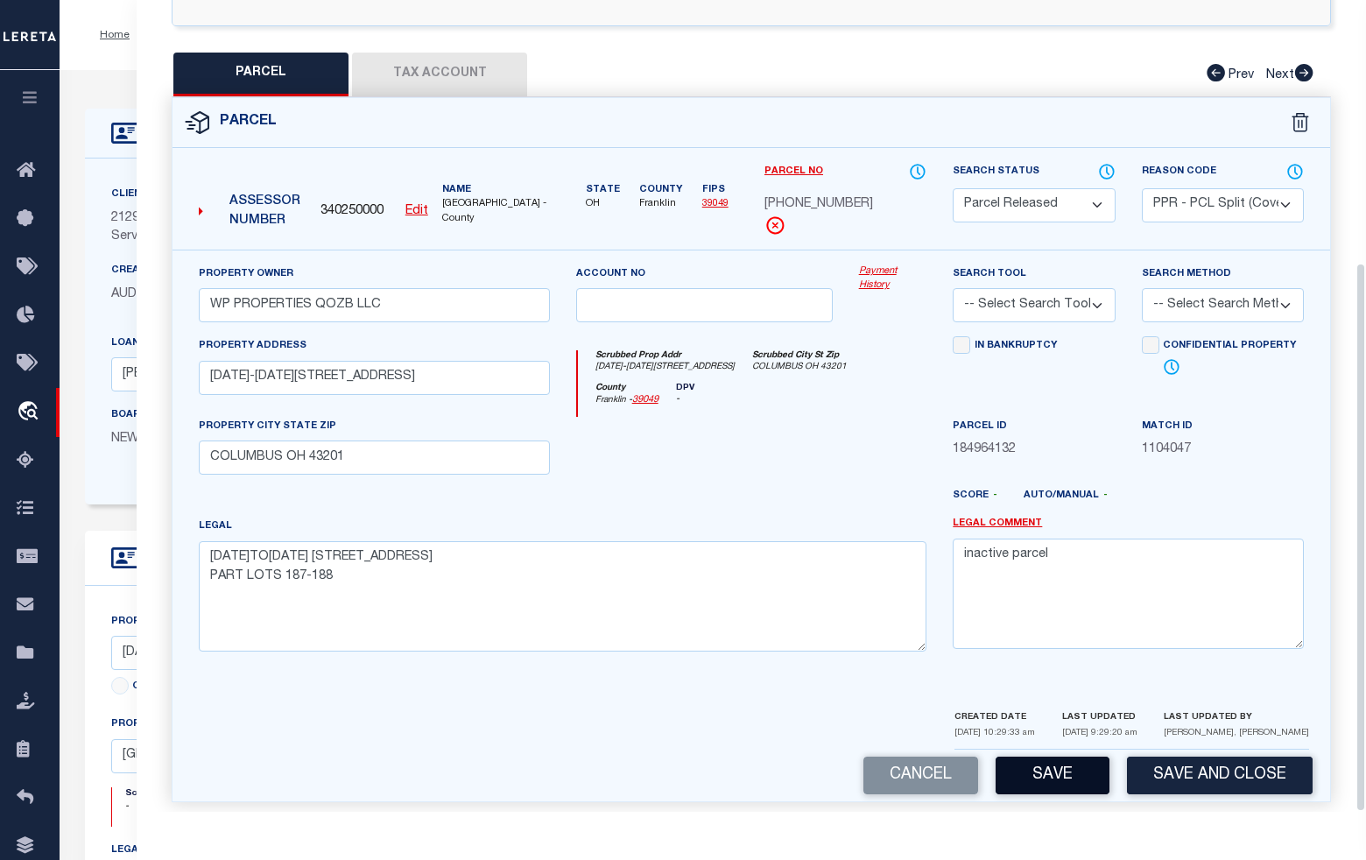
click at [1066, 763] on button "Save" at bounding box center [1053, 775] width 114 height 38
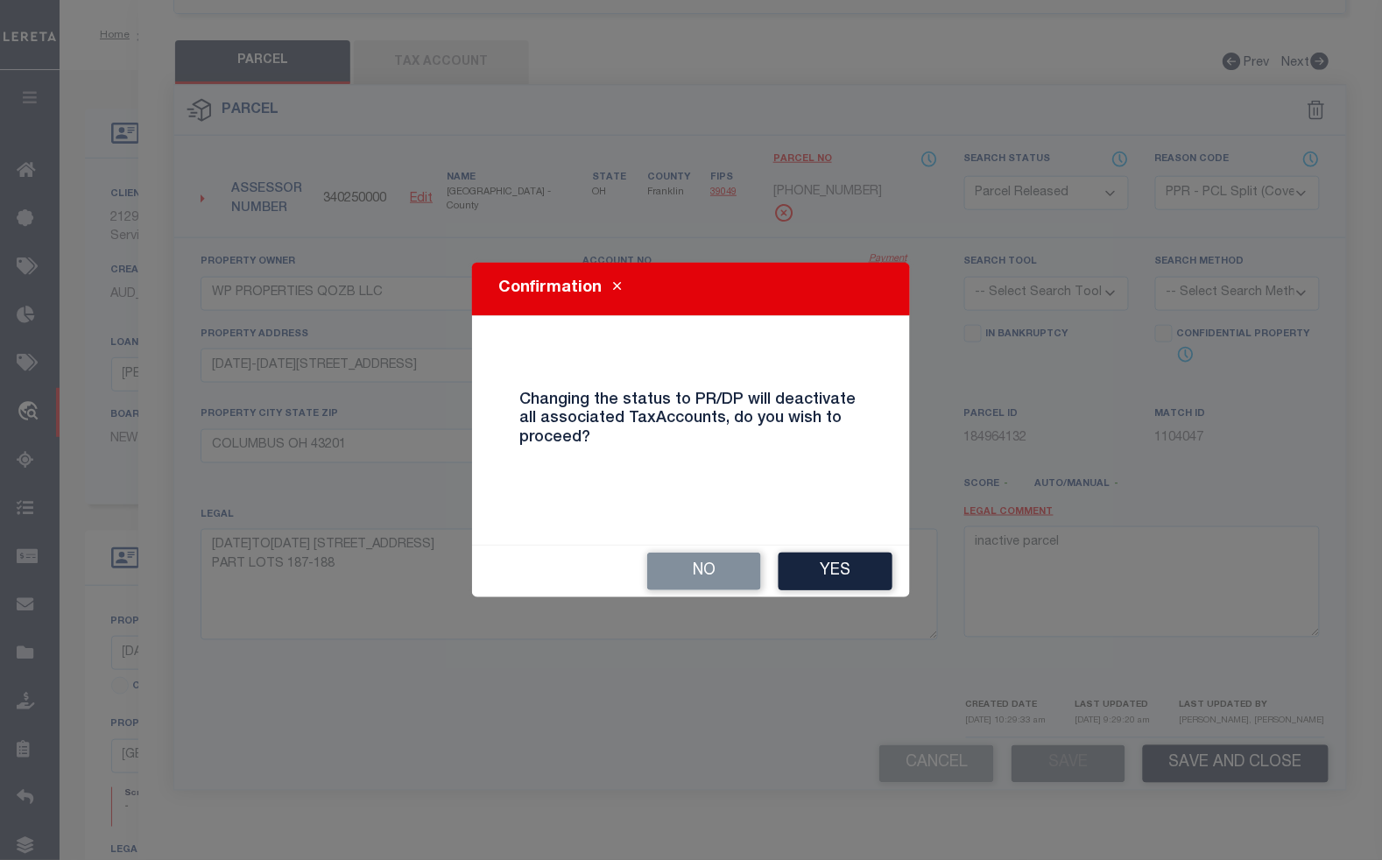
click at [807, 571] on button "Yes" at bounding box center [835, 571] width 114 height 38
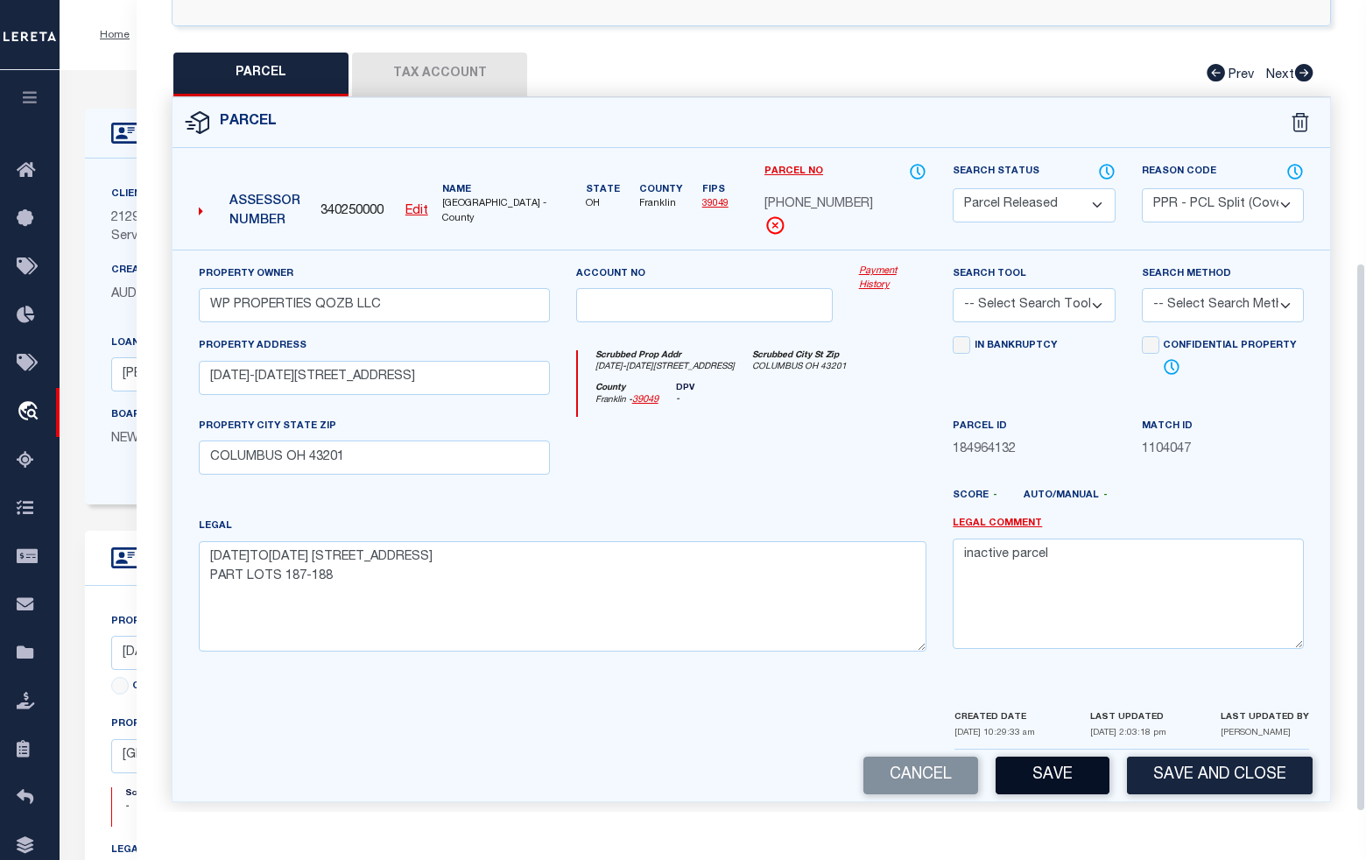
click at [1048, 757] on button "Save" at bounding box center [1053, 775] width 114 height 38
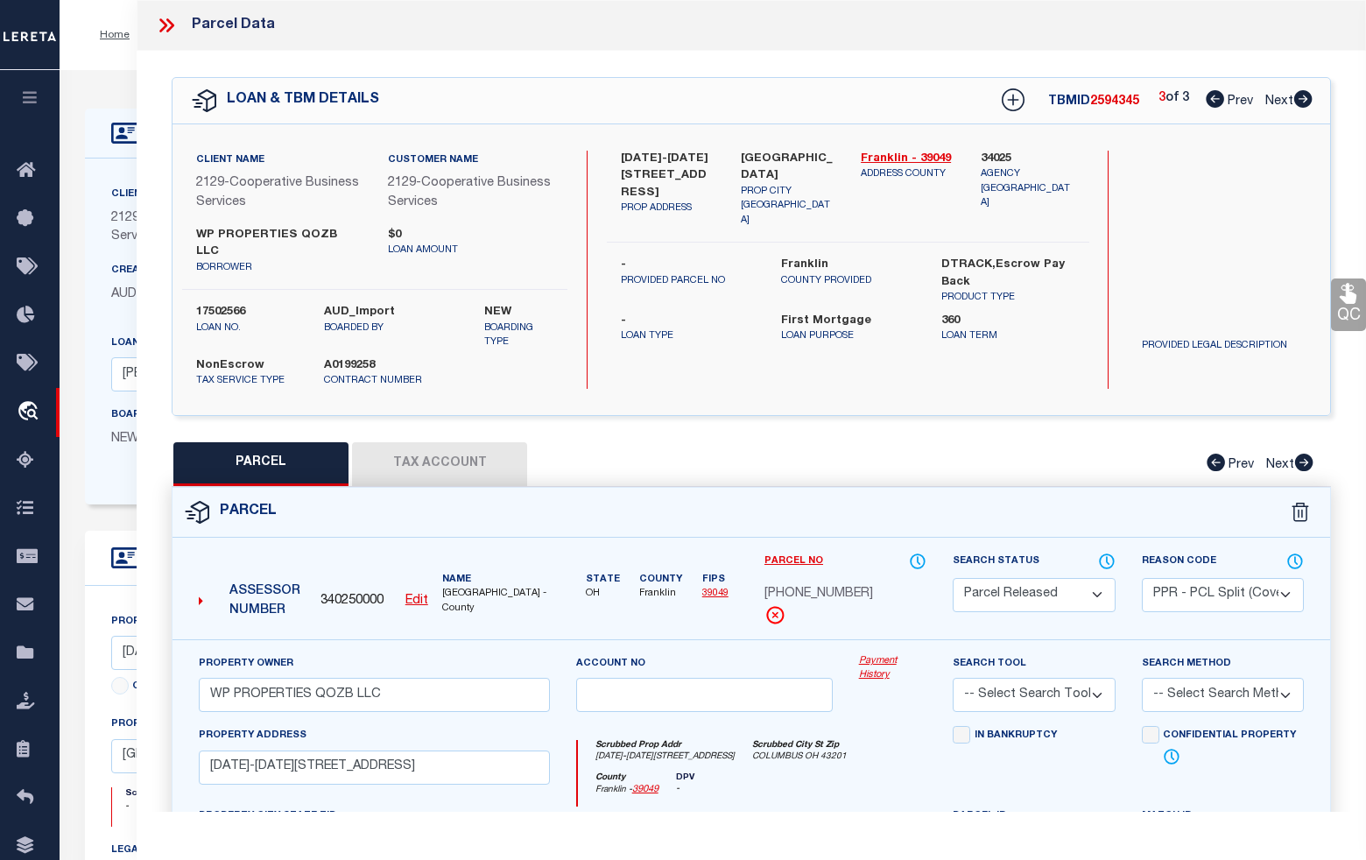
click at [1148, 495] on div "Parcel" at bounding box center [750, 513] width 1157 height 50
click at [1013, 107] on icon at bounding box center [1013, 99] width 23 height 23
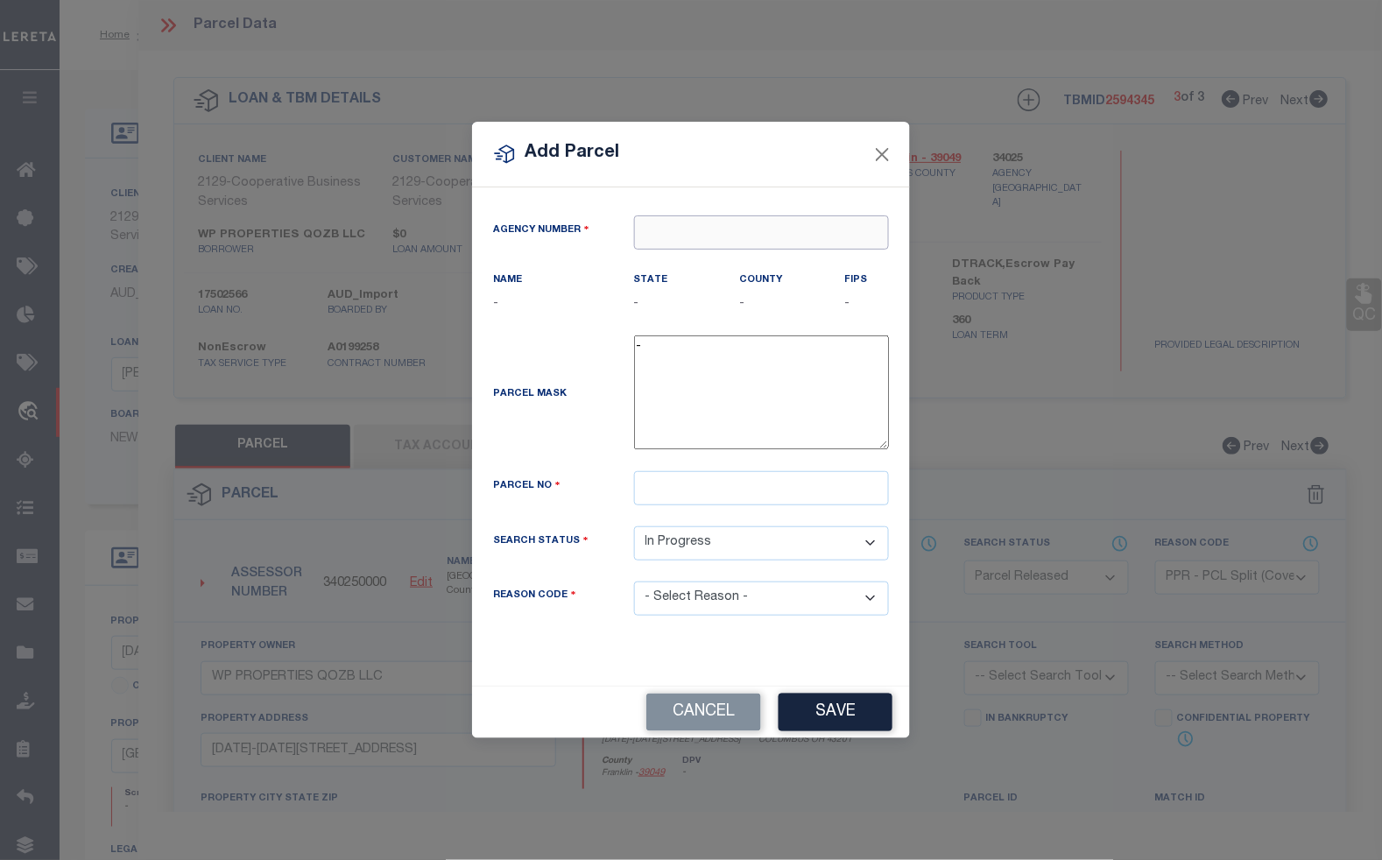
drag, startPoint x: 850, startPoint y: 228, endPoint x: 841, endPoint y: 230, distance: 10.0
click at [843, 228] on input "text" at bounding box center [761, 232] width 255 height 34
click at [829, 265] on div "340250000 : [GEOGRAPHIC_DATA]" at bounding box center [761, 275] width 253 height 50
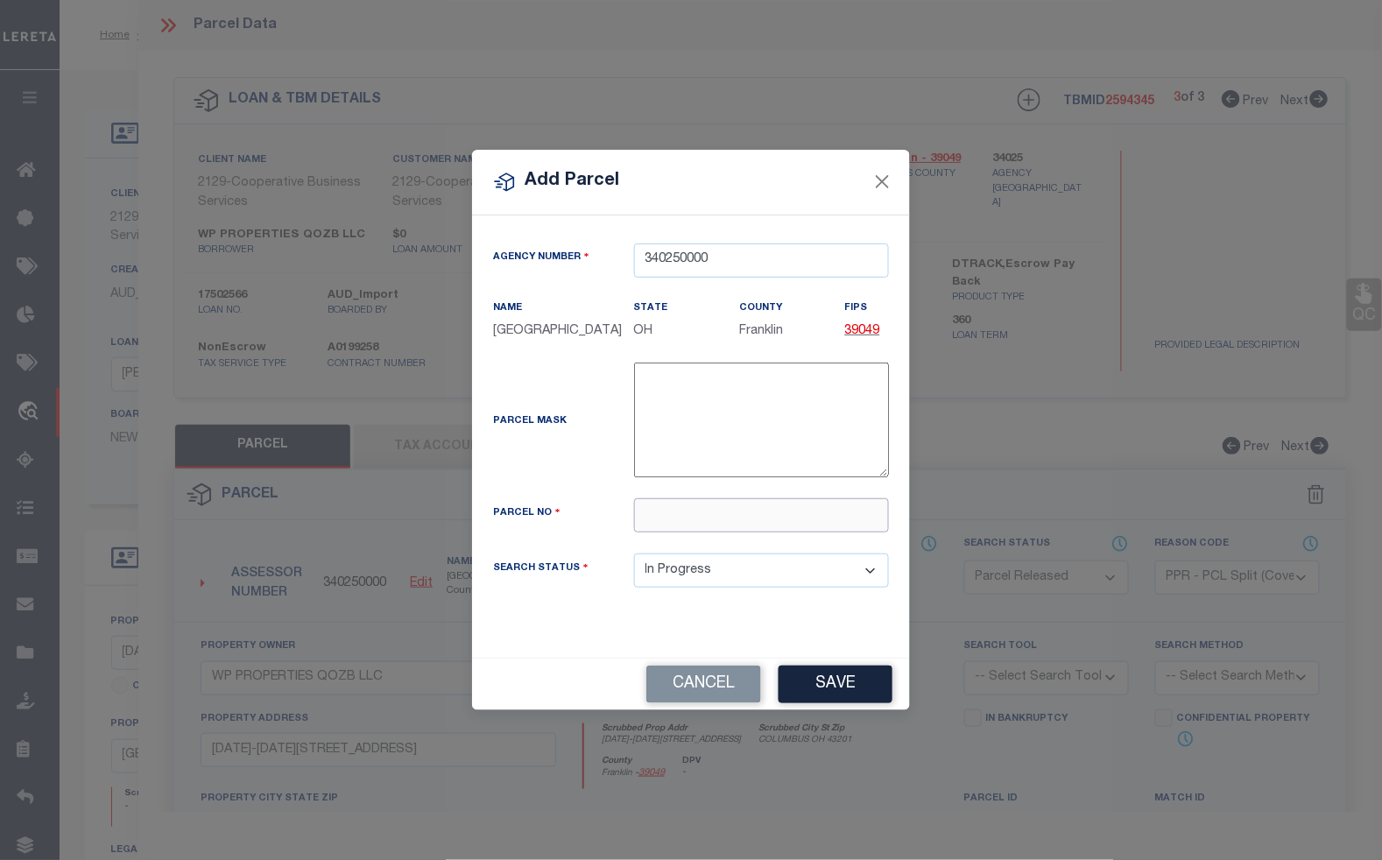
click at [820, 532] on input "text" at bounding box center [761, 515] width 255 height 34
click at [763, 587] on select "Automated Search Bad Parcel Complete Duplicate Parcel High Dollar Reporting In …" at bounding box center [761, 570] width 255 height 34
click at [634, 564] on select "Automated Search Bad Parcel Complete Duplicate Parcel High Dollar Reporting In …" at bounding box center [761, 570] width 255 height 34
click at [830, 687] on button "Save" at bounding box center [835, 684] width 114 height 38
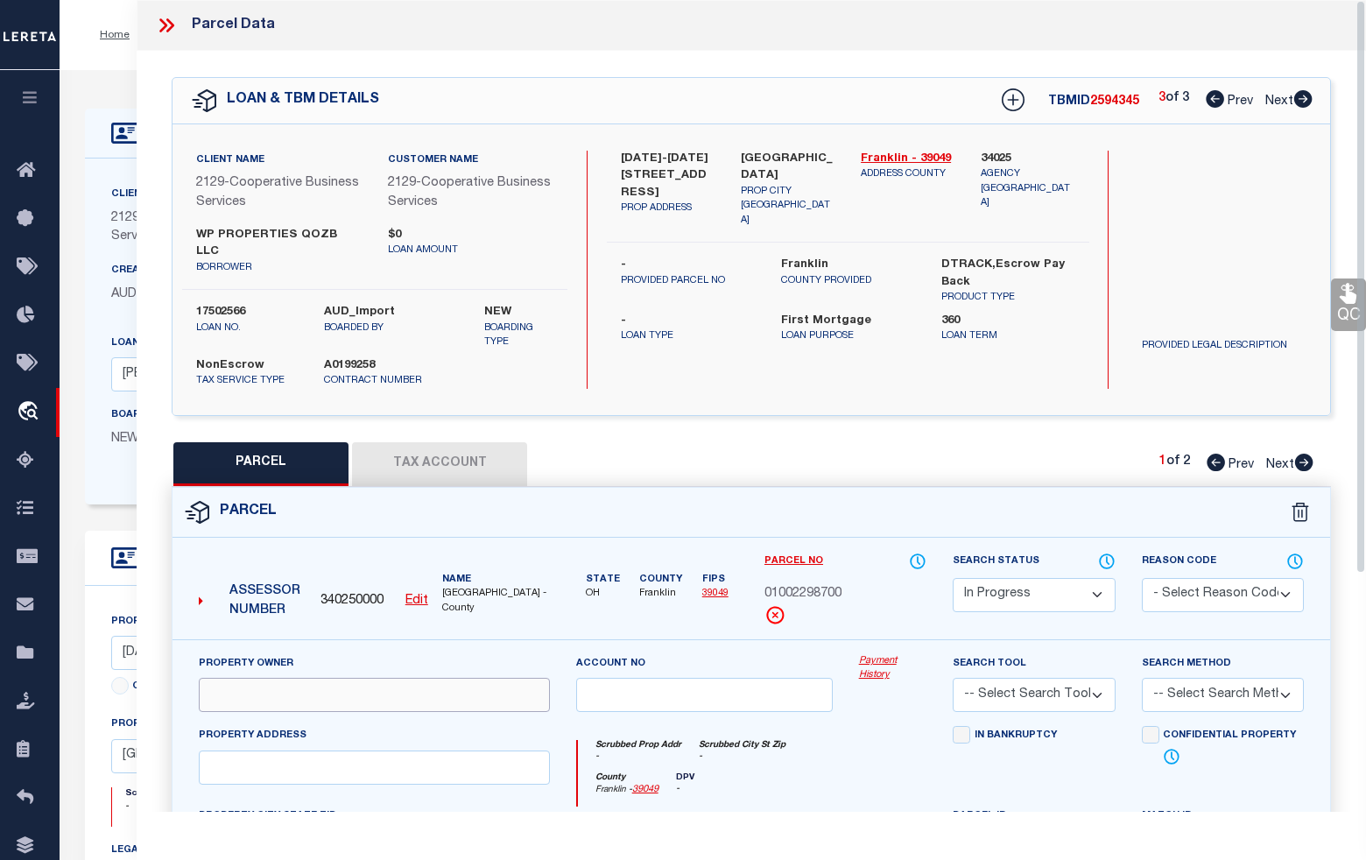
click at [501, 687] on input "text" at bounding box center [374, 695] width 351 height 34
paste input "WP PROPERTIES QOZB LLC"
click at [394, 751] on input "text" at bounding box center [374, 767] width 351 height 34
paste input "[DATE] - [DATE][STREET_ADDRESS]"
click at [243, 750] on input "[DATE] - [DATE][STREET_ADDRESS]" at bounding box center [374, 767] width 351 height 34
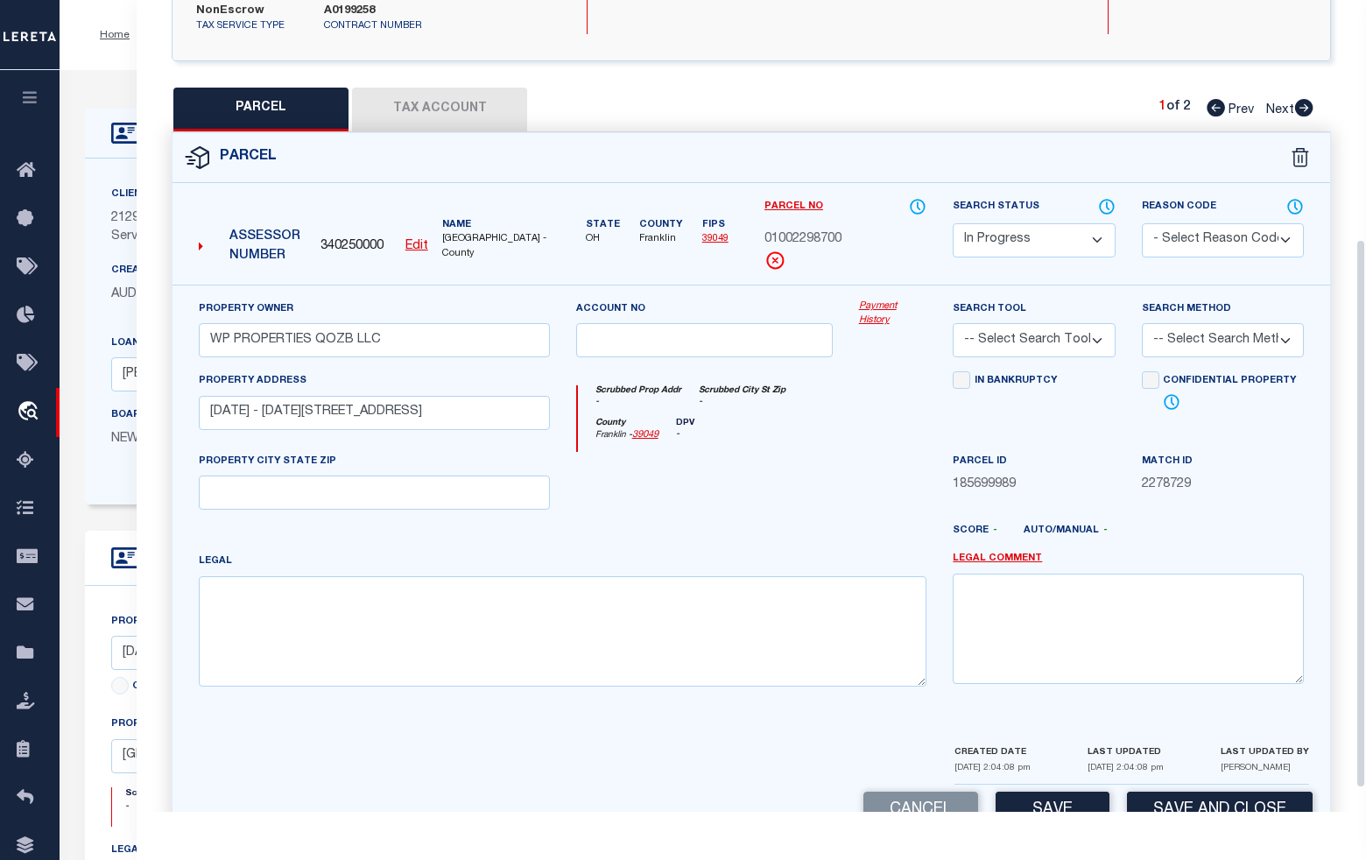
scroll to position [390, 0]
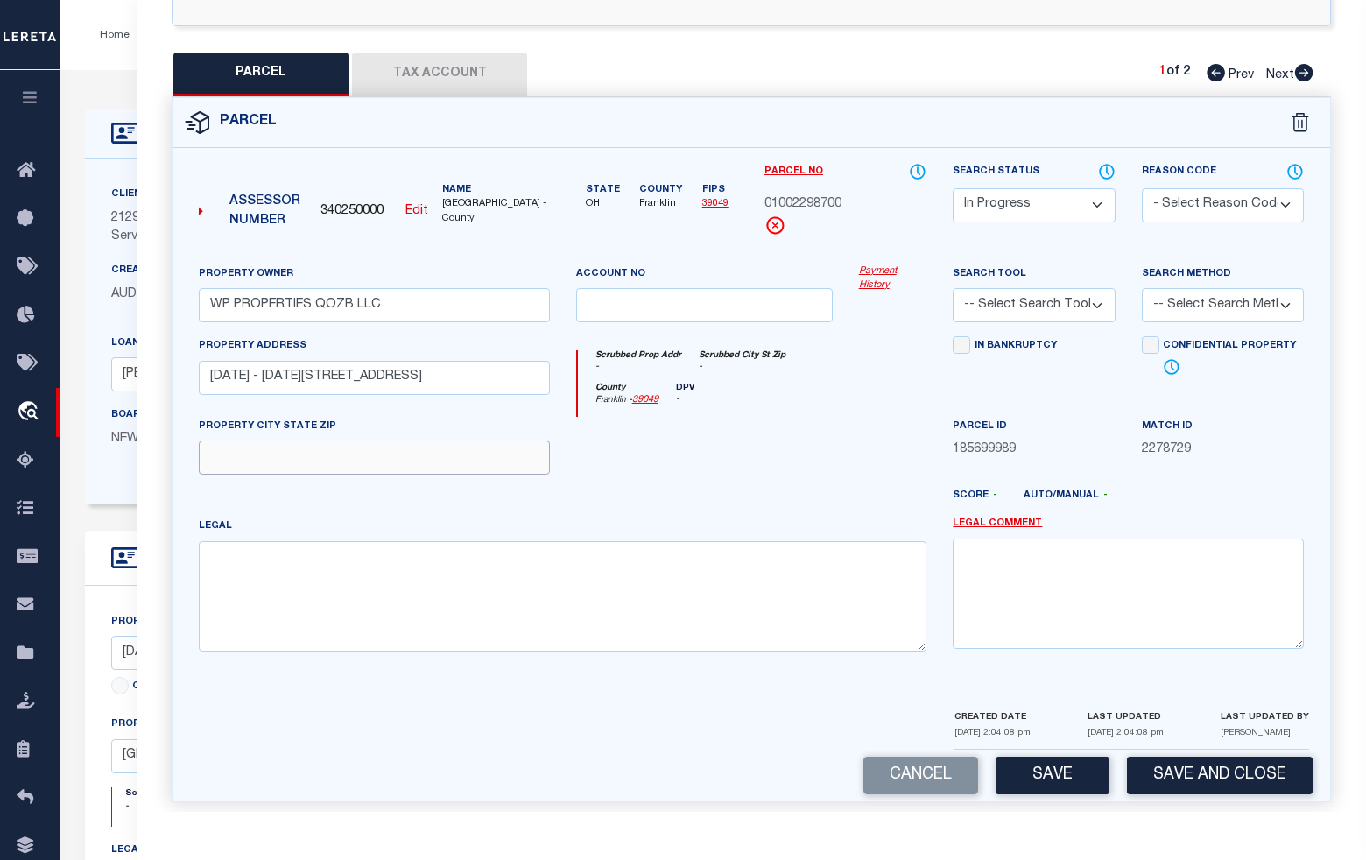
click at [398, 451] on input "text" at bounding box center [374, 457] width 351 height 34
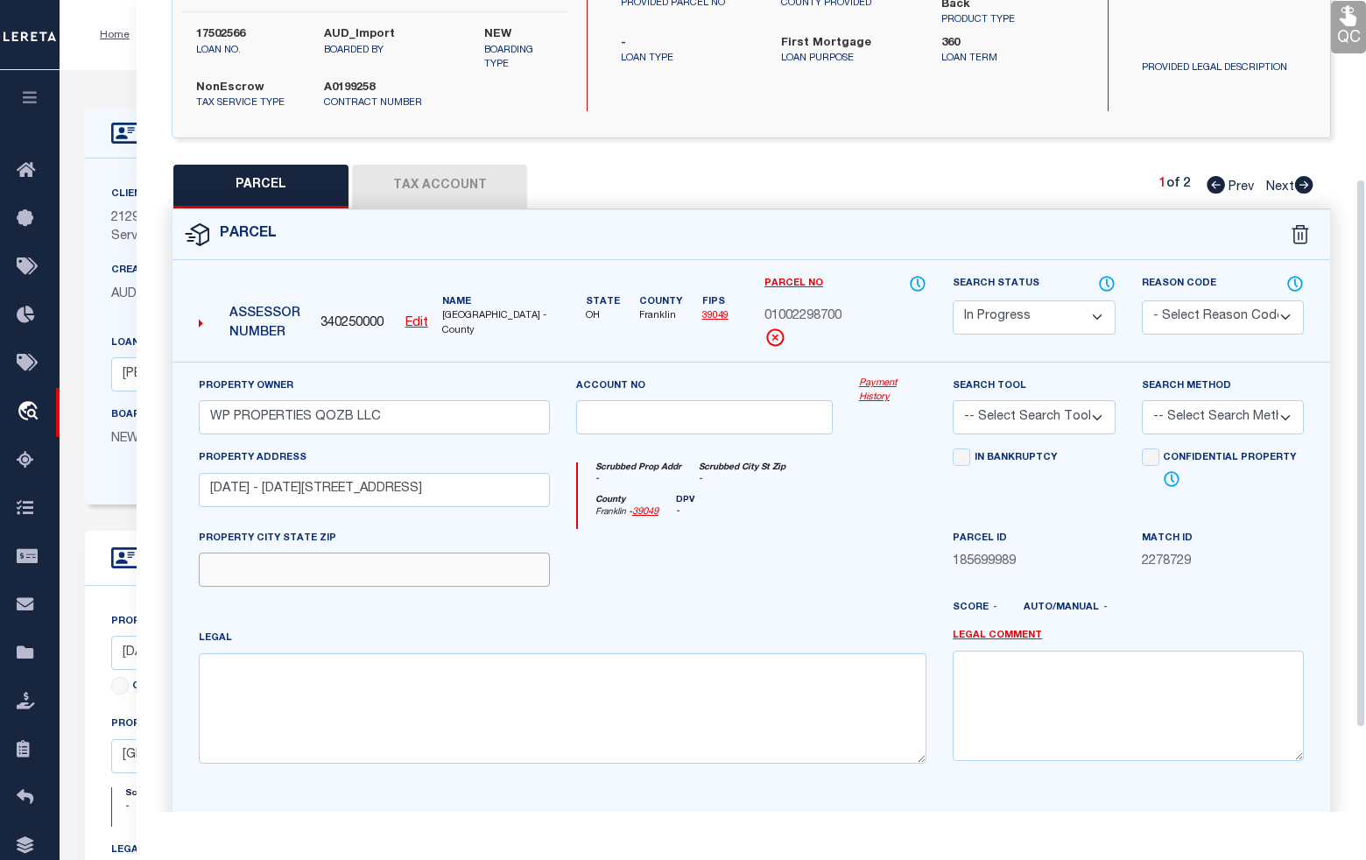
scroll to position [280, 0]
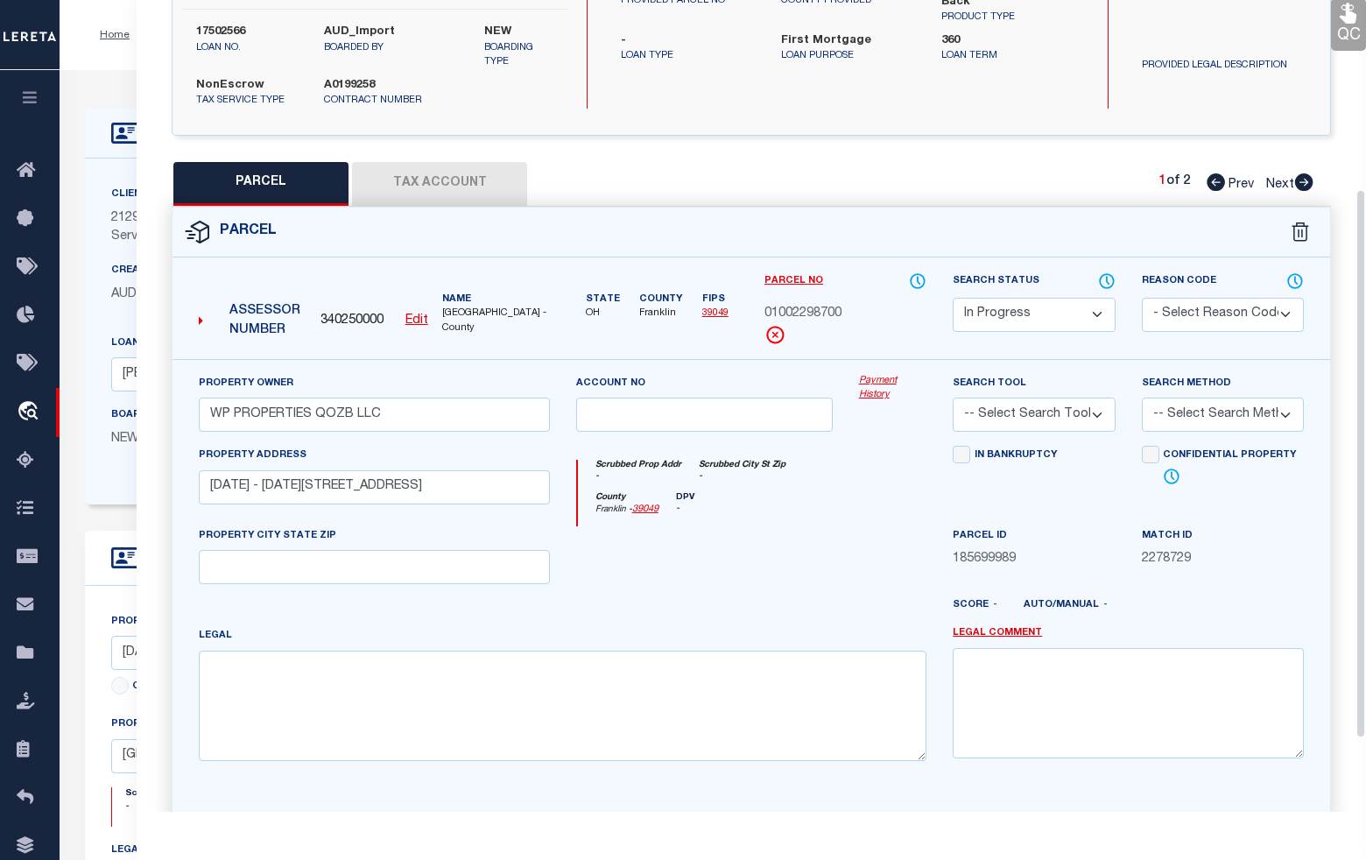
click at [799, 598] on div at bounding box center [798, 612] width 283 height 28
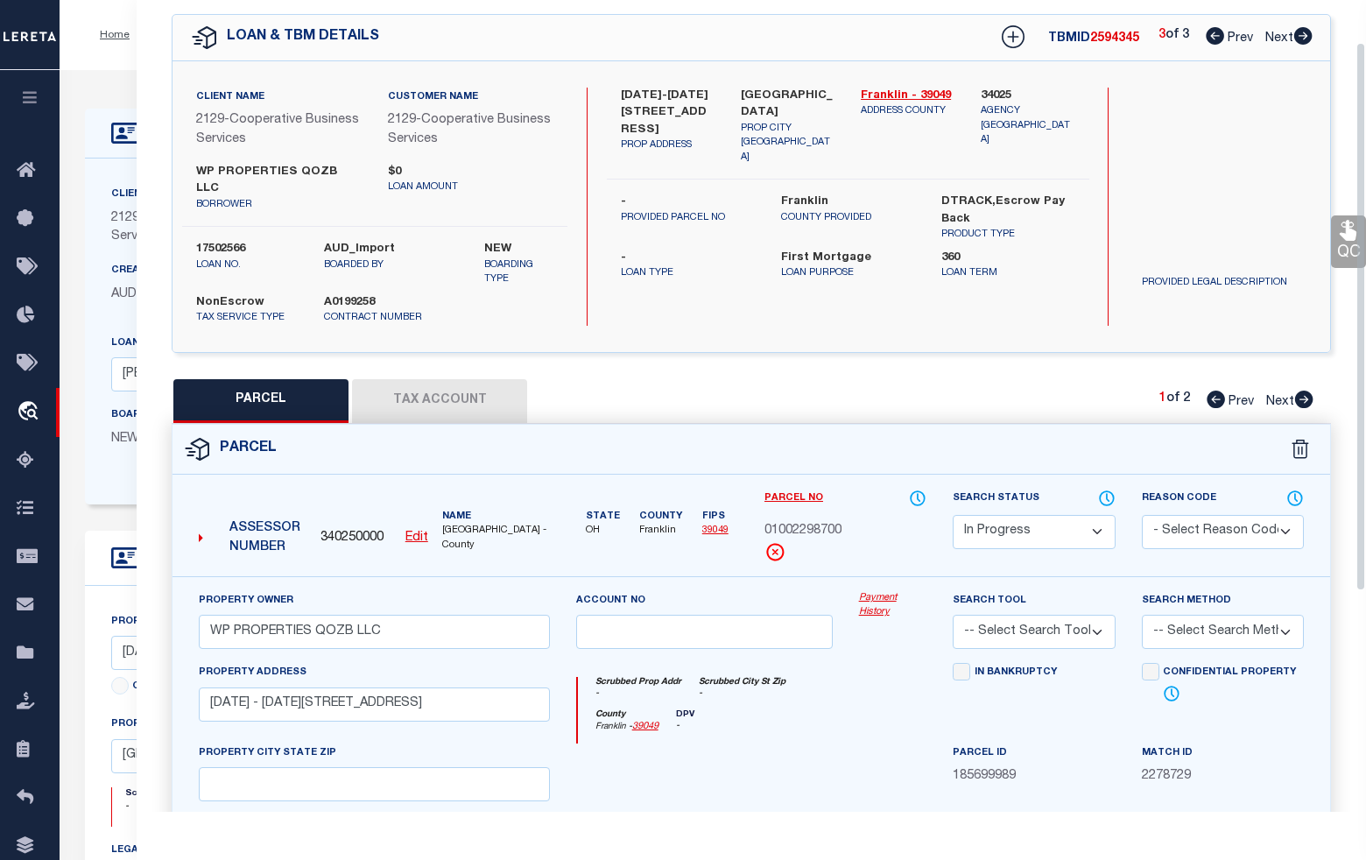
scroll to position [61, 0]
click at [304, 775] on input "text" at bounding box center [374, 786] width 351 height 34
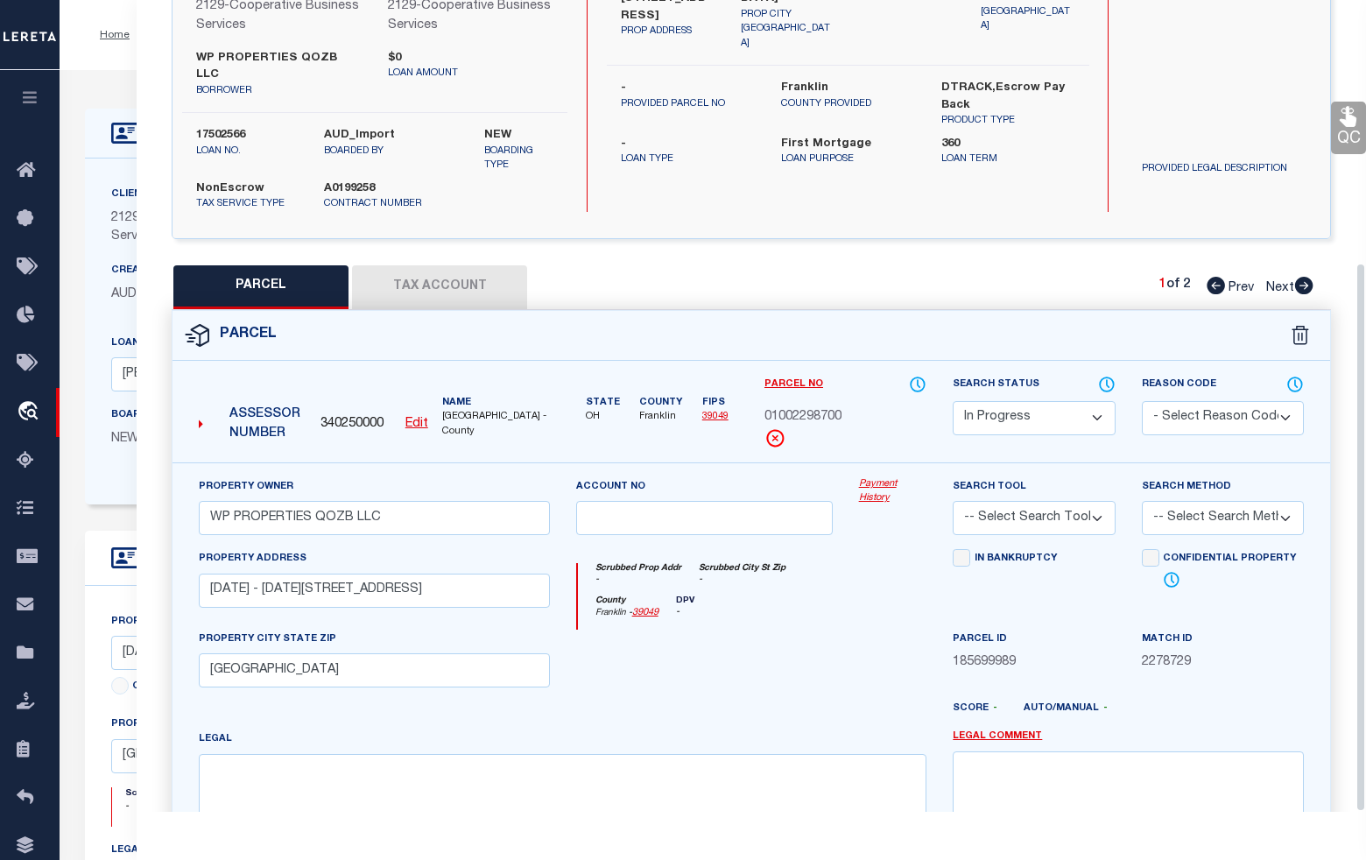
scroll to position [390, 0]
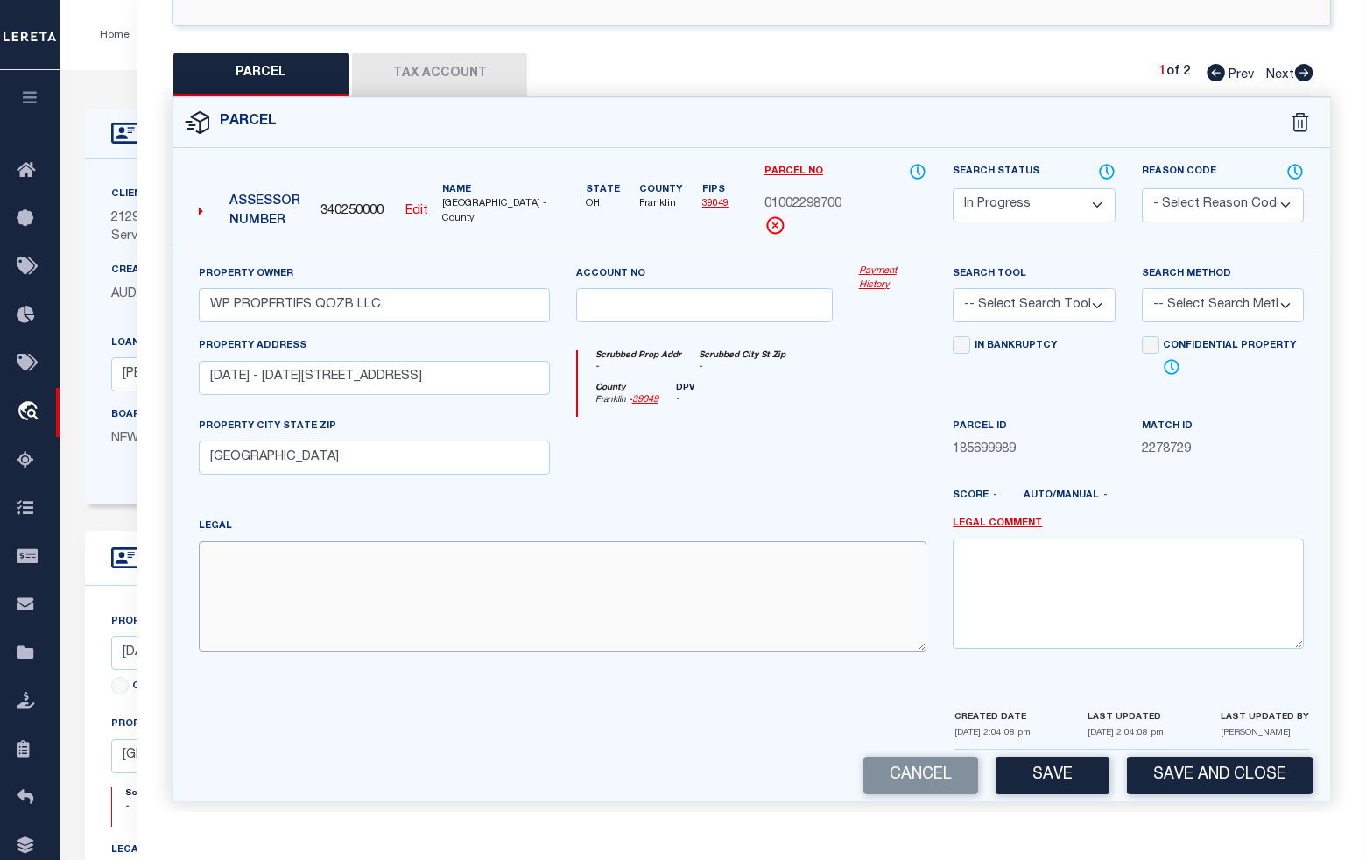
click at [309, 548] on textarea at bounding box center [563, 596] width 728 height 110
paste textarea "Legal Description [STREET_ADDRESS]"
click at [1001, 288] on select "-- Select Search Tool -- 3rd Party Website Agency File Agency Website ATLS CNV-…" at bounding box center [1034, 305] width 162 height 34
click at [953, 288] on select "-- Select Search Tool -- 3rd Party Website Agency File Agency Website ATLS CNV-…" at bounding box center [1034, 305] width 162 height 34
click at [1223, 288] on select "-- Select Search Method -- Property Address Legal Liability Info Provided" at bounding box center [1223, 305] width 162 height 34
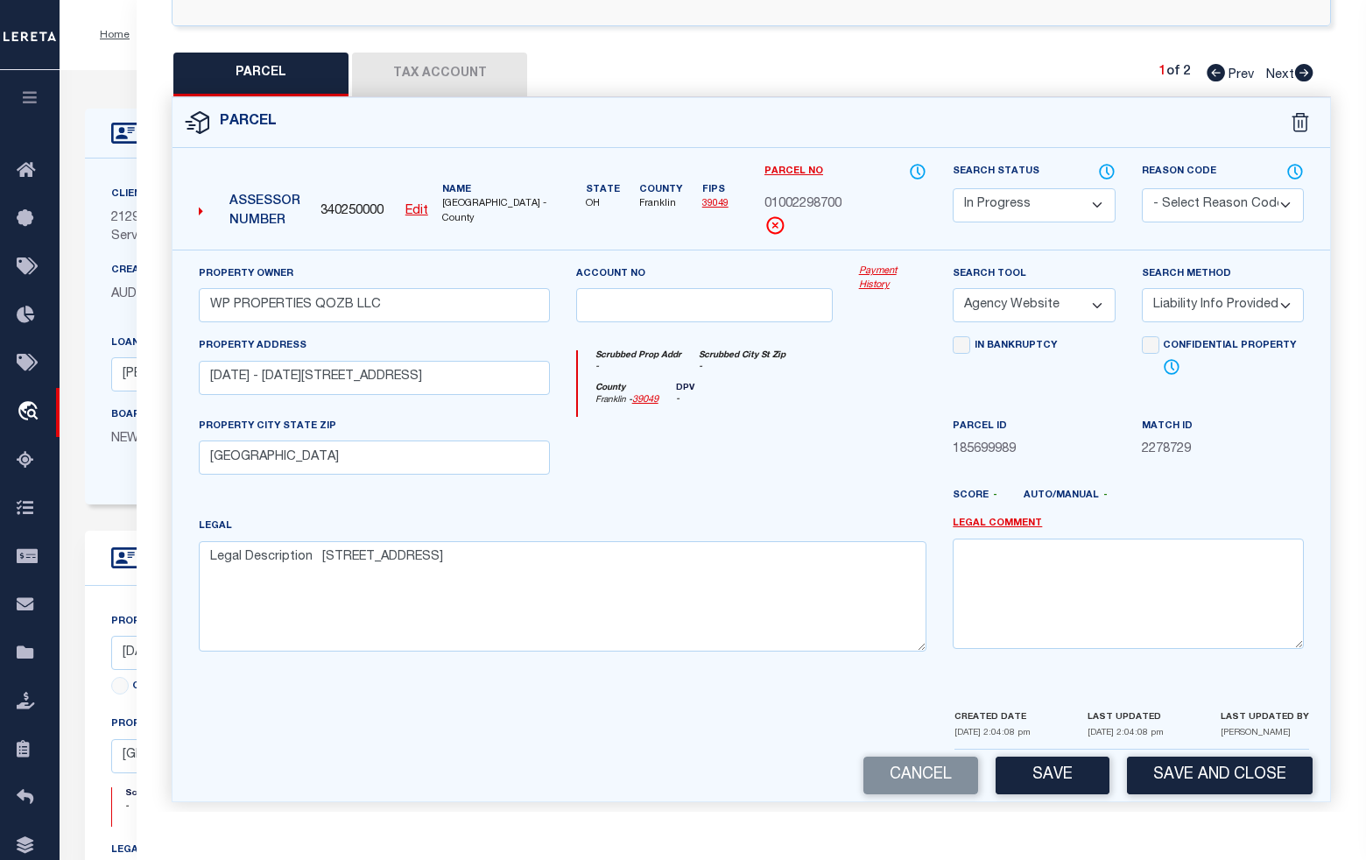
click at [1142, 288] on select "-- Select Search Method -- Property Address Legal Liability Info Provided" at bounding box center [1223, 305] width 162 height 34
click at [1055, 770] on button "Save" at bounding box center [1053, 775] width 114 height 38
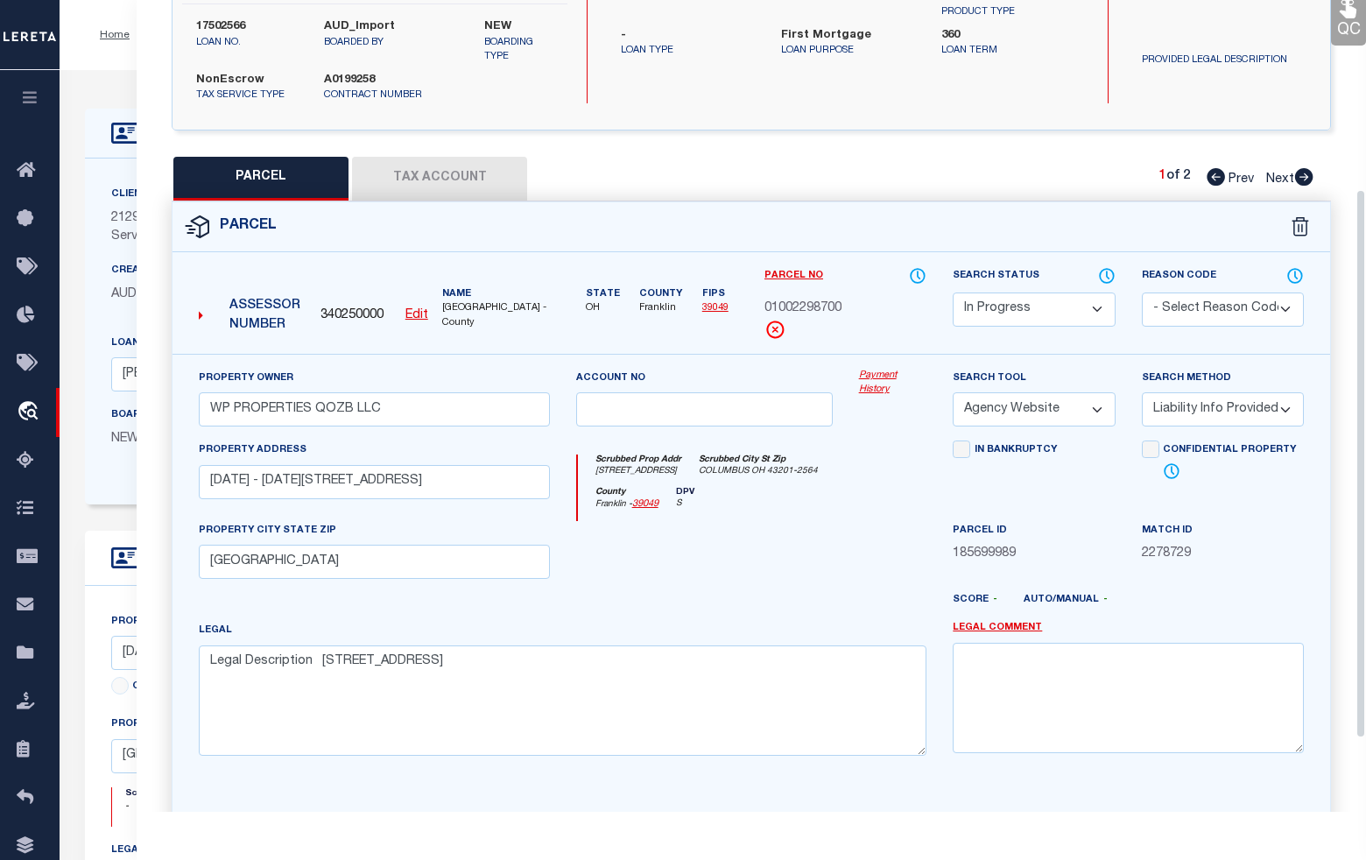
scroll to position [280, 0]
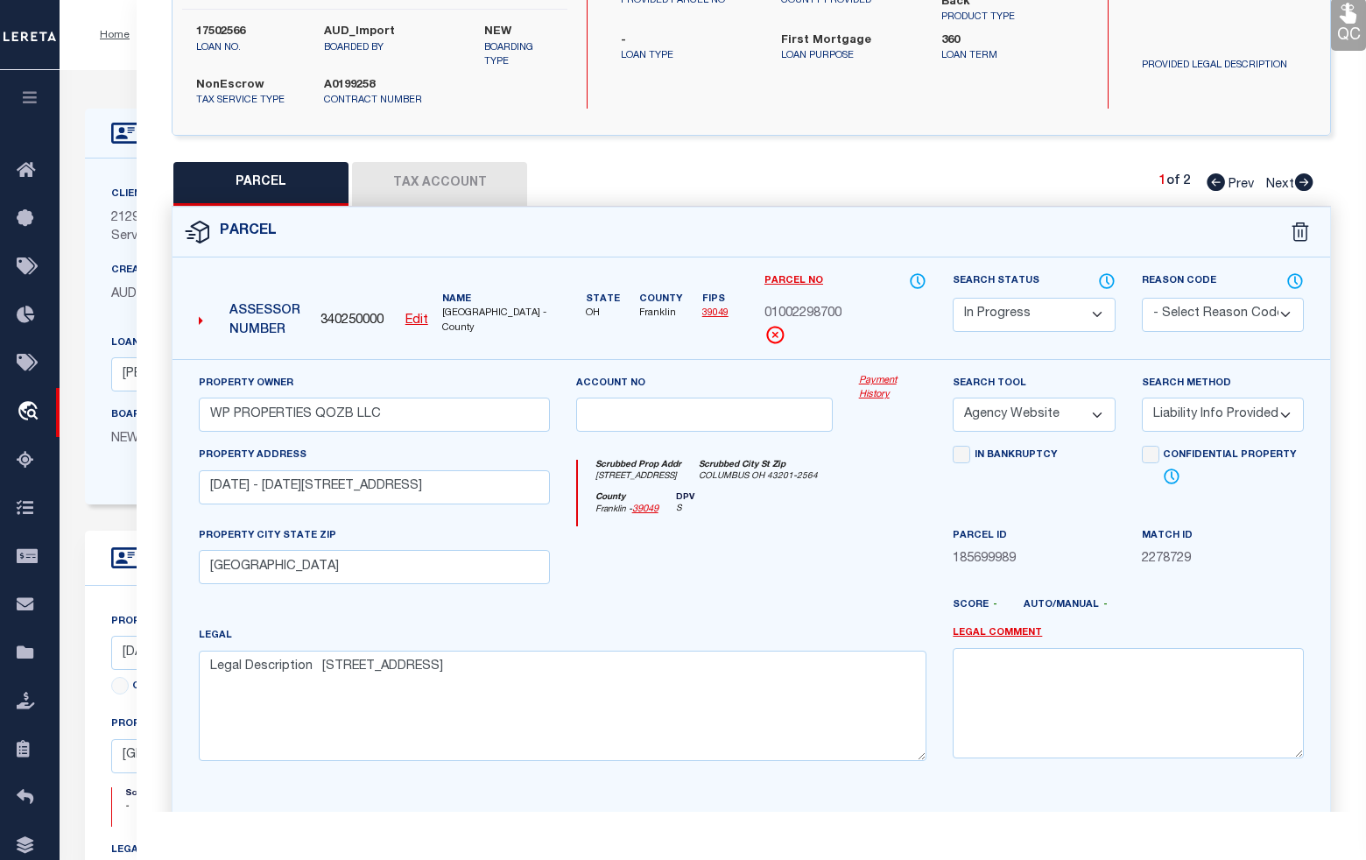
click at [457, 162] on button "Tax Account" at bounding box center [439, 184] width 175 height 44
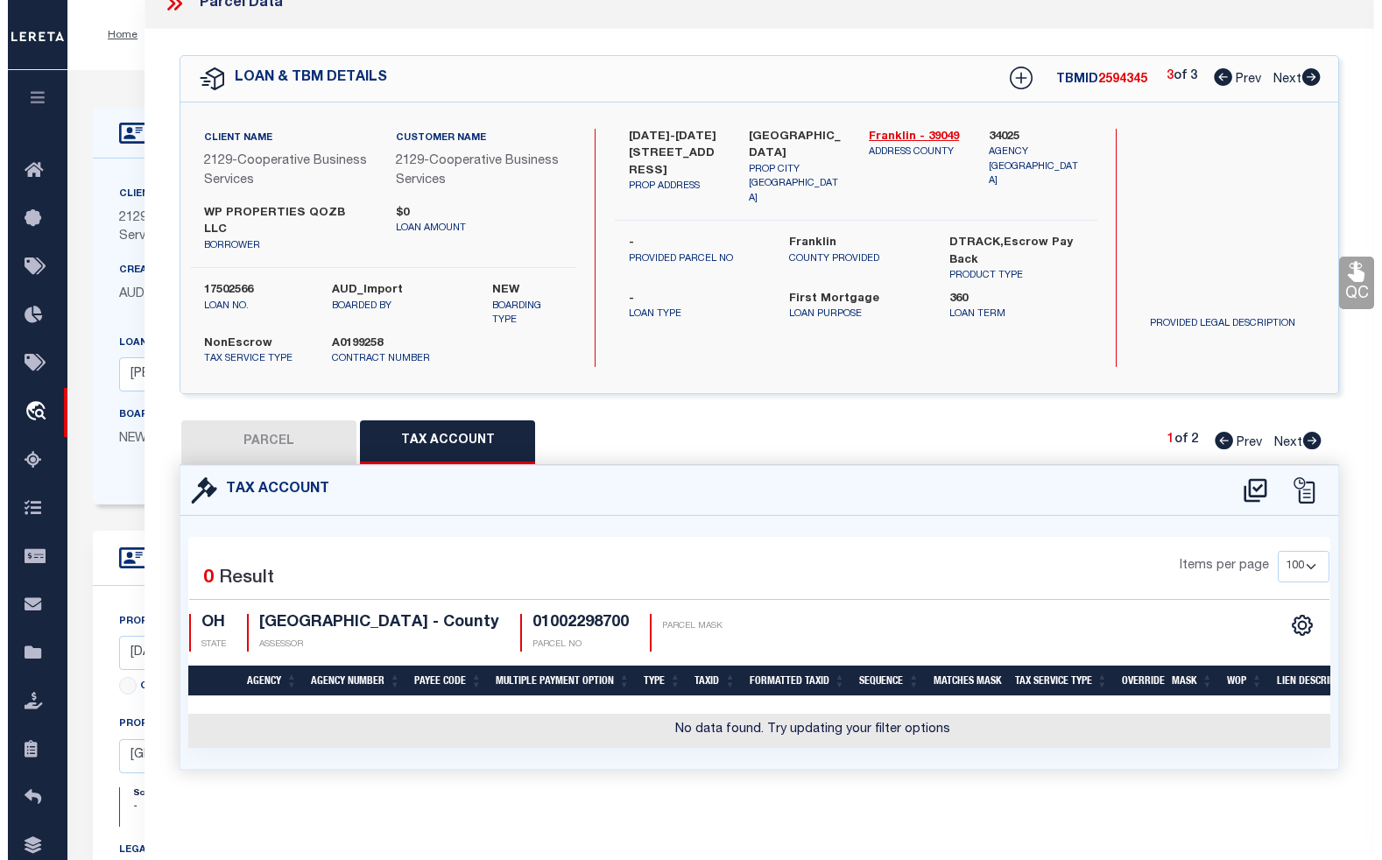
scroll to position [0, 0]
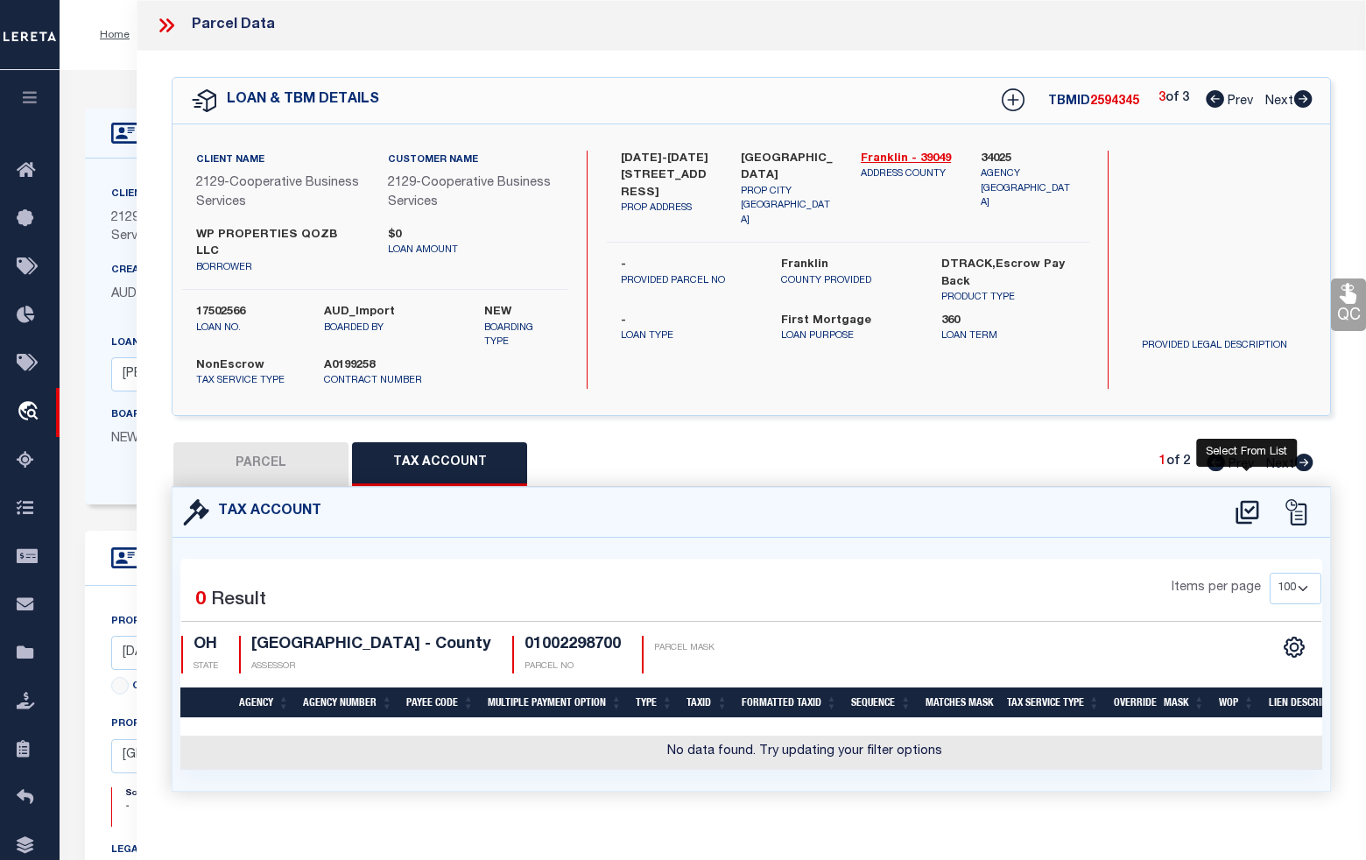
click at [1246, 501] on icon at bounding box center [1246, 513] width 23 height 24
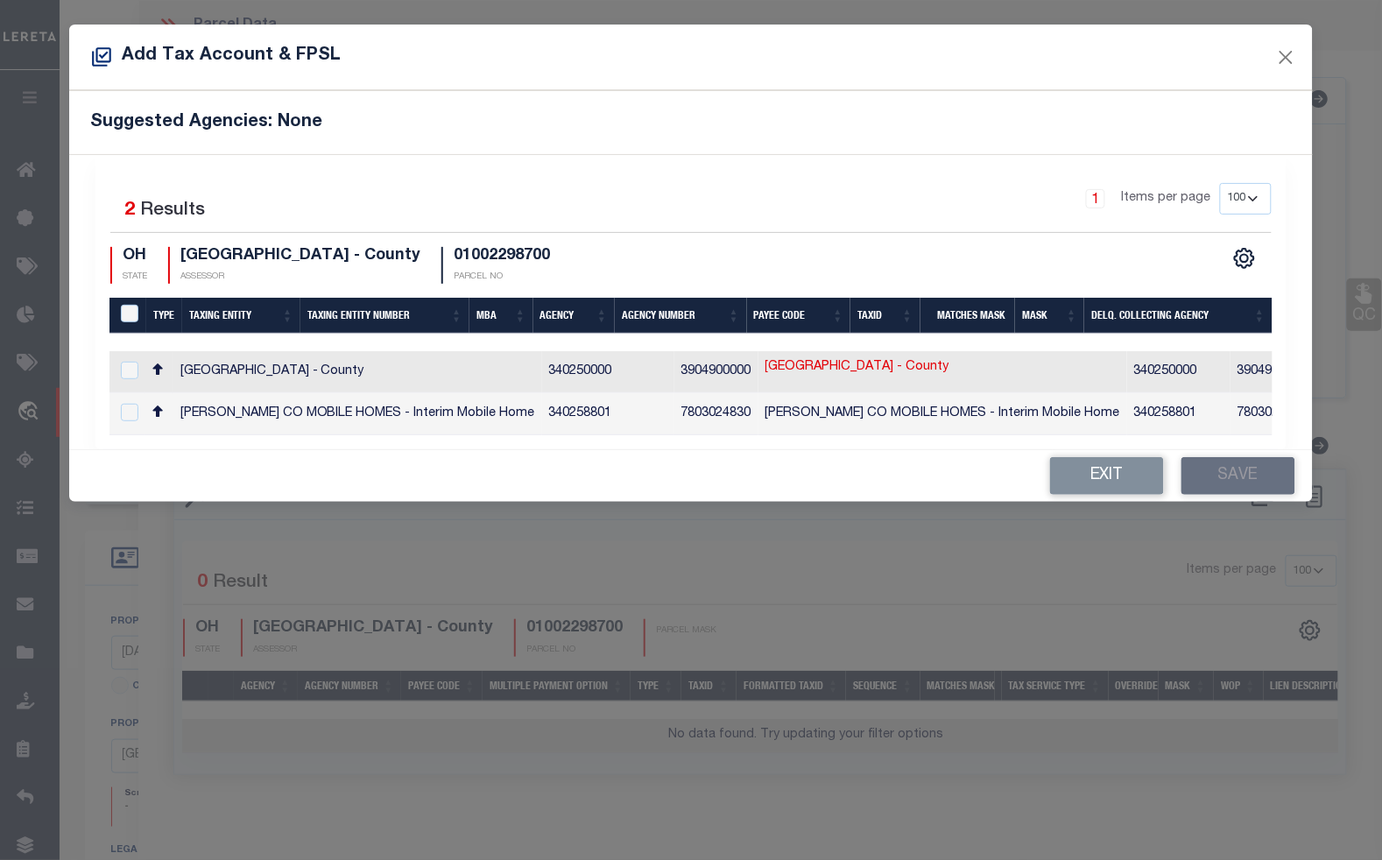
drag, startPoint x: 826, startPoint y: 442, endPoint x: 891, endPoint y: 442, distance: 65.7
click at [920, 443] on div "Selected 2 Results 1 Items per page 10 25 50 100 200 OH STATE" at bounding box center [690, 302] width 1191 height 294
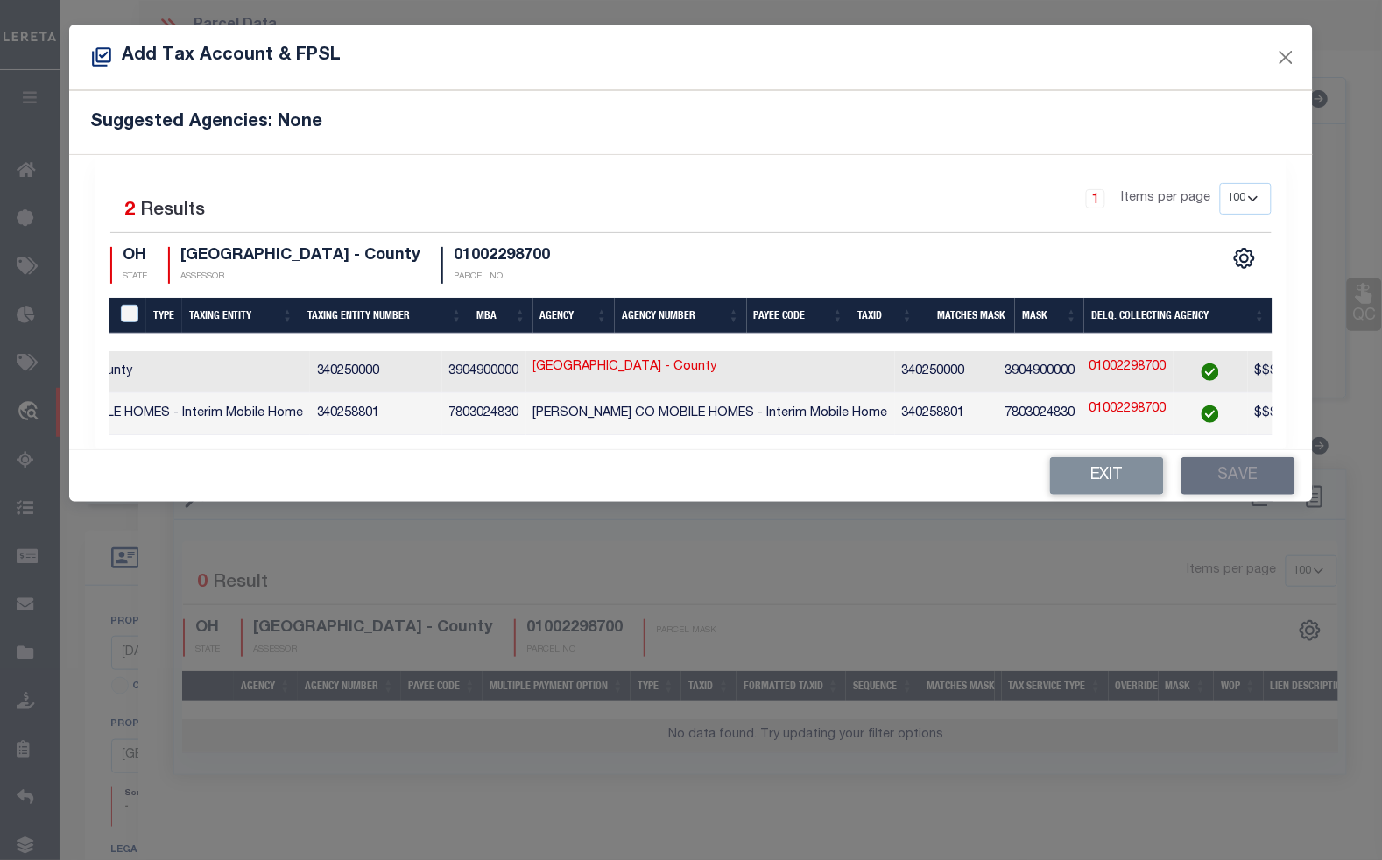
scroll to position [0, 153]
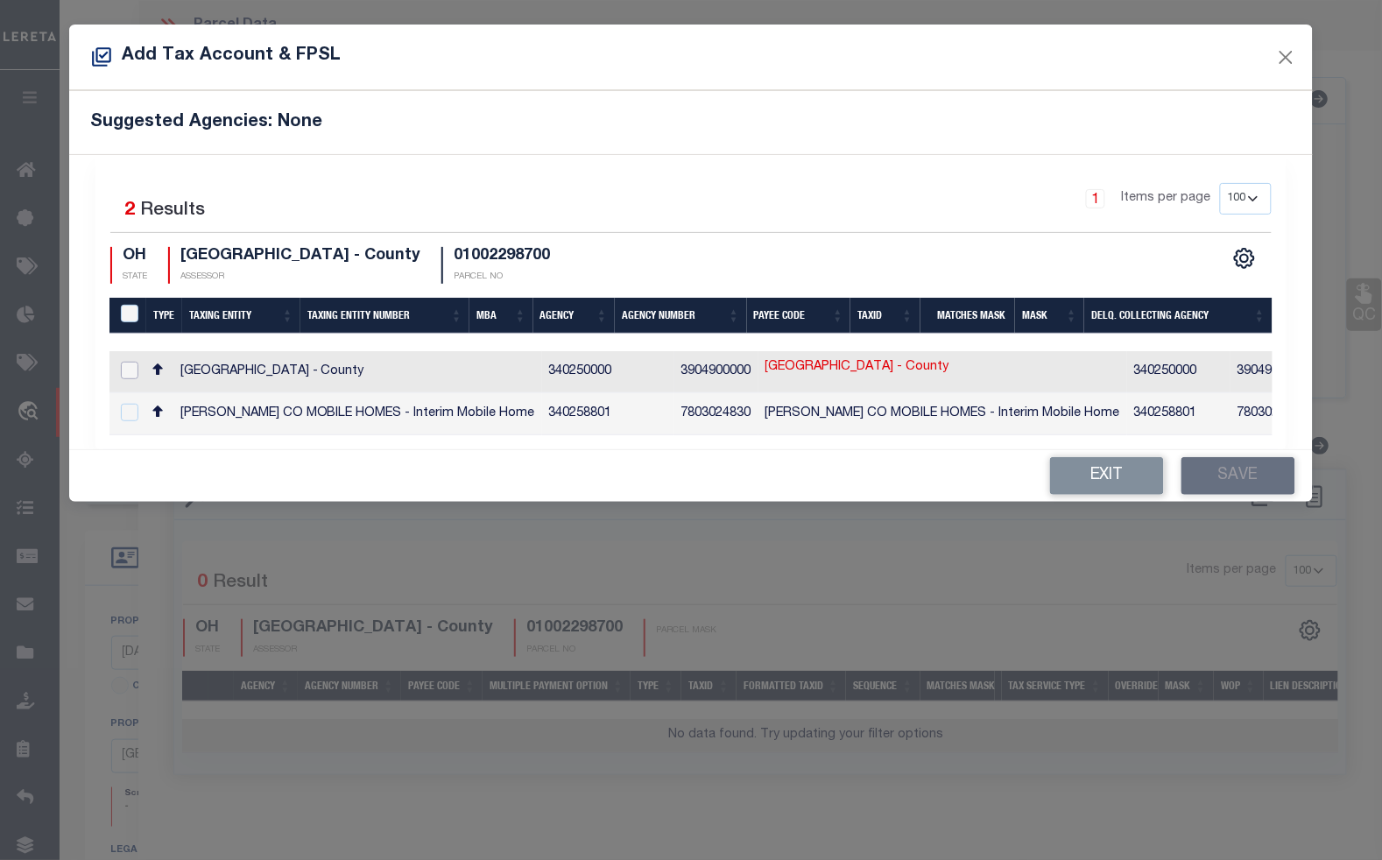
click at [137, 364] on input "checkbox" at bounding box center [130, 371] width 18 height 18
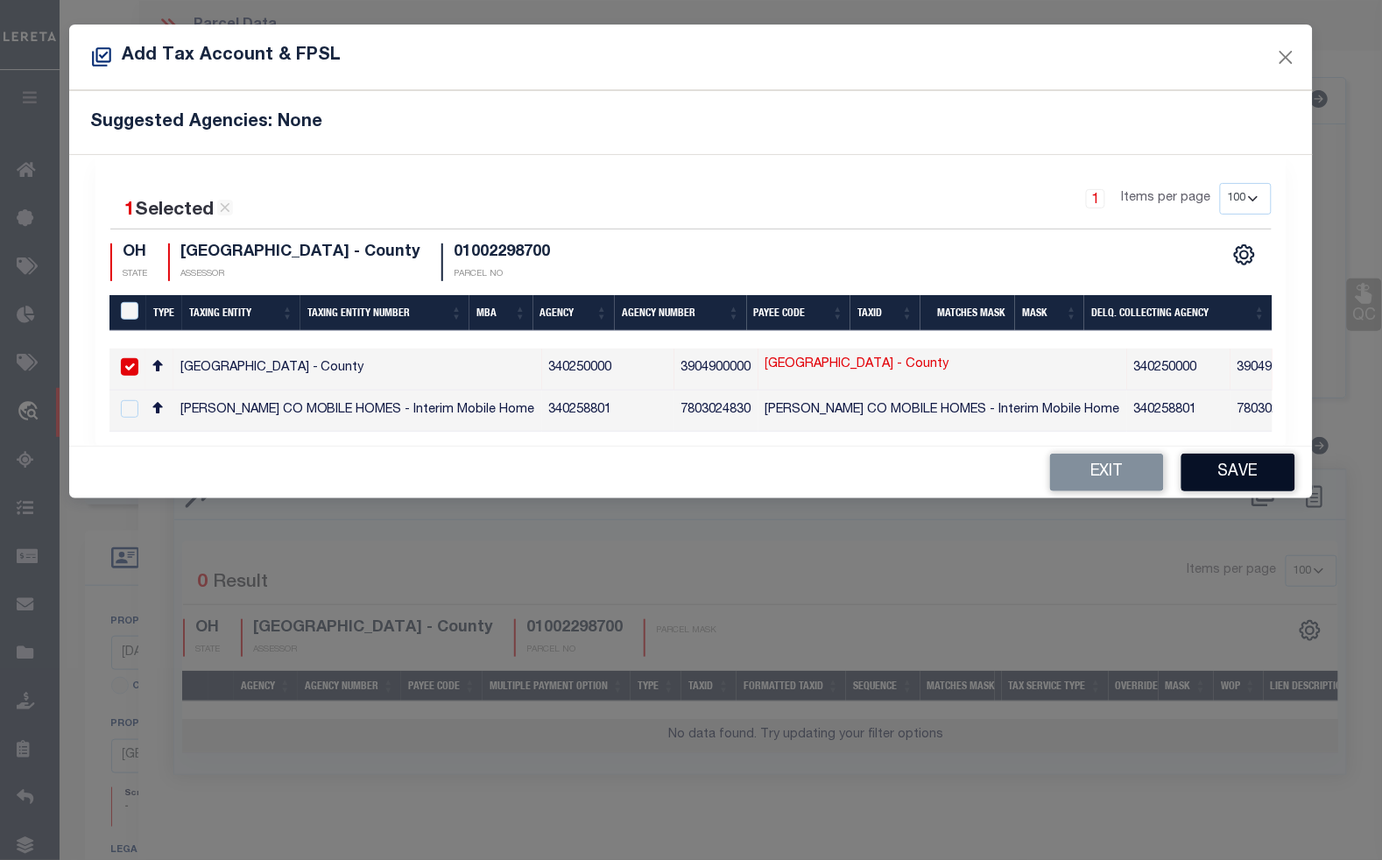
click at [1241, 477] on button "Save" at bounding box center [1238, 473] width 114 height 38
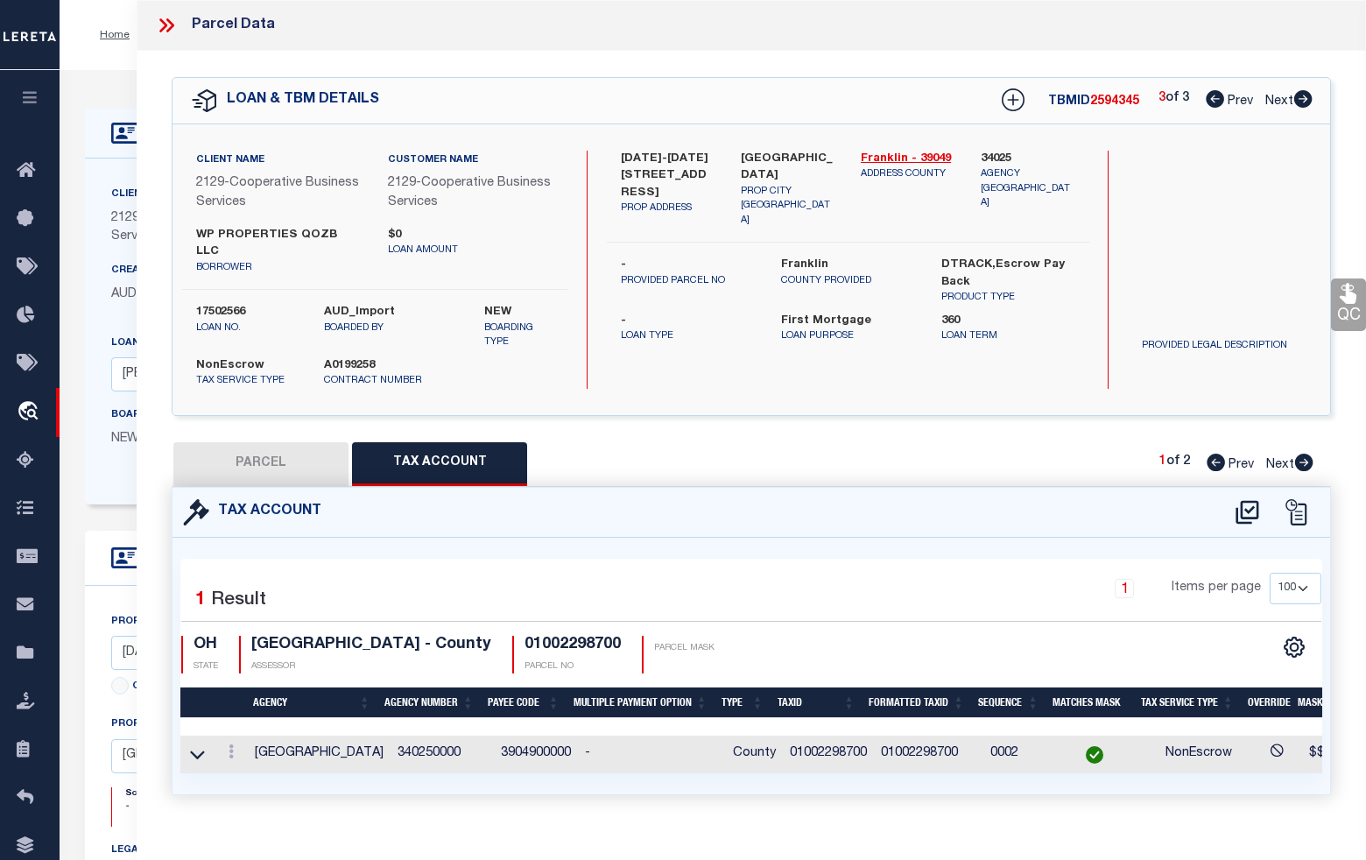
drag, startPoint x: 273, startPoint y: 458, endPoint x: 819, endPoint y: 413, distance: 547.3
click at [273, 458] on button "PARCEL" at bounding box center [260, 464] width 175 height 44
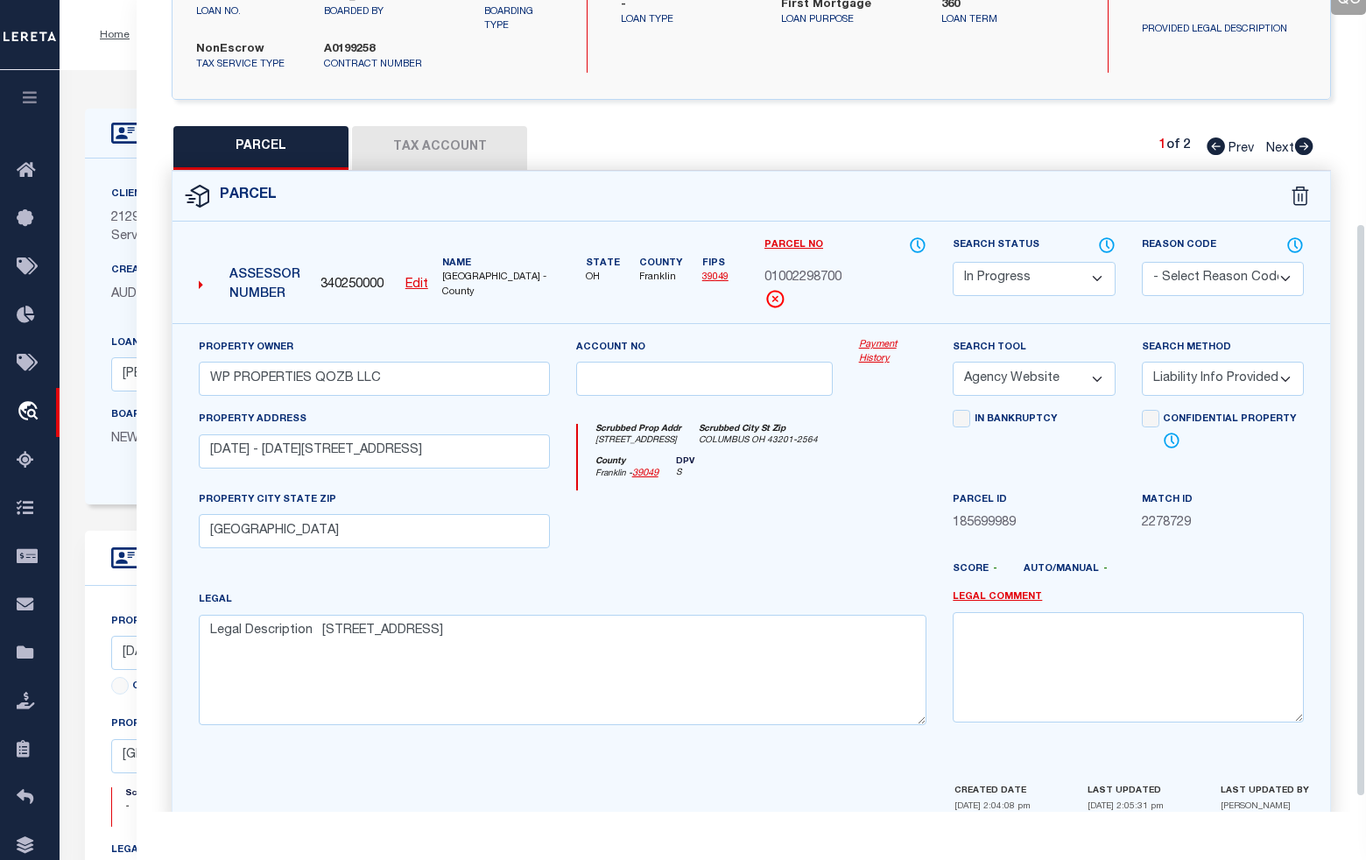
scroll to position [337, 0]
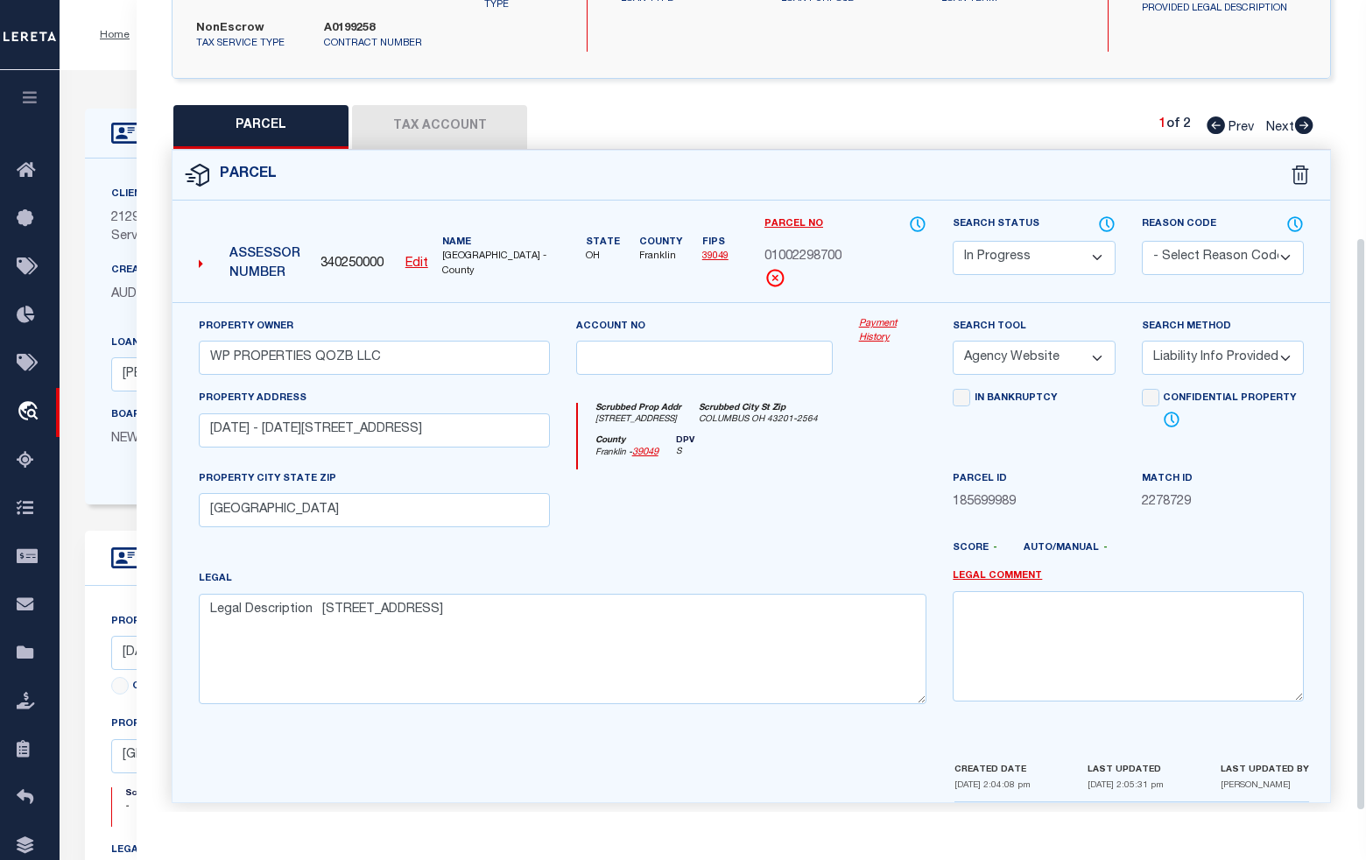
click at [1038, 241] on select "Automated Search Bad Parcel Complete Duplicate Parcel High Dollar Reporting In …" at bounding box center [1034, 258] width 162 height 34
click at [953, 241] on select "Automated Search Bad Parcel Complete Duplicate Parcel High Dollar Reporting In …" at bounding box center [1034, 258] width 162 height 34
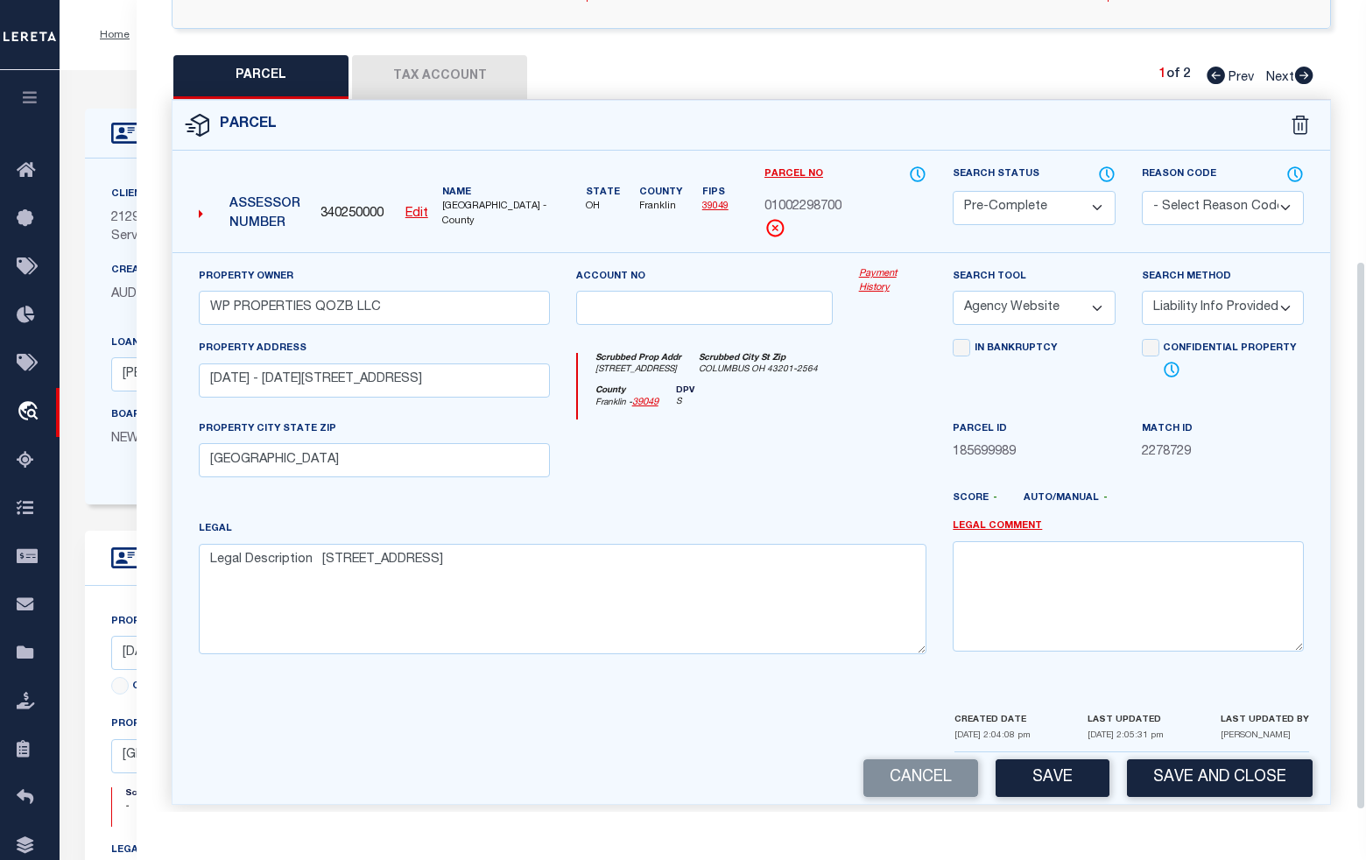
scroll to position [390, 0]
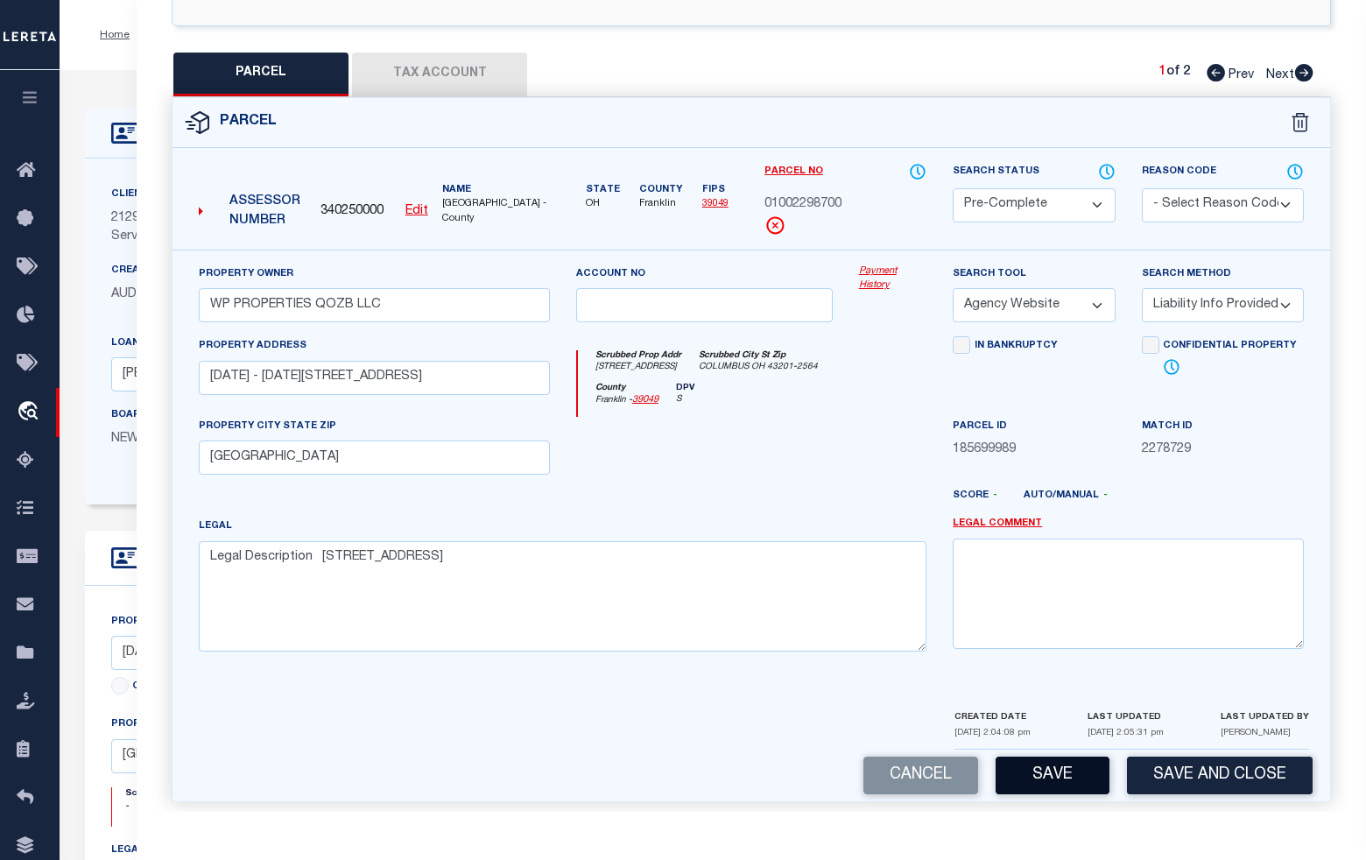
click at [1053, 763] on button "Save" at bounding box center [1053, 775] width 114 height 38
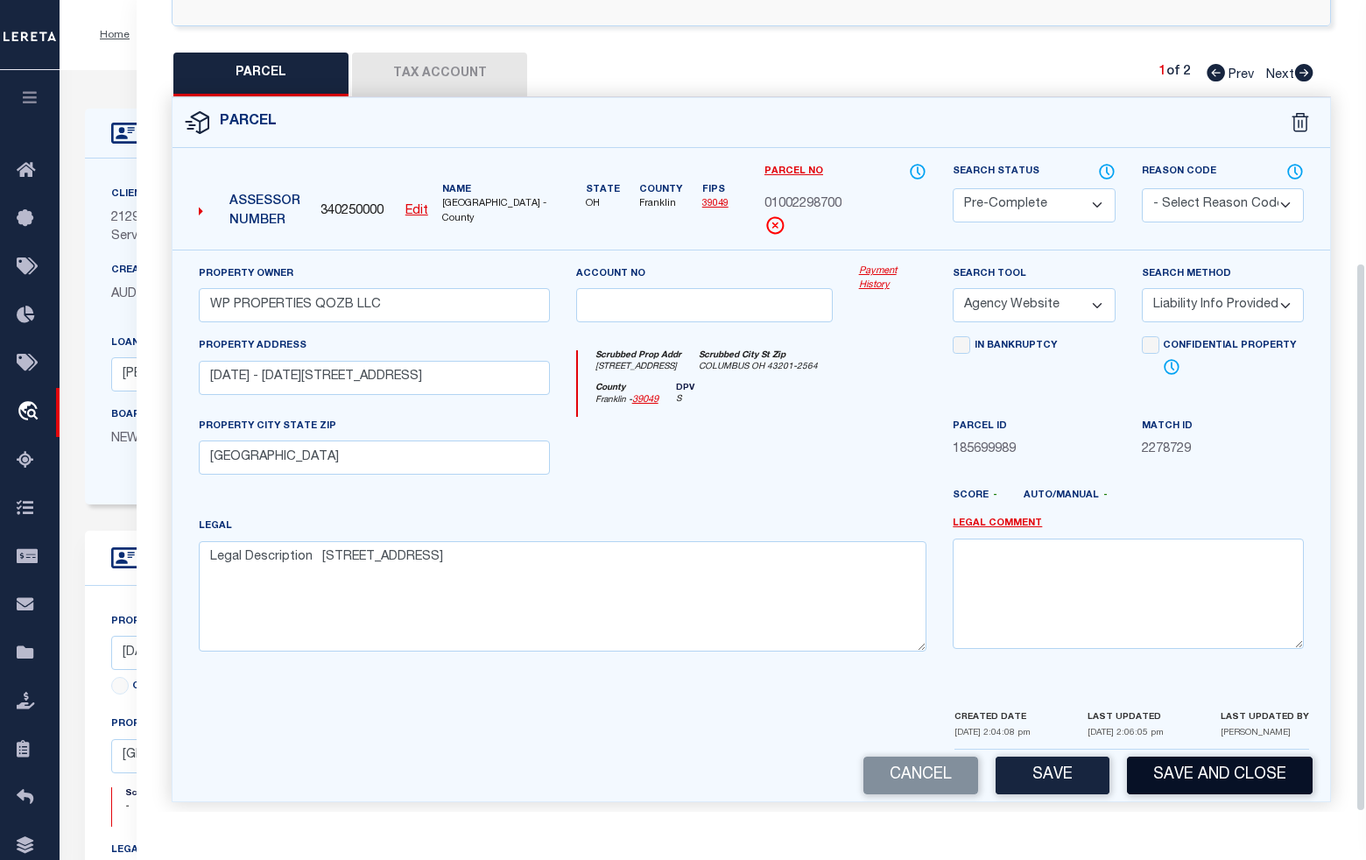
click at [1165, 767] on button "Save and Close" at bounding box center [1220, 775] width 186 height 38
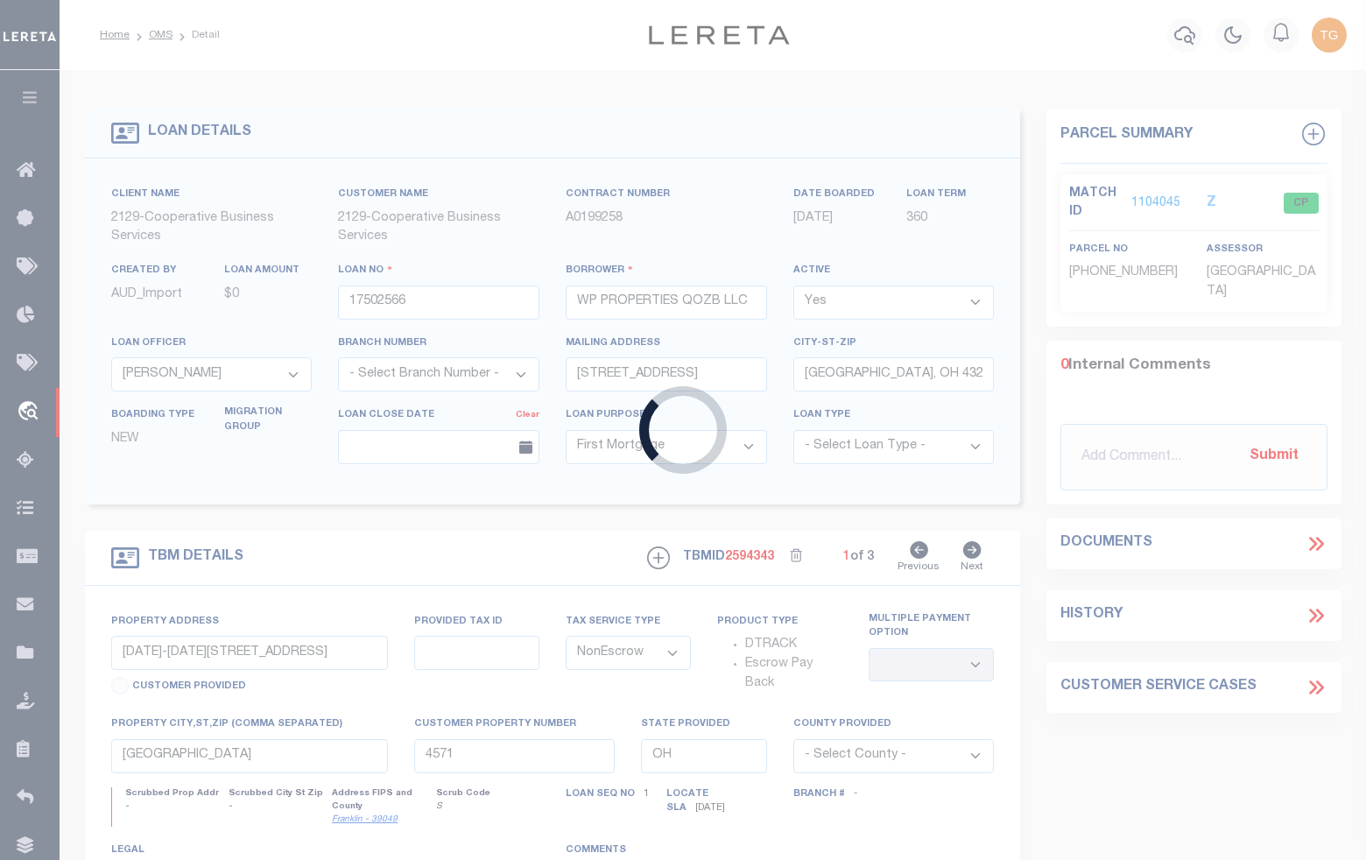
scroll to position [0, 0]
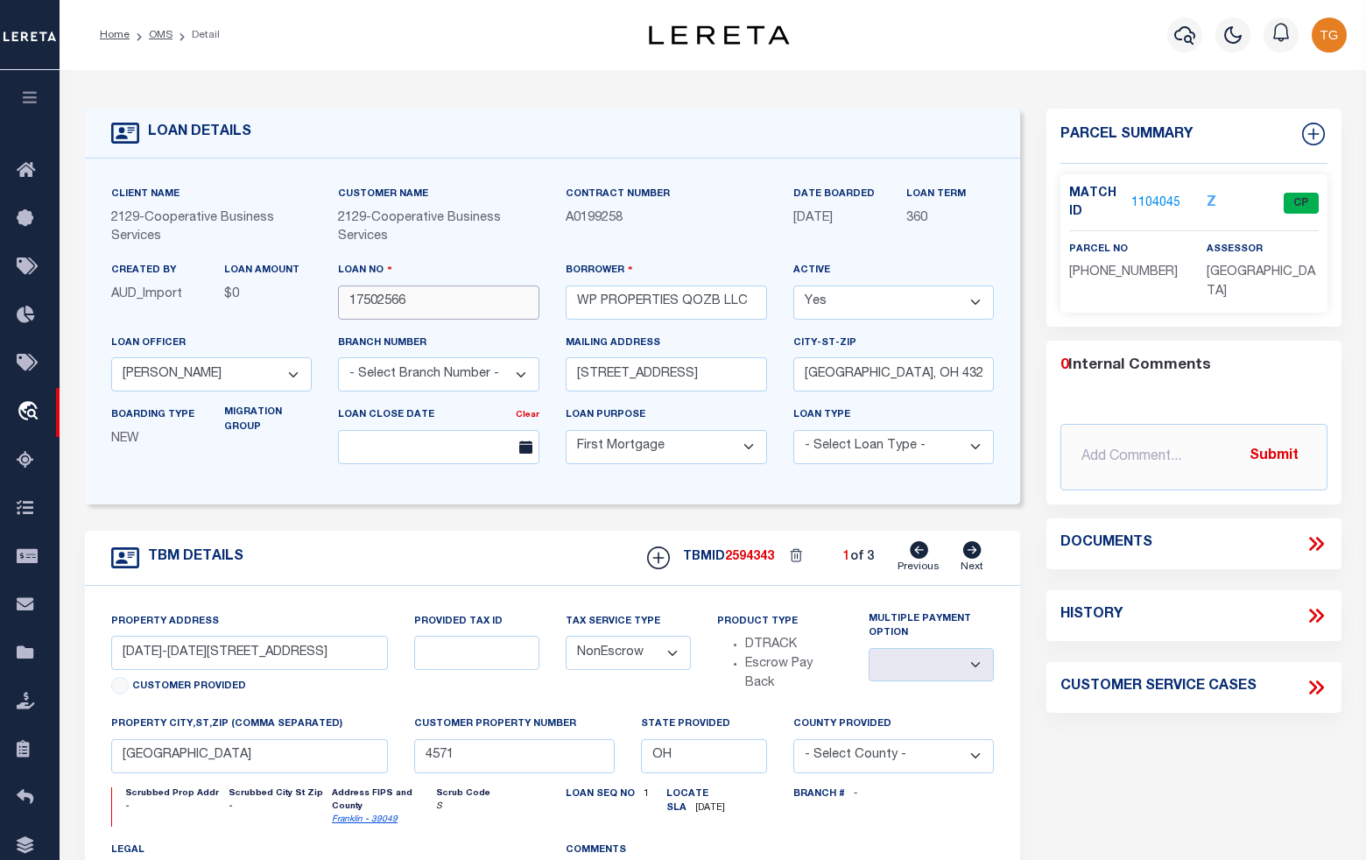
drag, startPoint x: 422, startPoint y: 295, endPoint x: 341, endPoint y: 303, distance: 80.9
click at [341, 303] on input "17502566" at bounding box center [438, 302] width 201 height 34
click at [160, 33] on link "OMS" at bounding box center [161, 35] width 24 height 11
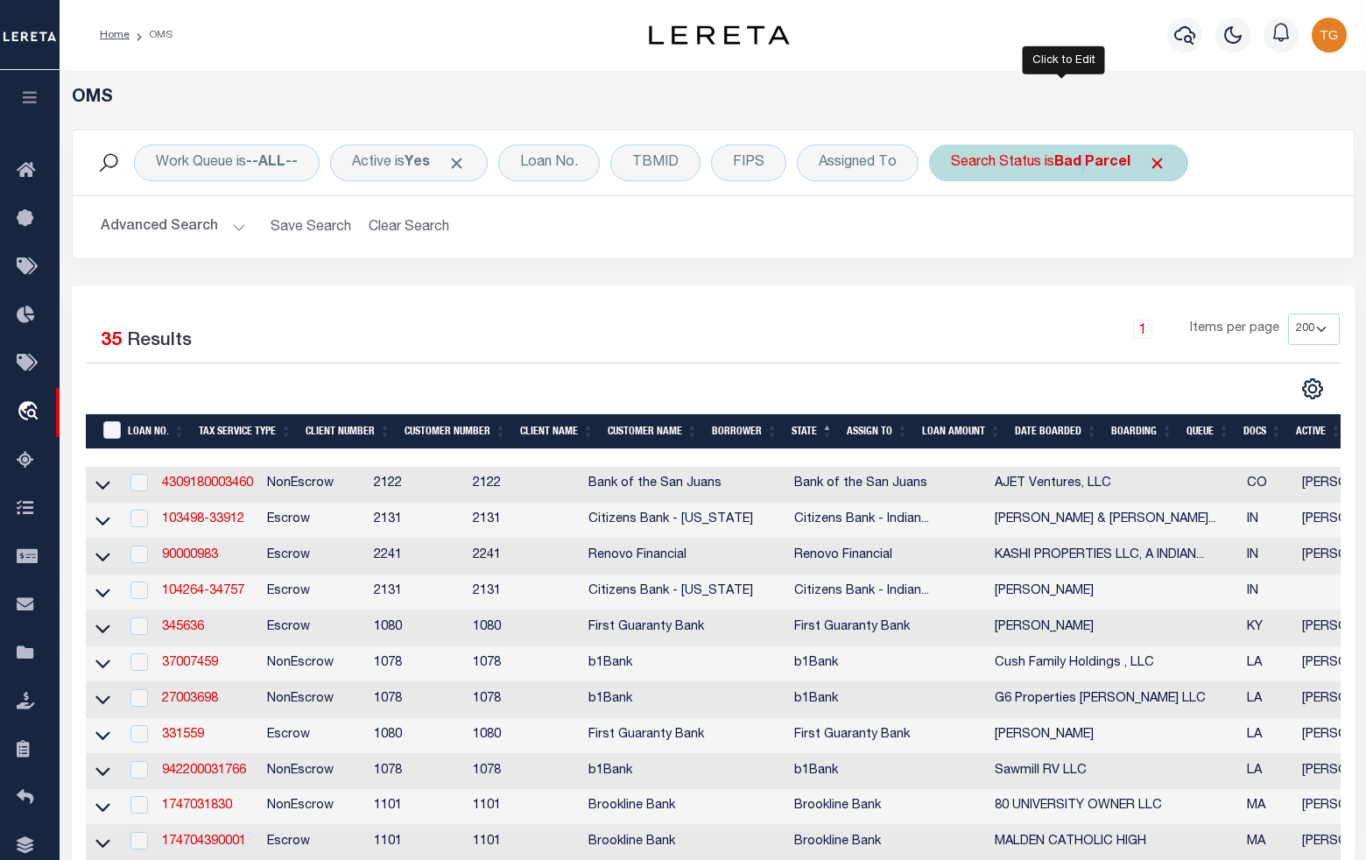
click at [1093, 162] on b "Bad Parcel" at bounding box center [1092, 163] width 76 height 14
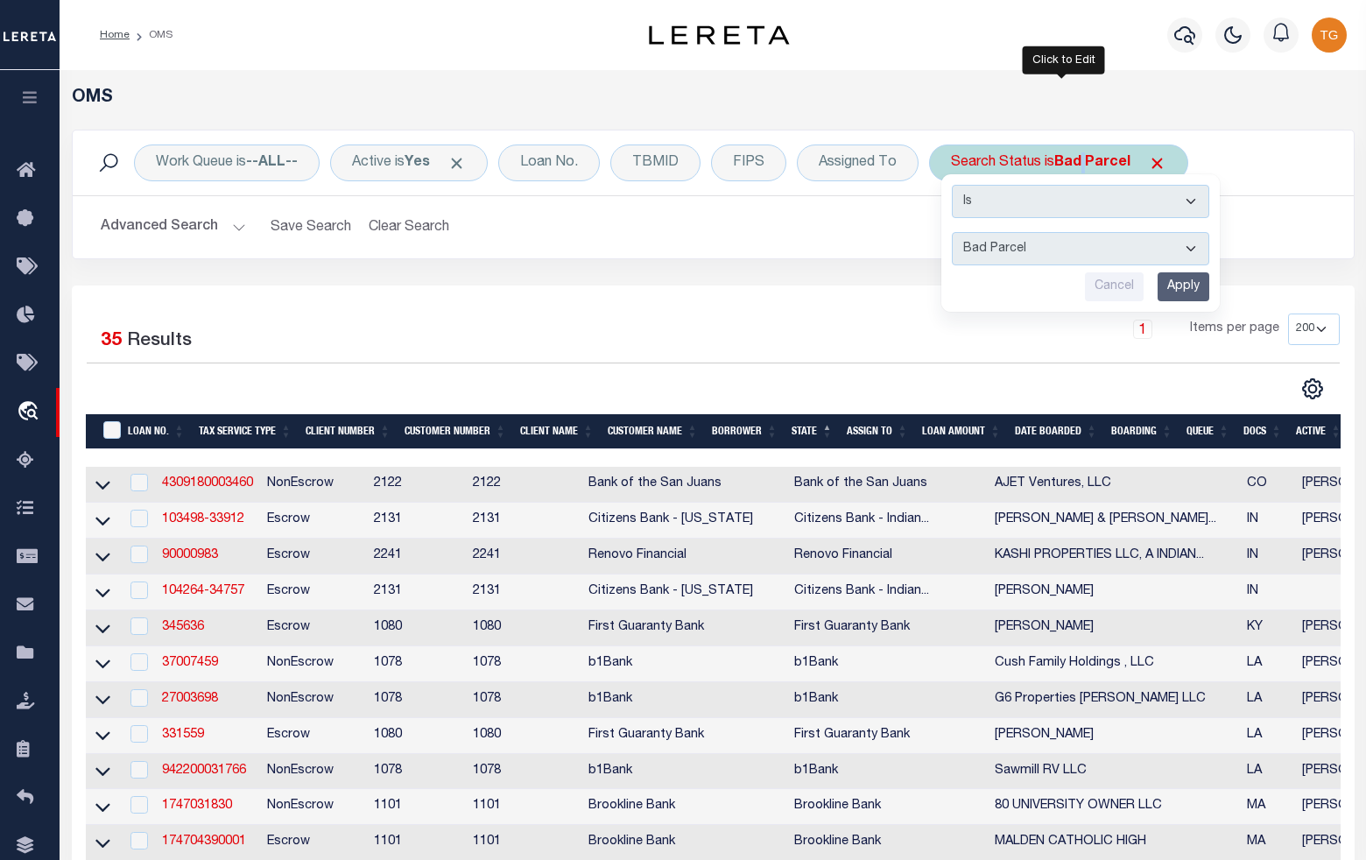
click at [1187, 290] on input "Apply" at bounding box center [1183, 286] width 52 height 29
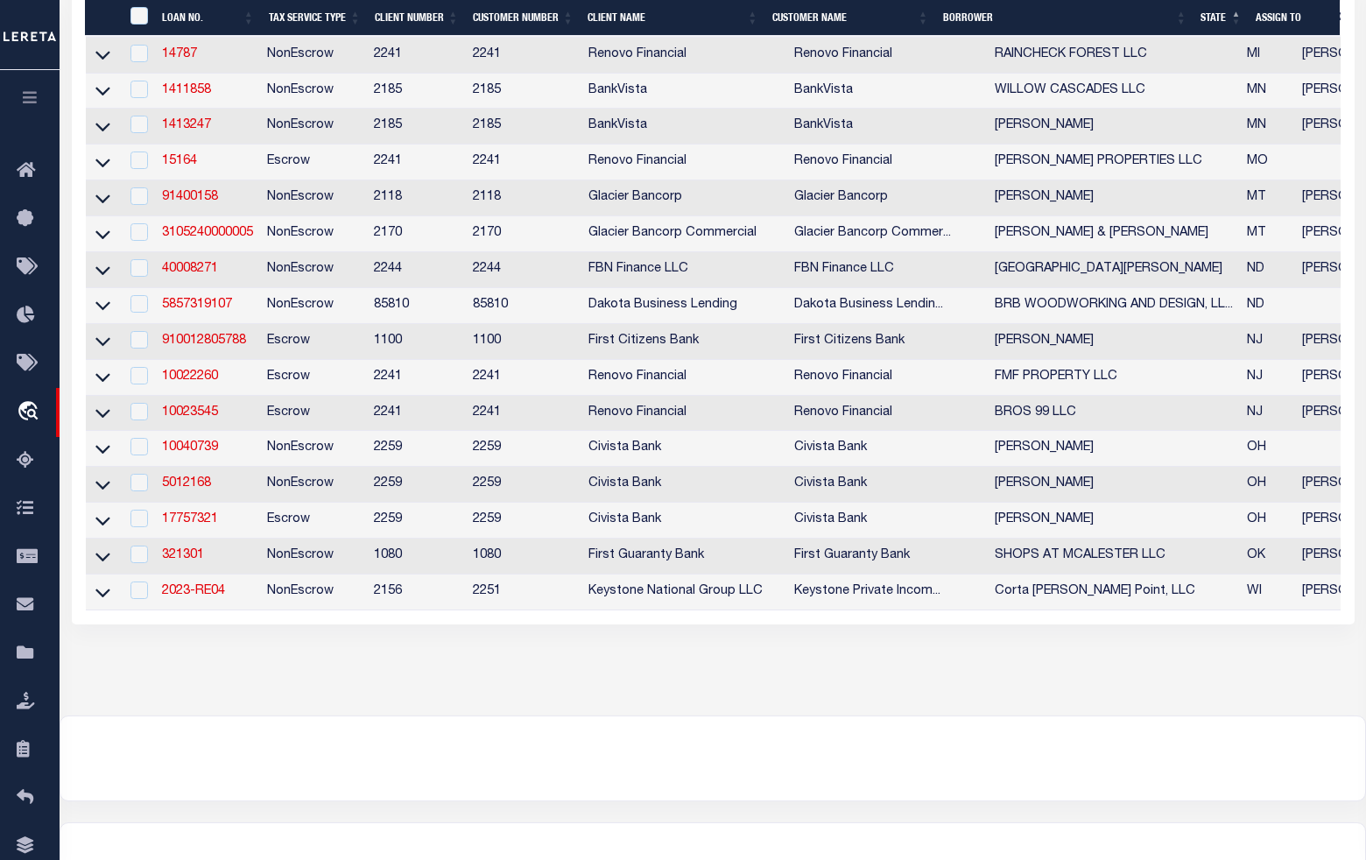
scroll to position [1094, 0]
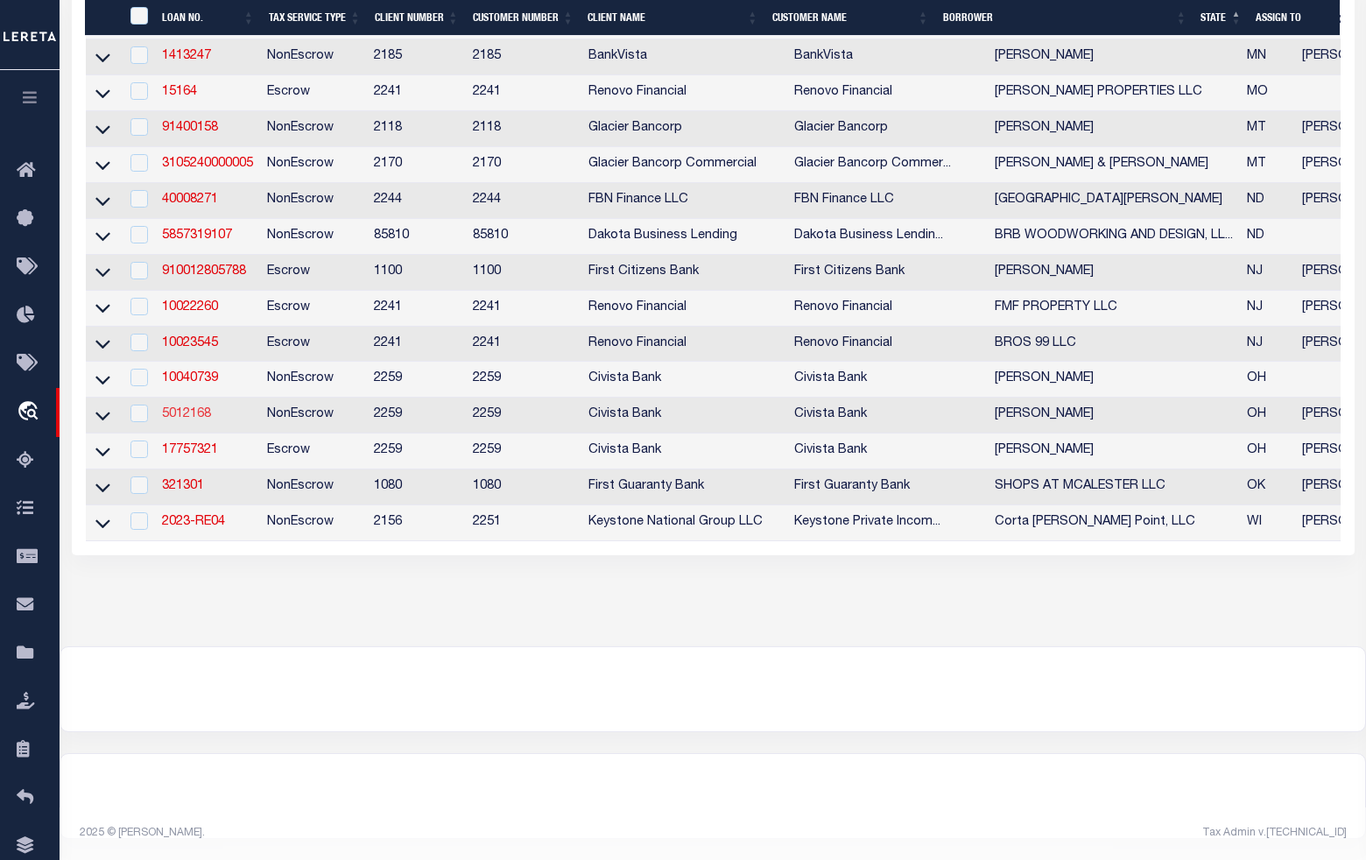
click at [173, 416] on link "5012168" at bounding box center [186, 414] width 49 height 12
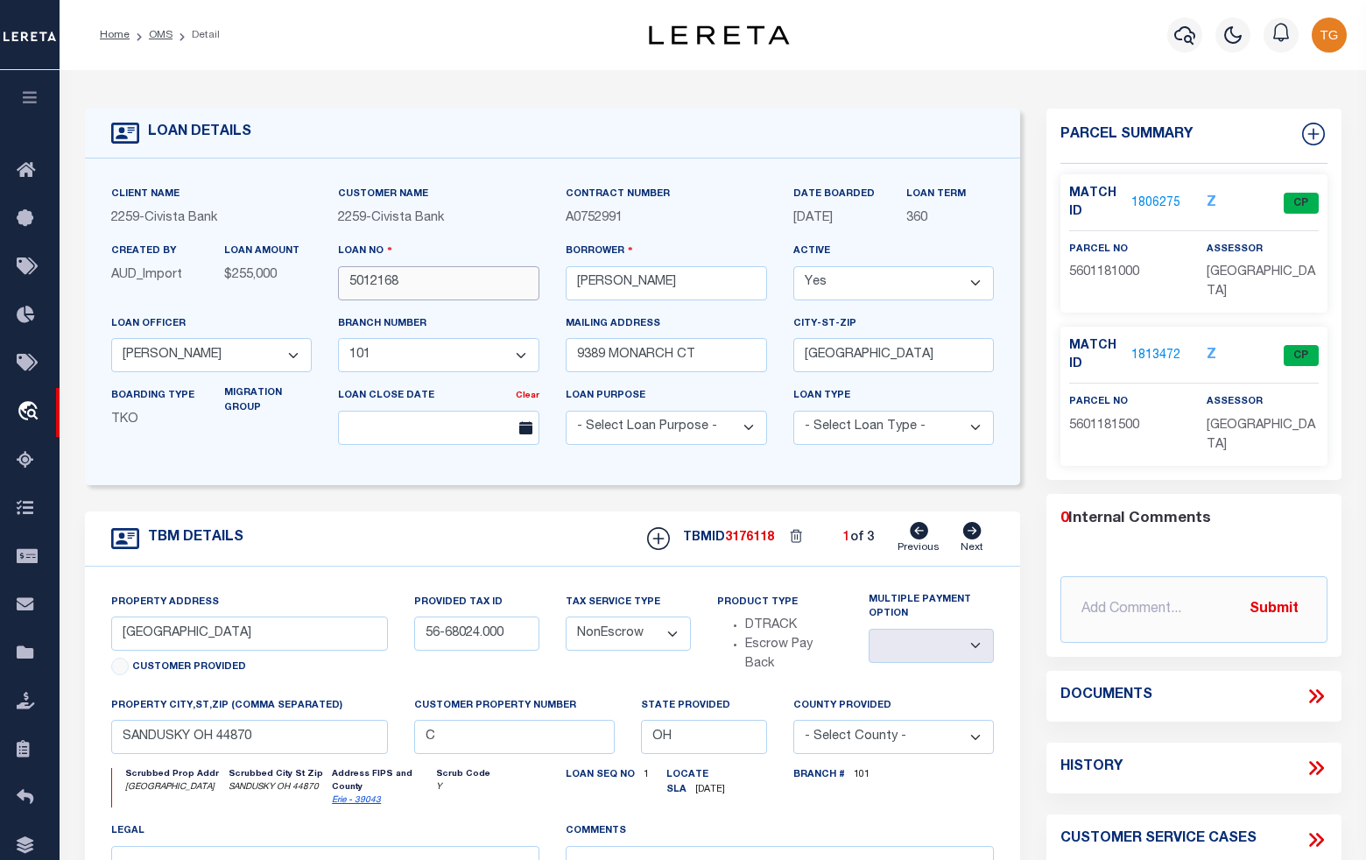
drag, startPoint x: 413, startPoint y: 286, endPoint x: 351, endPoint y: 291, distance: 62.3
click at [351, 291] on input "5012168" at bounding box center [438, 283] width 201 height 34
click at [1162, 201] on link "1806275" at bounding box center [1155, 203] width 49 height 18
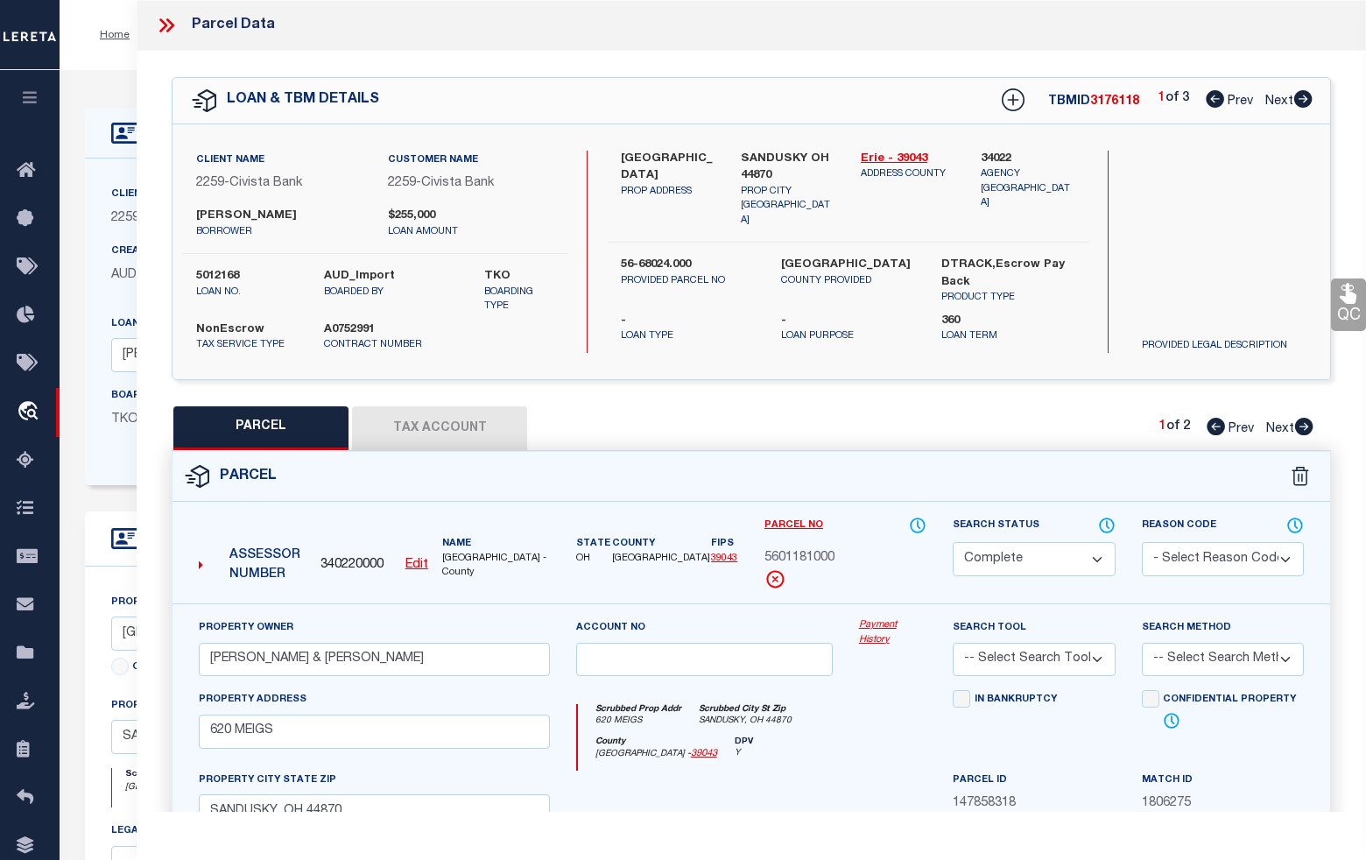
click at [1306, 435] on icon at bounding box center [1303, 427] width 19 height 18
click at [1298, 101] on icon at bounding box center [1302, 99] width 19 height 18
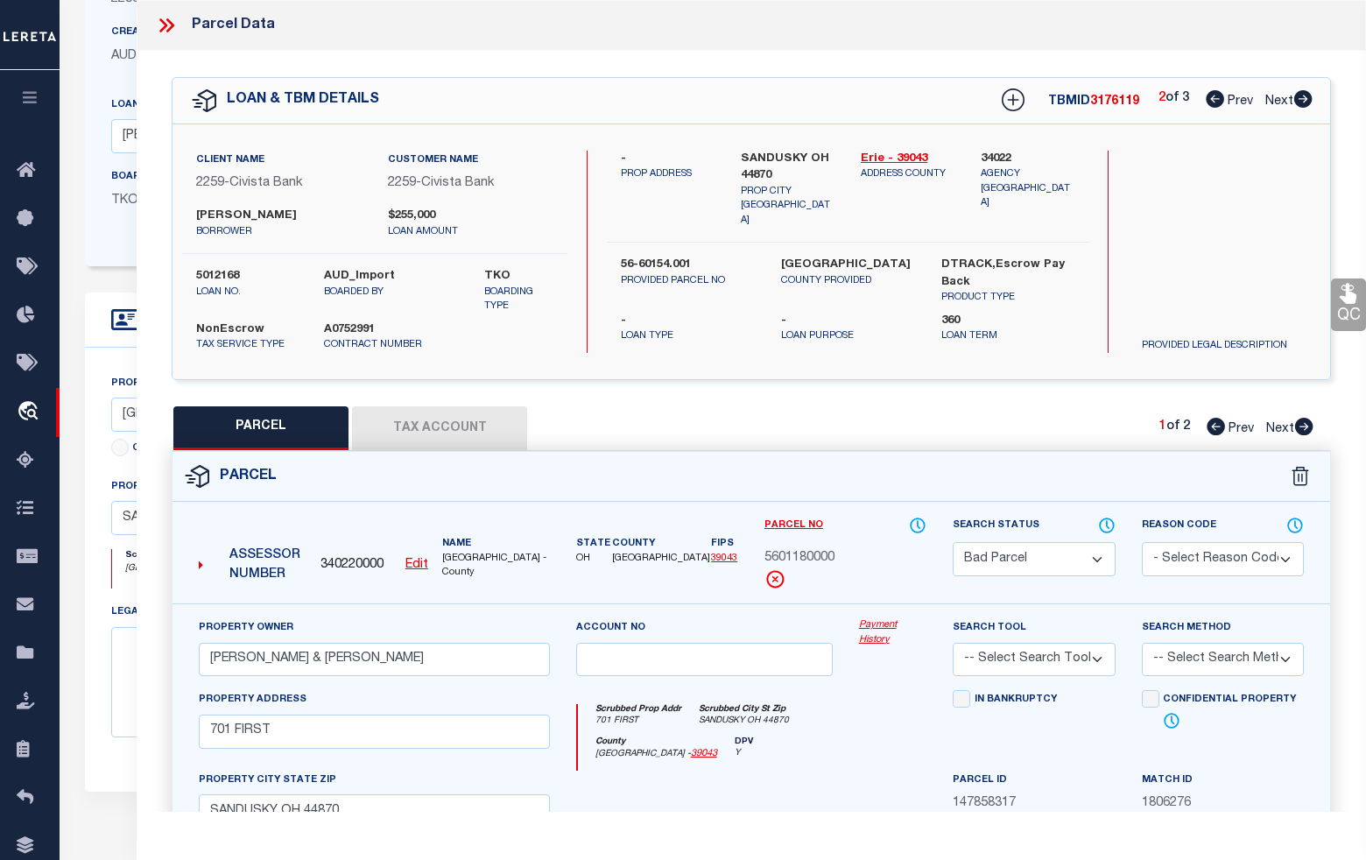
click at [1305, 102] on icon at bounding box center [1302, 99] width 19 height 18
click at [1310, 435] on icon at bounding box center [1304, 427] width 18 height 18
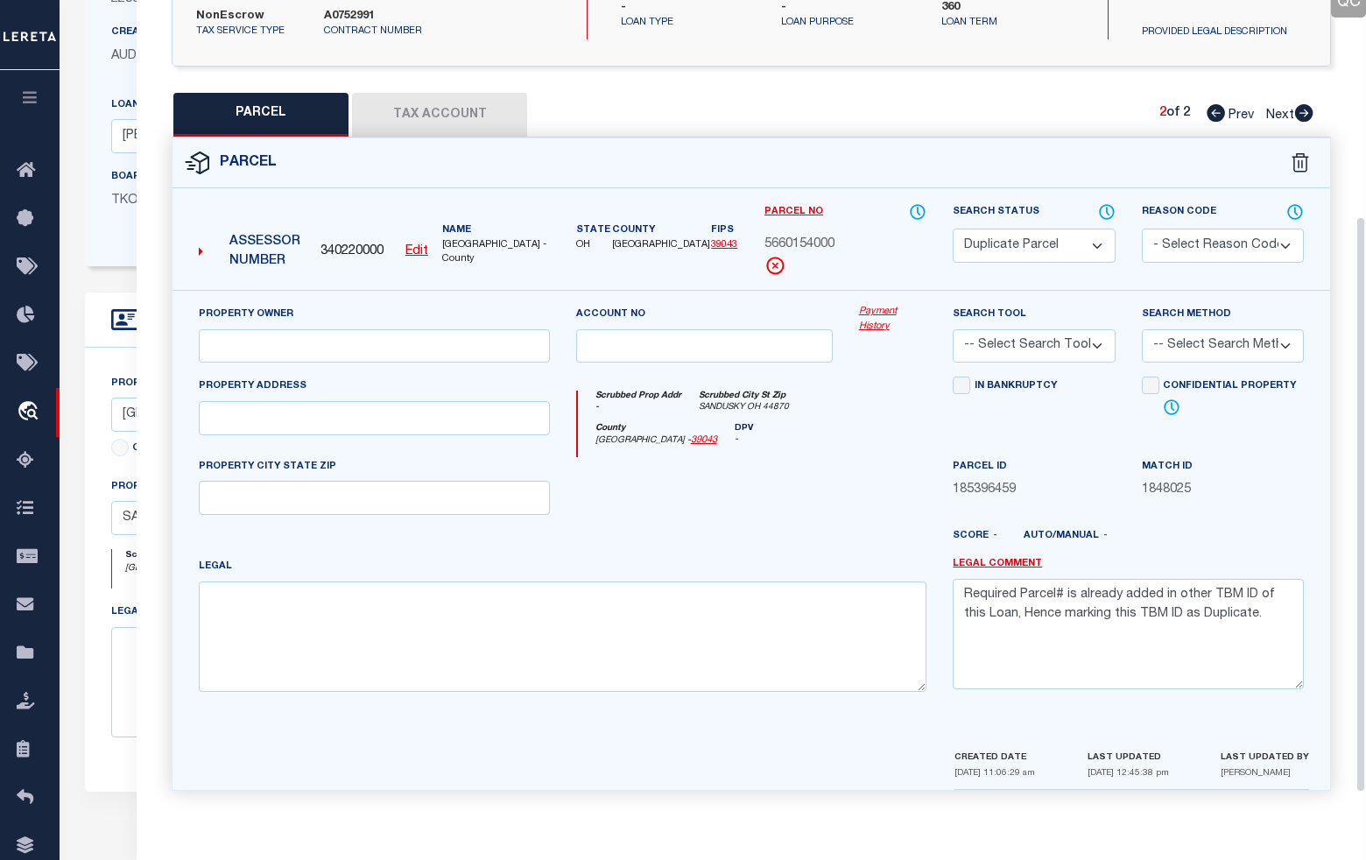
scroll to position [333, 0]
click at [1226, 106] on link "Prev" at bounding box center [1235, 112] width 56 height 12
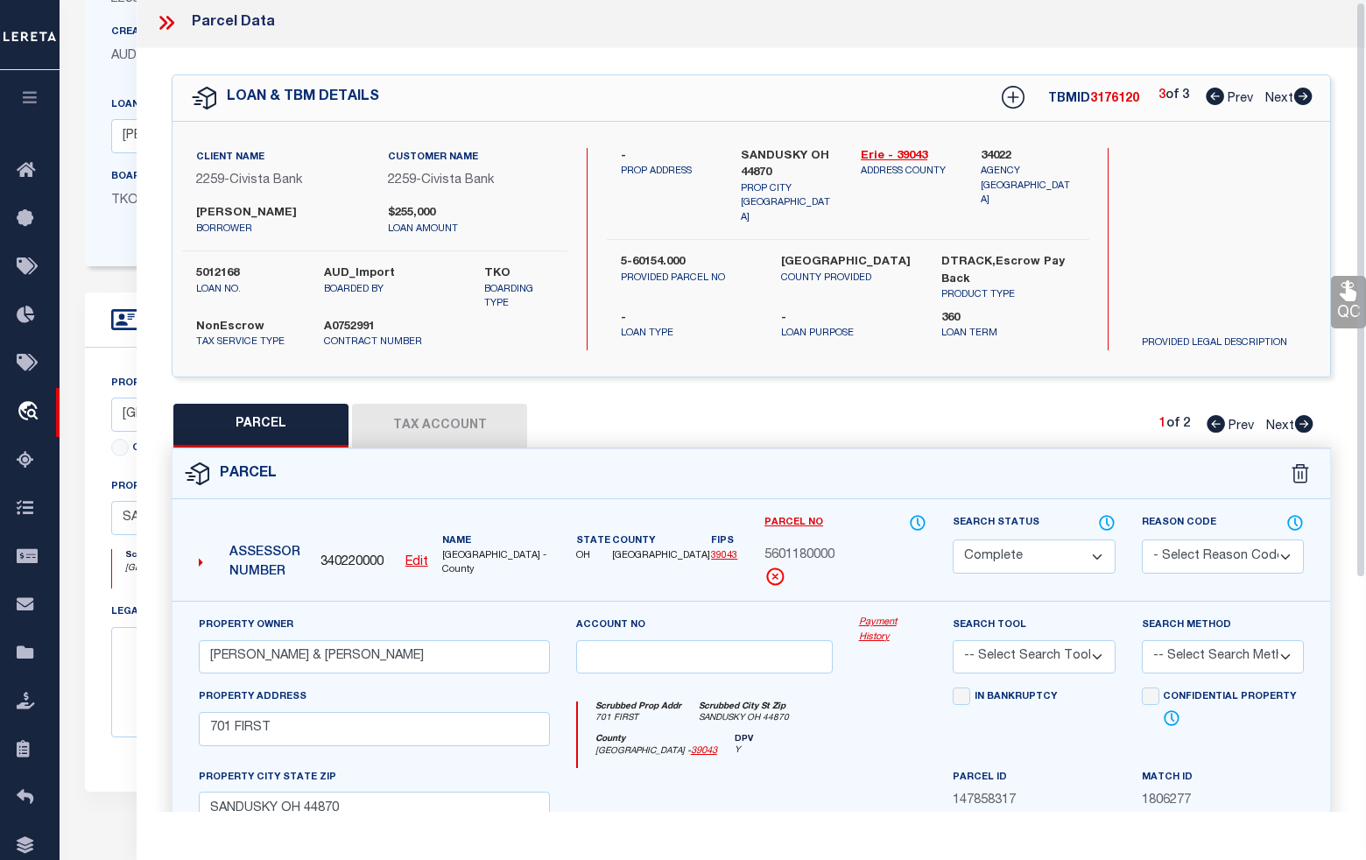
scroll to position [0, 0]
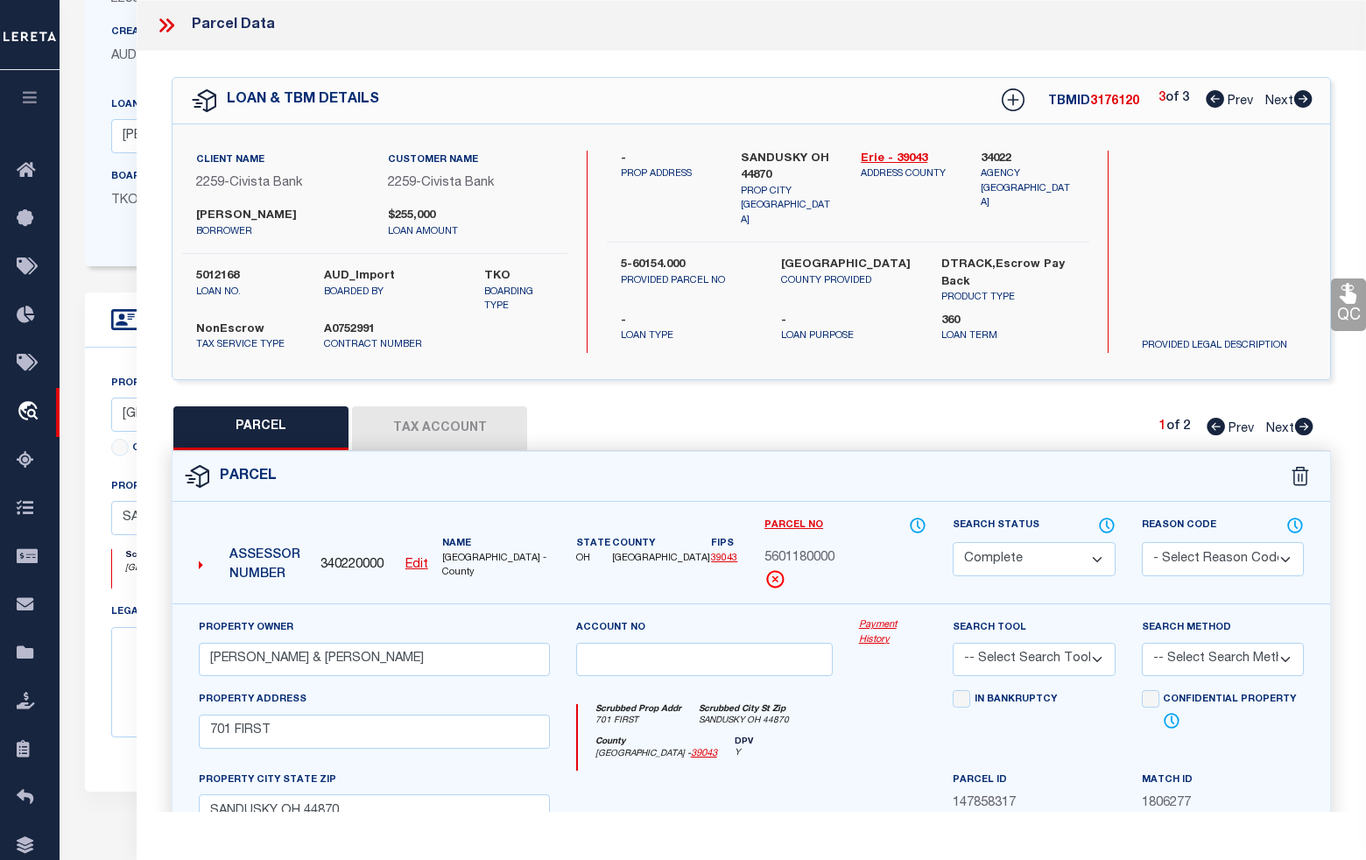
click at [1209, 101] on icon at bounding box center [1215, 99] width 18 height 18
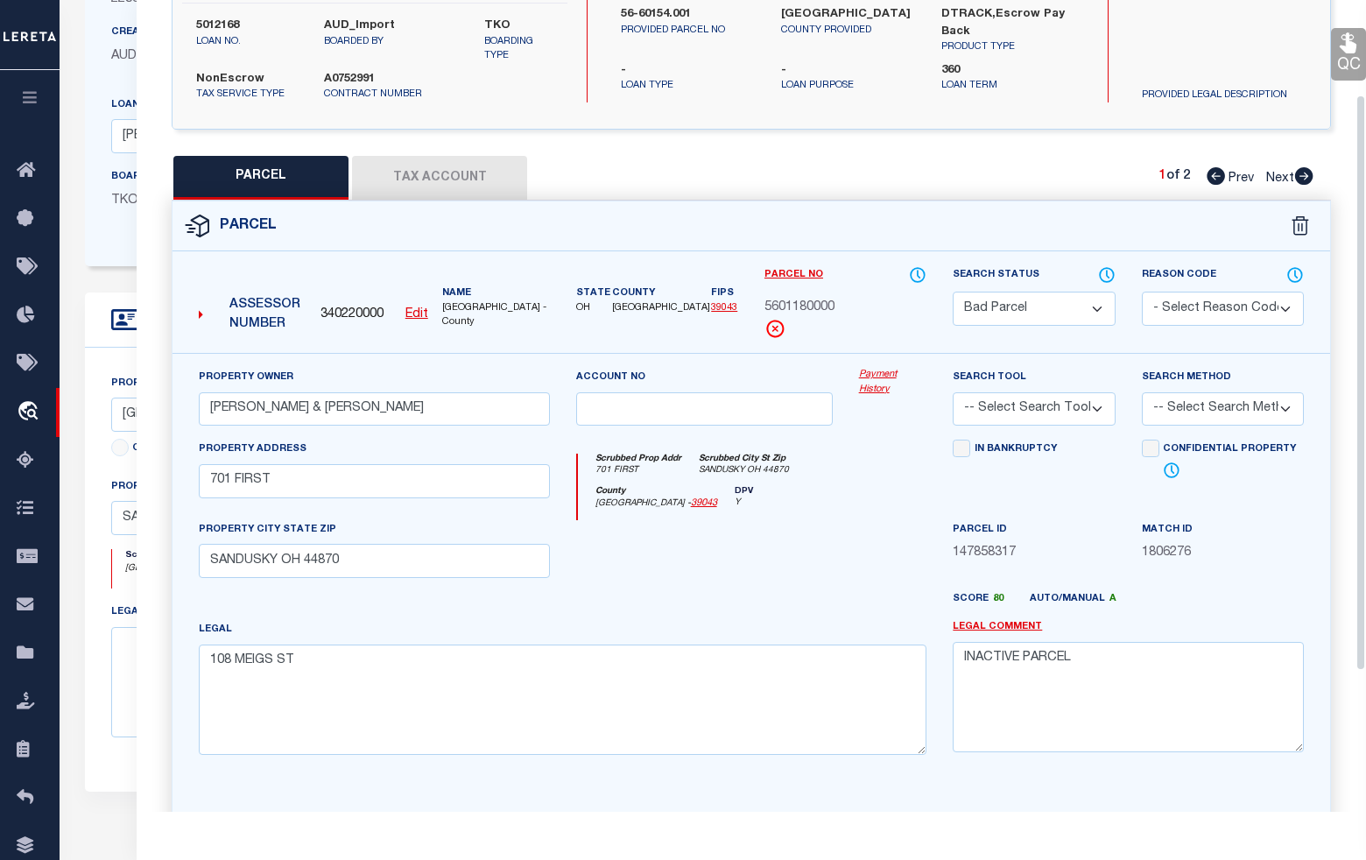
scroll to position [333, 0]
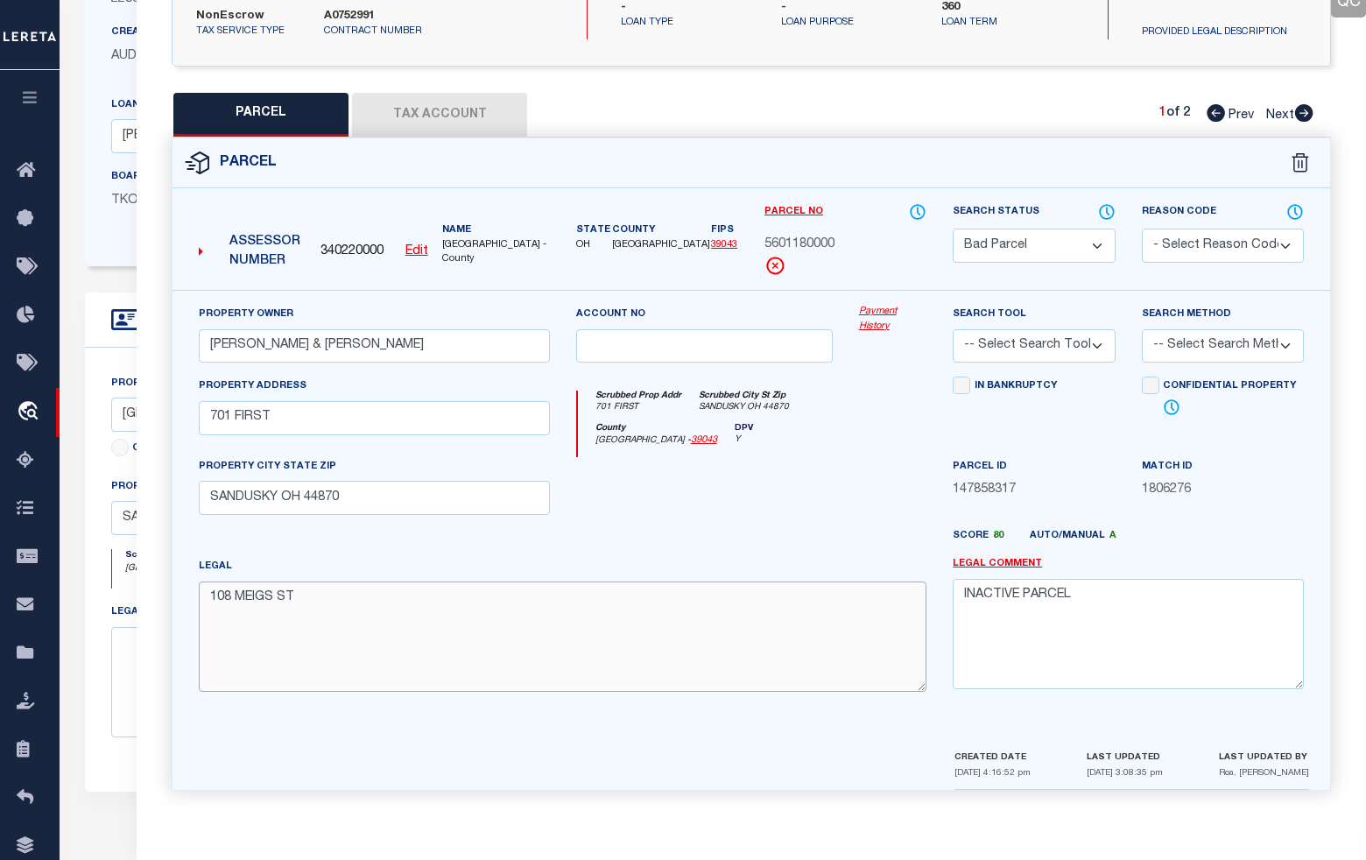
drag, startPoint x: 320, startPoint y: 598, endPoint x: 190, endPoint y: 609, distance: 130.9
click at [190, 607] on div "Legal [STREET_ADDRESS]" at bounding box center [563, 631] width 754 height 149
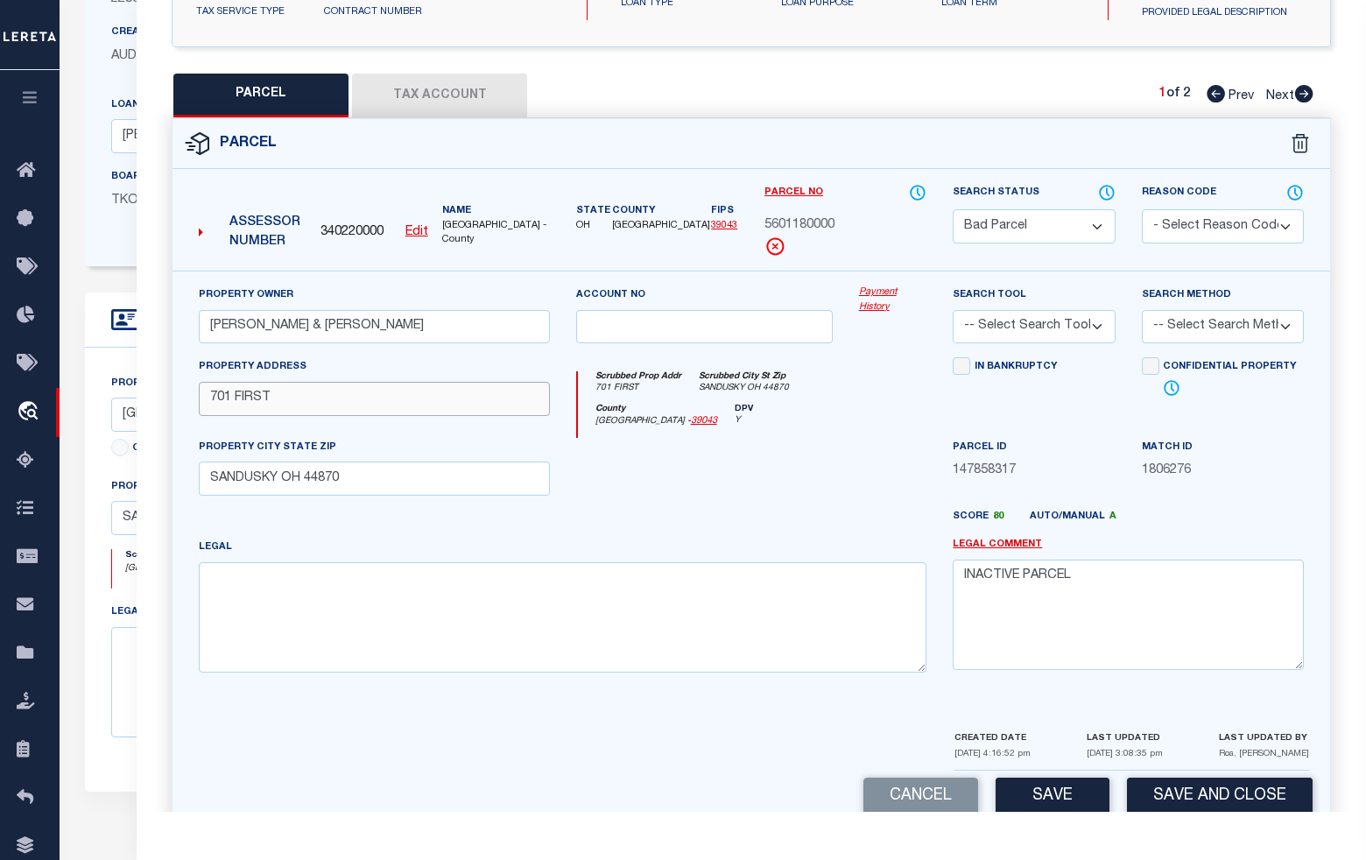
drag, startPoint x: 325, startPoint y: 423, endPoint x: 156, endPoint y: 430, distance: 169.1
click at [156, 430] on div "QC QC QC" at bounding box center [751, 281] width 1229 height 1126
paste input "108 MEIGS"
click at [273, 589] on textarea at bounding box center [563, 617] width 728 height 110
paste textarea "108 MEIGS ST"
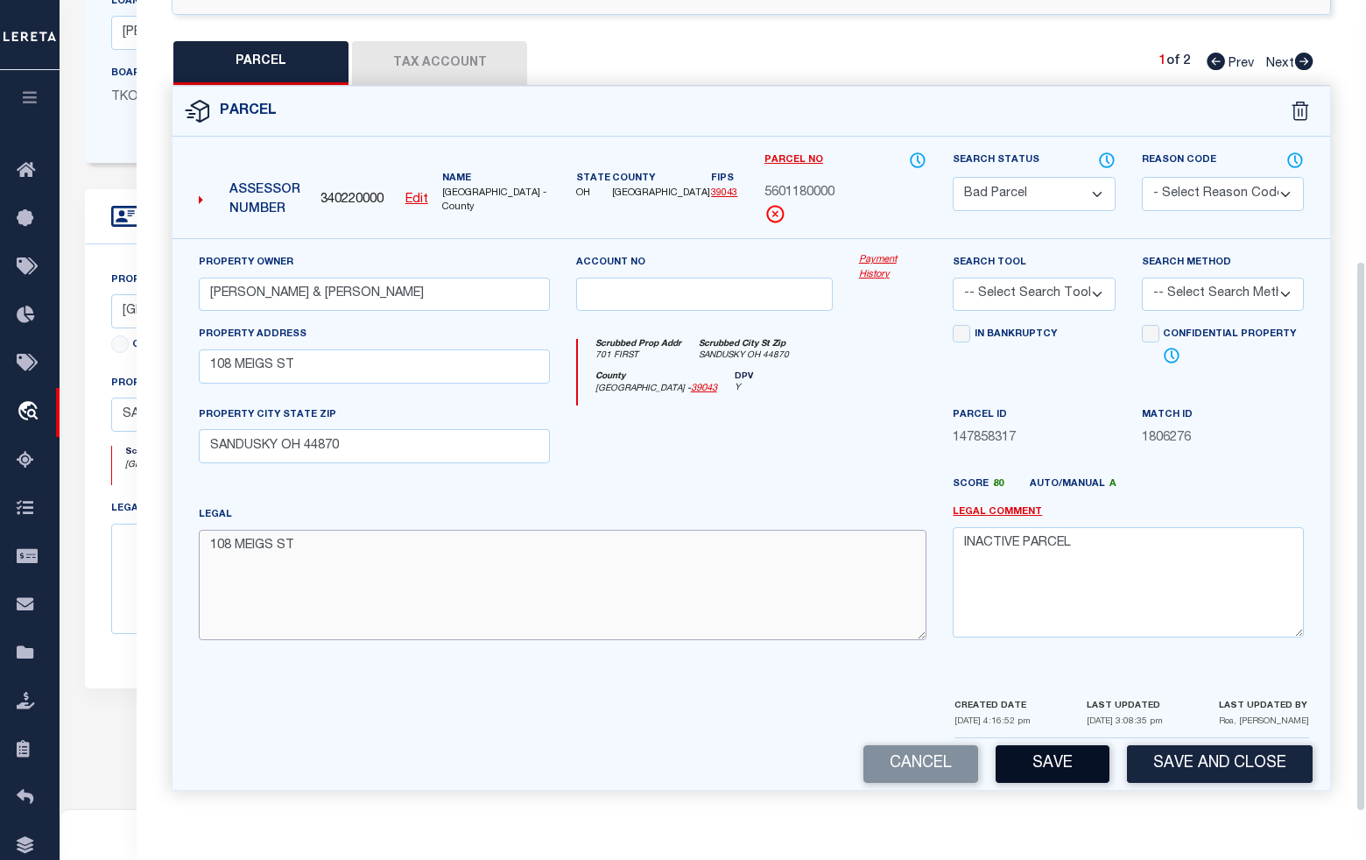
scroll to position [328, 0]
click at [1065, 763] on button "Save" at bounding box center [1053, 764] width 114 height 38
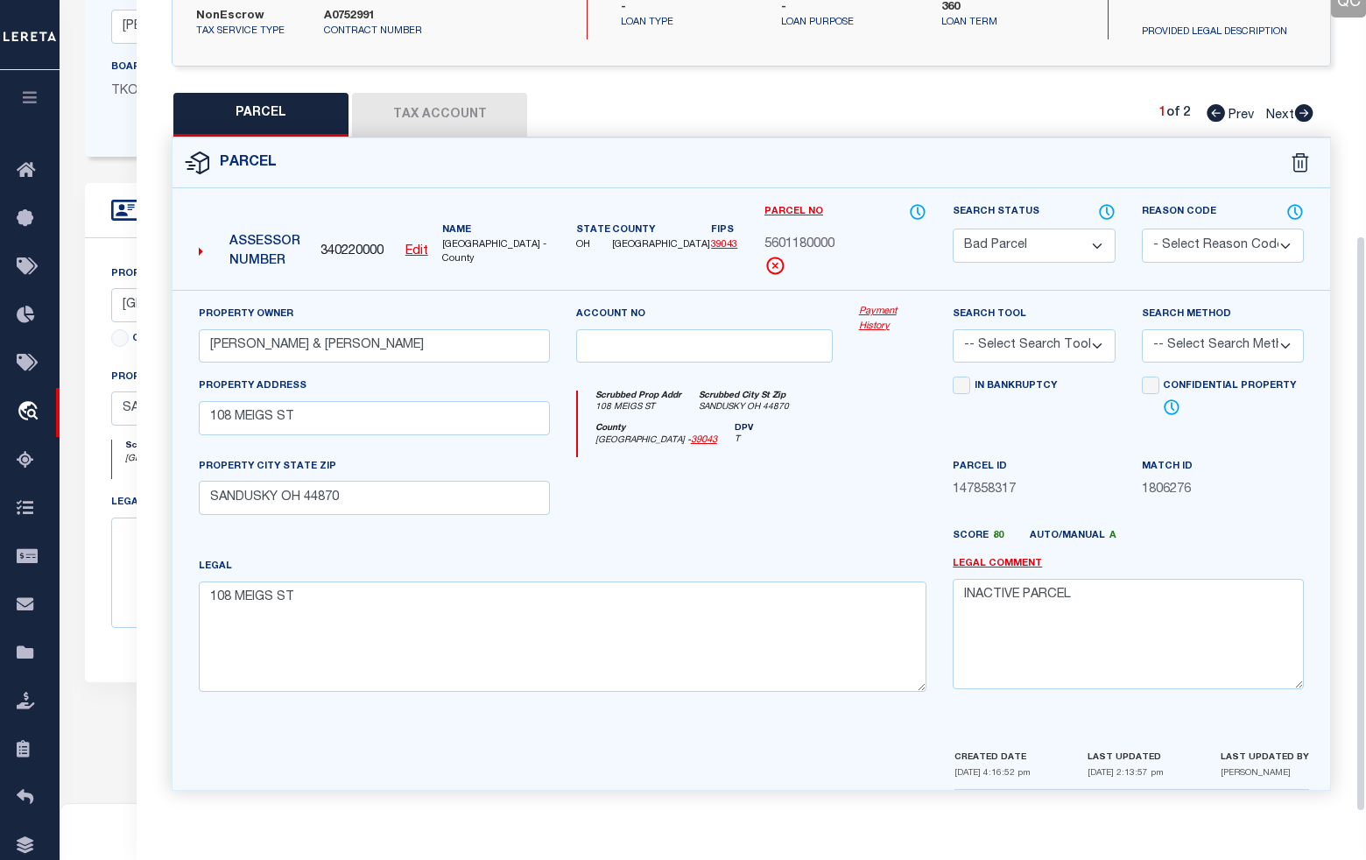
scroll to position [495, 0]
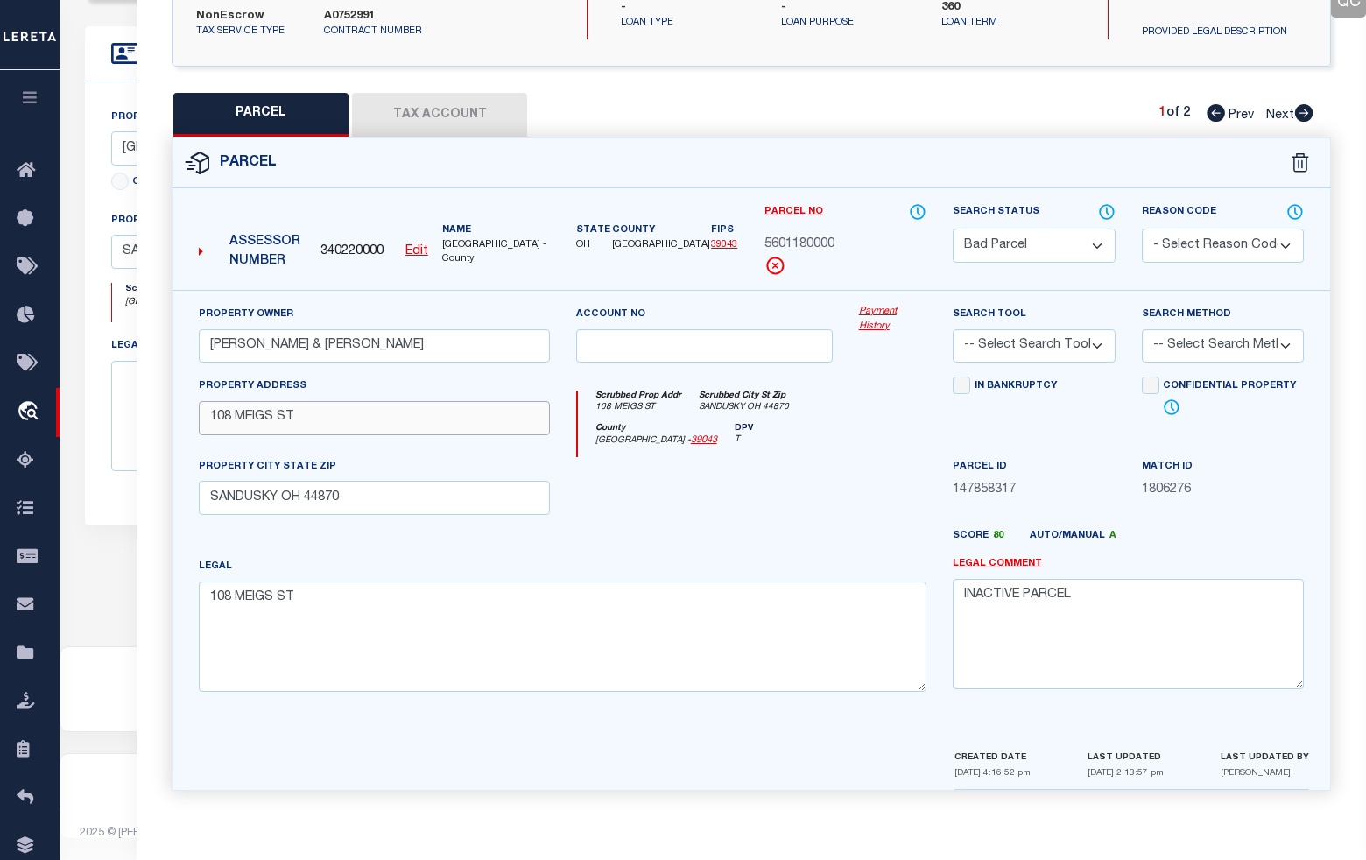
drag, startPoint x: 313, startPoint y: 417, endPoint x: 140, endPoint y: 423, distance: 172.6
click at [141, 423] on div "QC QC QC" at bounding box center [751, 274] width 1229 height 1074
click at [648, 587] on textarea "108 MEIGS ST" at bounding box center [563, 636] width 728 height 110
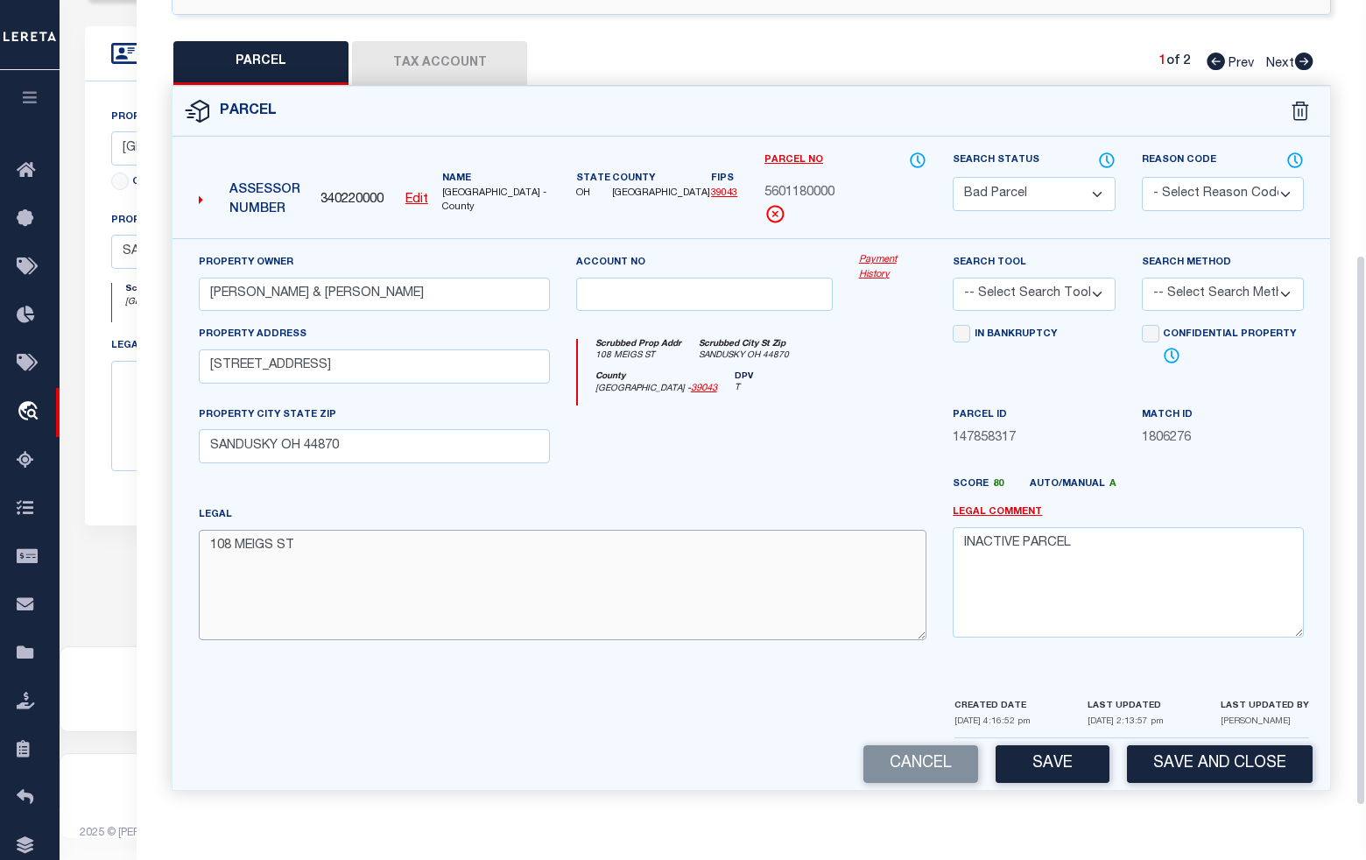
scroll to position [383, 0]
click at [1058, 759] on button "Save" at bounding box center [1053, 764] width 114 height 38
click at [1309, 61] on icon at bounding box center [1304, 62] width 18 height 18
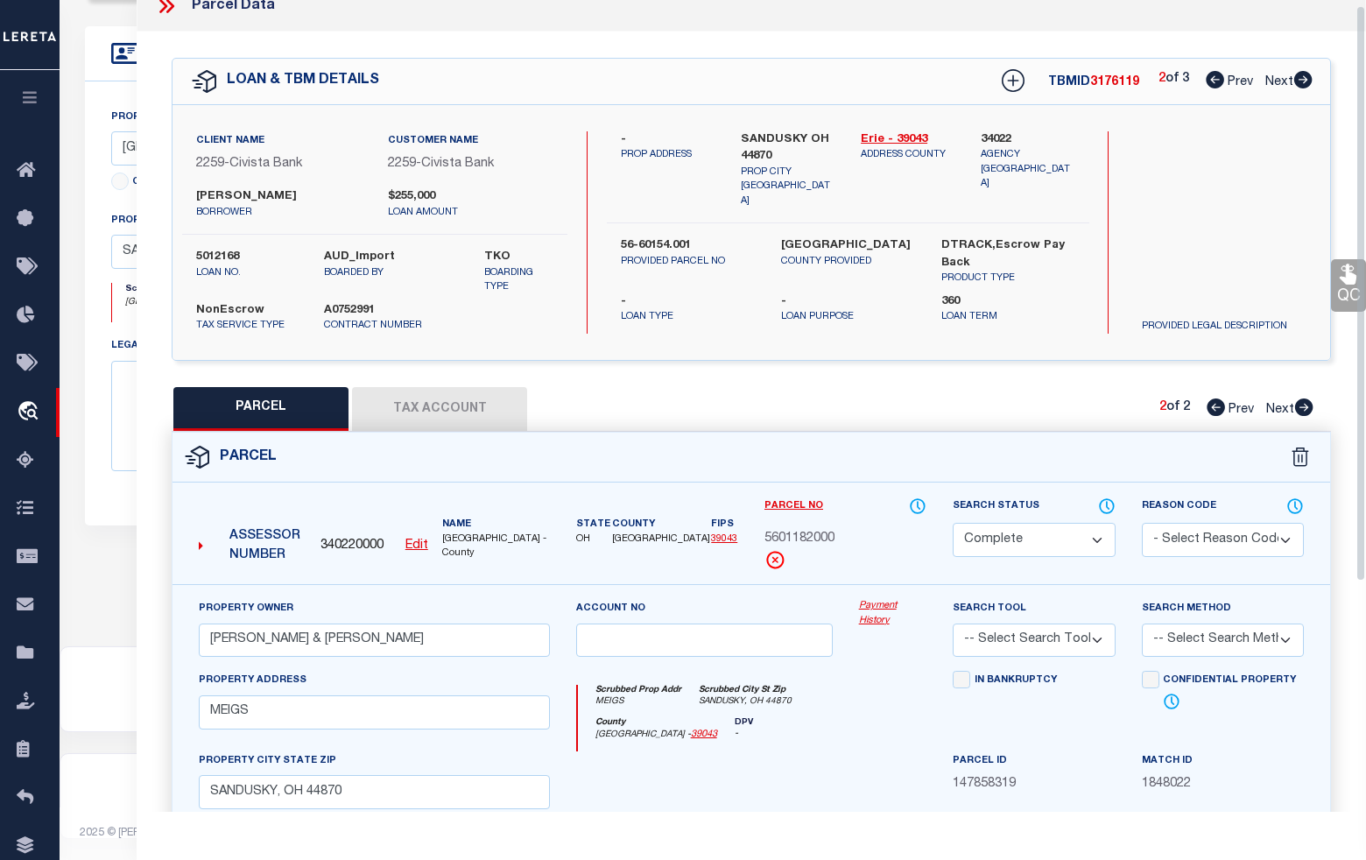
scroll to position [0, 0]
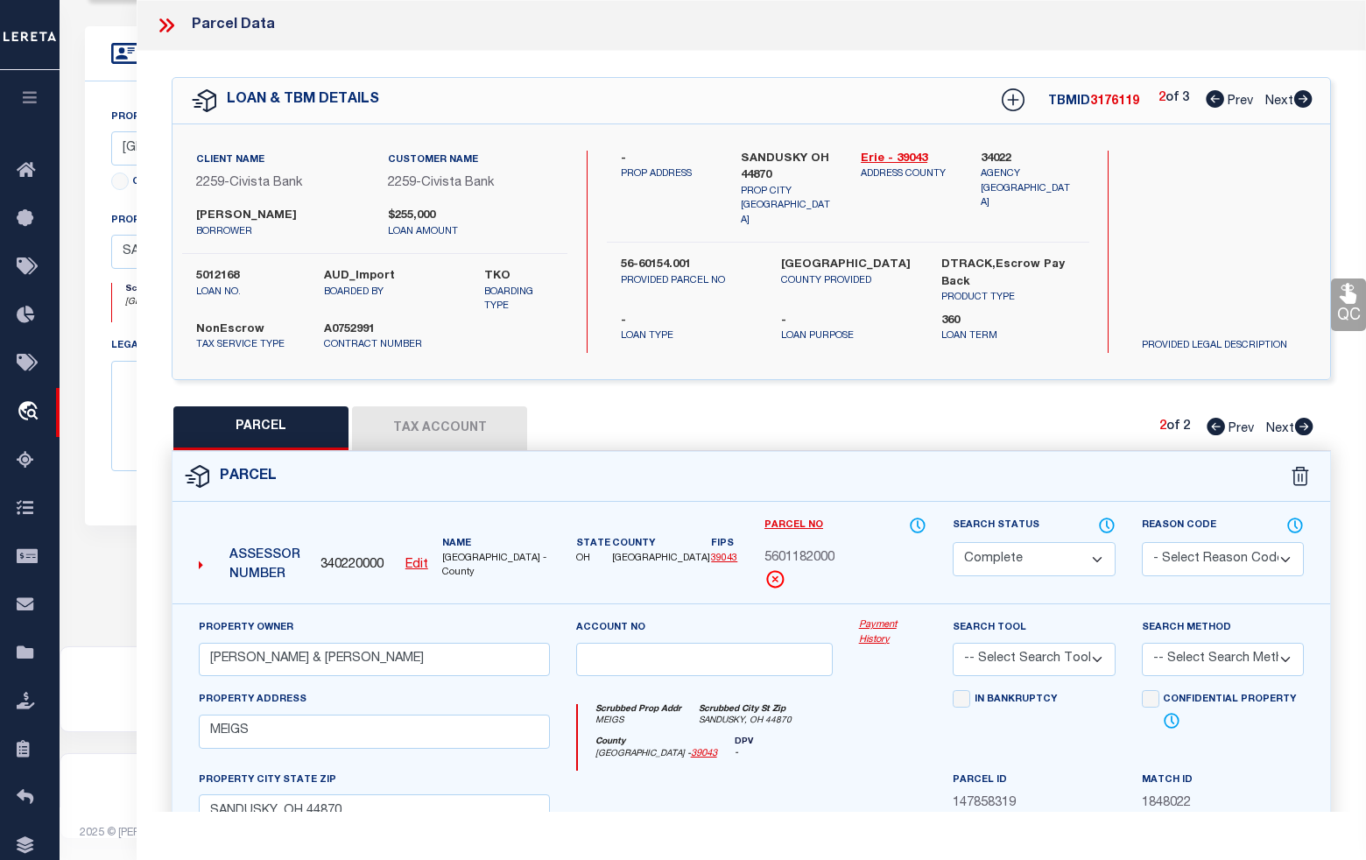
click at [1305, 102] on icon at bounding box center [1303, 99] width 18 height 18
click at [442, 448] on button "Tax Account" at bounding box center [439, 428] width 175 height 44
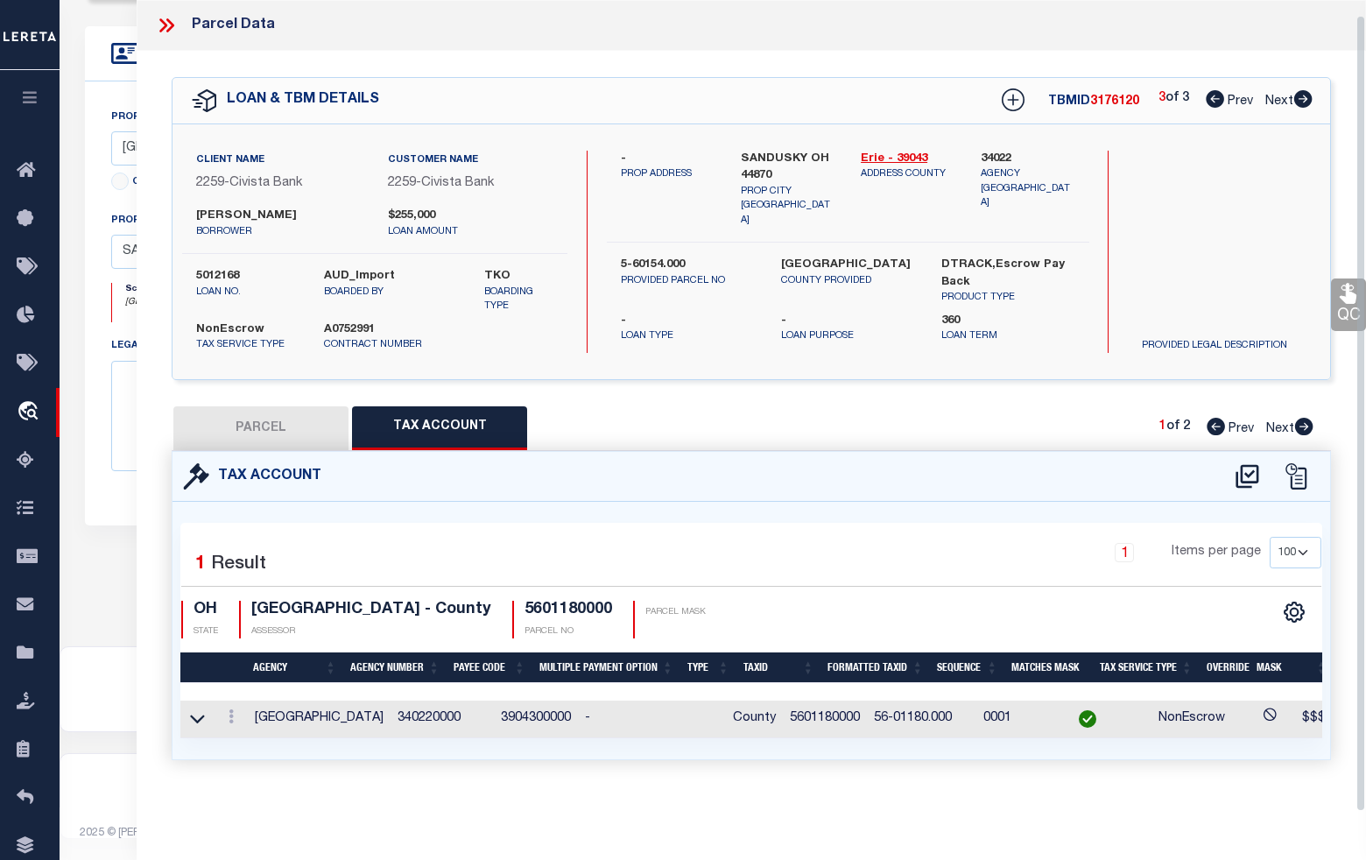
scroll to position [15, 0]
click at [276, 438] on button "PARCEL" at bounding box center [260, 428] width 175 height 44
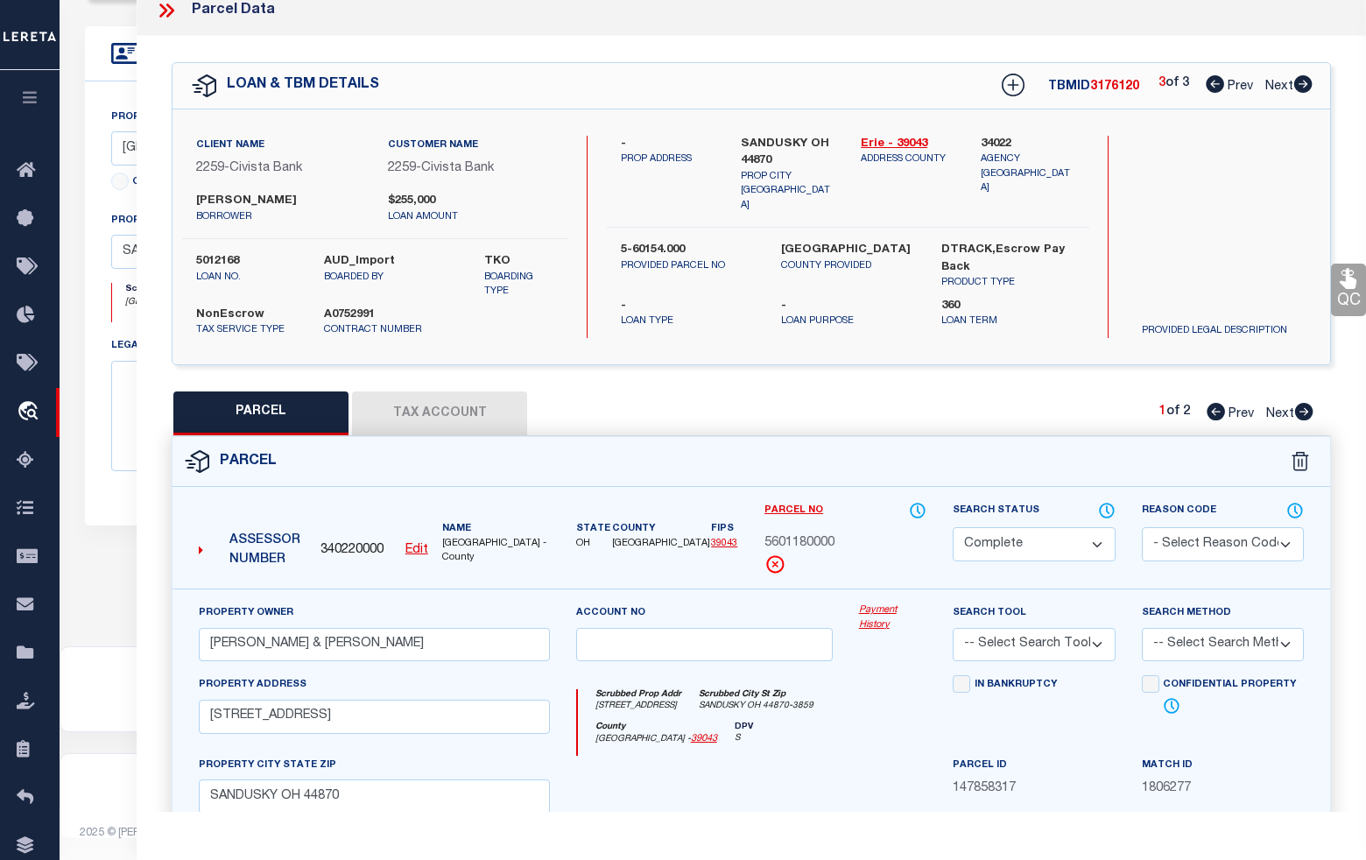
click at [1214, 81] on icon at bounding box center [1215, 84] width 18 height 18
click at [1042, 561] on select "Automated Search Bad Parcel Complete Duplicate Parcel High Dollar Reporting In …" at bounding box center [1034, 544] width 162 height 34
click at [953, 539] on select "Automated Search Bad Parcel Complete Duplicate Parcel High Dollar Reporting In …" at bounding box center [1034, 544] width 162 height 34
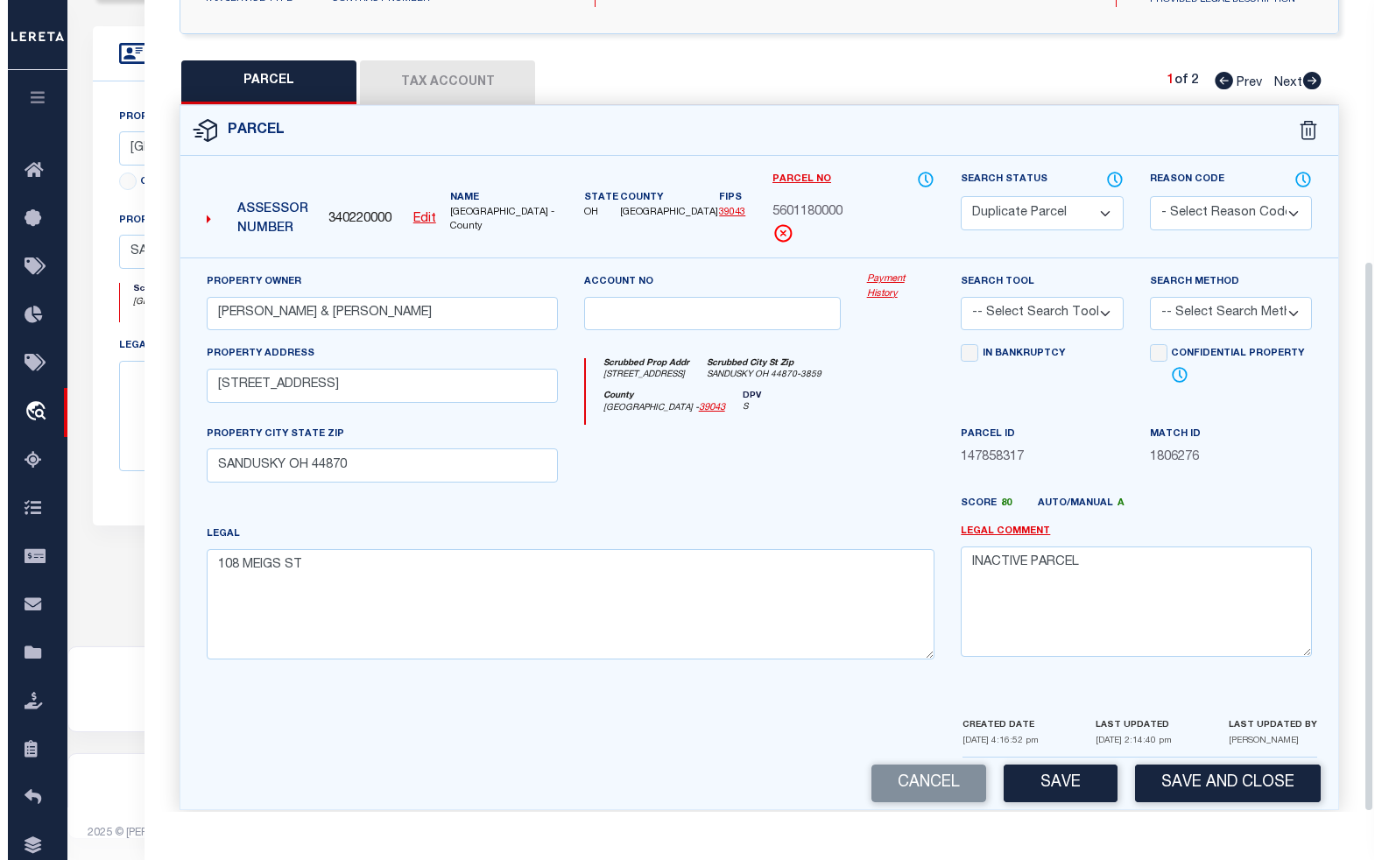
scroll to position [383, 0]
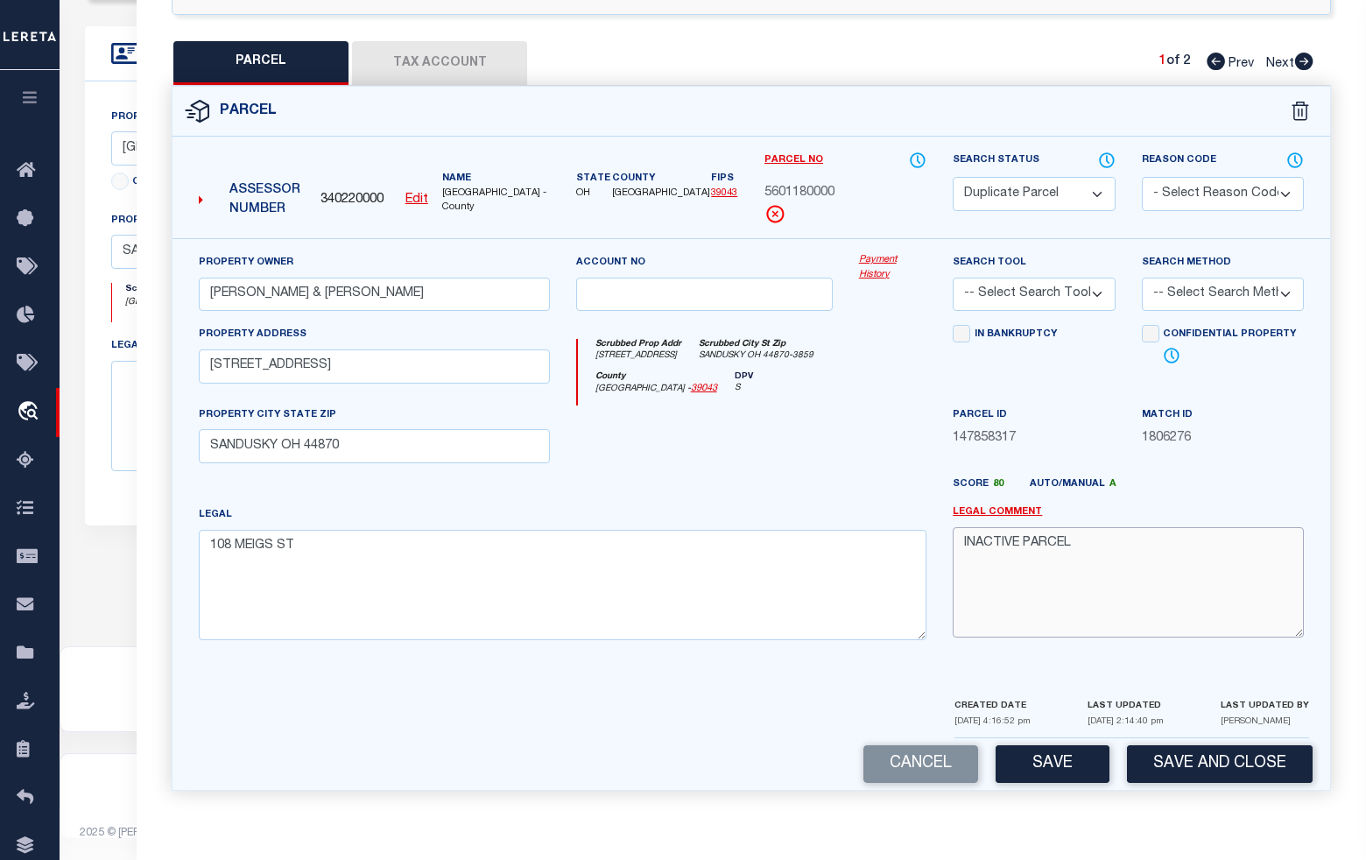
click at [1097, 539] on textarea "INACTIVE PARCEL" at bounding box center [1128, 582] width 351 height 110
click at [1188, 184] on select "- Select Reason Code - 099 - Other (Provide additional detail) ACT - Agency Cha…" at bounding box center [1223, 194] width 162 height 34
click at [1142, 177] on select "- Select Reason Code - 099 - Other (Provide additional detail) ACT - Agency Cha…" at bounding box center [1223, 194] width 162 height 34
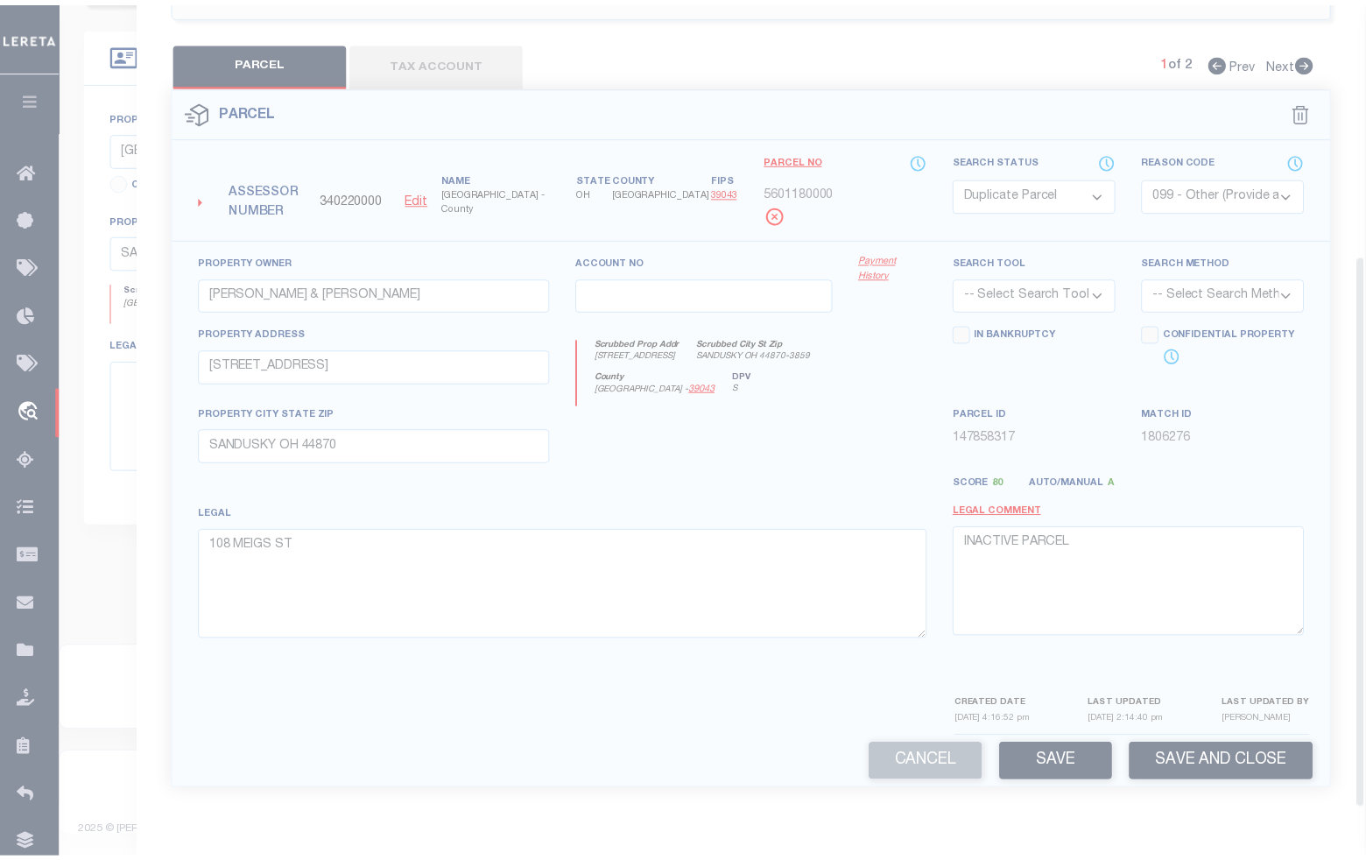
scroll to position [369, 0]
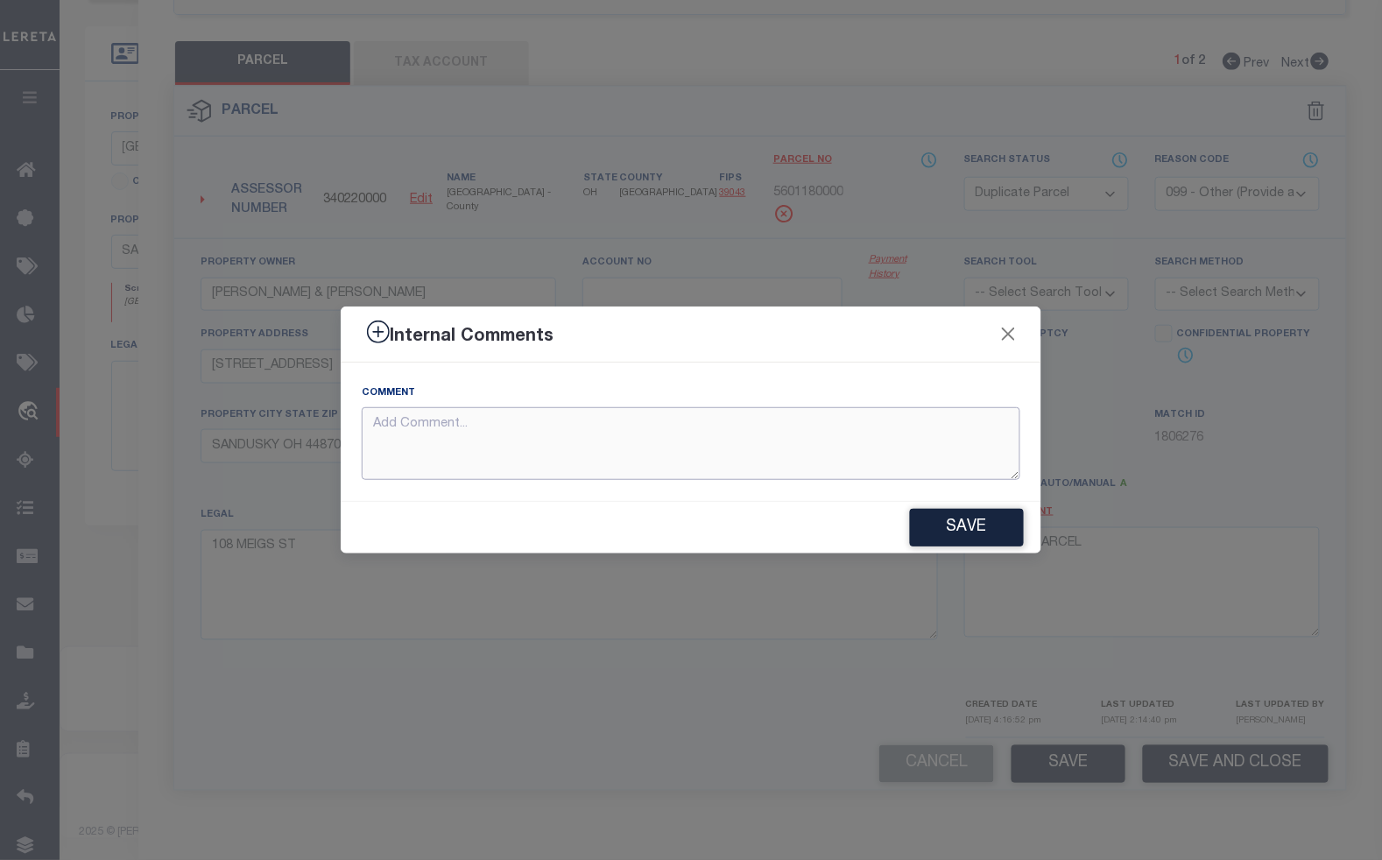
click at [729, 440] on textarea at bounding box center [691, 443] width 658 height 73
click at [966, 523] on button "Save" at bounding box center [967, 528] width 114 height 38
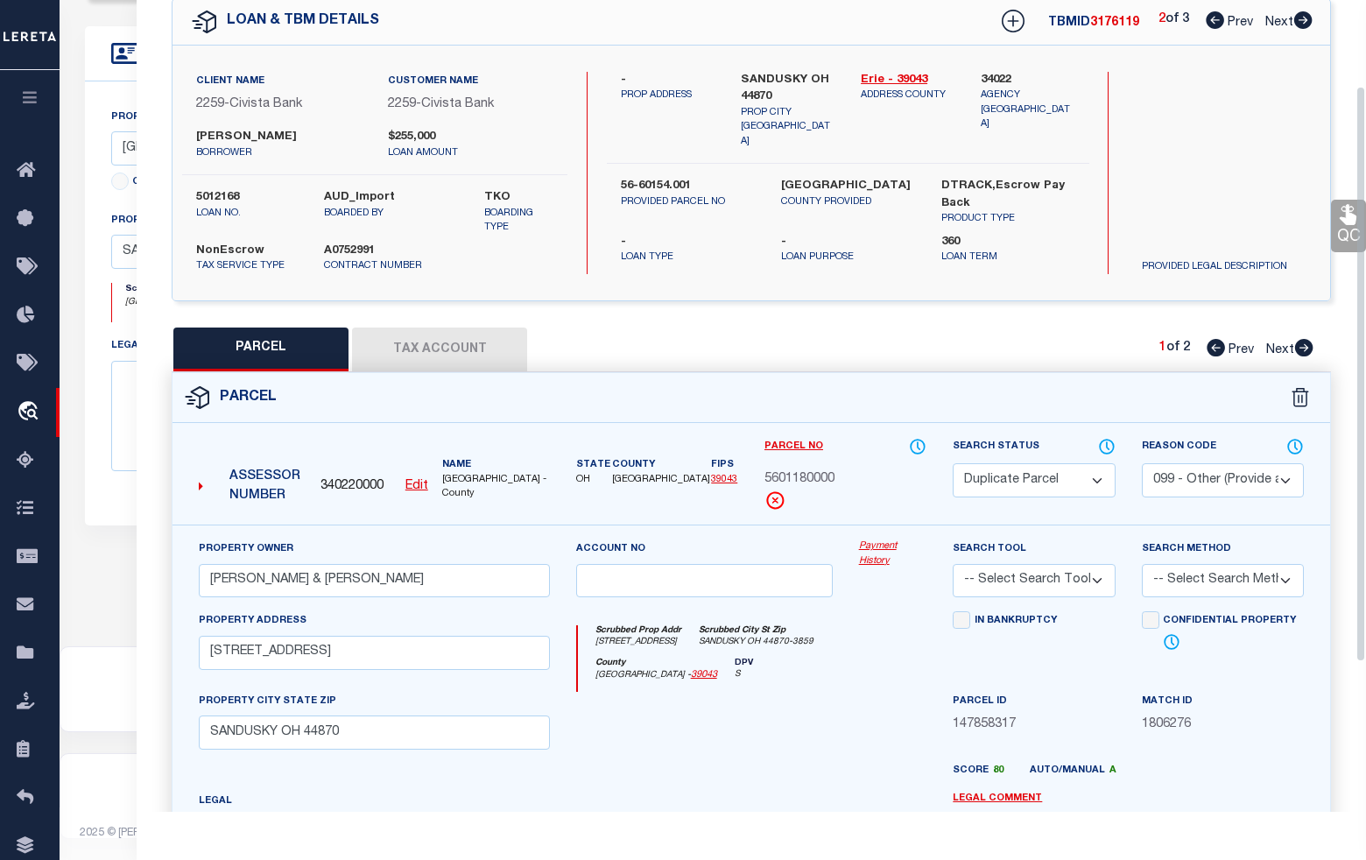
scroll to position [0, 0]
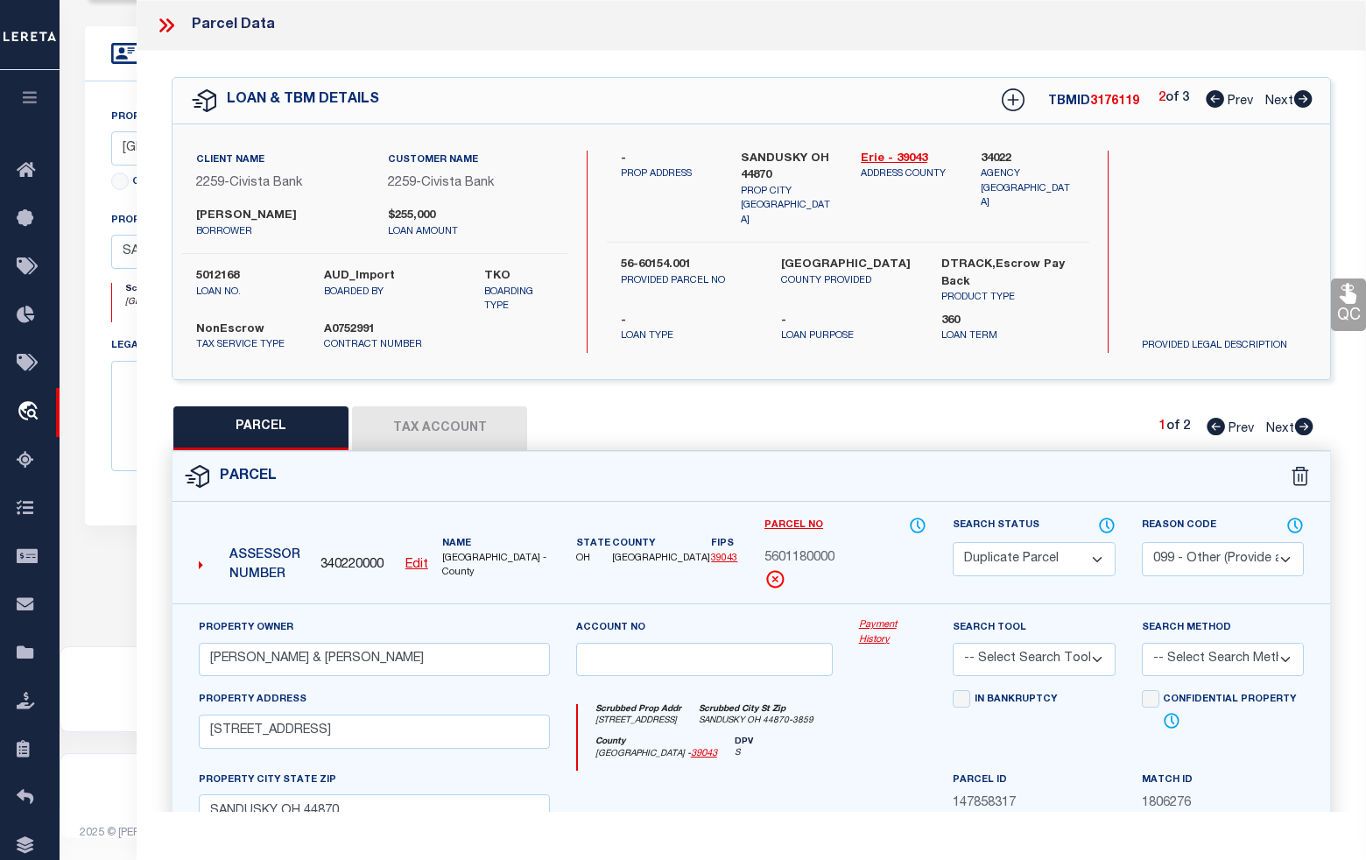
click at [162, 19] on icon at bounding box center [163, 25] width 8 height 14
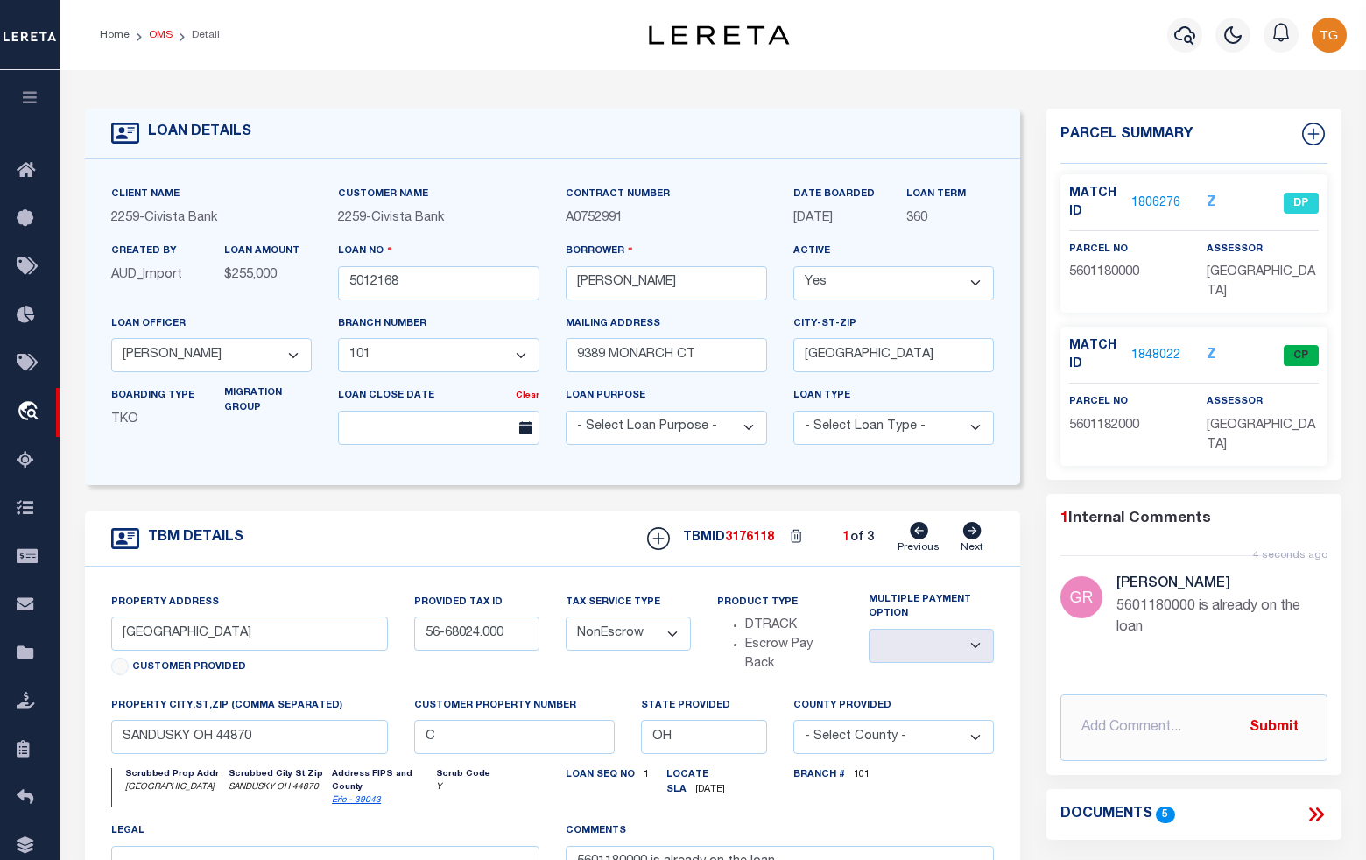
click at [154, 38] on link "OMS" at bounding box center [161, 35] width 24 height 11
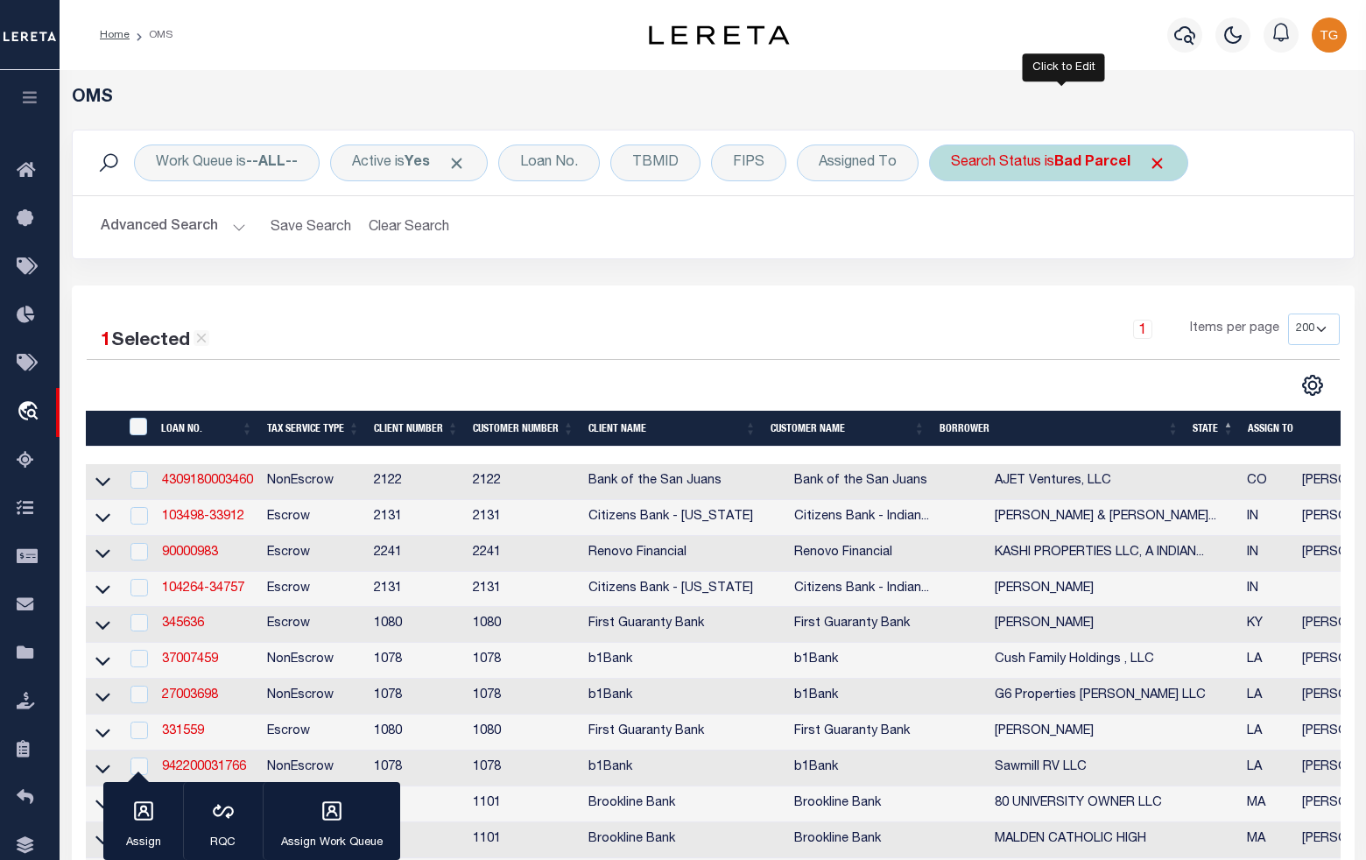
click at [1094, 158] on b "Bad Parcel" at bounding box center [1092, 163] width 76 height 14
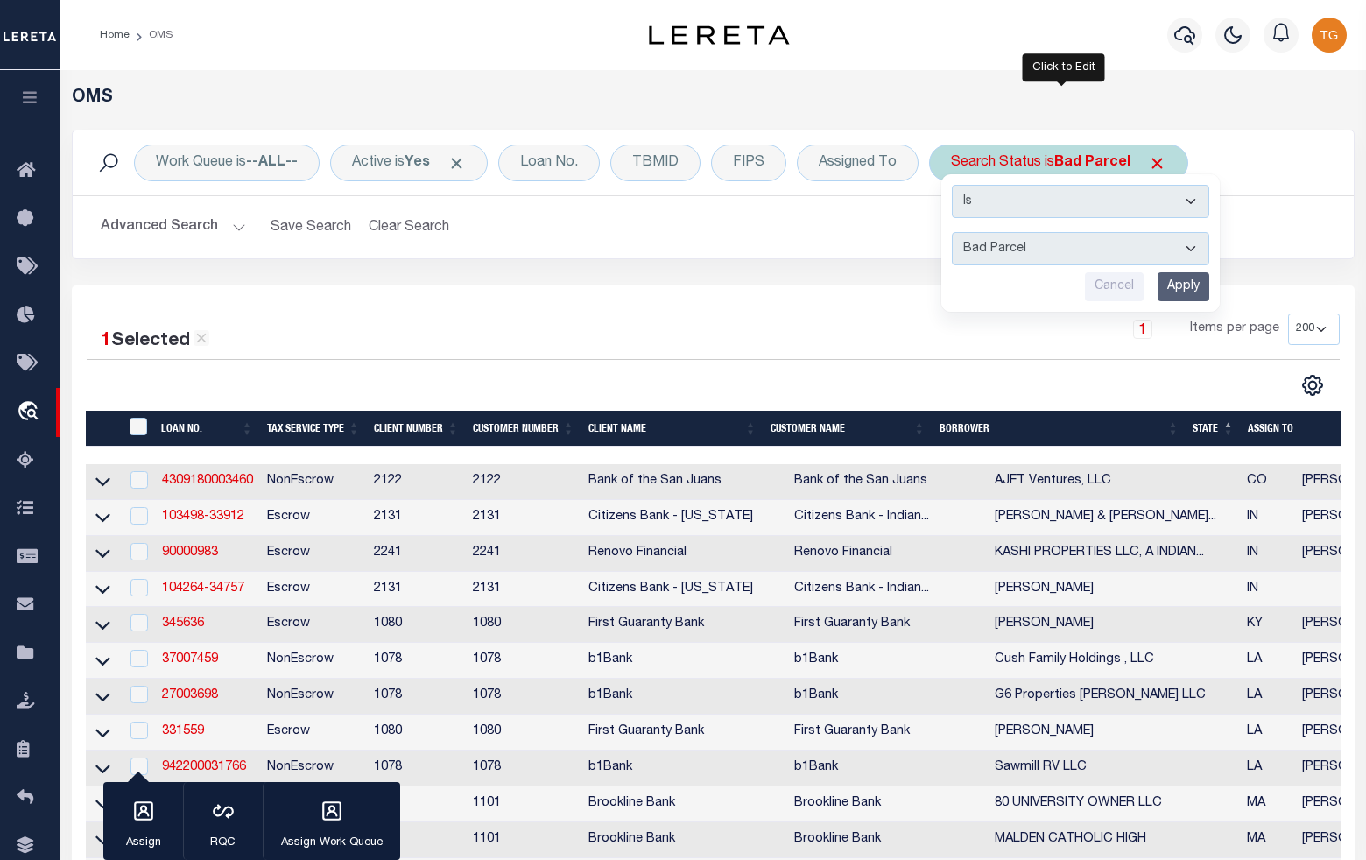
click at [1179, 289] on input "Apply" at bounding box center [1183, 286] width 52 height 29
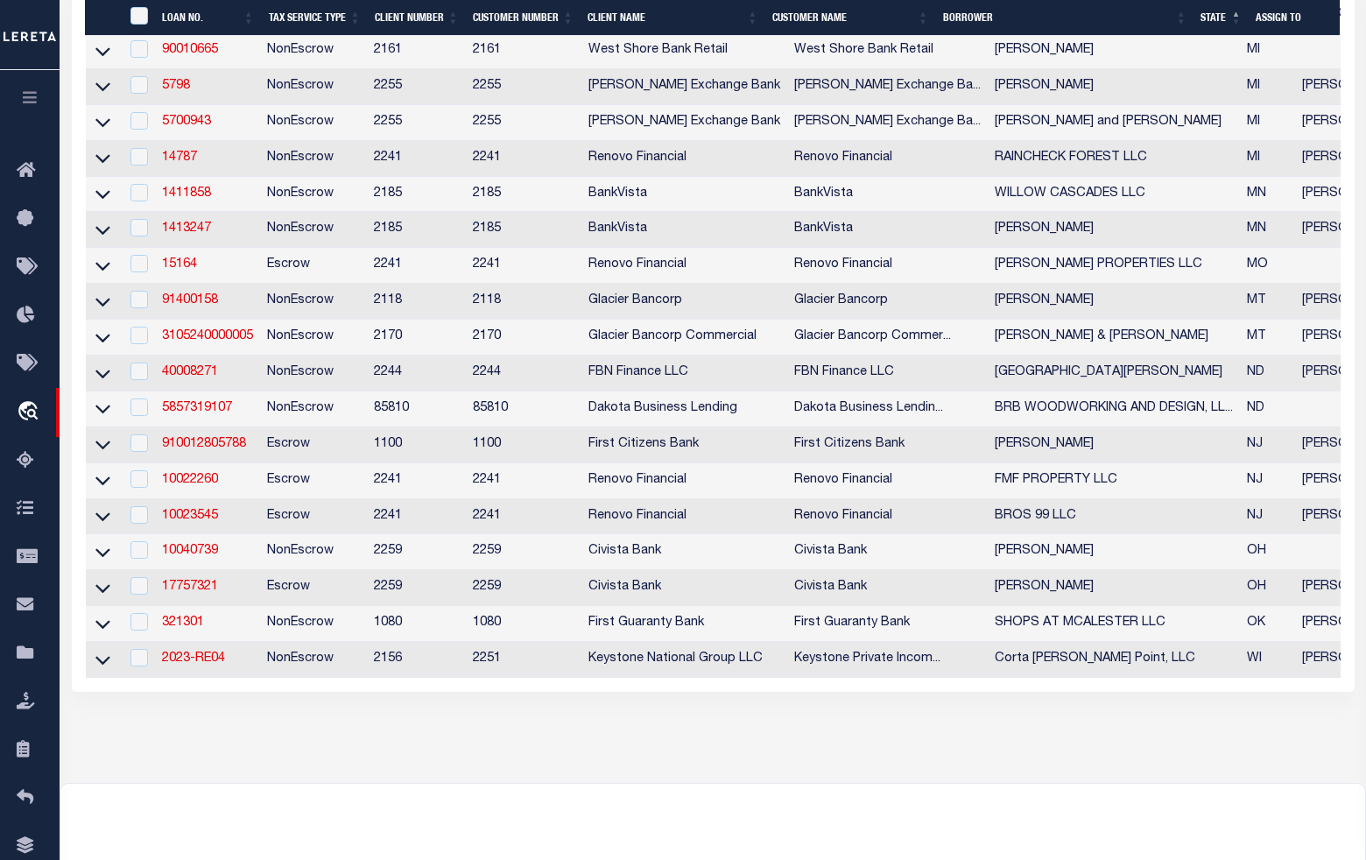
scroll to position [985, 0]
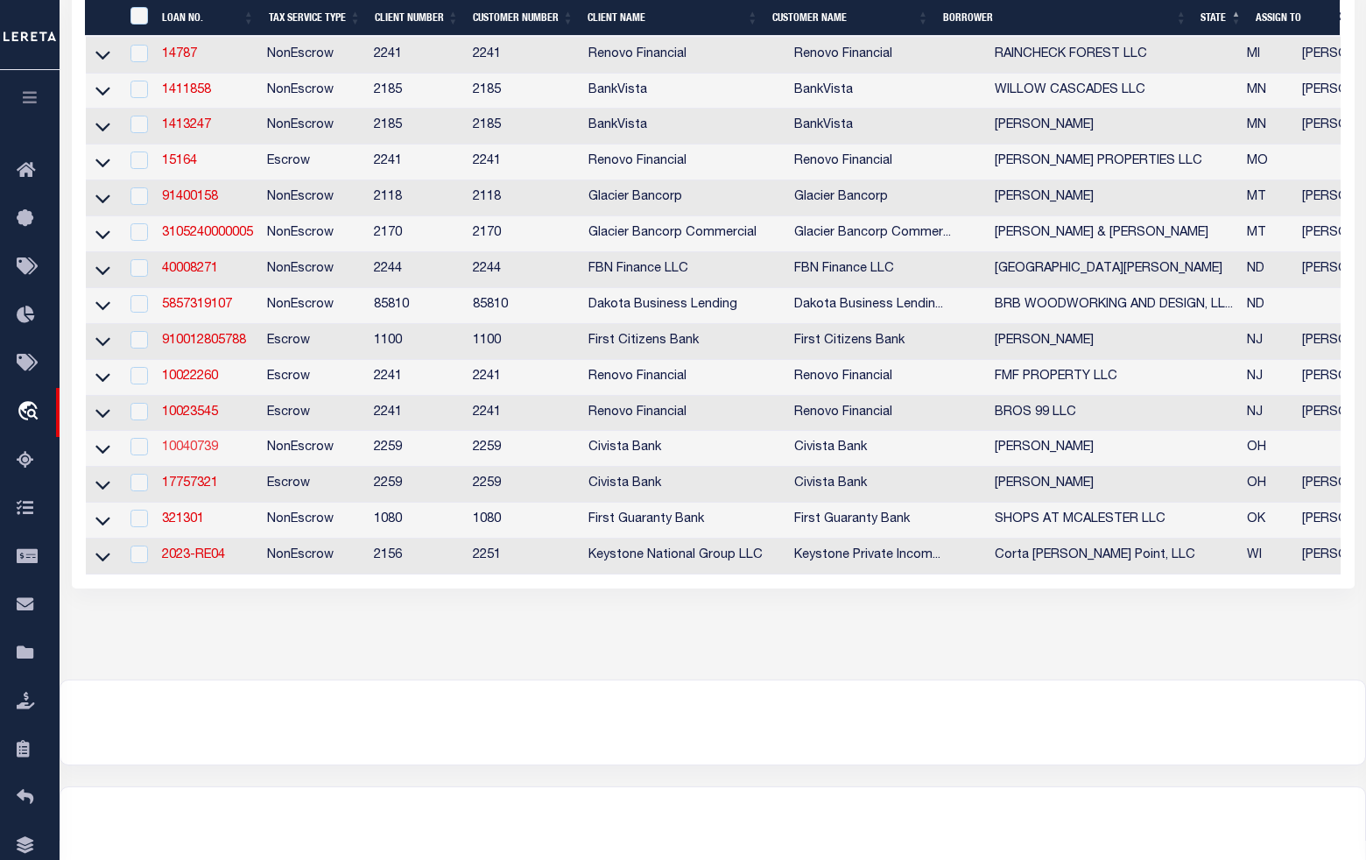
click at [193, 454] on link "10040739" at bounding box center [190, 447] width 56 height 12
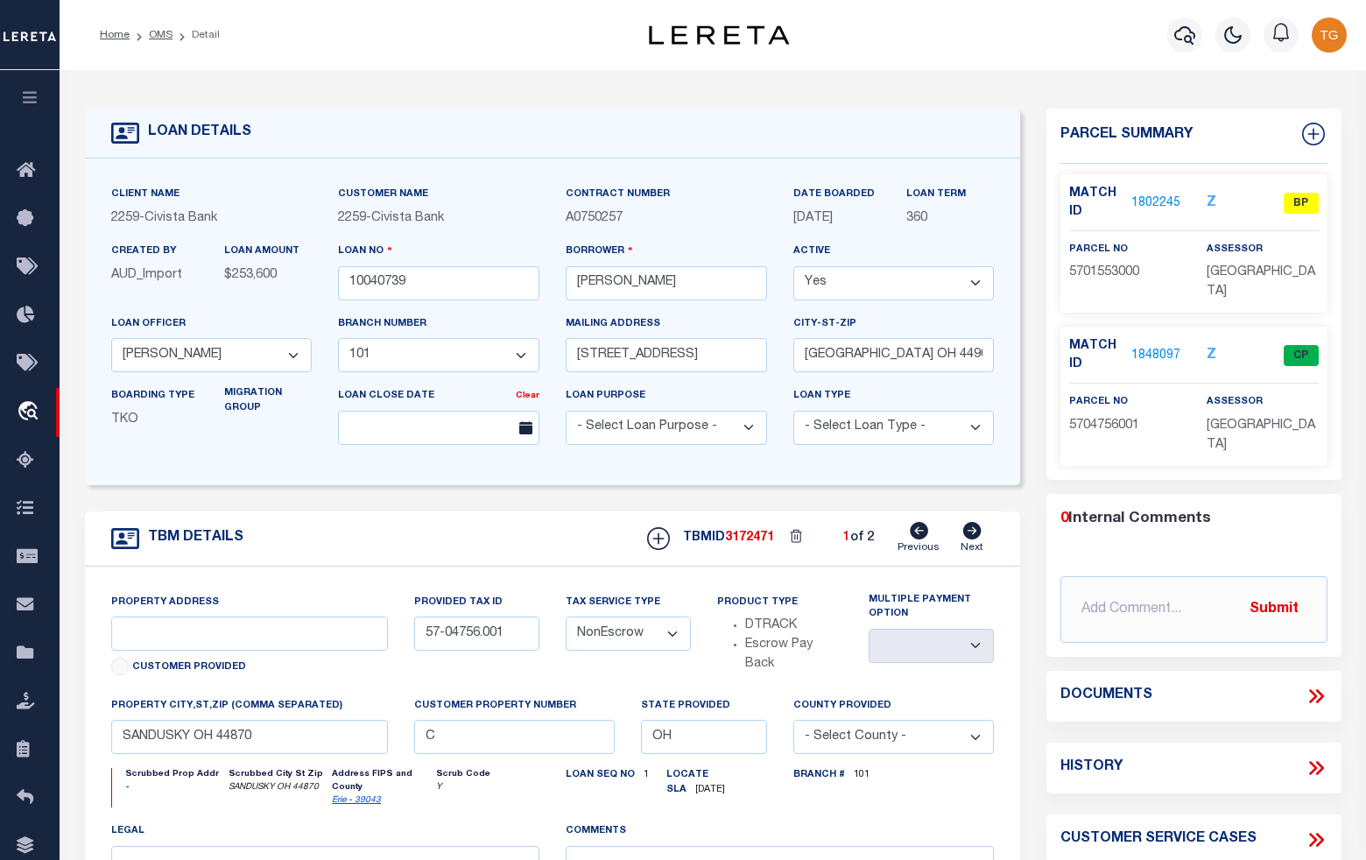
click at [1156, 200] on link "1802245" at bounding box center [1155, 203] width 49 height 18
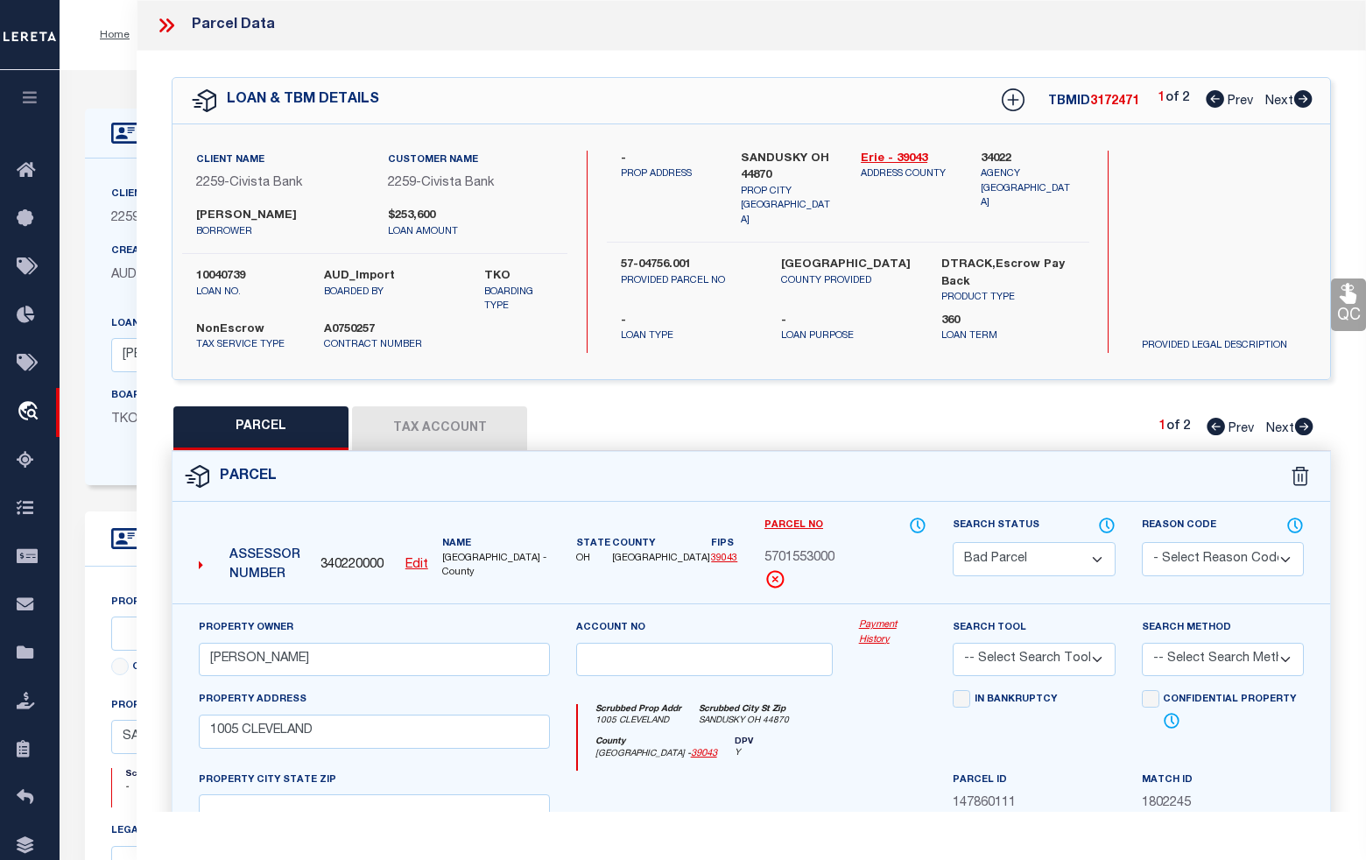
click at [1303, 435] on icon at bounding box center [1304, 427] width 18 height 18
click at [1217, 435] on icon at bounding box center [1216, 427] width 18 height 18
click at [160, 27] on icon at bounding box center [166, 25] width 23 height 23
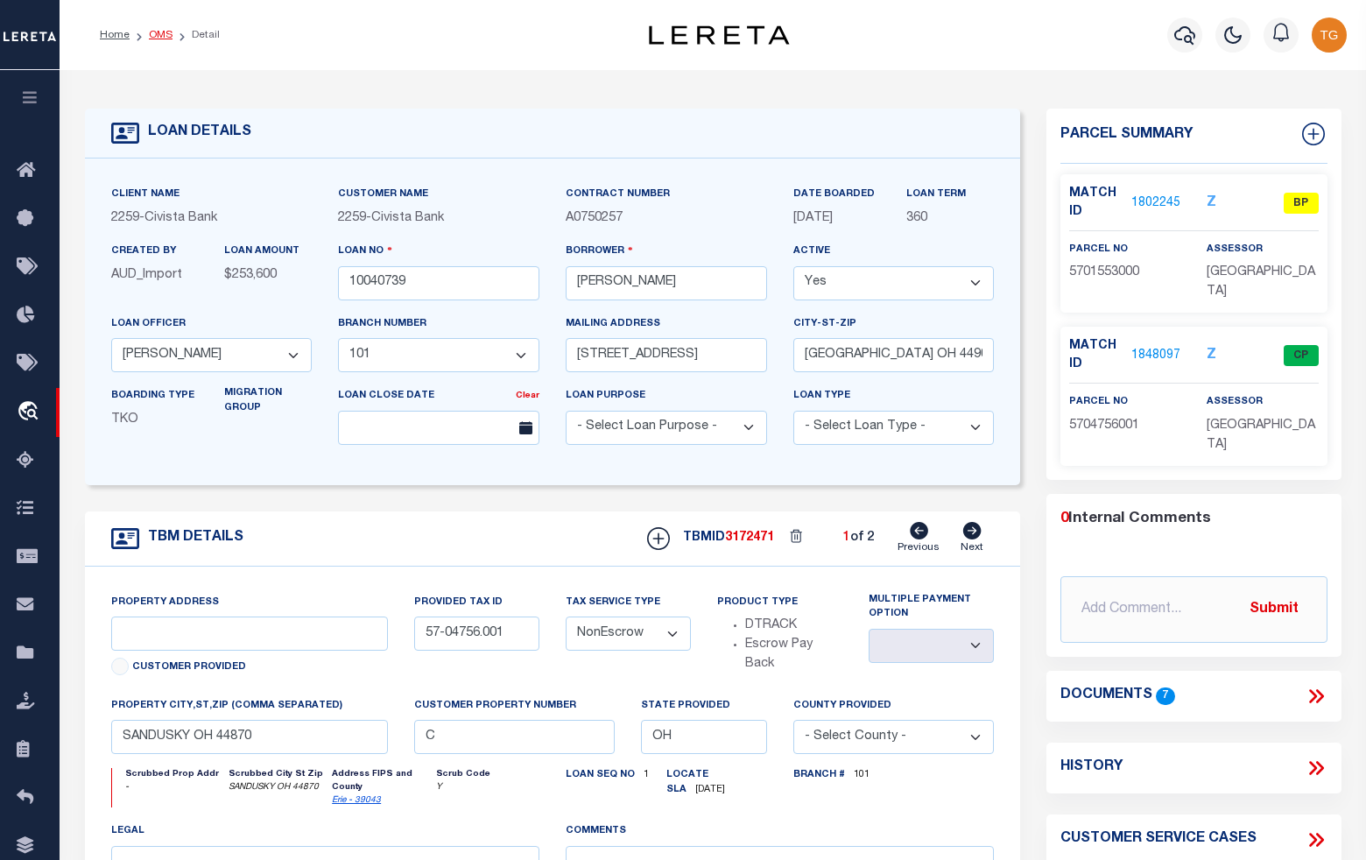
click at [163, 30] on link "OMS" at bounding box center [161, 35] width 24 height 11
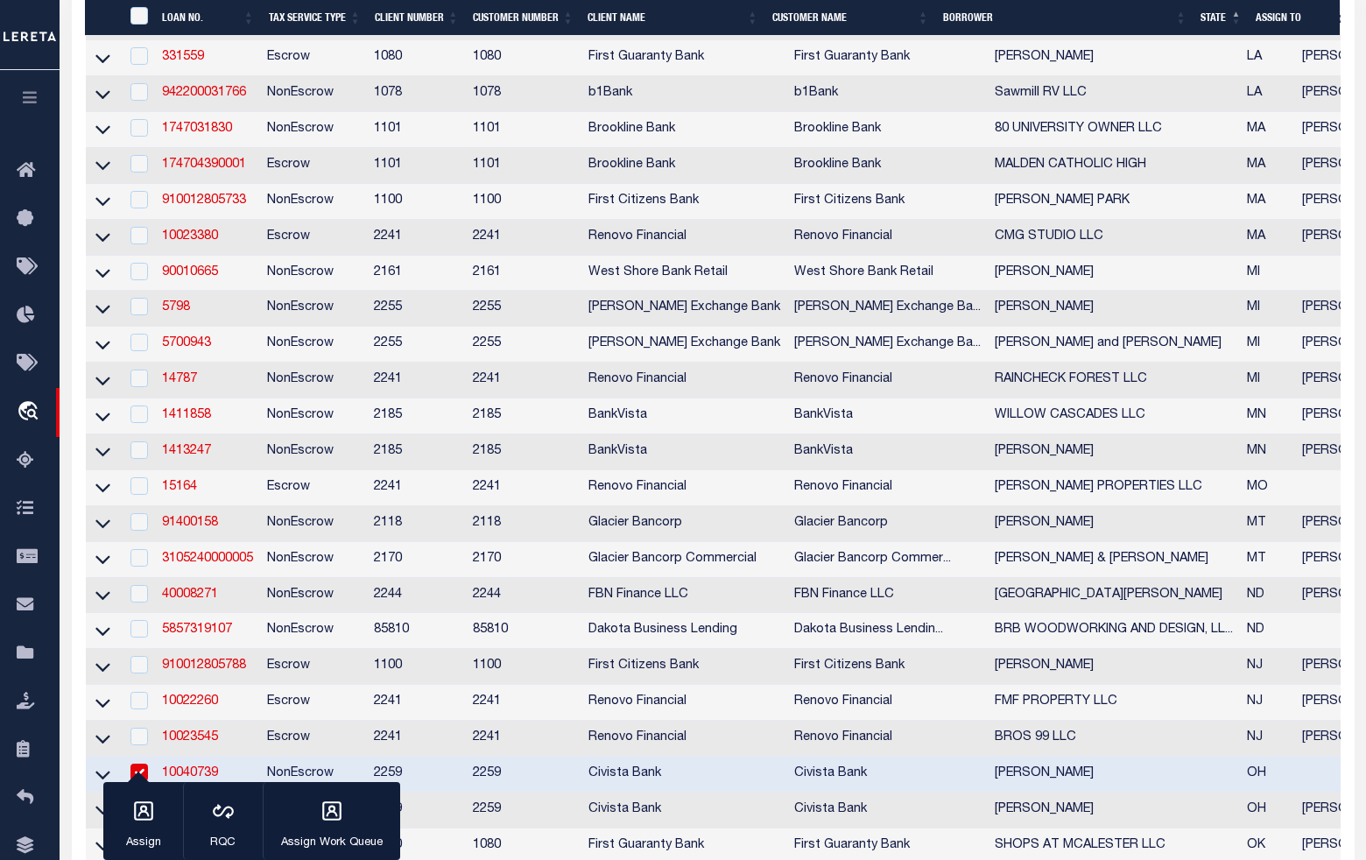
scroll to position [766, 0]
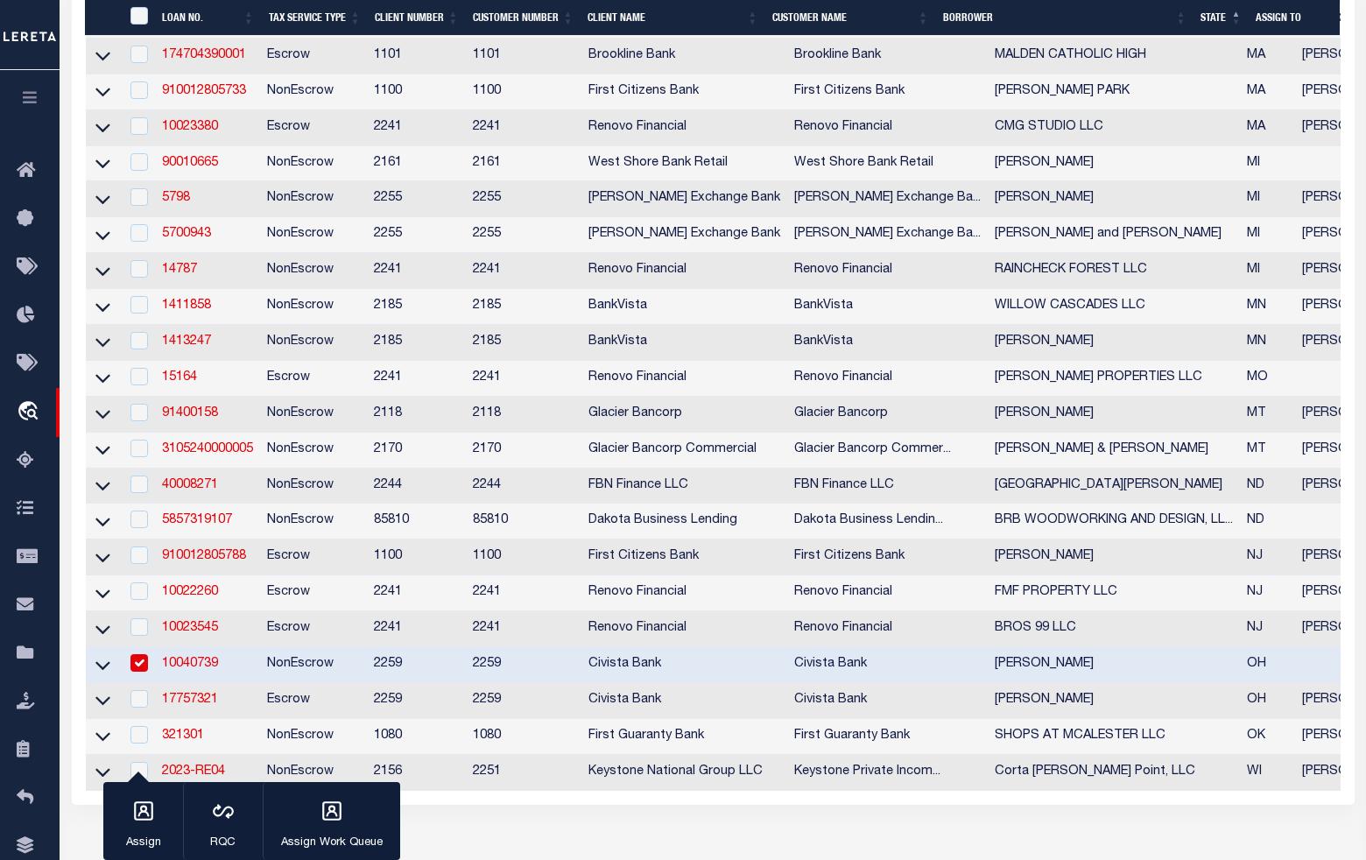
click at [138, 672] on input "checkbox" at bounding box center [139, 663] width 18 height 18
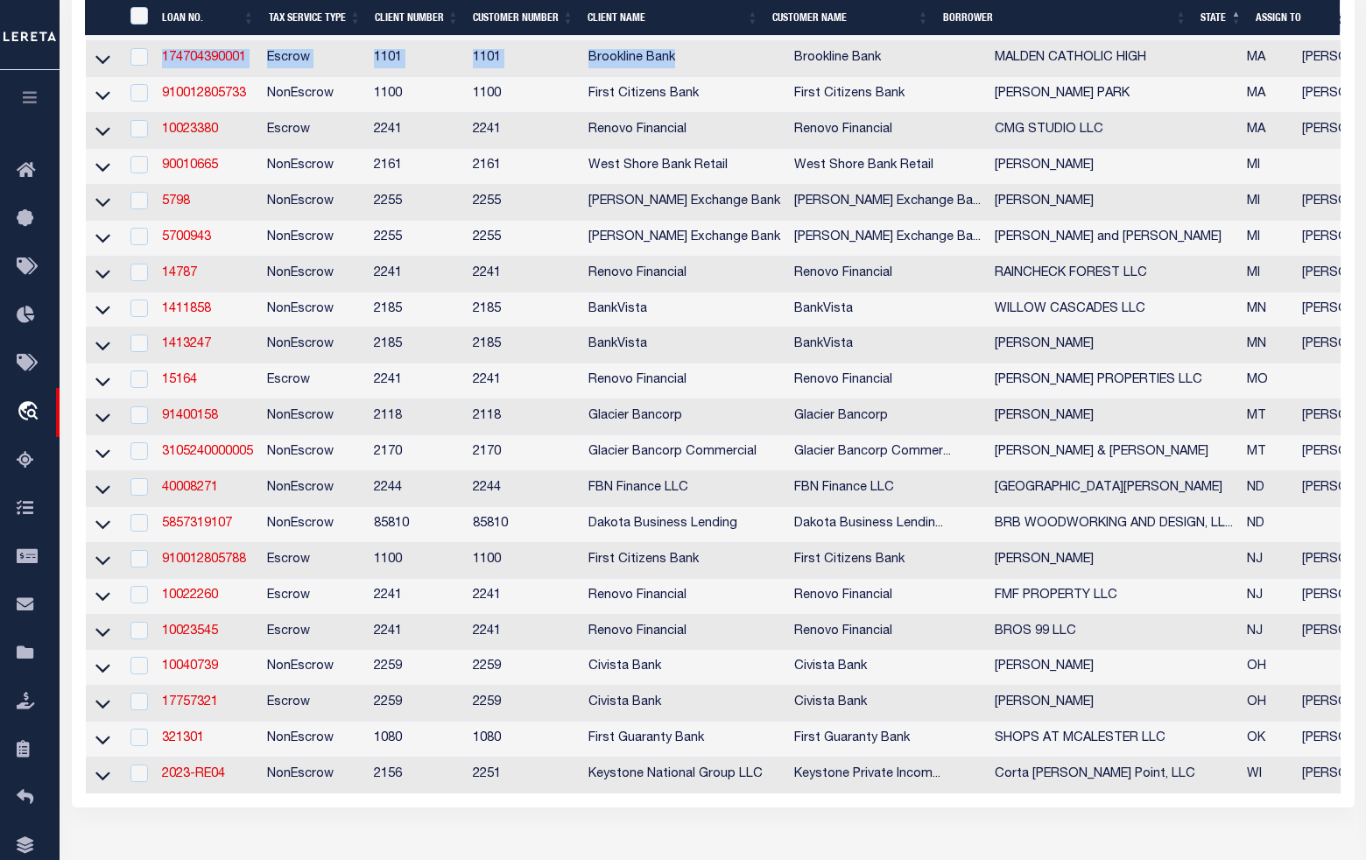
drag, startPoint x: 514, startPoint y: 45, endPoint x: 753, endPoint y: 66, distance: 239.9
click at [753, 66] on div "LOAN NO. Tax Service Type Client Number Customer Number Client Name Customer Na…" at bounding box center [713, 221] width 1255 height 1146
click at [710, 77] on td "Brookline Bank" at bounding box center [684, 59] width 206 height 36
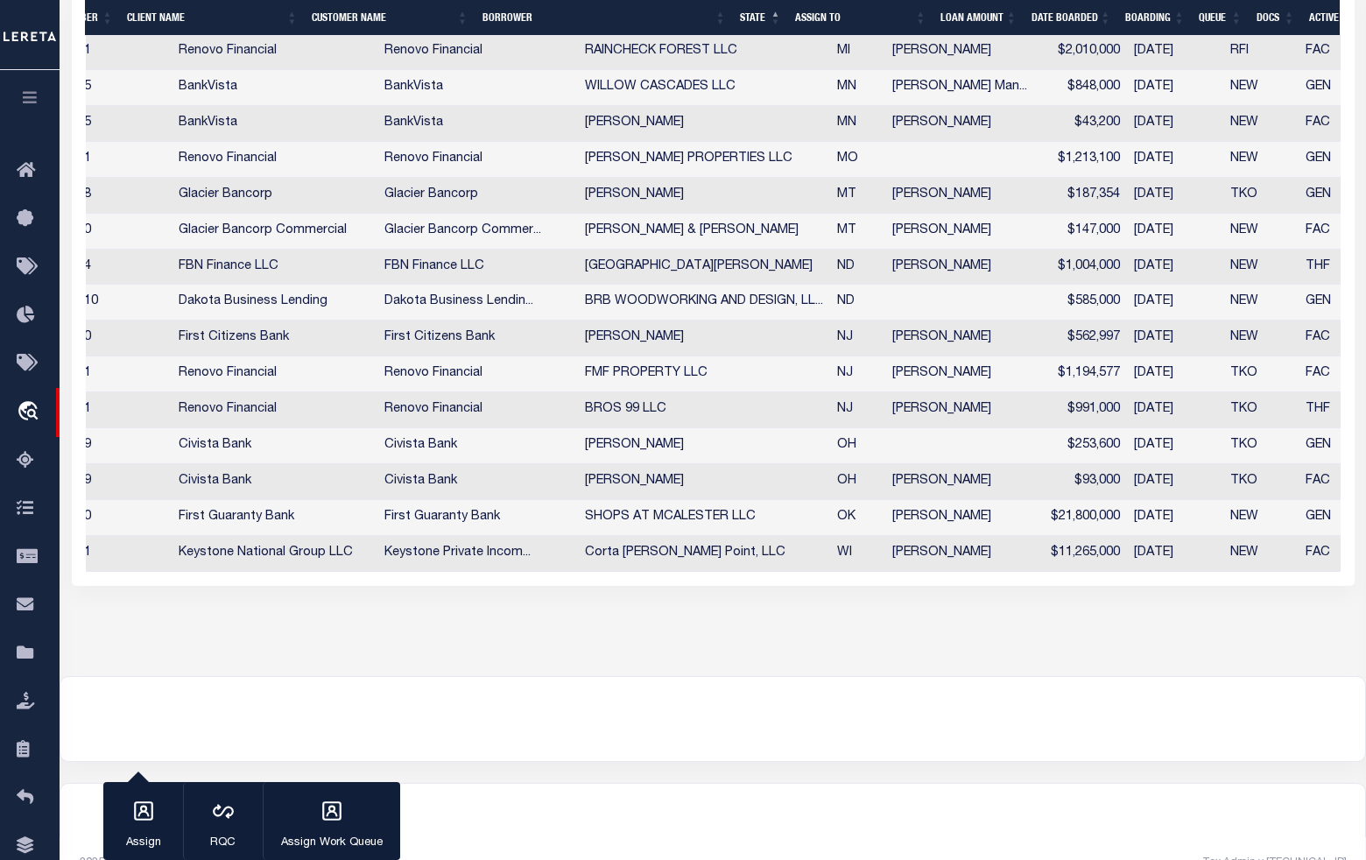
scroll to position [0, 410]
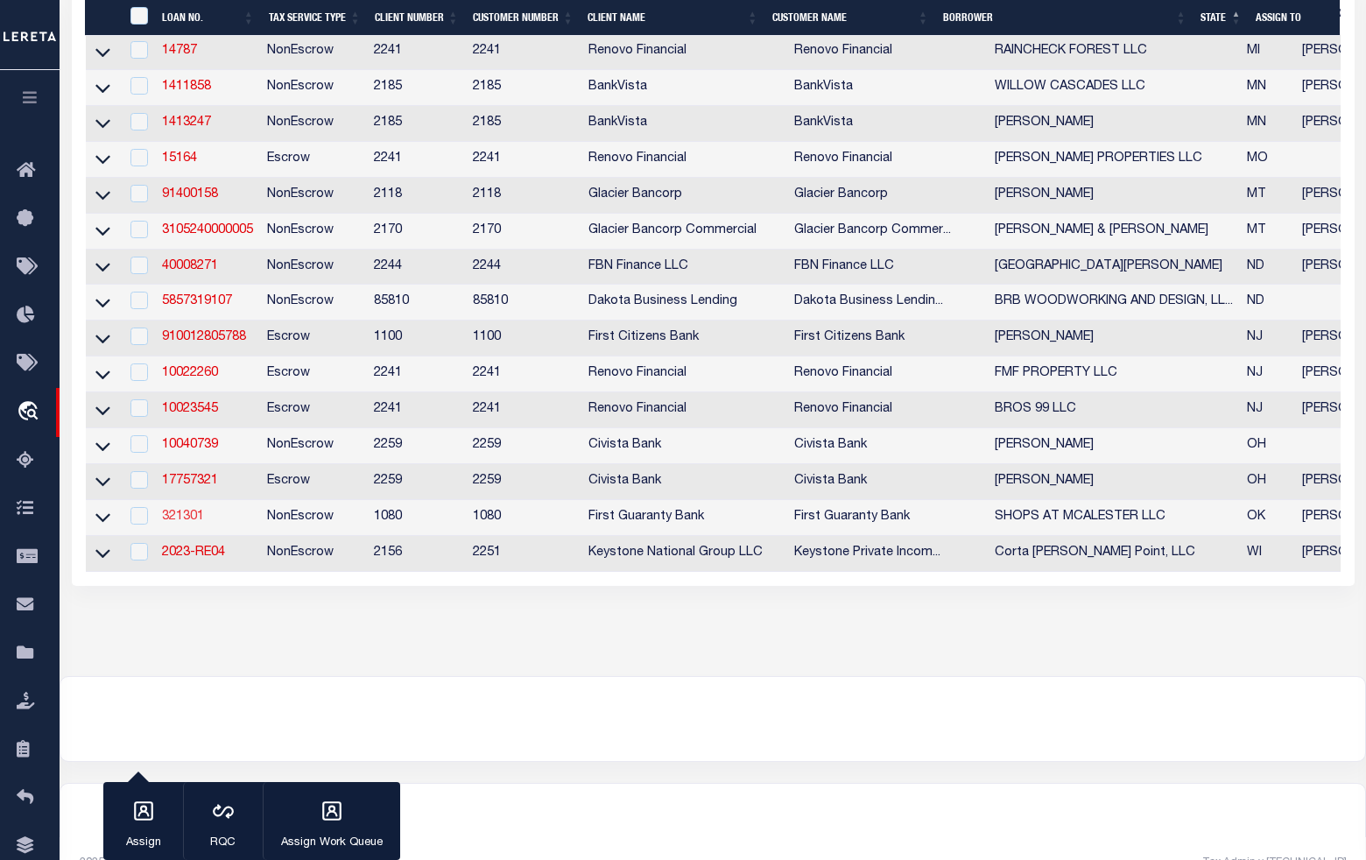
click at [179, 523] on link "321301" at bounding box center [183, 516] width 42 height 12
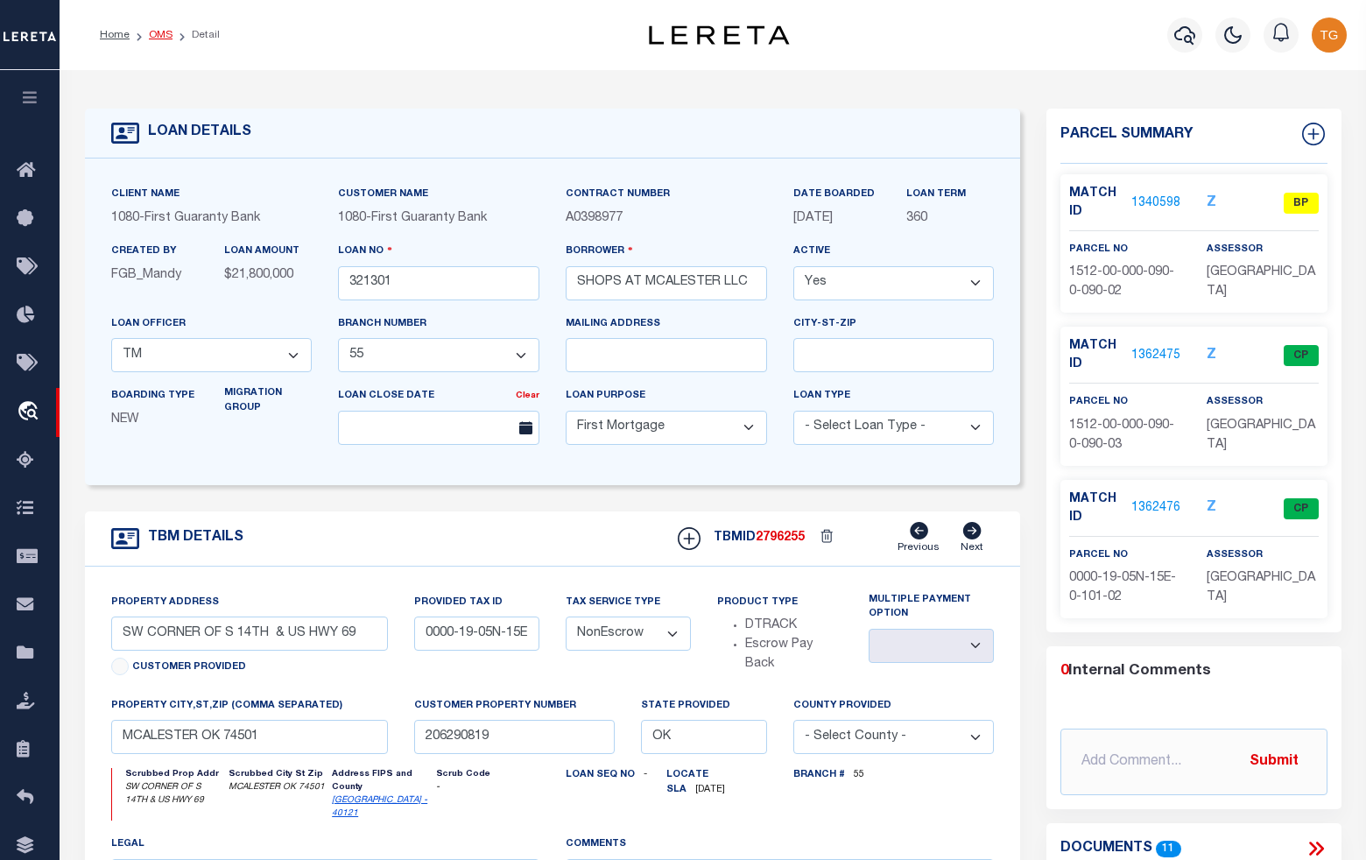
click at [162, 32] on link "OMS" at bounding box center [161, 35] width 24 height 11
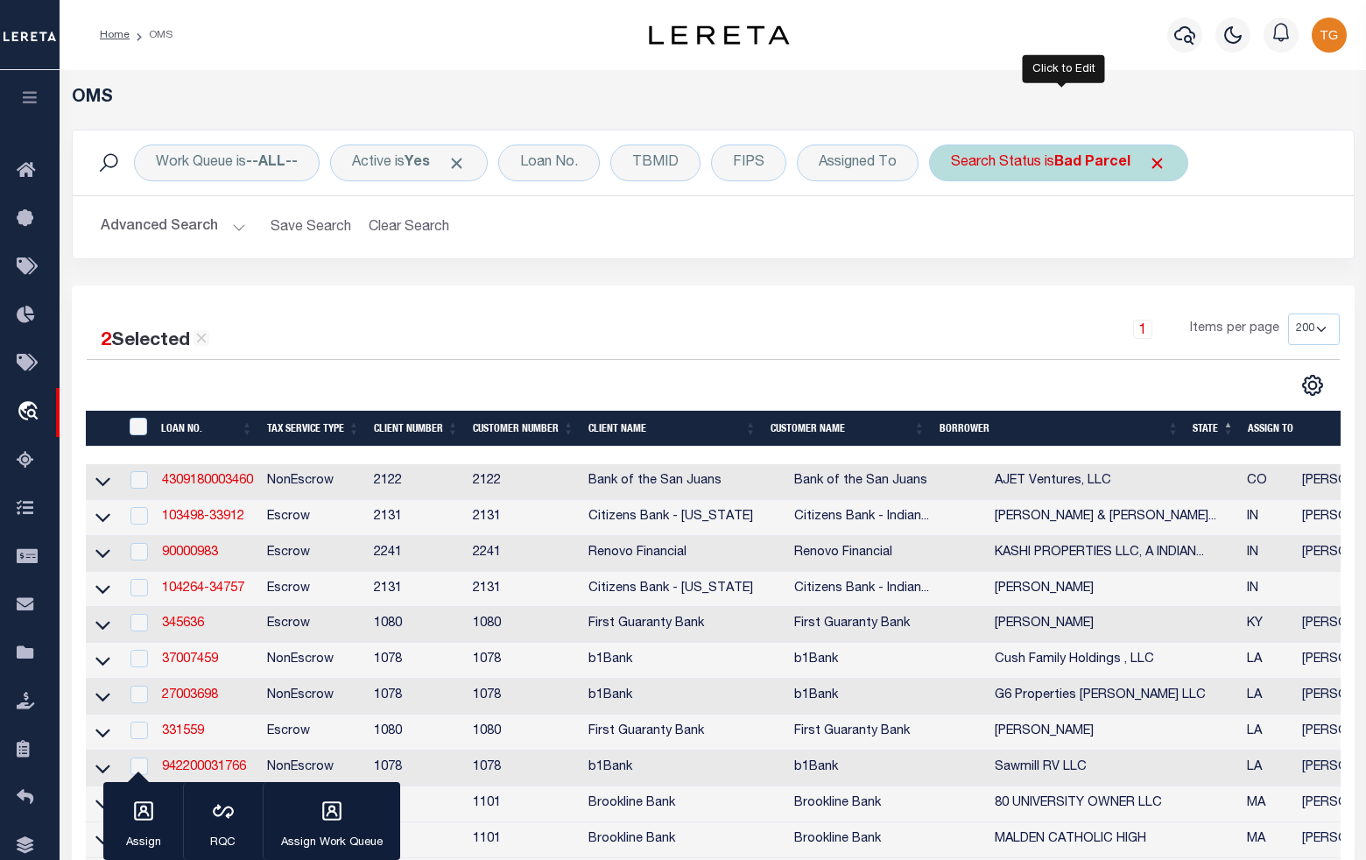
click at [1094, 159] on b "Bad Parcel" at bounding box center [1092, 163] width 76 height 14
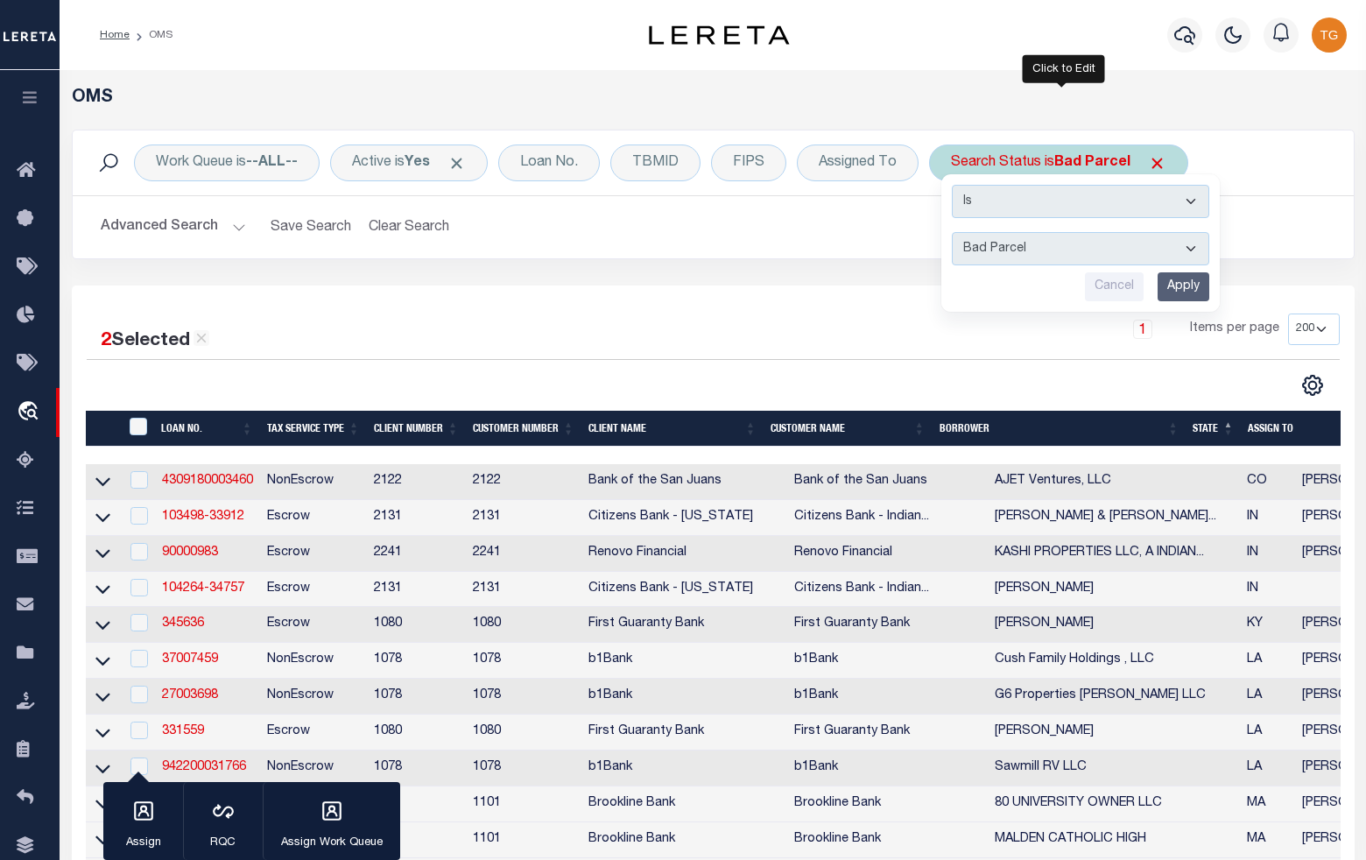
click at [1117, 250] on select "Automated Search Bad Parcel Complete Duplicate Parcel High Dollar Reporting In …" at bounding box center [1080, 248] width 257 height 33
click at [955, 233] on select "Automated Search Bad Parcel Complete Duplicate Parcel High Dollar Reporting In …" at bounding box center [1080, 248] width 257 height 33
click at [1176, 281] on input "Apply" at bounding box center [1183, 286] width 52 height 29
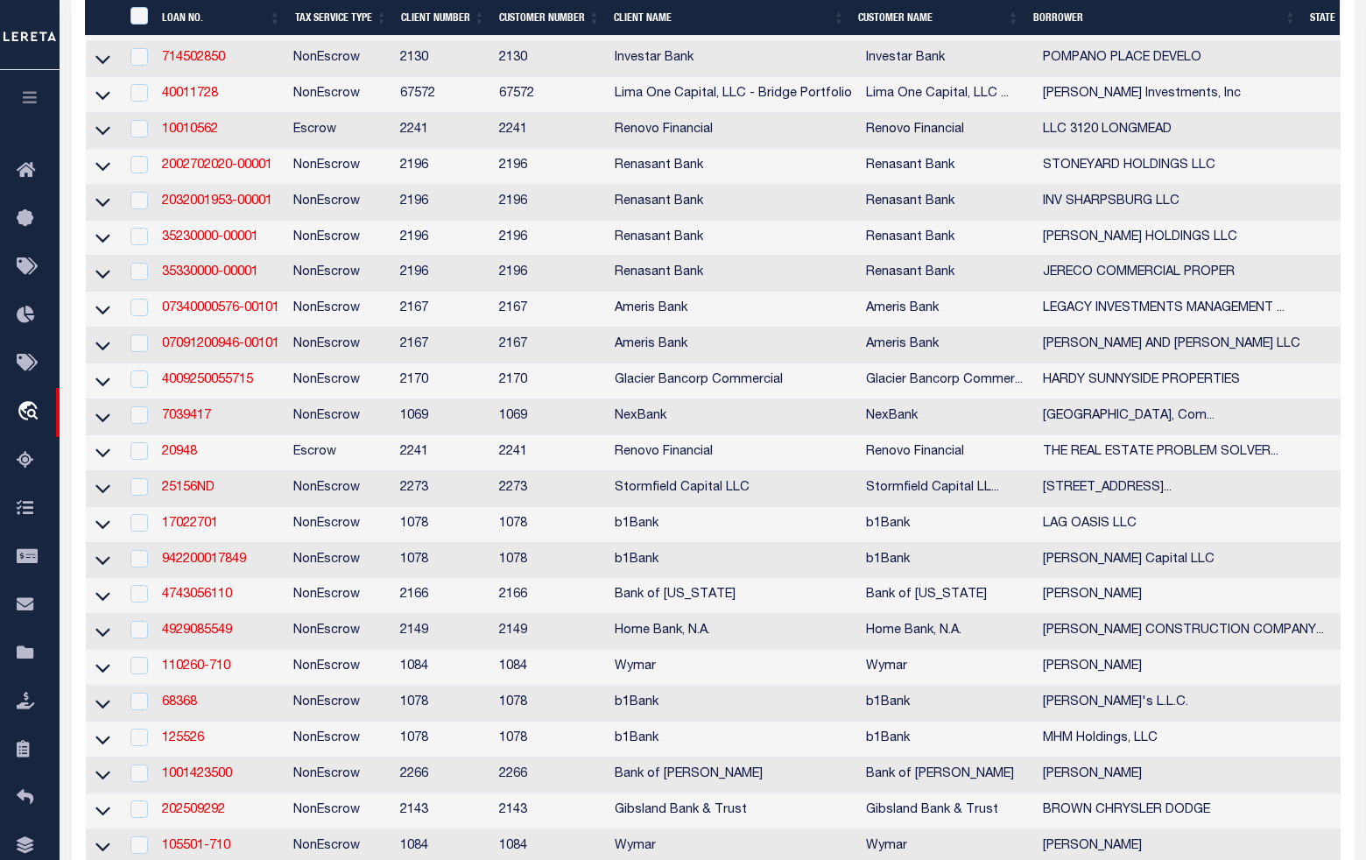
scroll to position [876, 0]
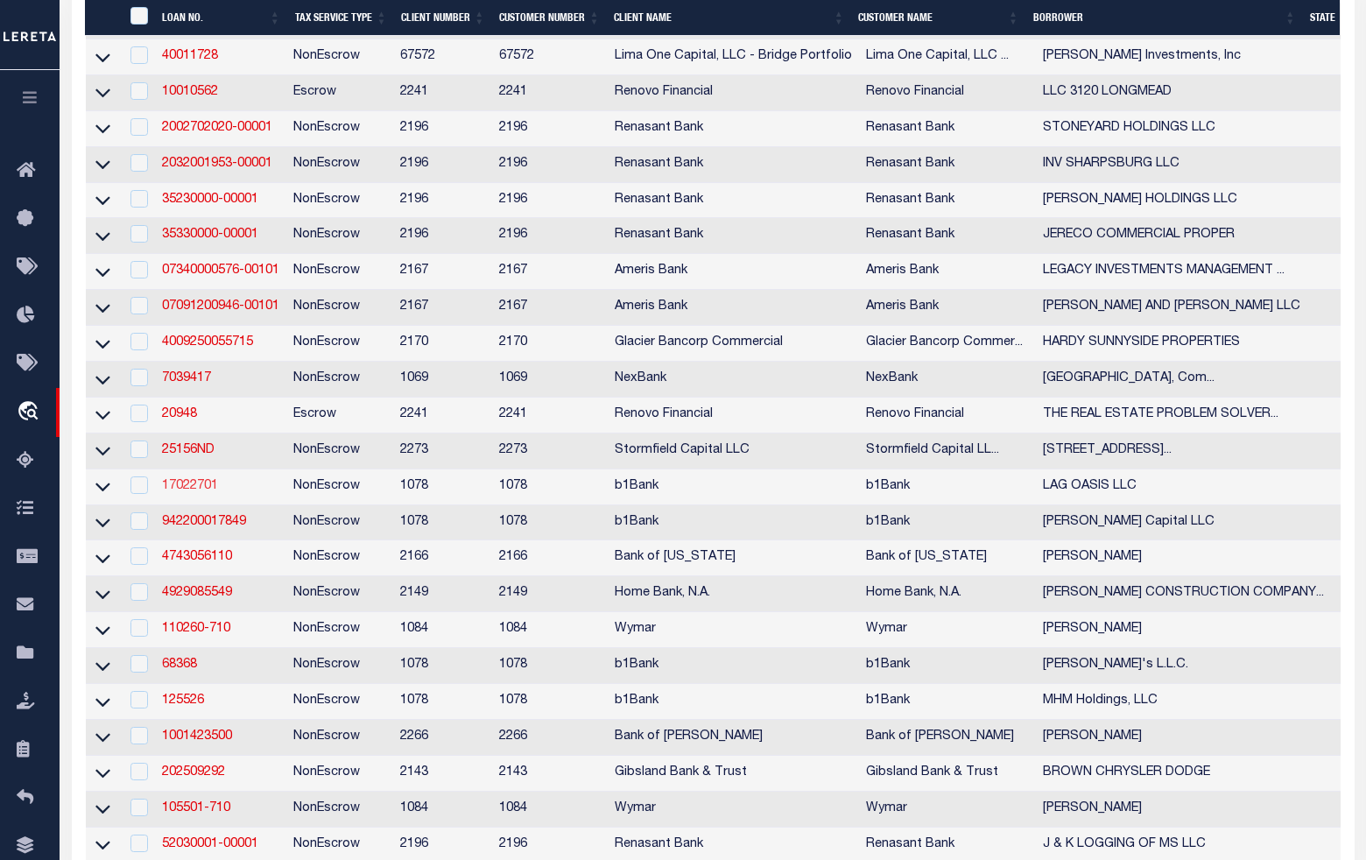
click at [175, 492] on link "17022701" at bounding box center [190, 486] width 56 height 12
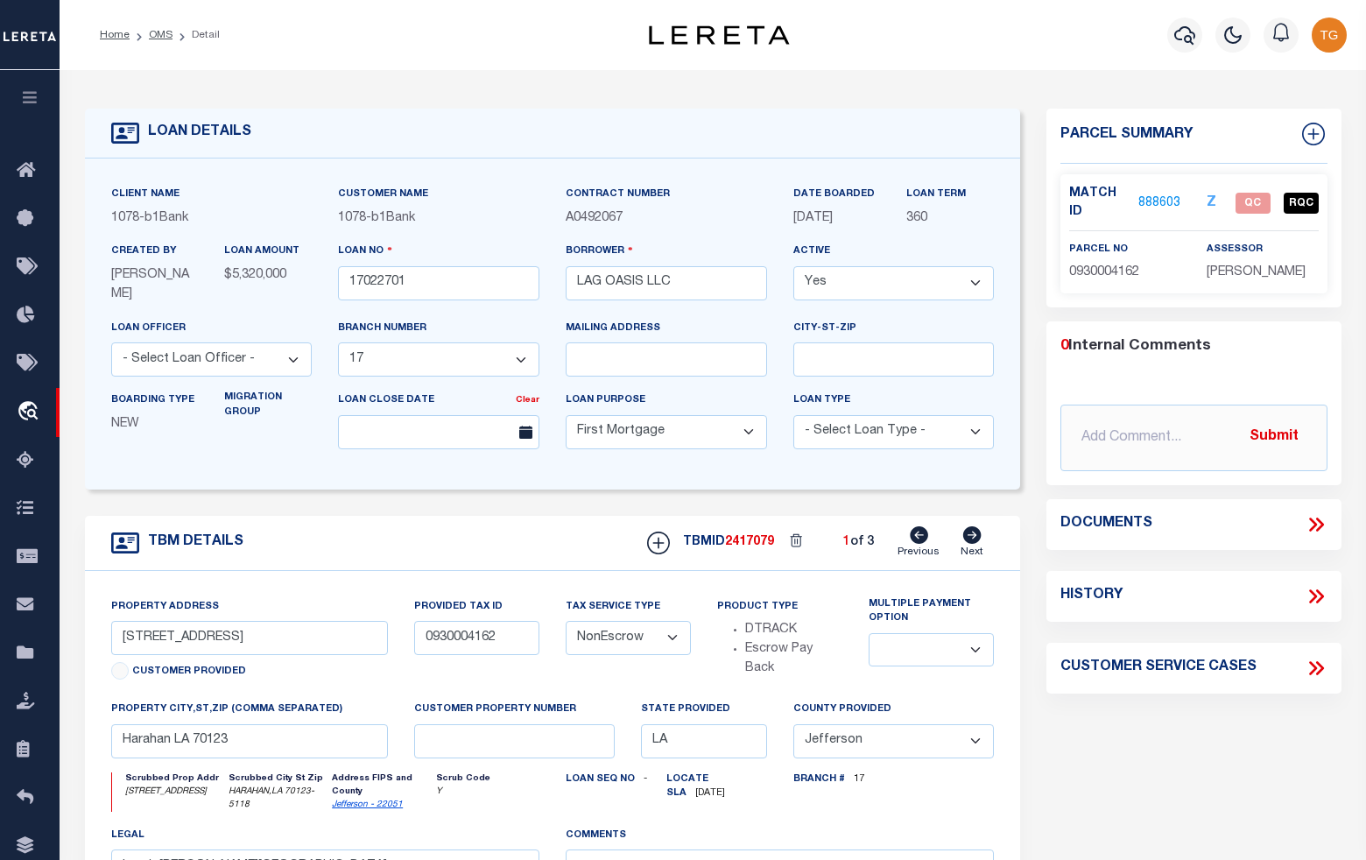
click at [1165, 203] on link "888603" at bounding box center [1159, 203] width 42 height 18
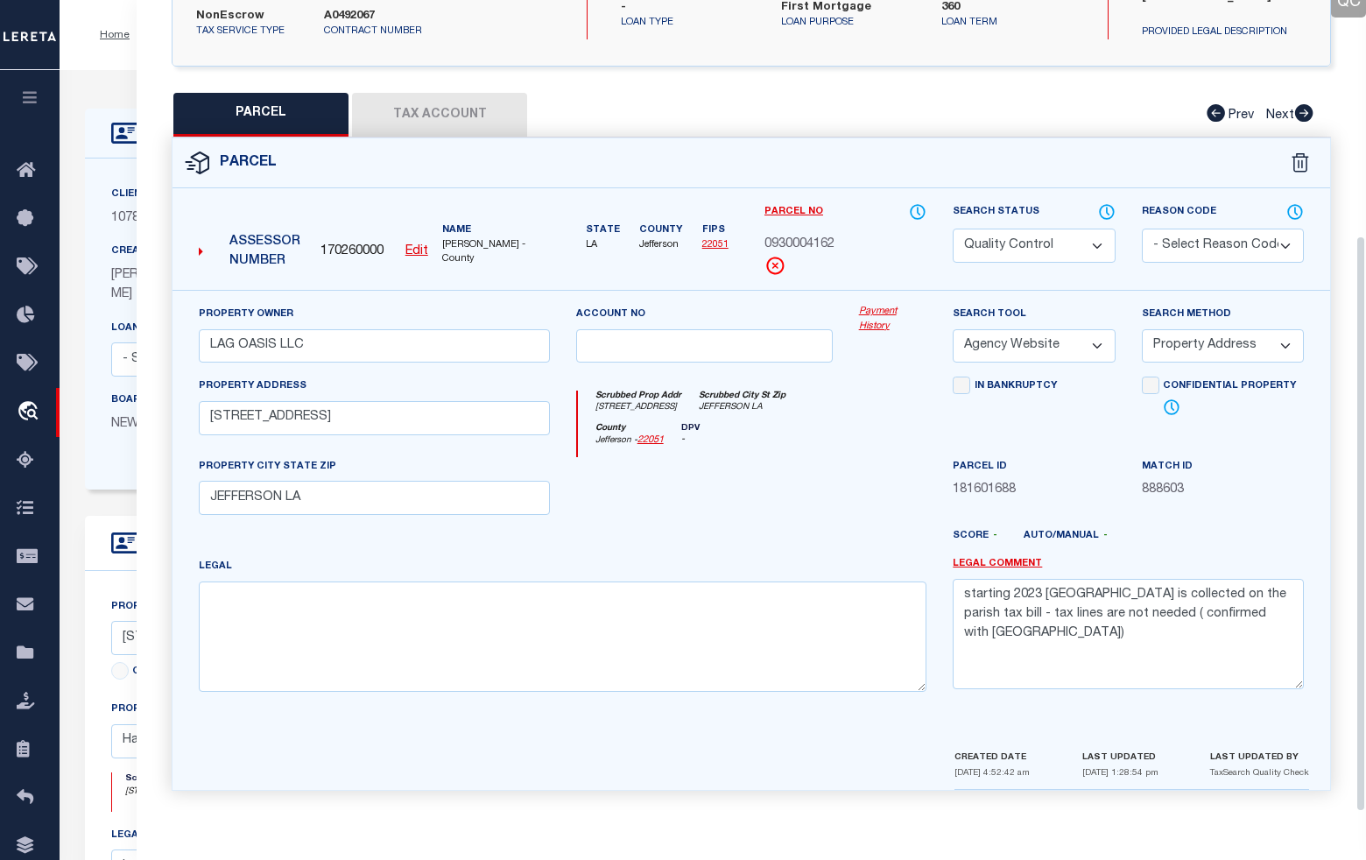
scroll to position [109, 0]
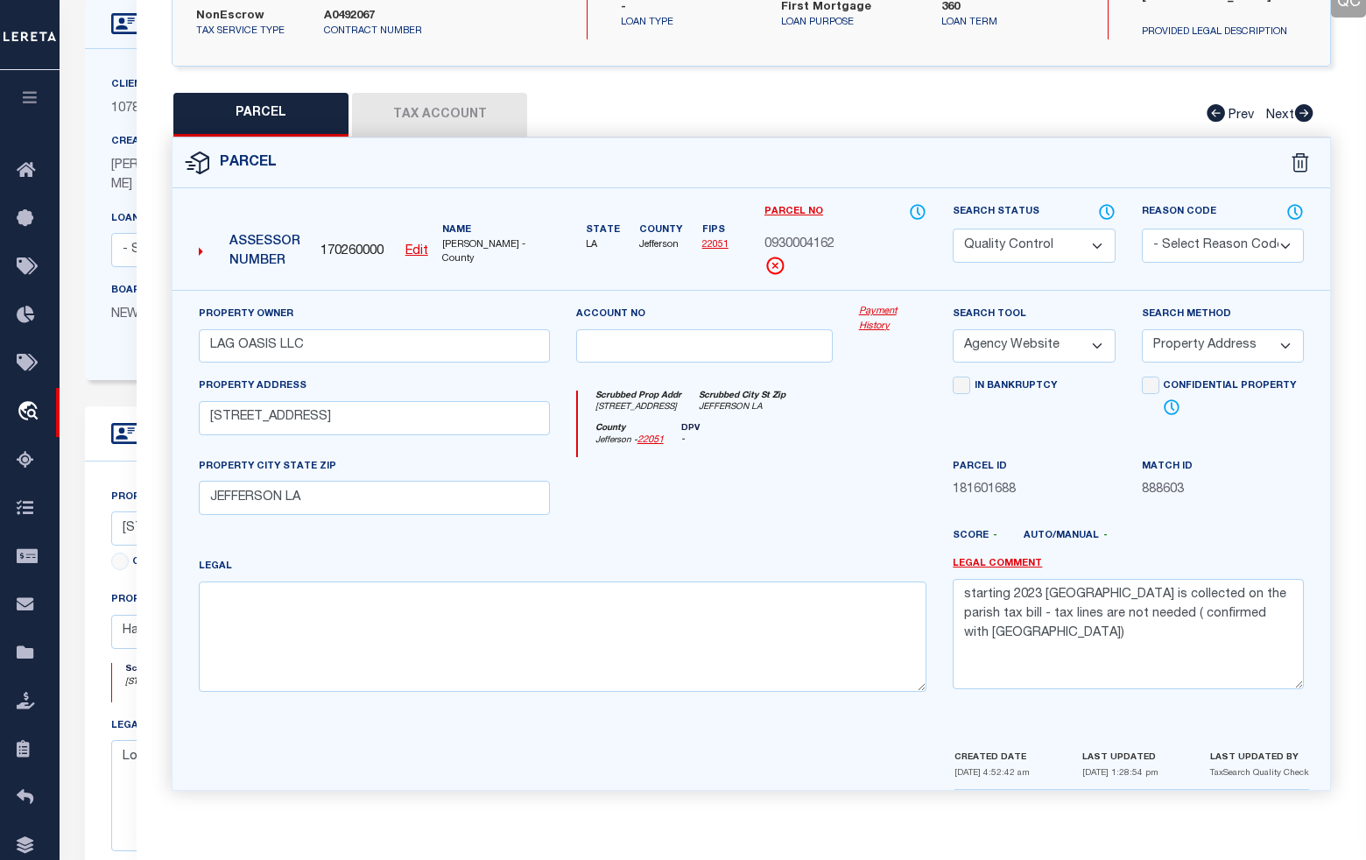
click at [444, 112] on button "Tax Account" at bounding box center [439, 115] width 175 height 44
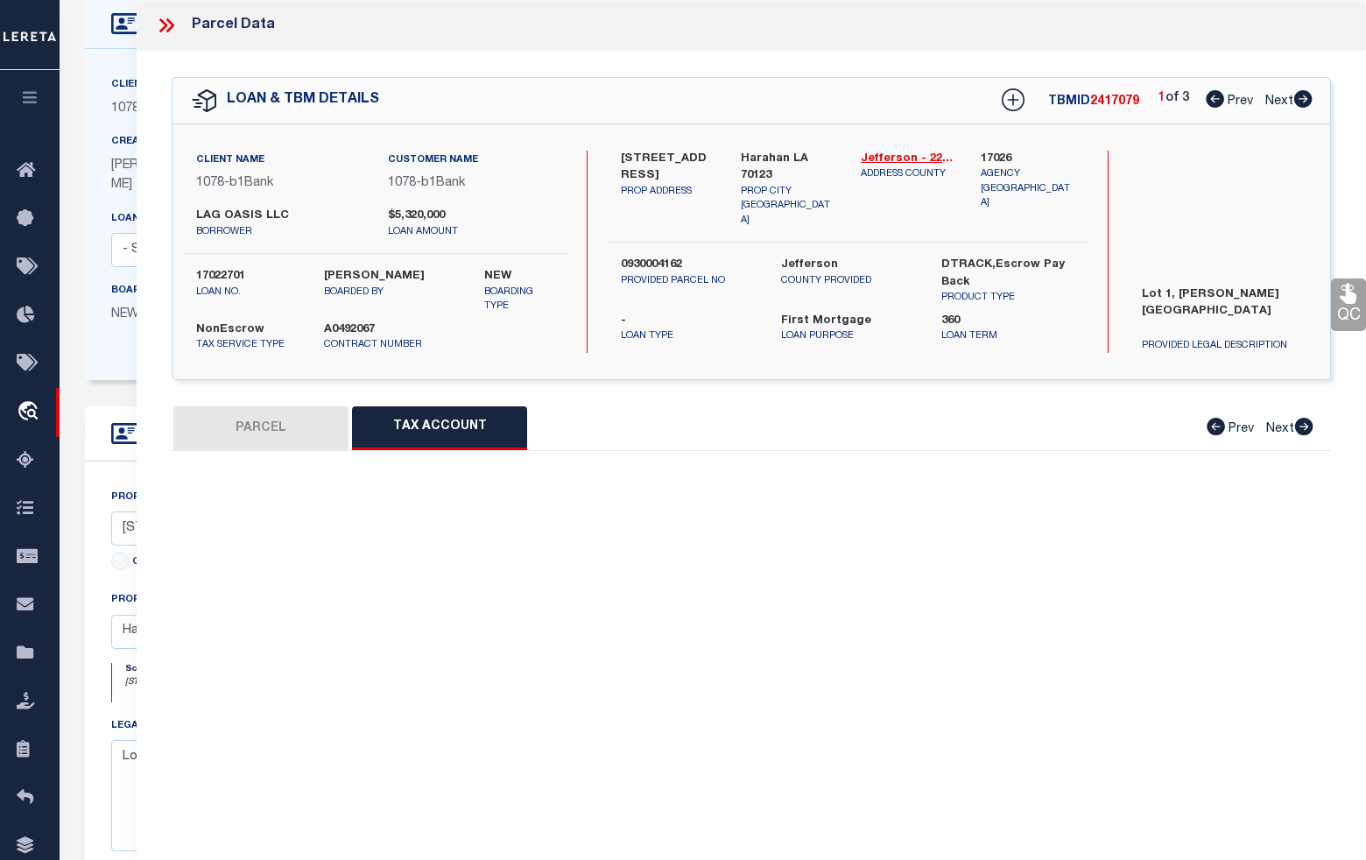
scroll to position [0, 0]
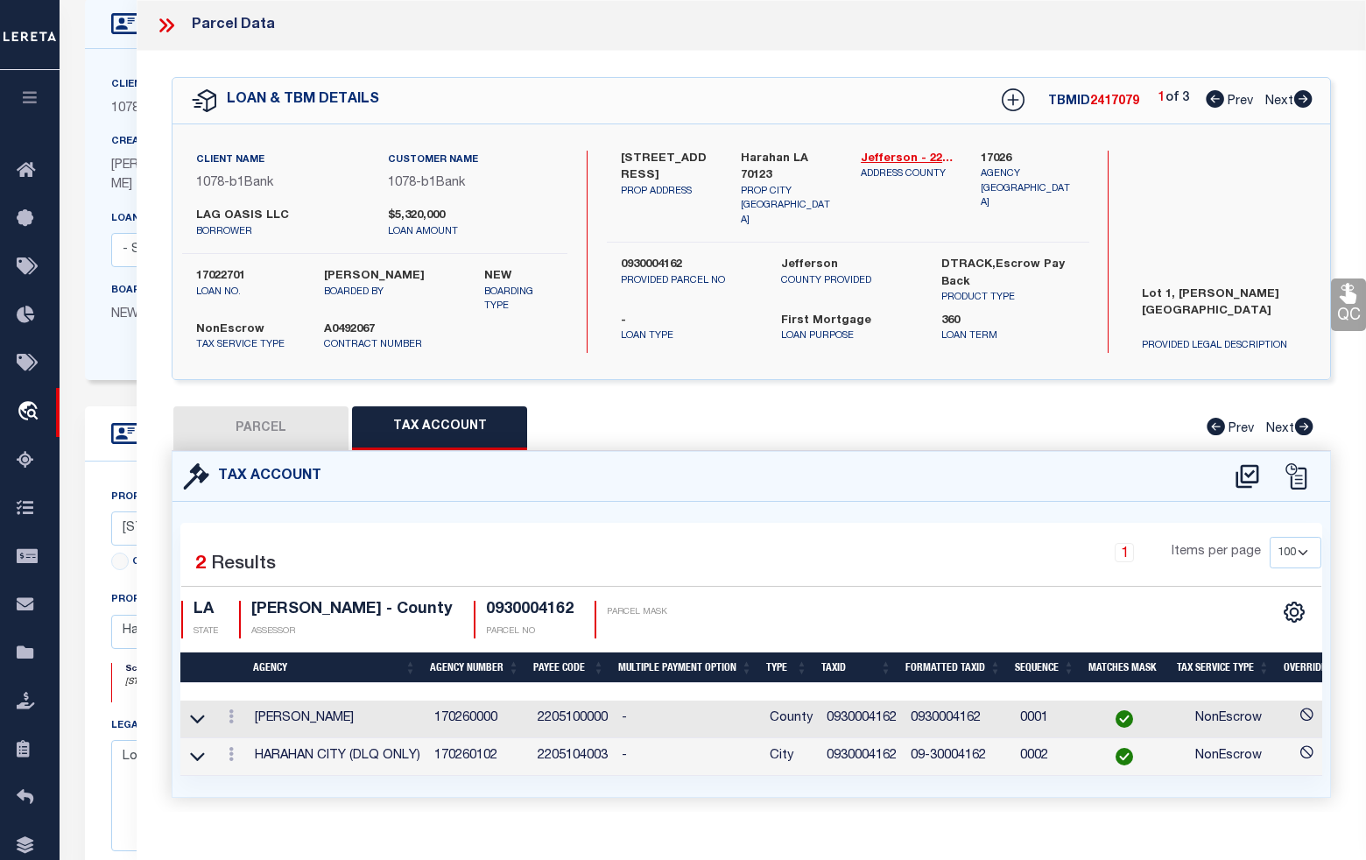
click at [243, 443] on button "PARCEL" at bounding box center [260, 428] width 175 height 44
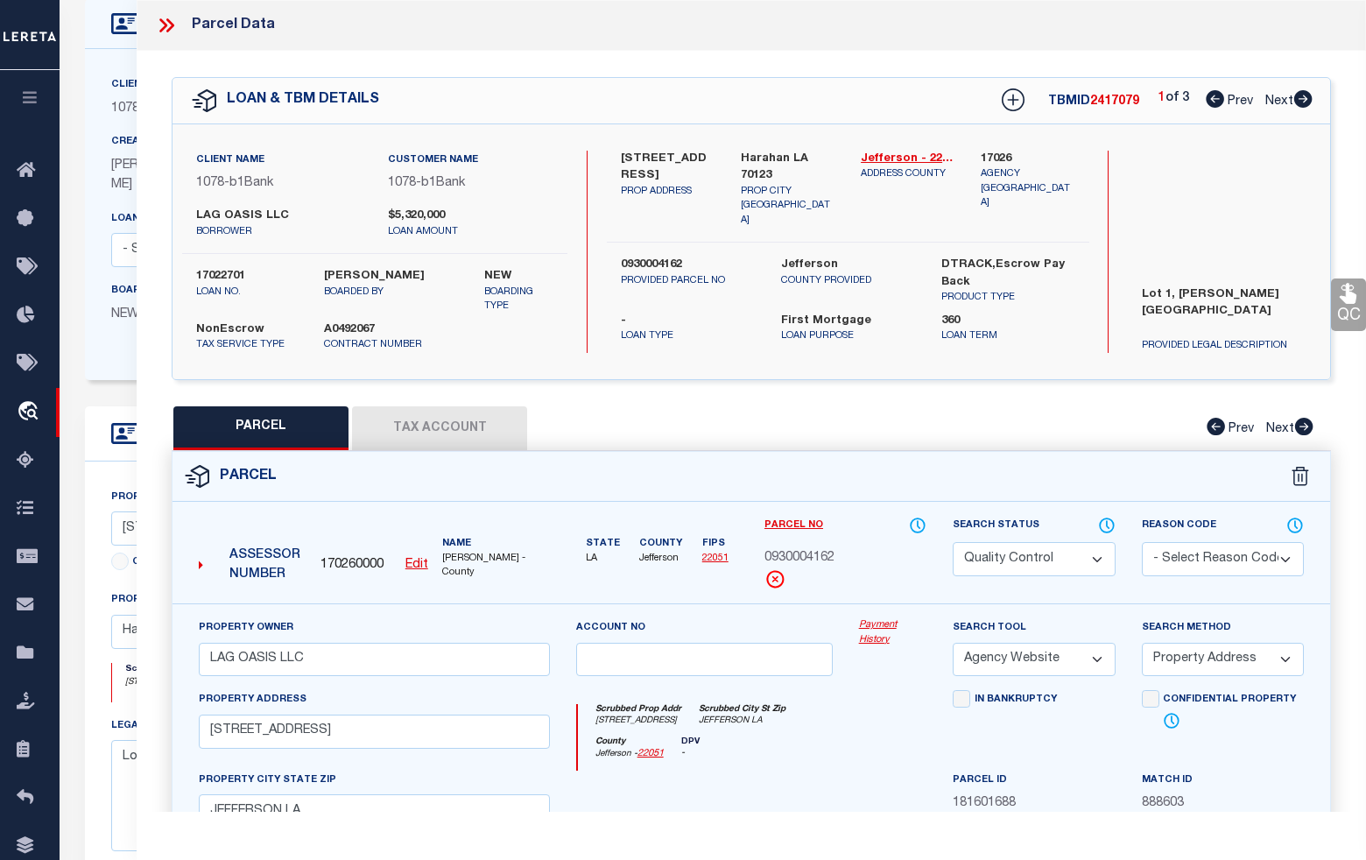
click at [167, 26] on icon at bounding box center [163, 25] width 8 height 14
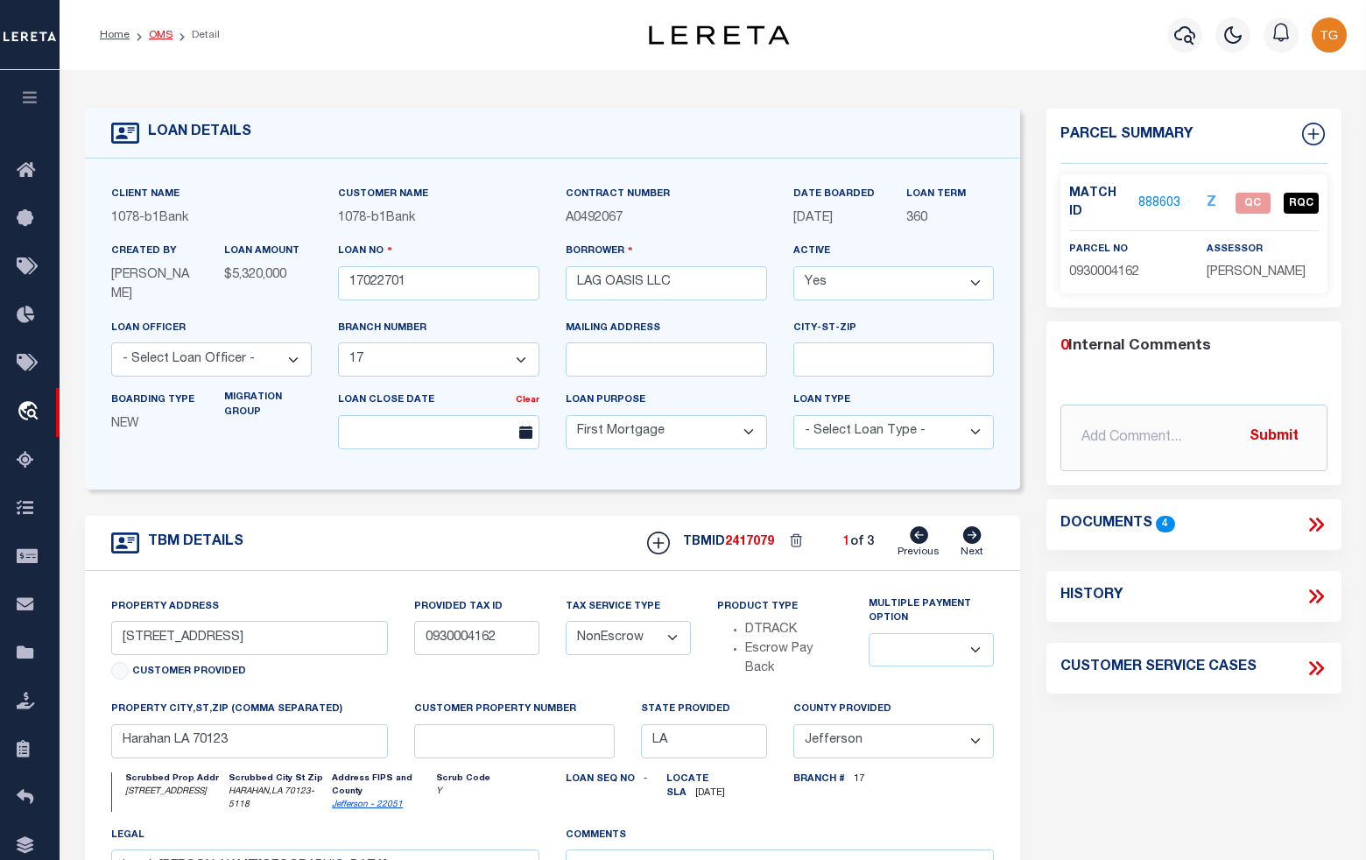
click at [158, 36] on link "OMS" at bounding box center [161, 35] width 24 height 11
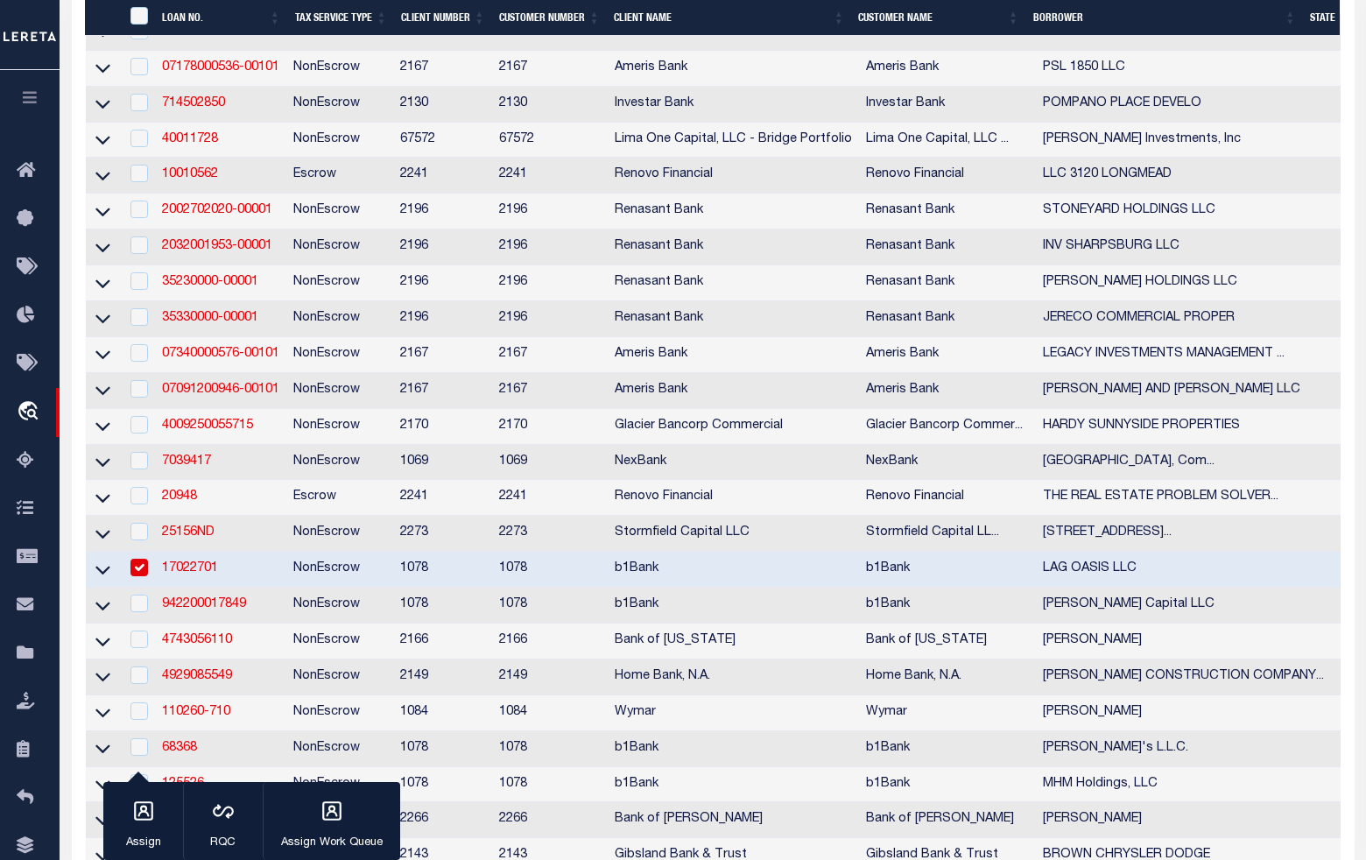
scroll to position [1094, 0]
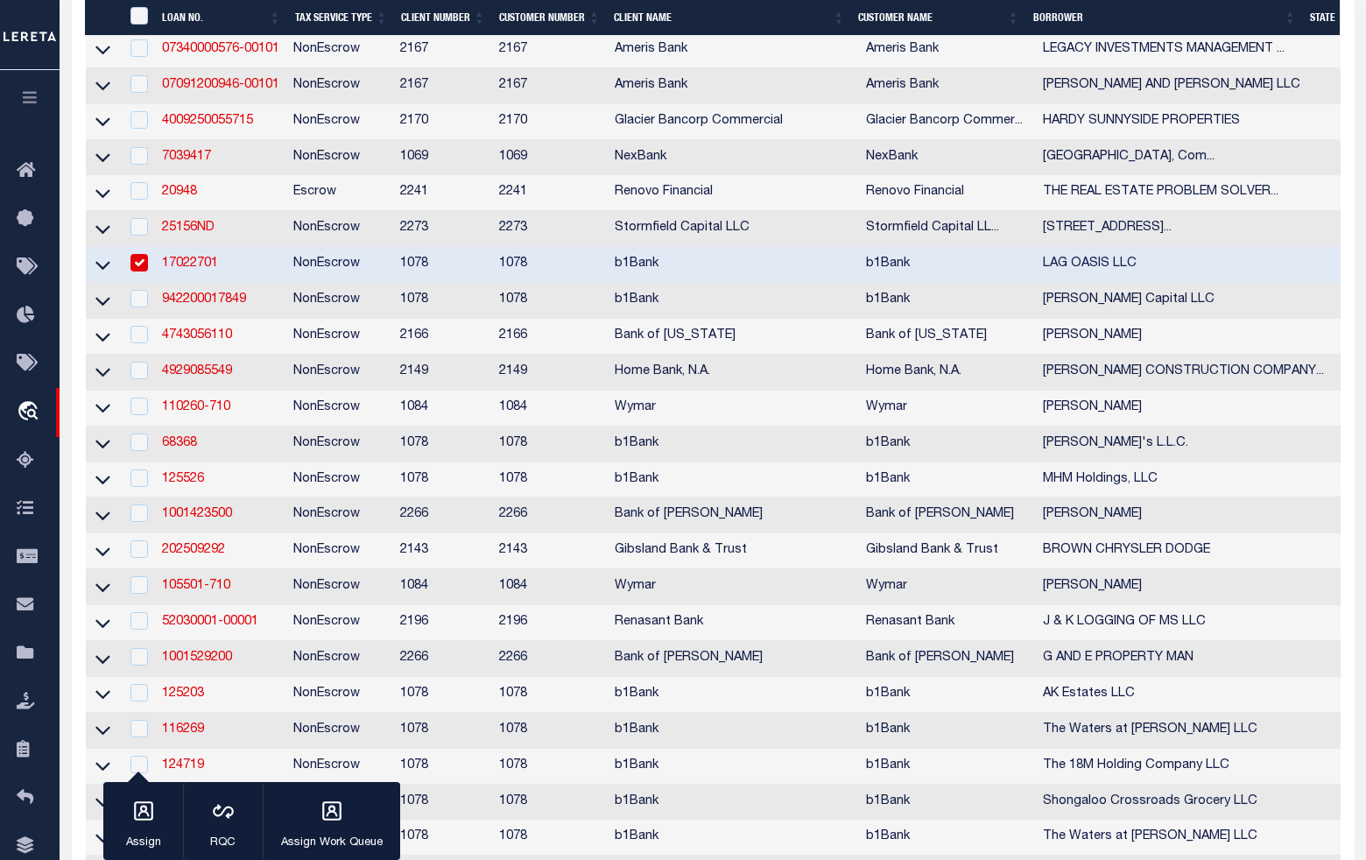
click at [138, 271] on input "checkbox" at bounding box center [139, 263] width 18 height 18
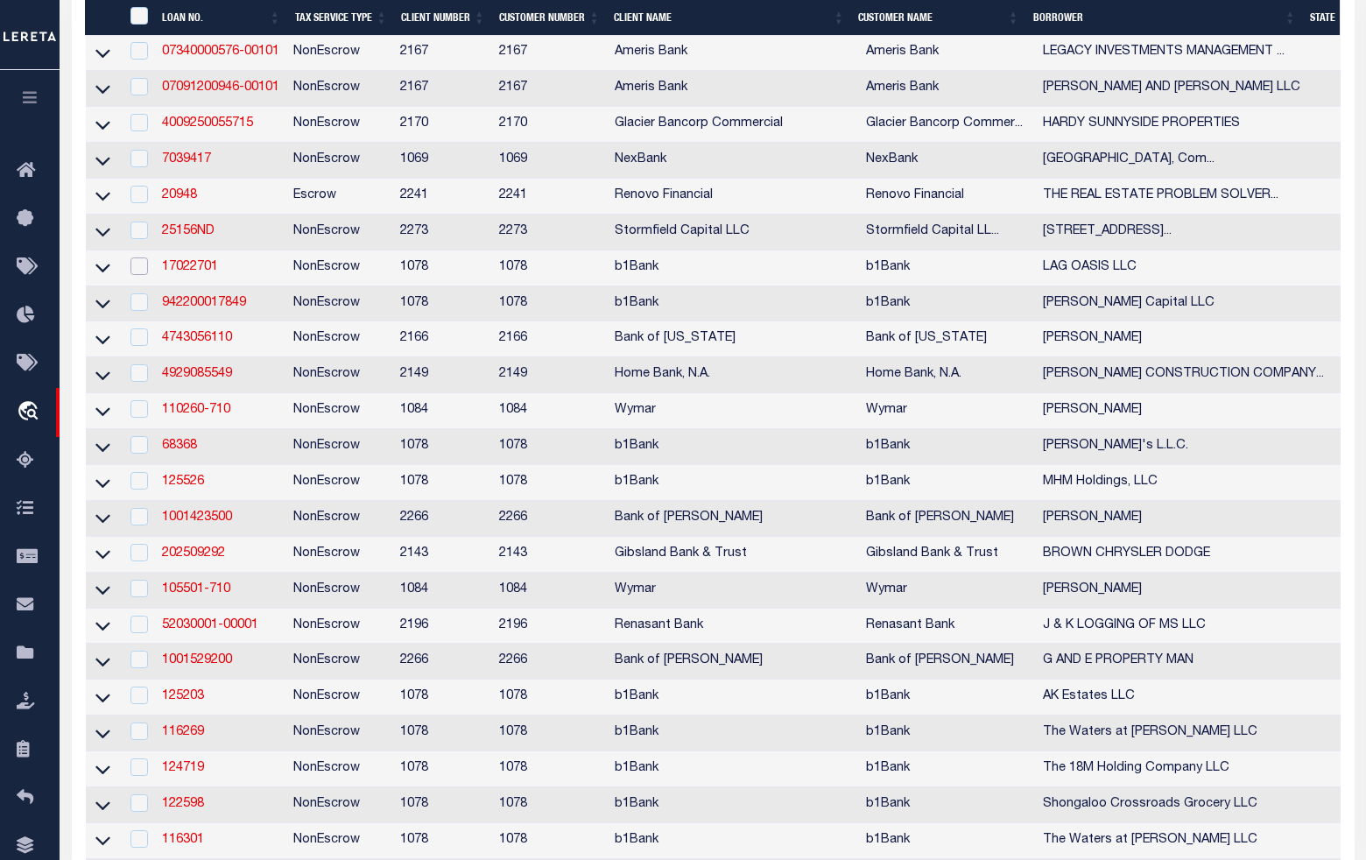
scroll to position [1097, 0]
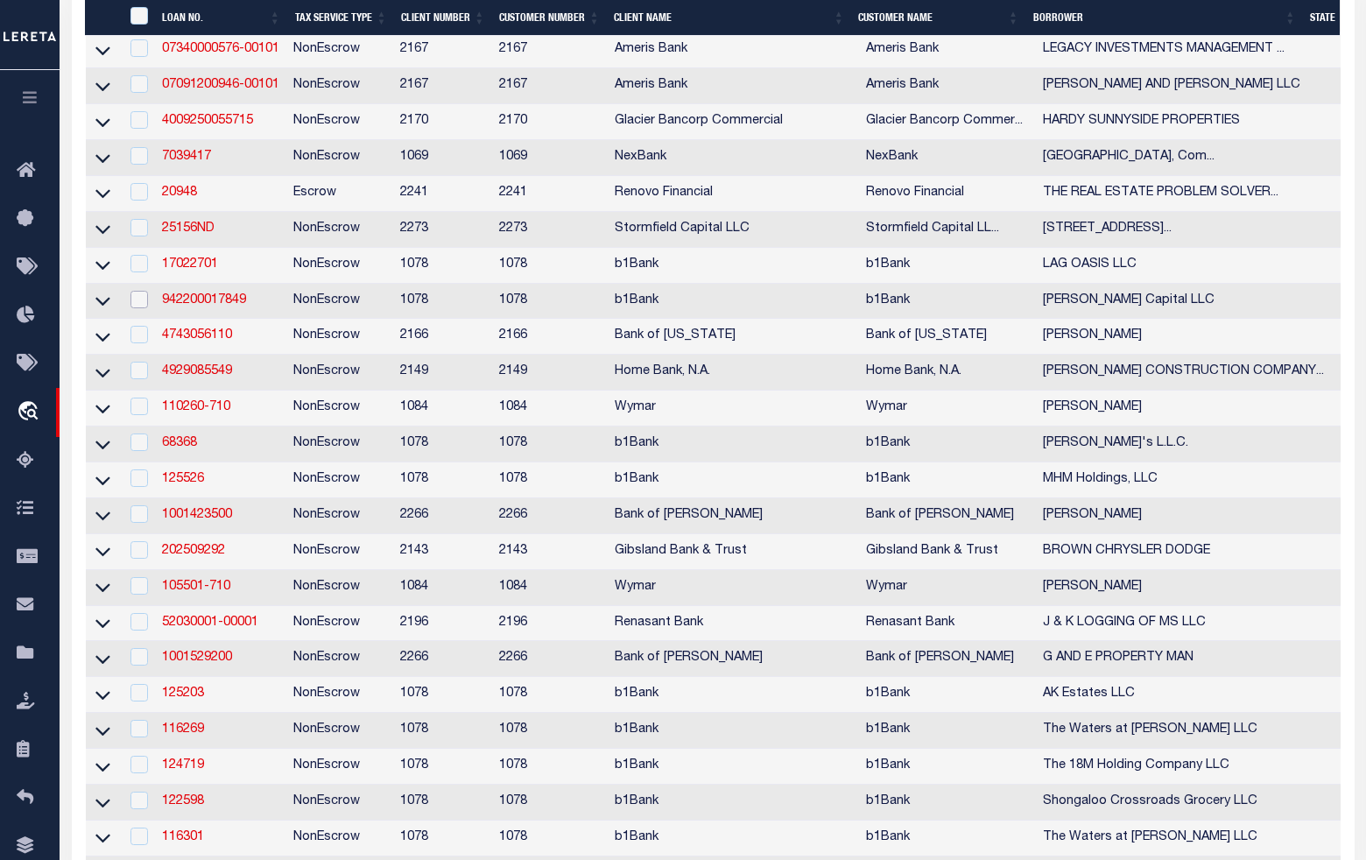
click at [137, 308] on input "checkbox" at bounding box center [139, 300] width 18 height 18
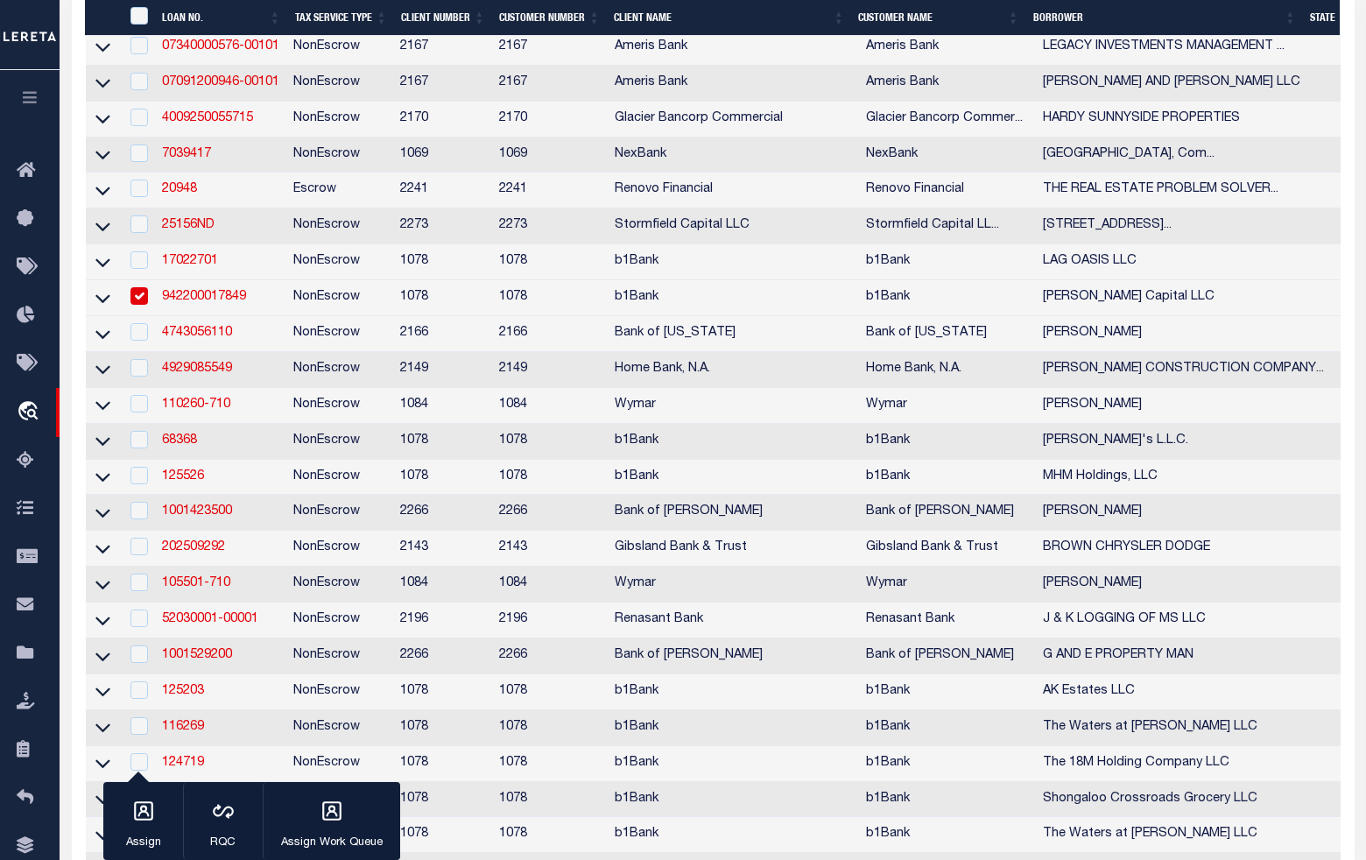
click at [190, 303] on link "942200017849" at bounding box center [204, 297] width 84 height 12
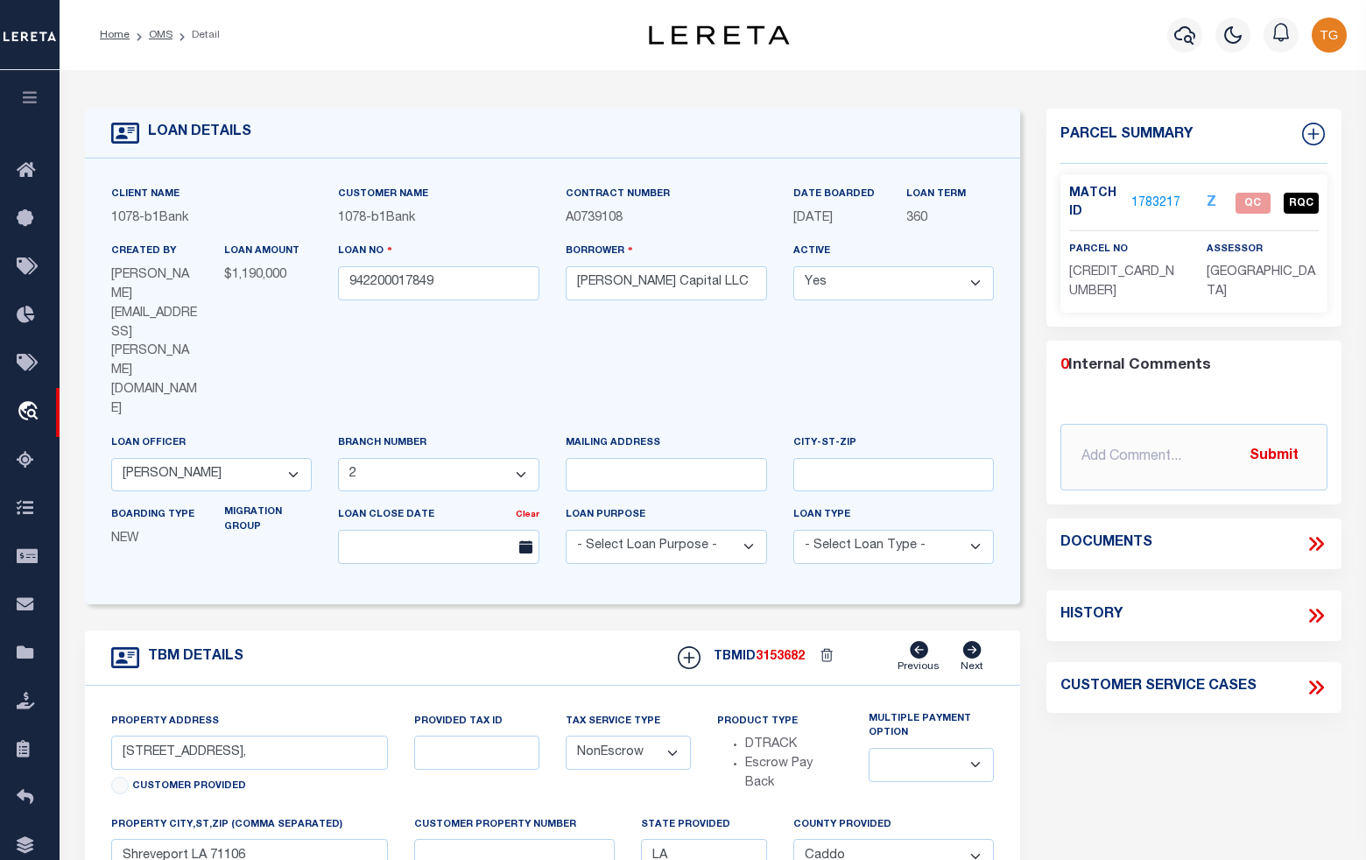
click at [1169, 199] on link "1783217" at bounding box center [1155, 203] width 49 height 18
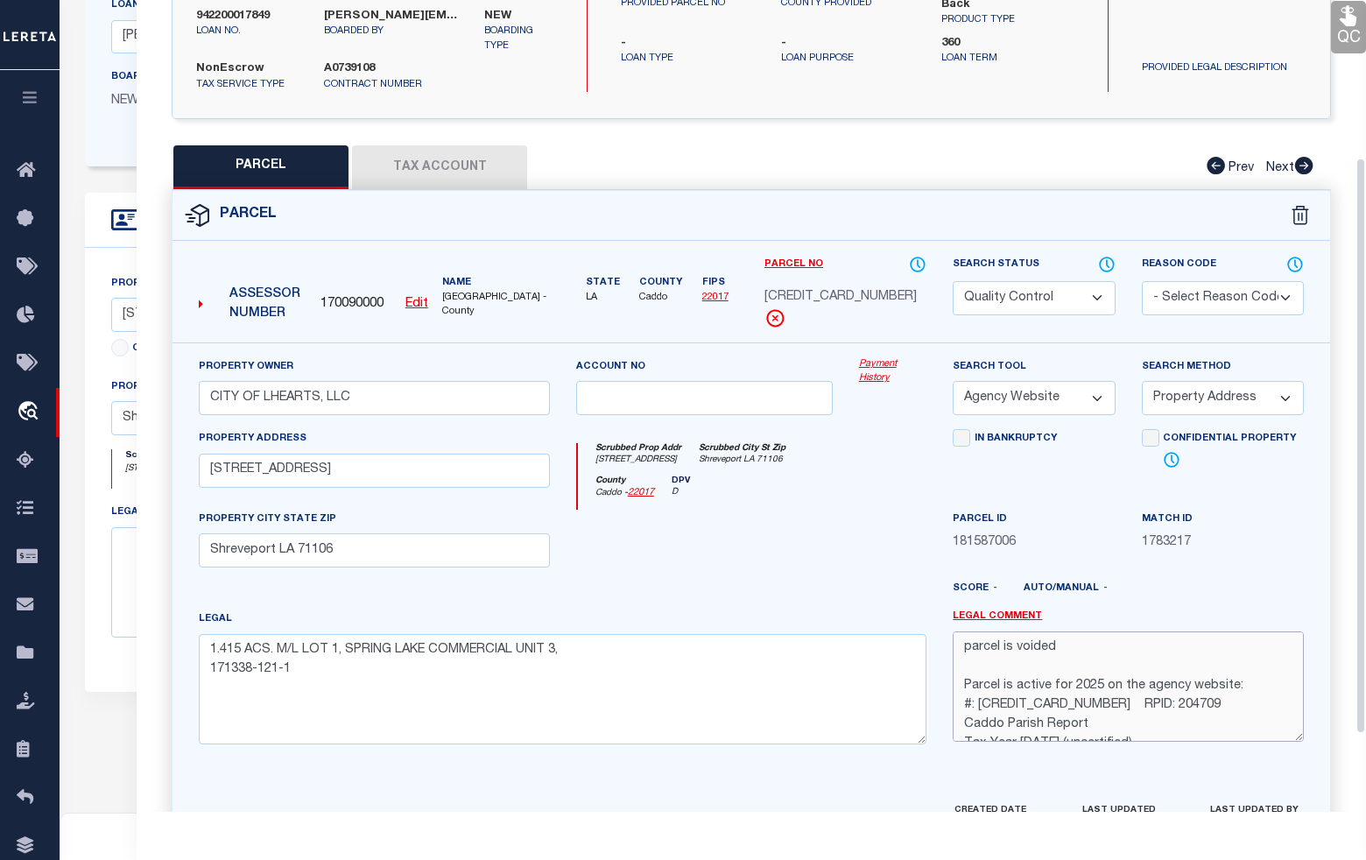
scroll to position [223, 0]
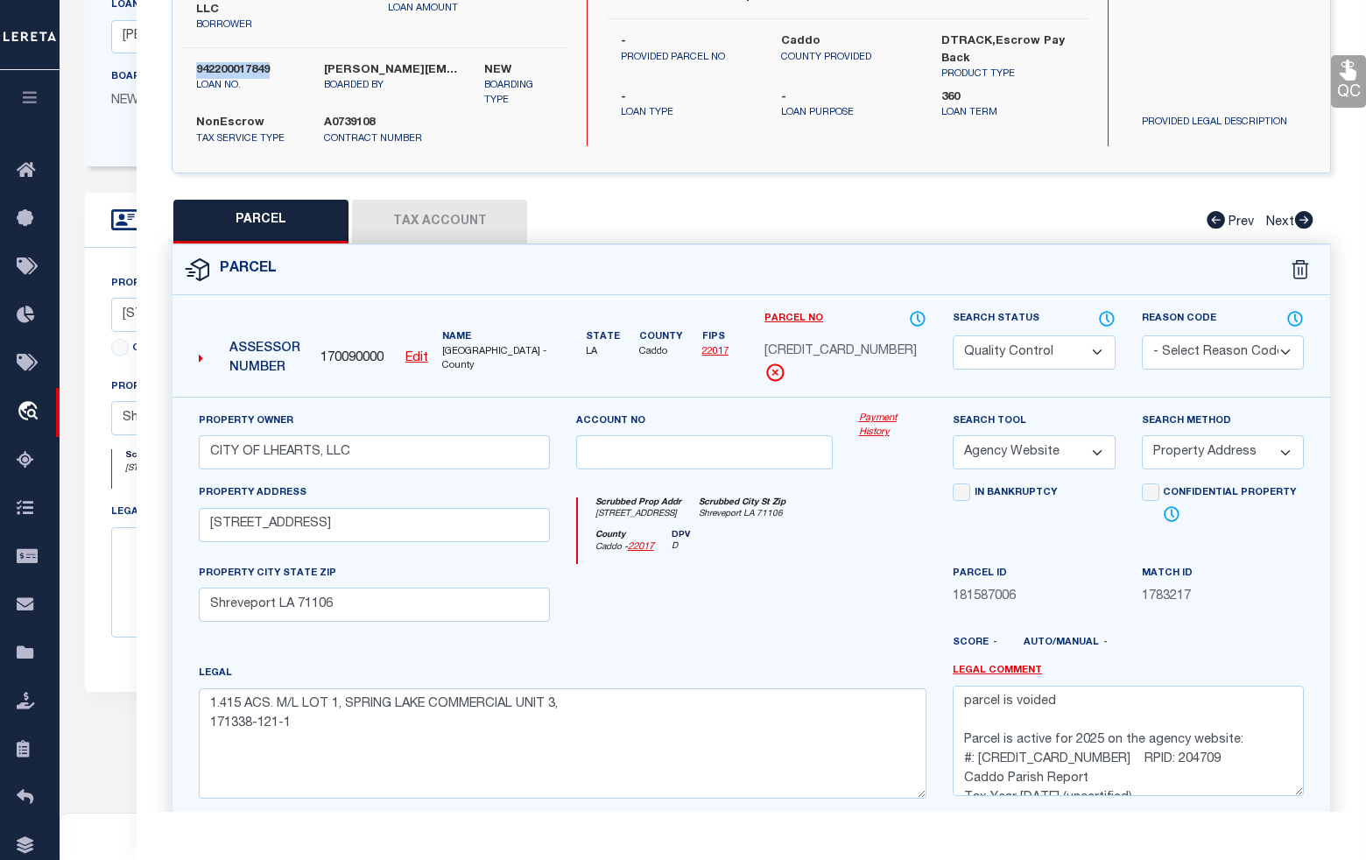
drag, startPoint x: 269, startPoint y: 49, endPoint x: 194, endPoint y: 49, distance: 74.4
click at [194, 62] on div "942200017849 loan no." at bounding box center [247, 85] width 128 height 46
copy label "942200017849"
click at [1351, 88] on link "QC" at bounding box center [1348, 81] width 35 height 53
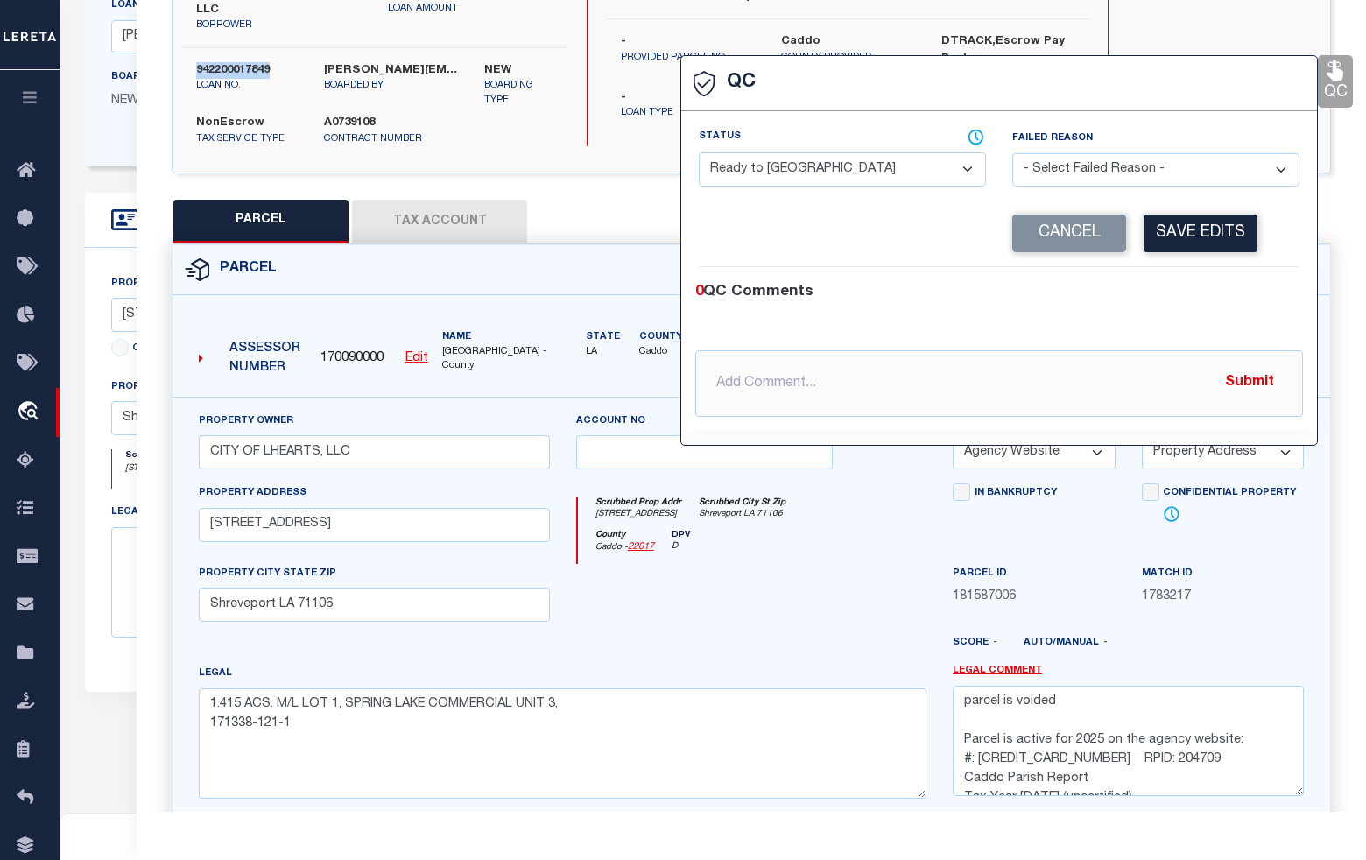
click at [869, 168] on select "- Select Status - Ready to QC Correct Incorrect" at bounding box center [842, 169] width 287 height 34
click at [699, 154] on select "- Select Status - Ready to QC Correct Incorrect" at bounding box center [842, 169] width 287 height 34
click at [1163, 248] on button "Save Edits" at bounding box center [1200, 234] width 114 height 38
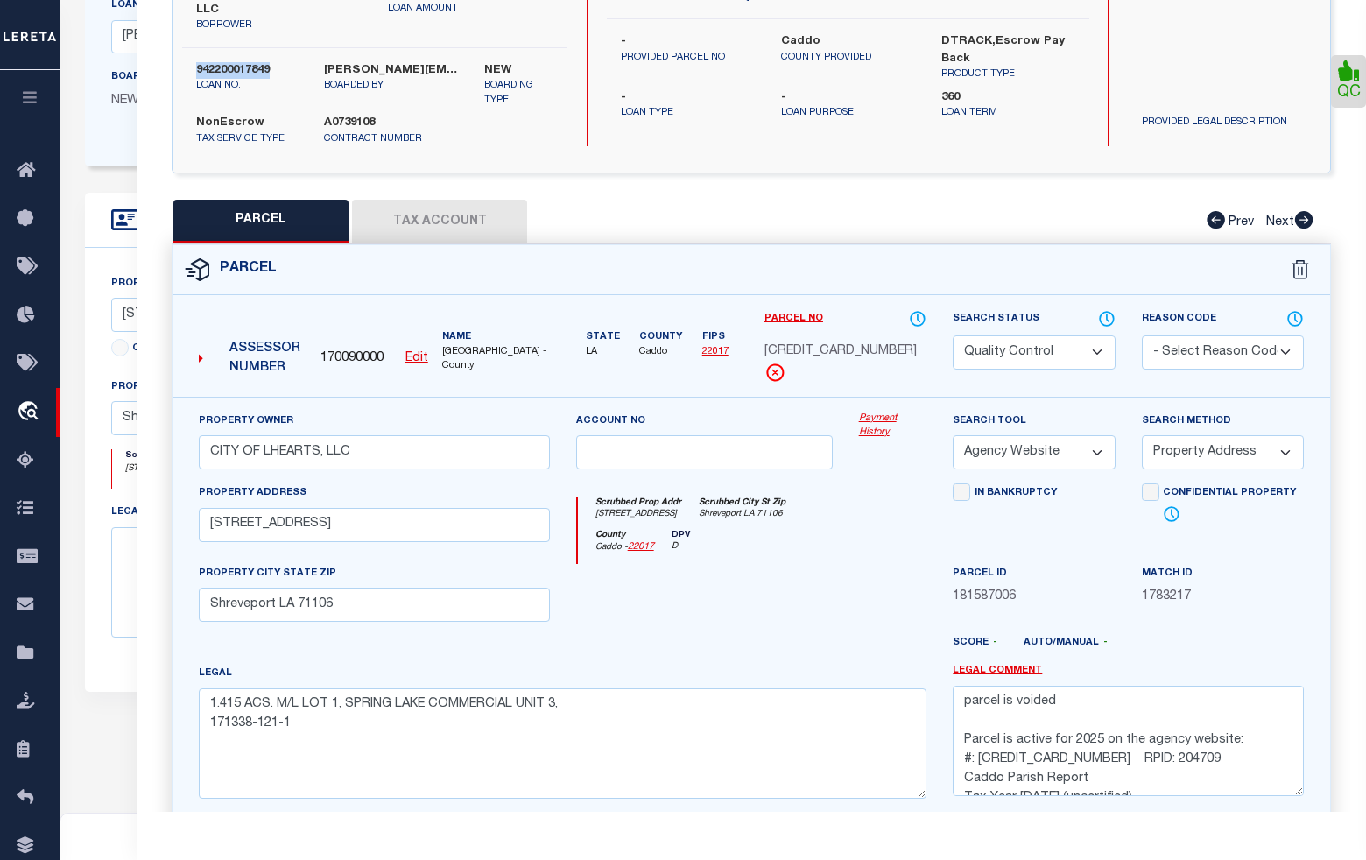
click at [1040, 348] on select "Automated Search Bad Parcel Complete Duplicate Parcel High Dollar Reporting In …" at bounding box center [1034, 352] width 162 height 34
click at [953, 335] on select "Automated Search Bad Parcel Complete Duplicate Parcel High Dollar Reporting In …" at bounding box center [1034, 352] width 162 height 34
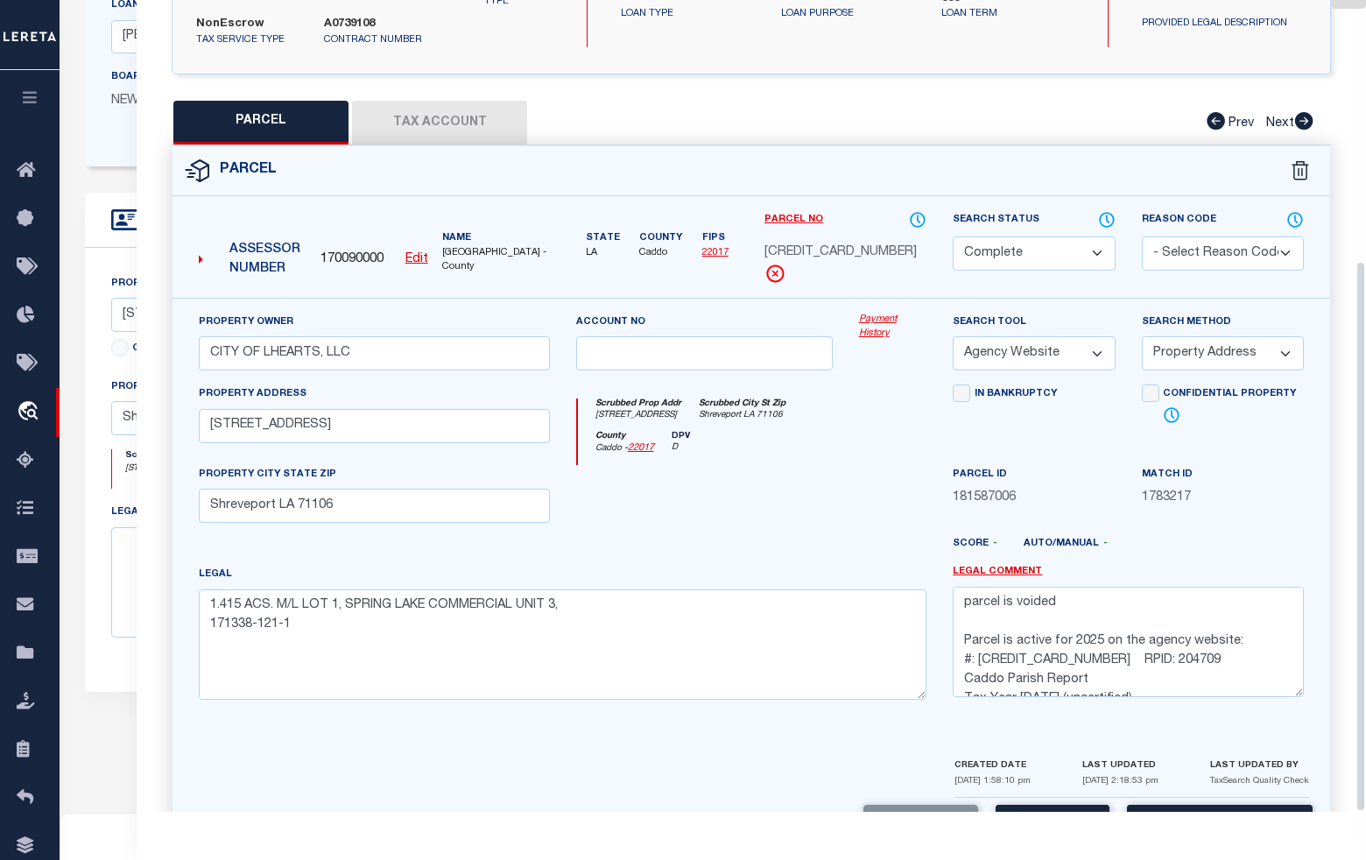
scroll to position [383, 0]
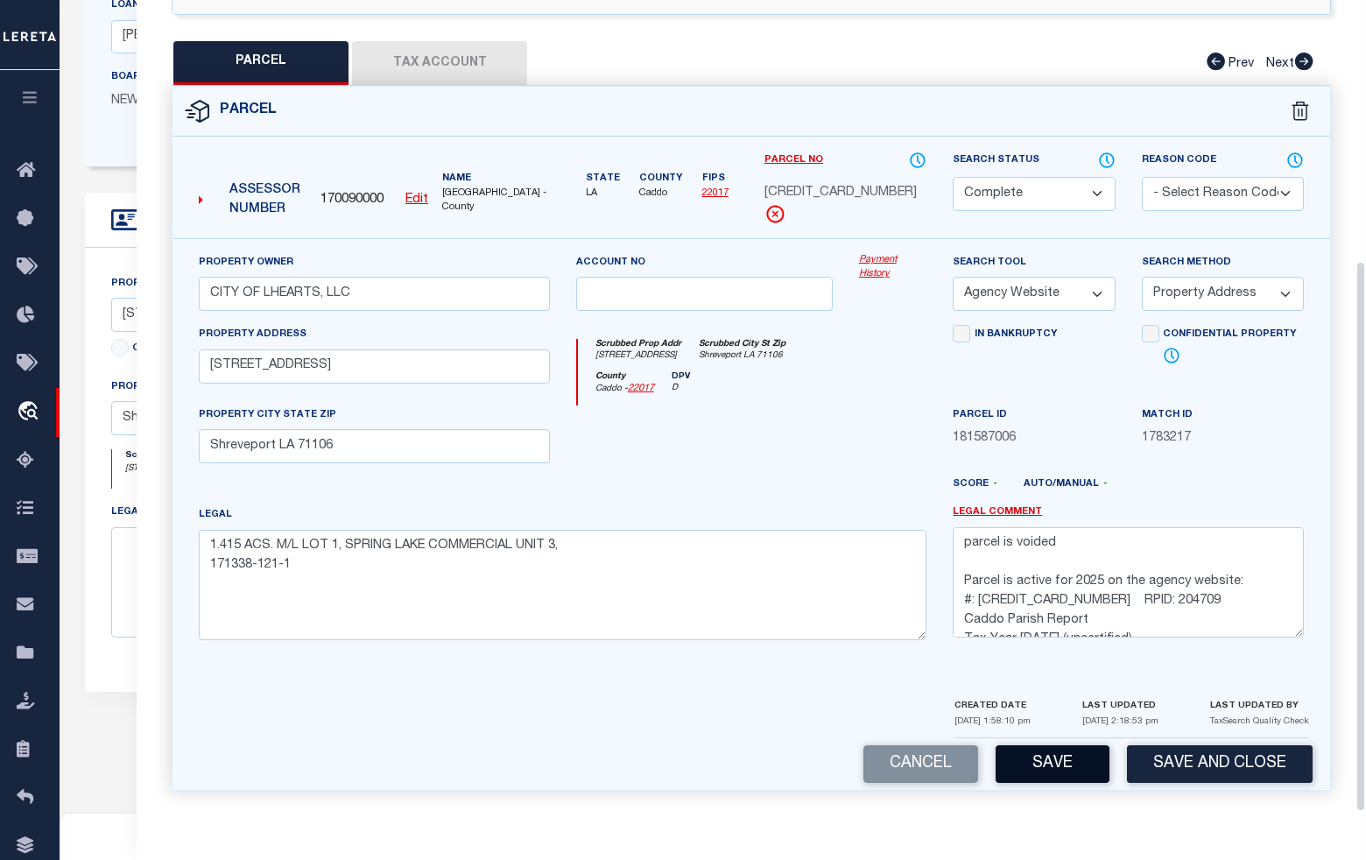
click at [1066, 764] on button "Save" at bounding box center [1053, 764] width 114 height 38
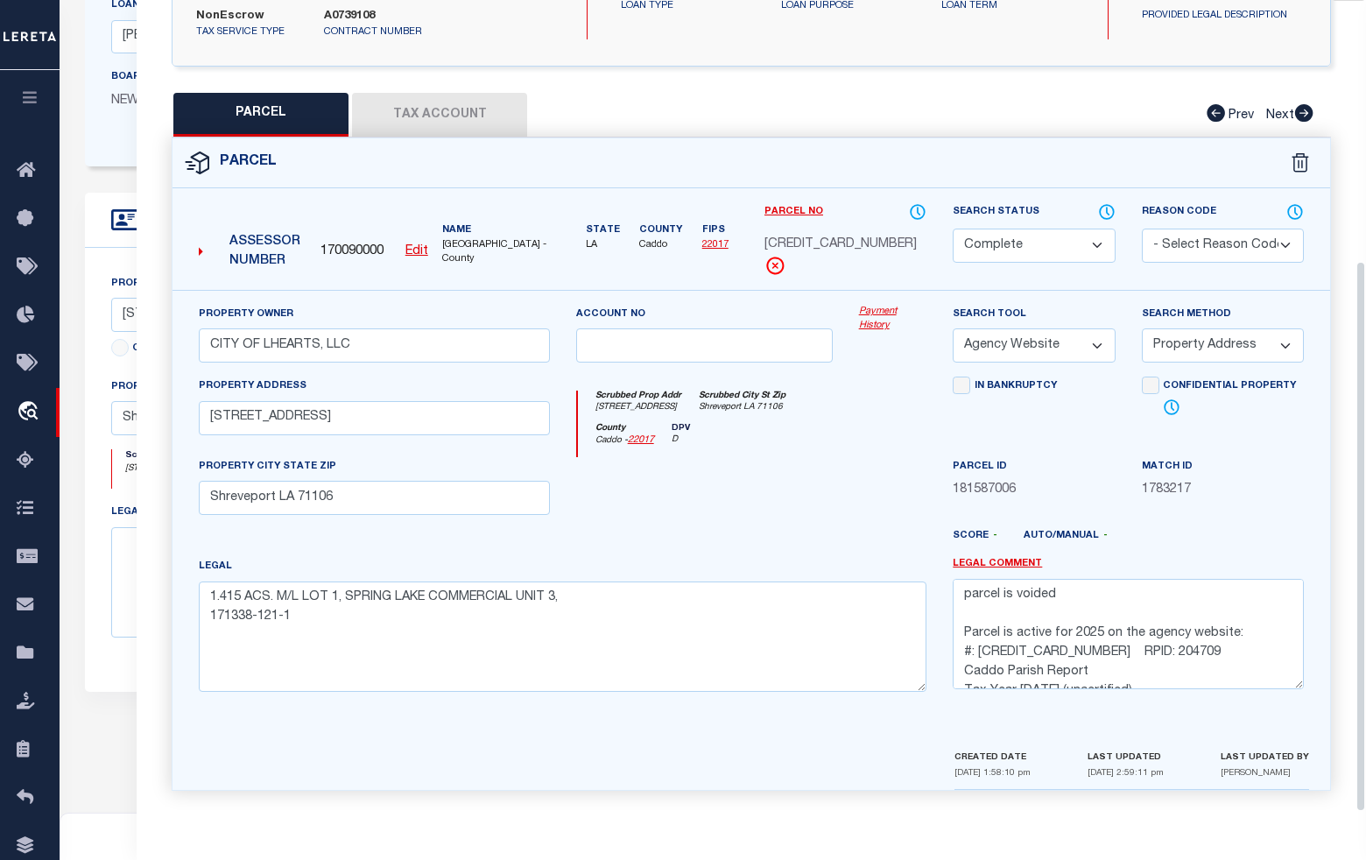
scroll to position [333, 0]
